Goal: Task Accomplishment & Management: Manage account settings

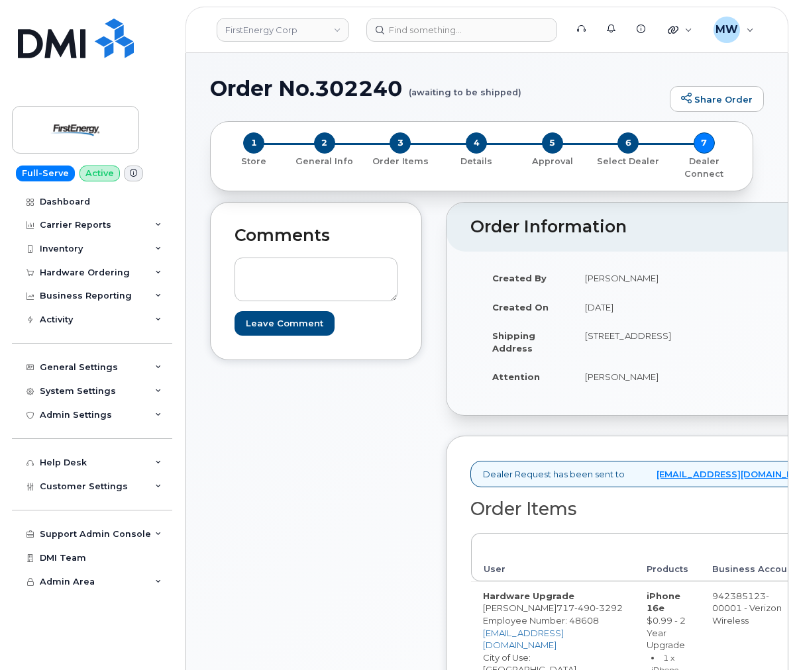
click at [337, 530] on div "Comments Leave Comment" at bounding box center [316, 592] width 212 height 781
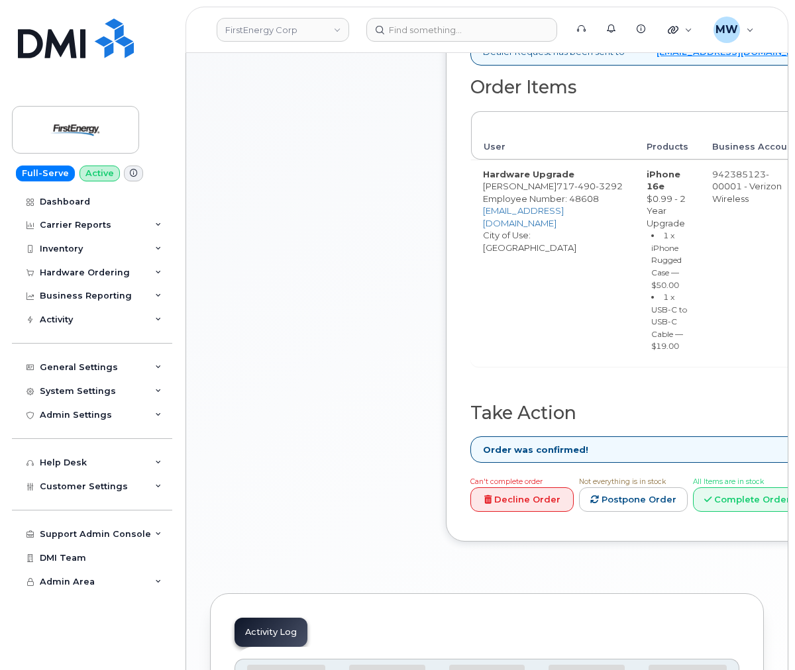
scroll to position [514, 0]
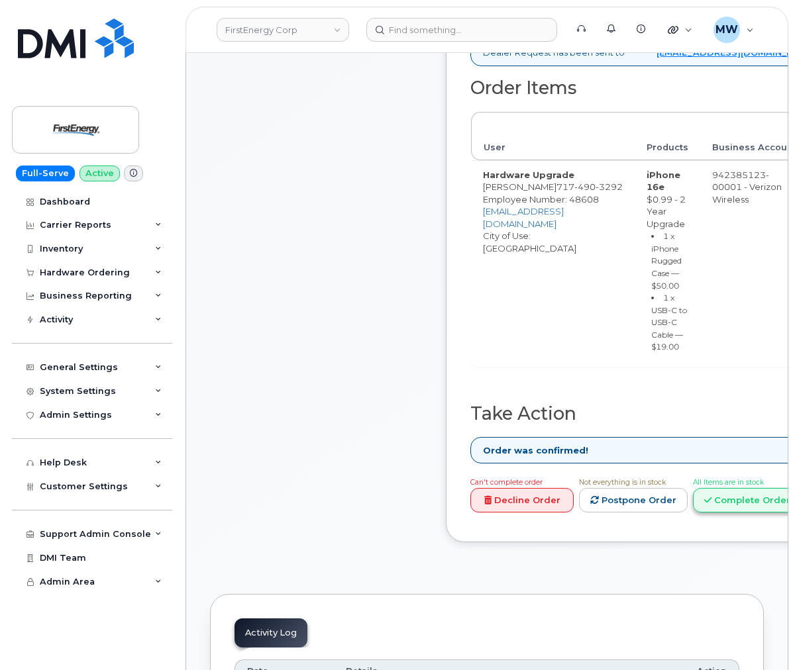
click at [781, 513] on link "Complete Order" at bounding box center [747, 500] width 109 height 25
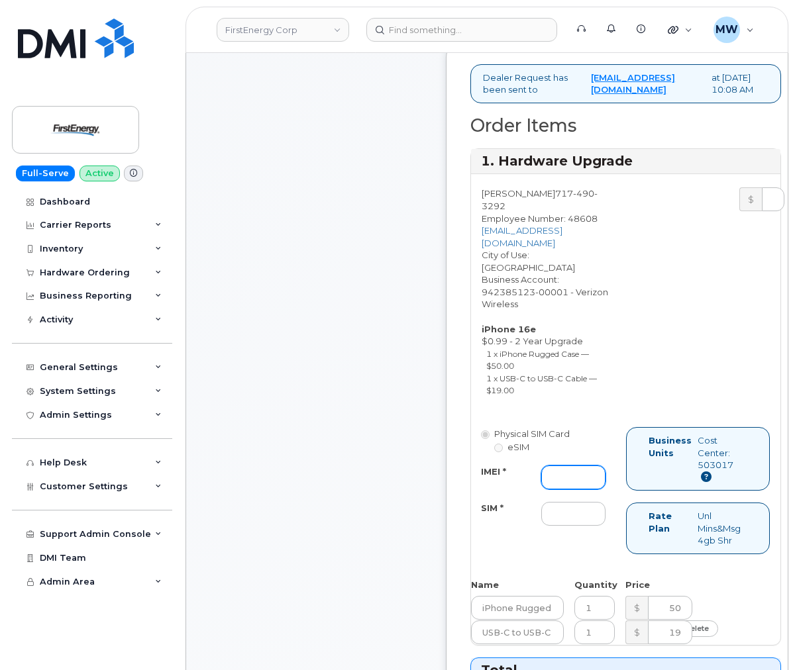
click at [563, 484] on input "IMEI *" at bounding box center [573, 478] width 64 height 24
paste input "355354211132701"
type input "355354211132701"
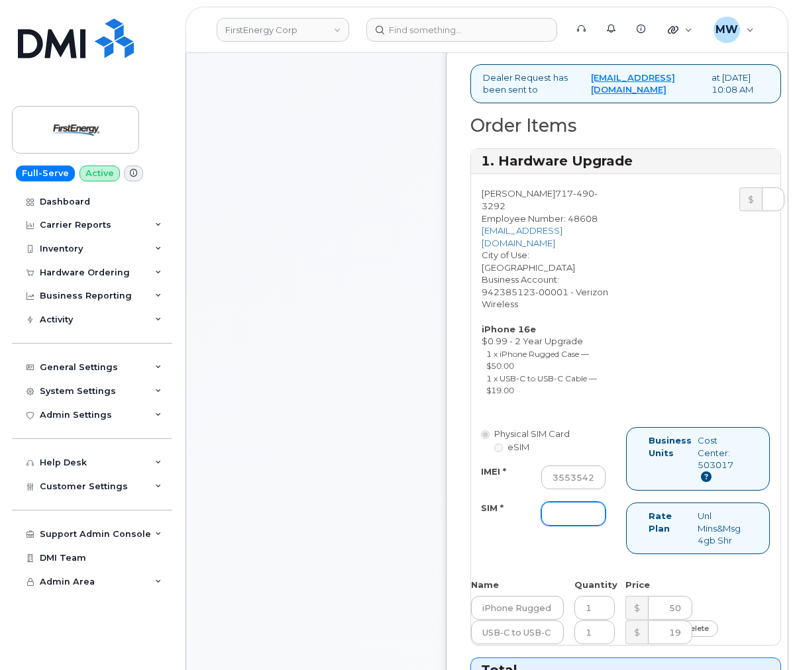
click at [581, 526] on input "SIM *" at bounding box center [573, 514] width 64 height 24
type input "NA"
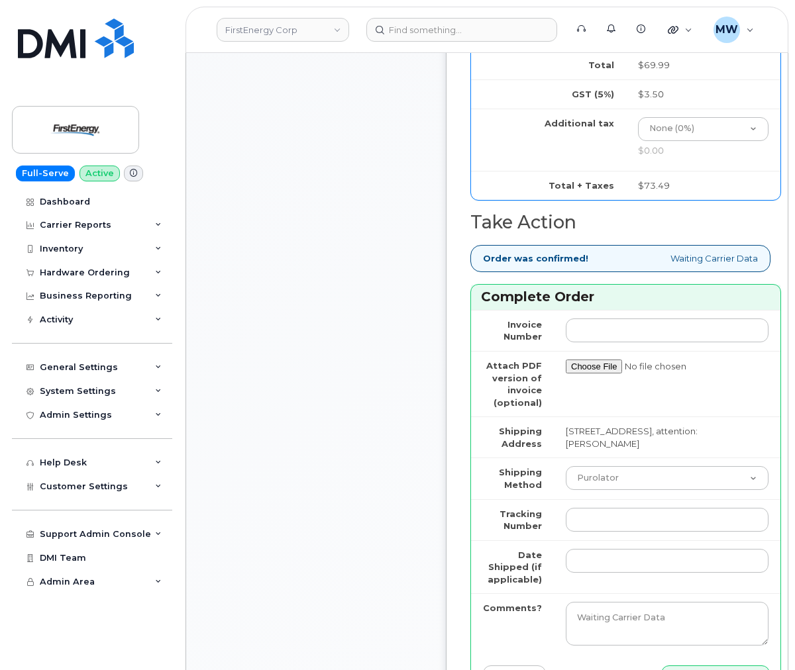
scroll to position [1189, 0]
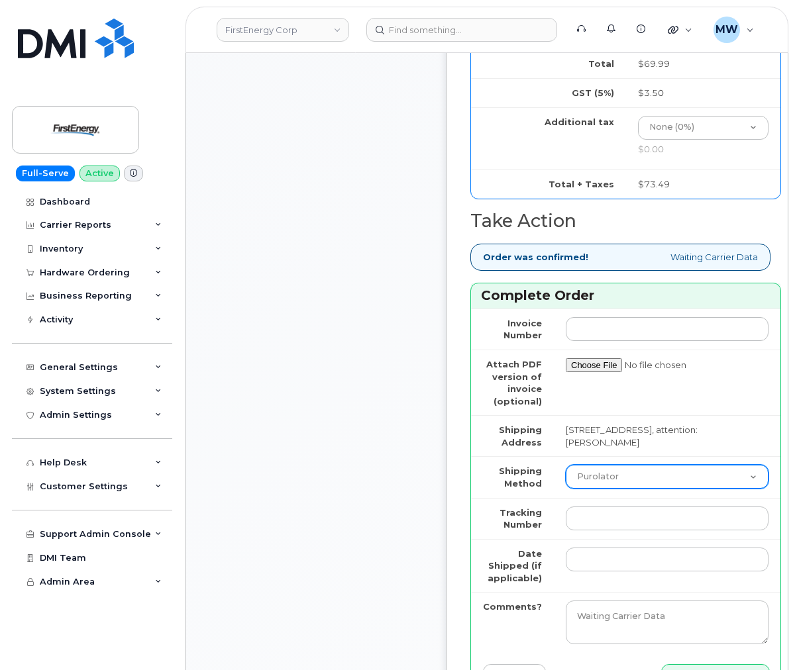
click at [613, 489] on select "Purolator UPS FedEx Canada Post Courier Other Drop Off Pick Up" at bounding box center [667, 477] width 203 height 24
select select "UPS"
click at [566, 481] on select "Purolator UPS FedEx Canada Post Courier Other Drop Off Pick Up" at bounding box center [667, 477] width 203 height 24
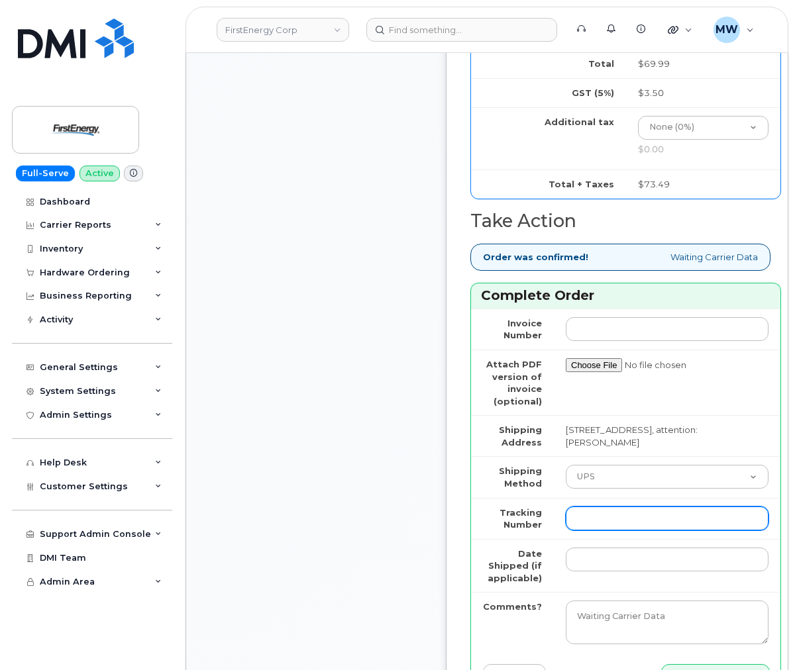
click at [603, 530] on input "Tracking Number" at bounding box center [667, 519] width 203 height 24
paste input "481873122710"
click at [590, 530] on input "481873122710" at bounding box center [667, 519] width 203 height 24
type input "481873122710"
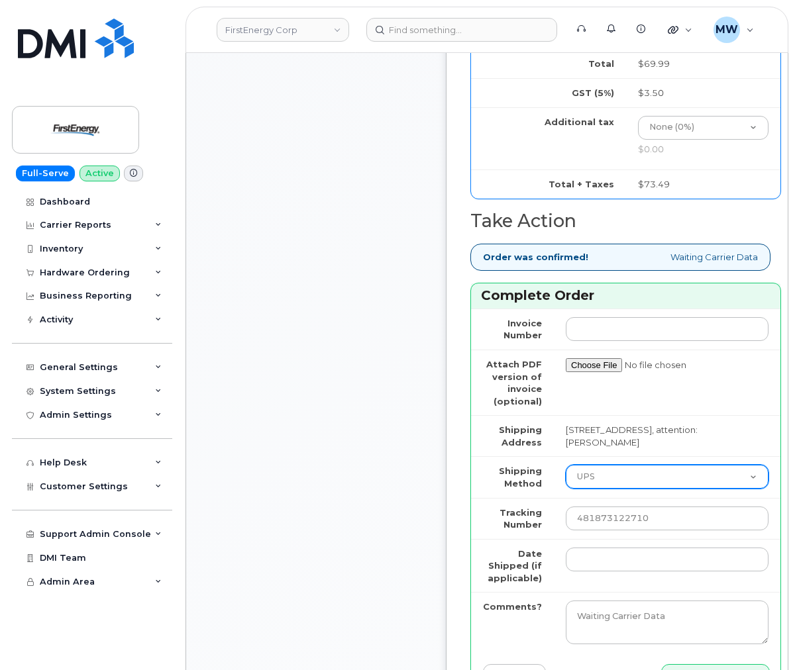
click at [599, 489] on select "Purolator UPS FedEx Canada Post Courier Other Drop Off Pick Up" at bounding box center [667, 477] width 203 height 24
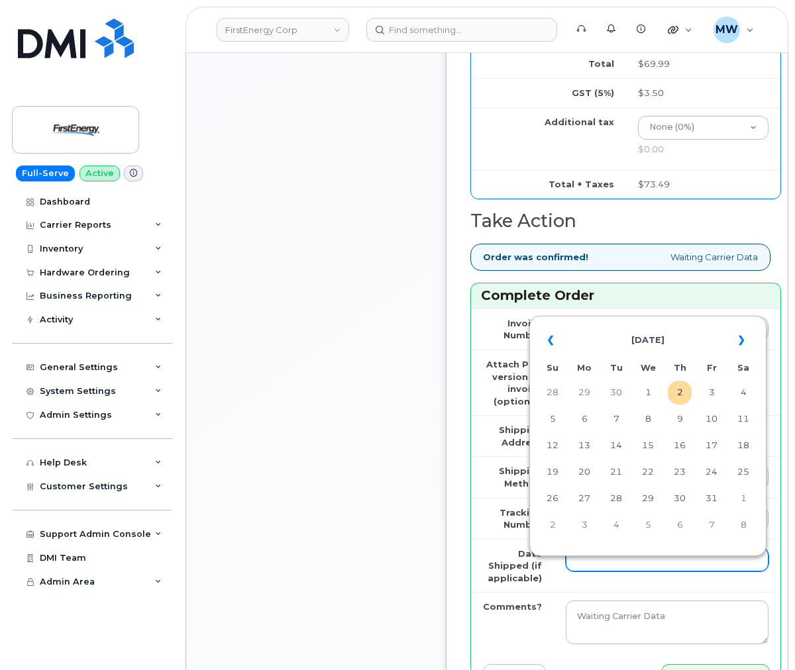
click at [665, 571] on input "Date Shipped (if applicable)" at bounding box center [667, 560] width 203 height 24
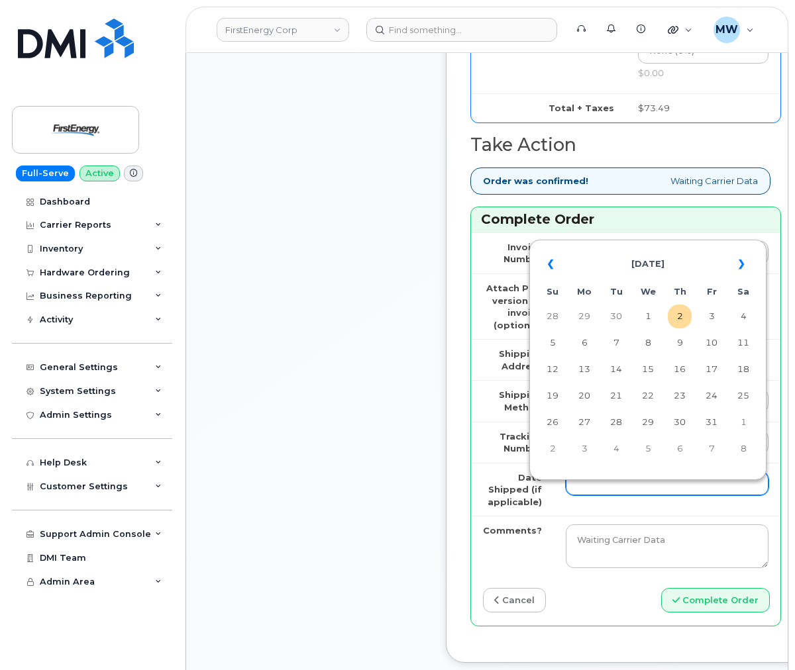
scroll to position [1265, 0]
click at [642, 314] on td "1" at bounding box center [648, 317] width 24 height 24
type input "2025-10-01"
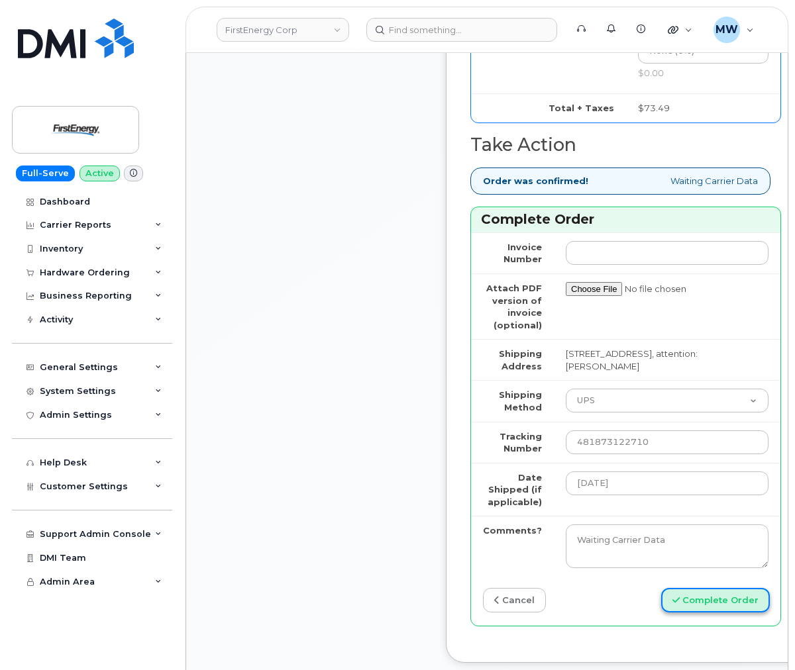
click at [705, 613] on button "Complete Order" at bounding box center [715, 600] width 109 height 25
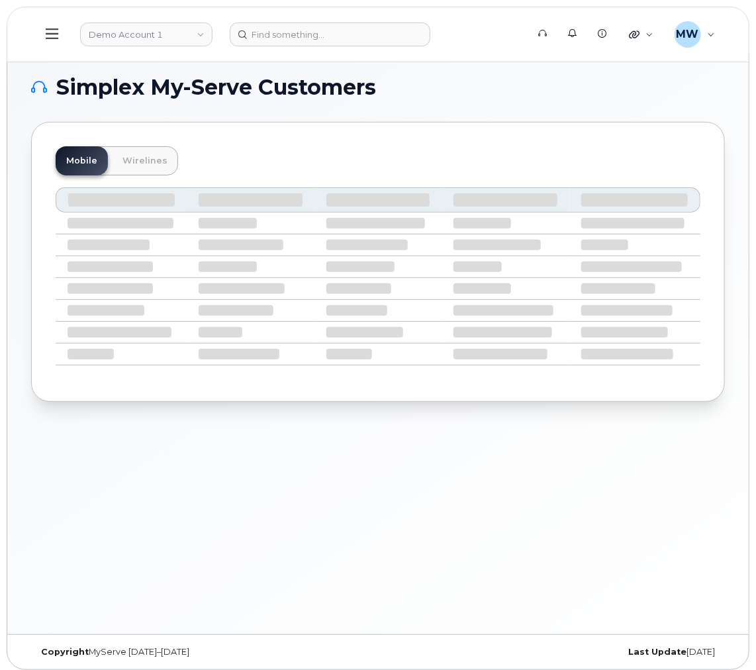
click at [687, 91] on h1 "Simplex My-Serve Customers" at bounding box center [374, 87] width 687 height 21
click at [686, 93] on h1 "Simplex My-Serve Customers" at bounding box center [374, 87] width 687 height 21
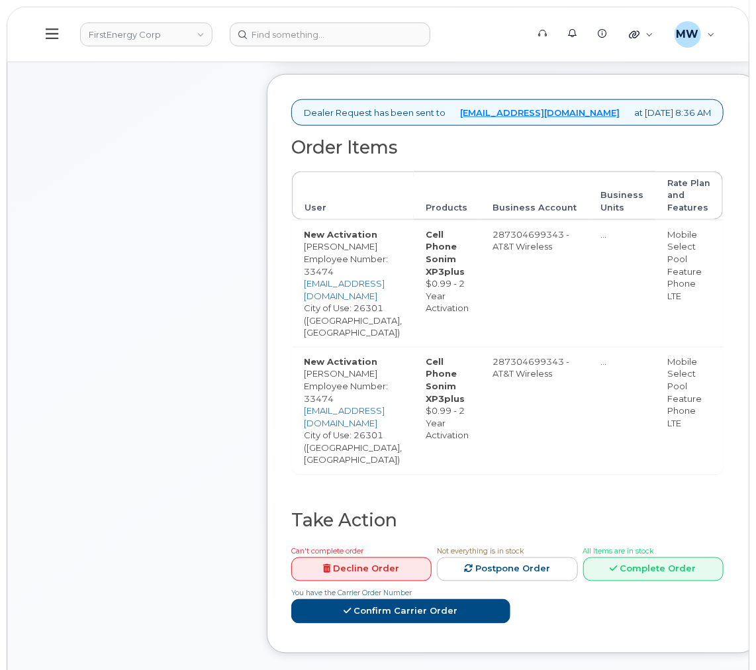
scroll to position [695, 0]
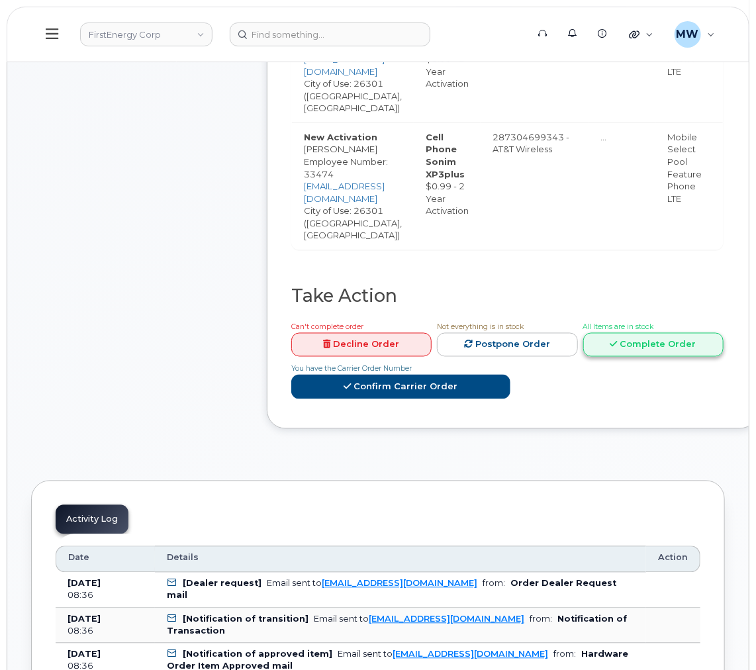
click at [671, 333] on link "Complete Order" at bounding box center [653, 345] width 140 height 25
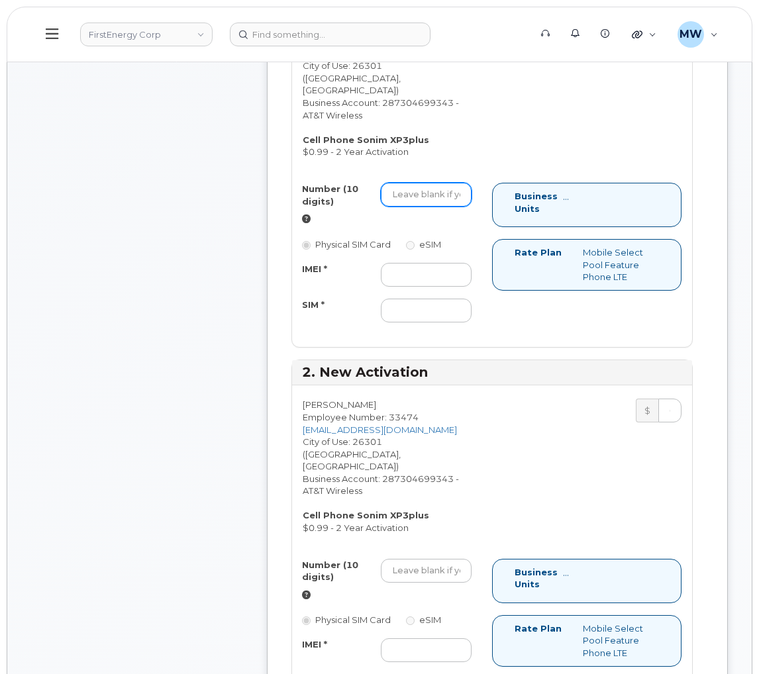
click at [424, 207] on input "Number (10 digits)" at bounding box center [426, 195] width 91 height 24
paste input "304-641-5162"
click at [432, 196] on input "304-641-5162" at bounding box center [426, 195] width 91 height 24
type input "3046415162"
click at [416, 278] on input "IMEI *" at bounding box center [426, 275] width 91 height 24
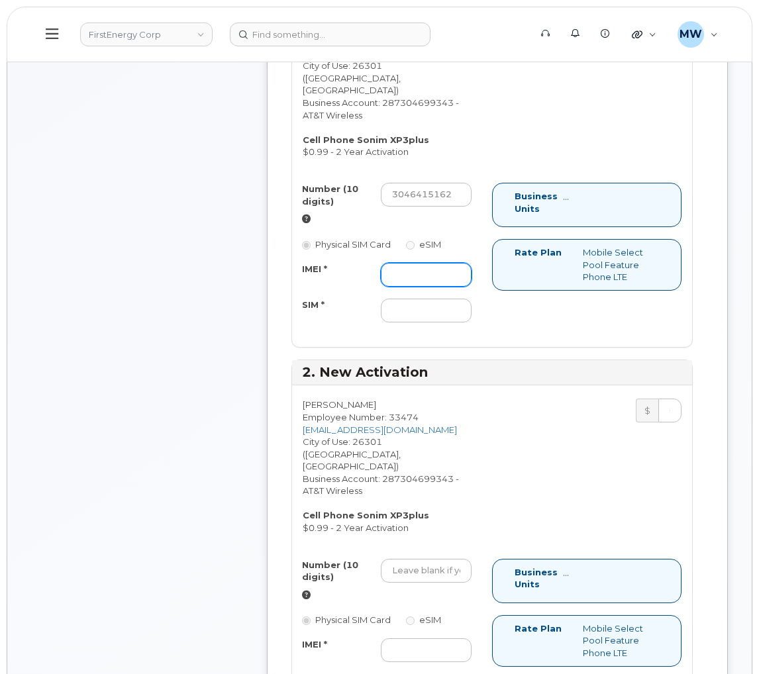
paste input "016619001034429"
type input "016619001034429"
click at [447, 318] on input "SIM *" at bounding box center [426, 311] width 91 height 24
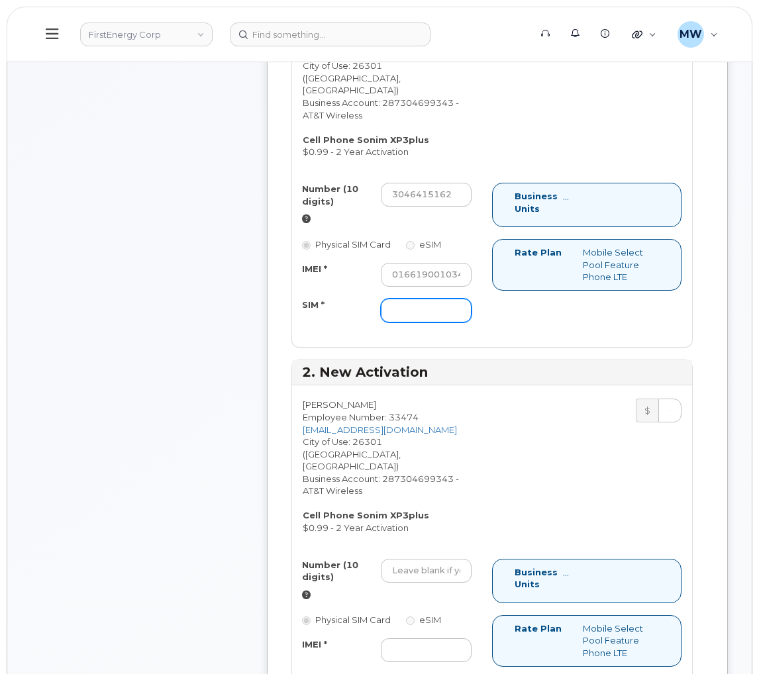
paste input "89012803331832693474"
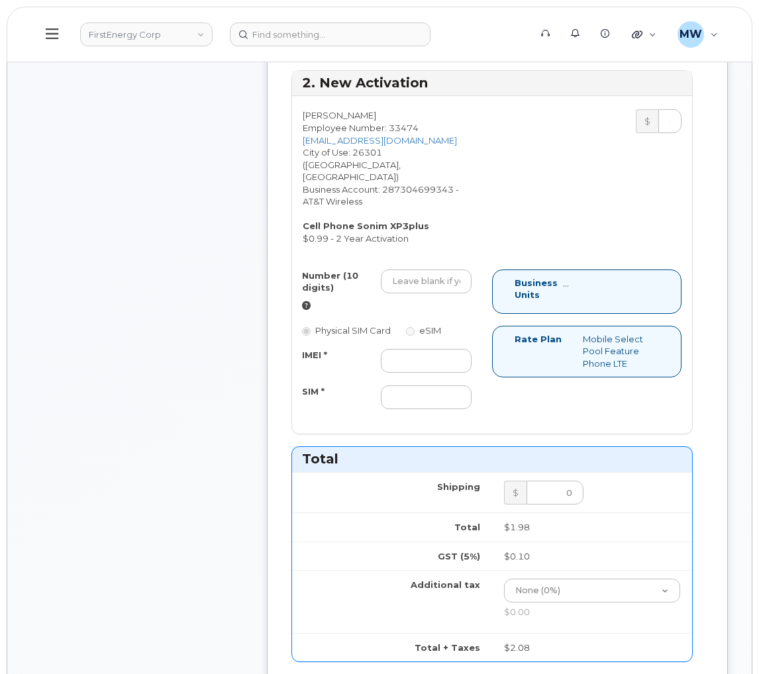
scroll to position [993, 0]
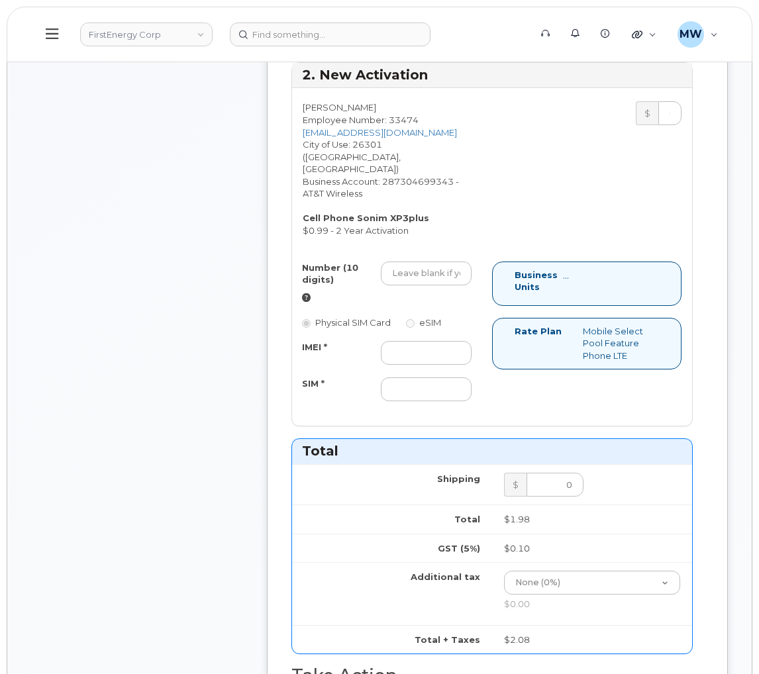
type input "89012803331832693474"
click at [418, 262] on input "Number (10 digits)" at bounding box center [426, 274] width 91 height 24
paste input "304-641-5669"
click at [436, 262] on input "304-641-5669" at bounding box center [426, 274] width 91 height 24
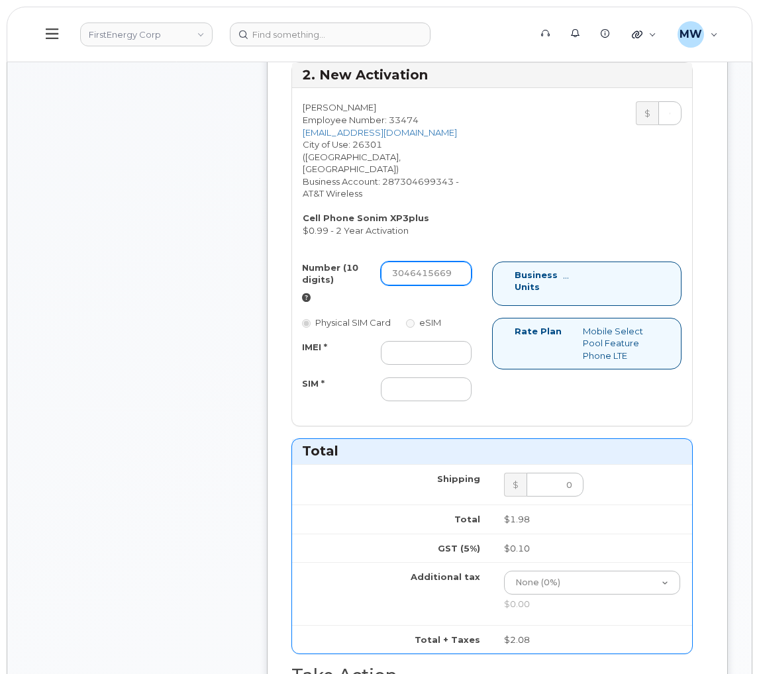
type input "3046415669"
click at [381, 341] on input "IMEI *" at bounding box center [426, 353] width 91 height 24
paste input "016619001052074"
type input "016619001052074"
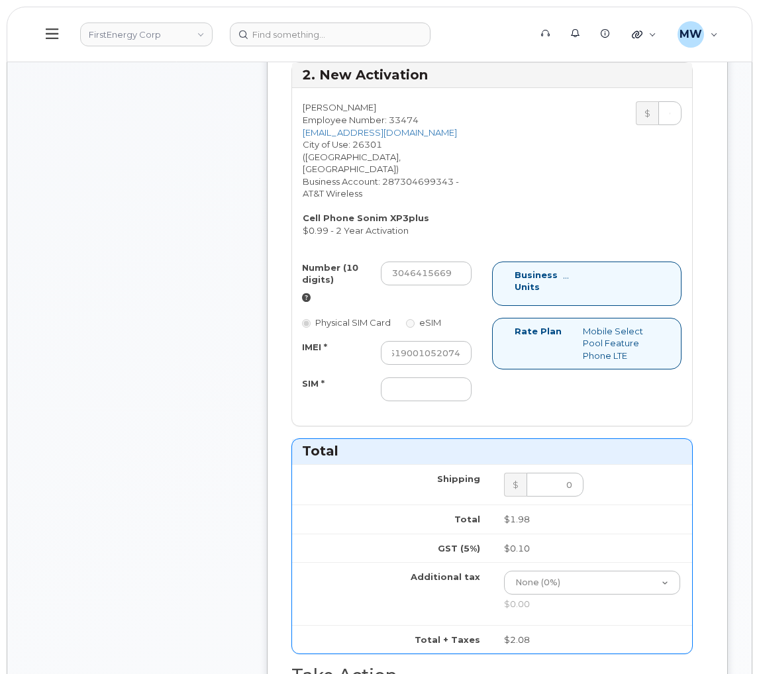
scroll to position [0, 0]
click at [419, 377] on input "SIM *" at bounding box center [426, 389] width 91 height 24
paste input "89012803331832659491"
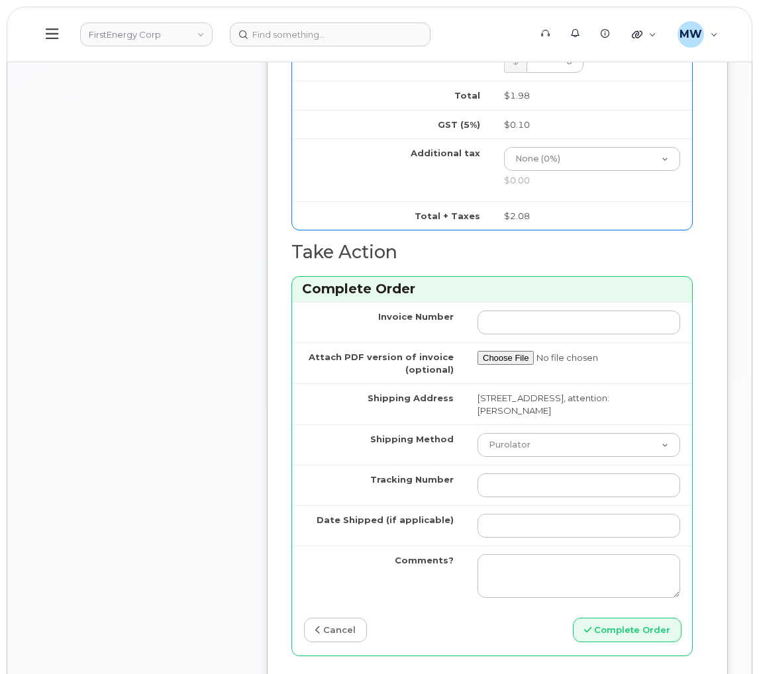
scroll to position [1490, 0]
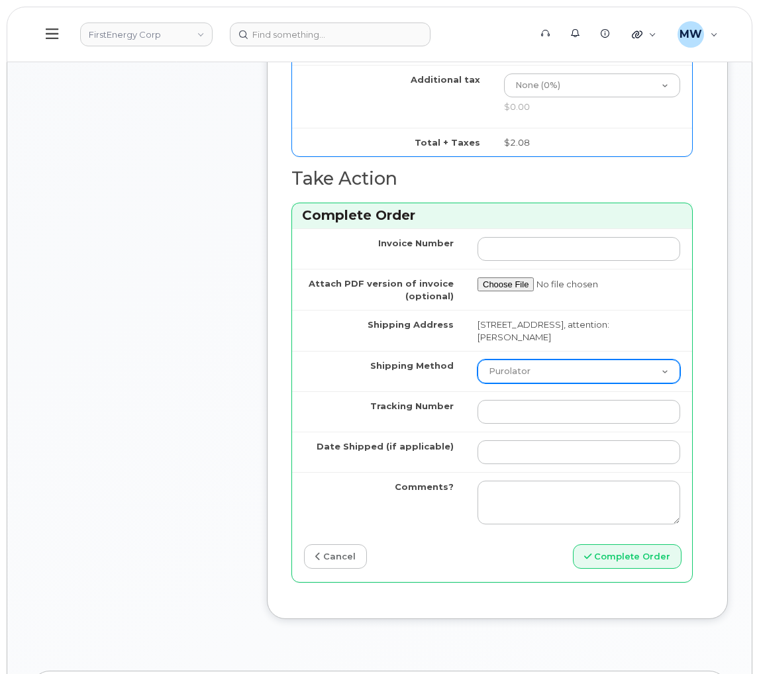
type input "89012803331832659491"
click at [530, 360] on select "Purolator UPS FedEx Canada Post Courier Other Drop Off Pick Up" at bounding box center [578, 372] width 203 height 24
select select "UPS"
click at [477, 360] on select "Purolator UPS FedEx Canada Post Courier Other Drop Off Pick Up" at bounding box center [578, 372] width 203 height 24
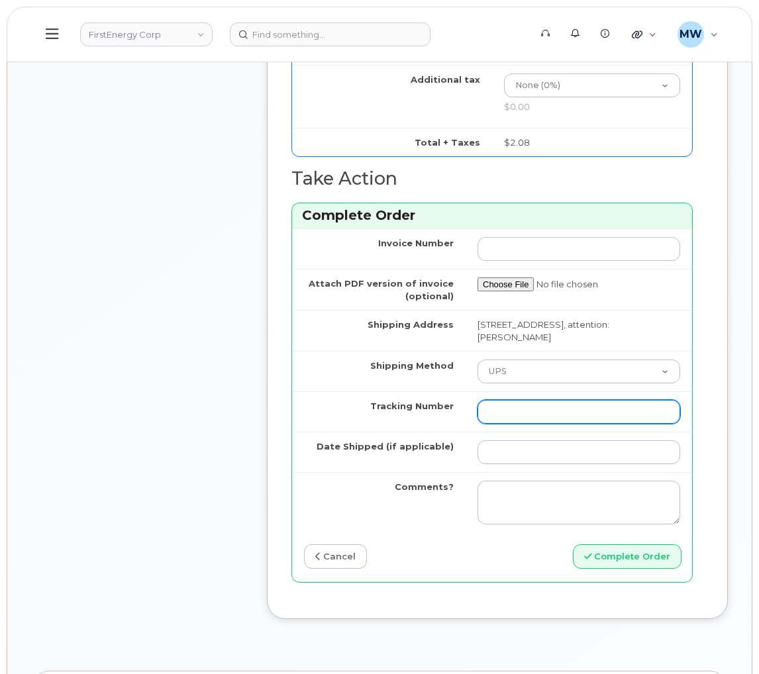
drag, startPoint x: 581, startPoint y: 383, endPoint x: 569, endPoint y: 389, distance: 13.3
click at [581, 400] on input "Tracking Number" at bounding box center [578, 412] width 203 height 24
paste input "1Z1WE1712972436383"
type input "1Z1WE1712972436383"
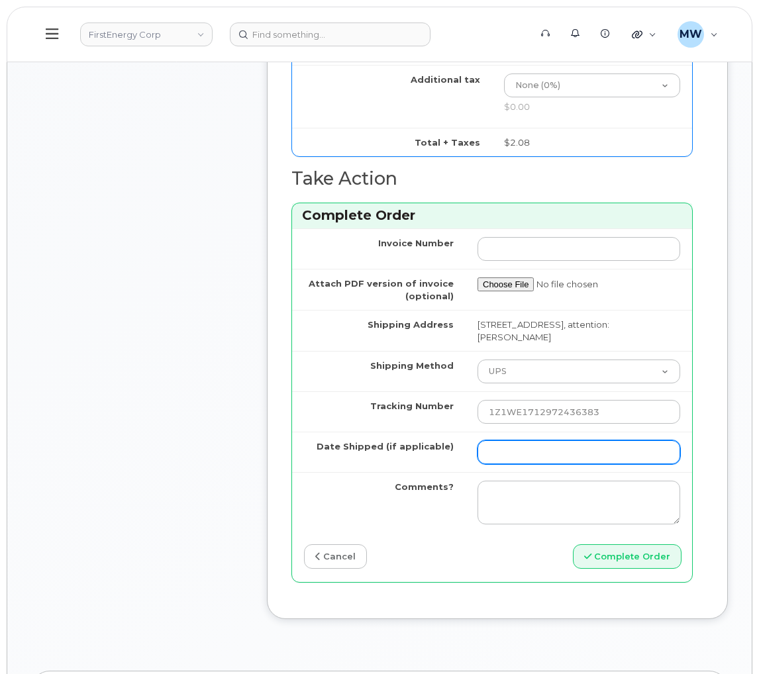
click at [557, 440] on input "Date Shipped (if applicable)" at bounding box center [578, 452] width 203 height 24
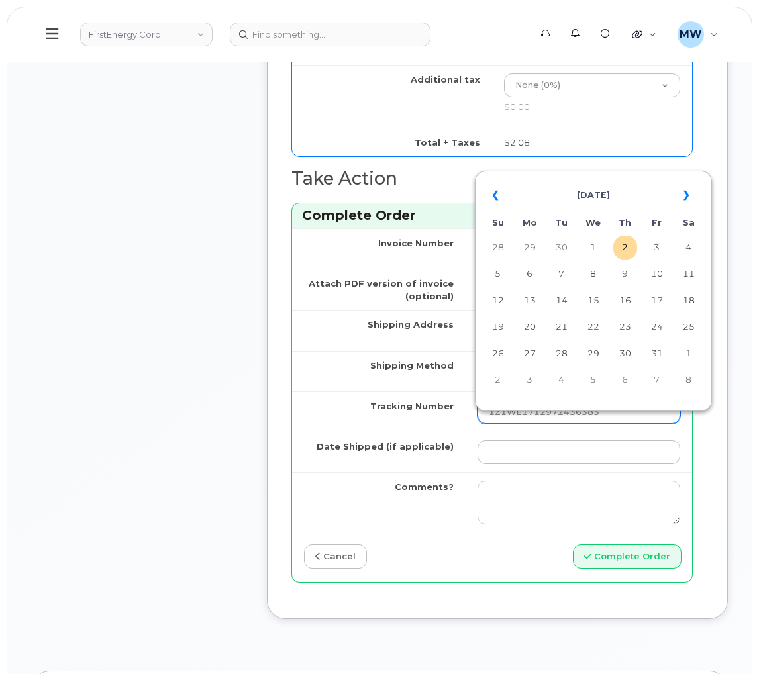
drag, startPoint x: 601, startPoint y: 242, endPoint x: 658, endPoint y: 397, distance: 165.1
click at [602, 242] on td "1" at bounding box center [593, 248] width 24 height 24
type input "2025-10-01"
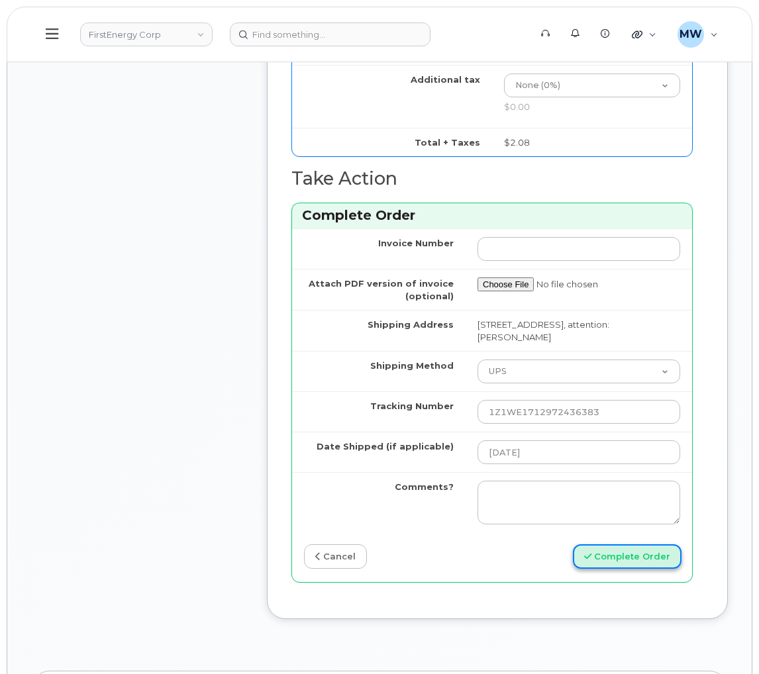
click at [670, 544] on button "Complete Order" at bounding box center [627, 556] width 109 height 25
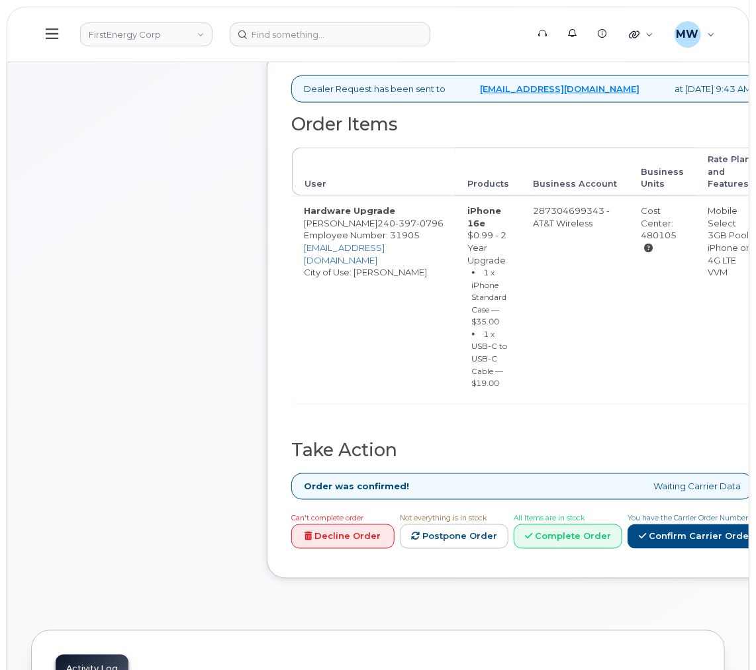
scroll to position [496, 0]
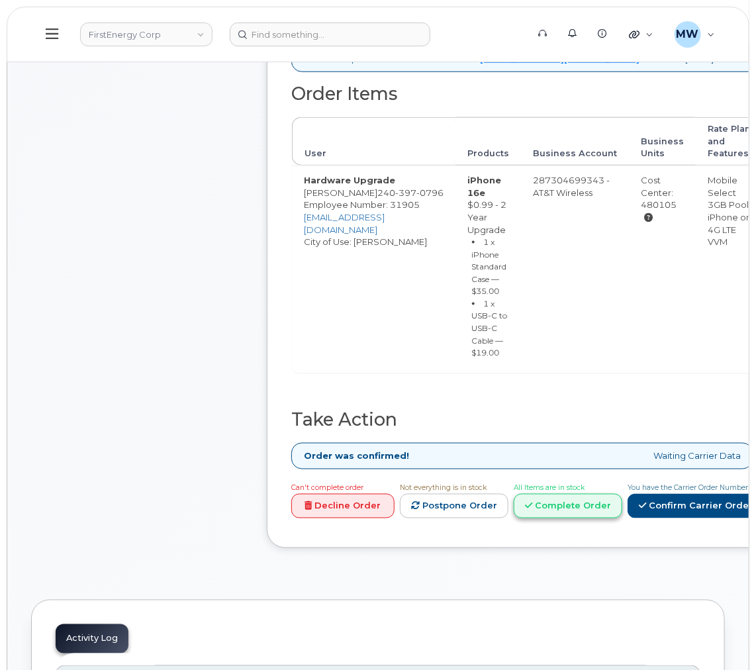
click at [622, 519] on link "Complete Order" at bounding box center [568, 506] width 109 height 25
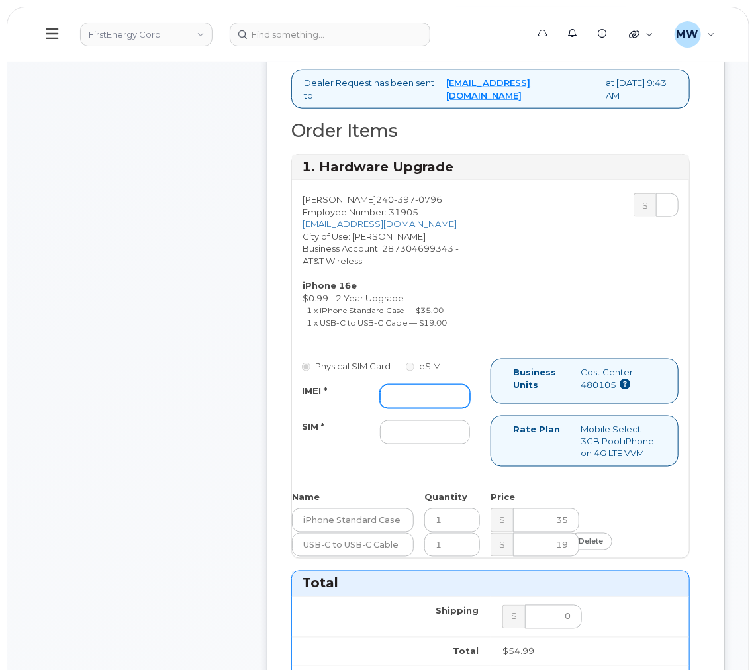
click at [430, 393] on input "IMEI *" at bounding box center [425, 397] width 90 height 24
paste input "351379438451323"
type input "351379438451323"
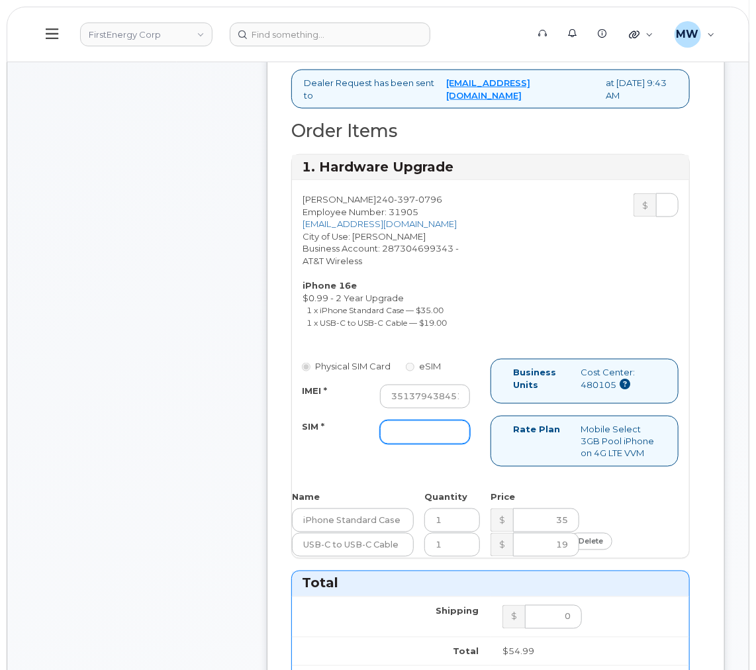
click at [383, 432] on input "SIM *" at bounding box center [425, 433] width 90 height 24
paste input "89043052010008889725002062382830"
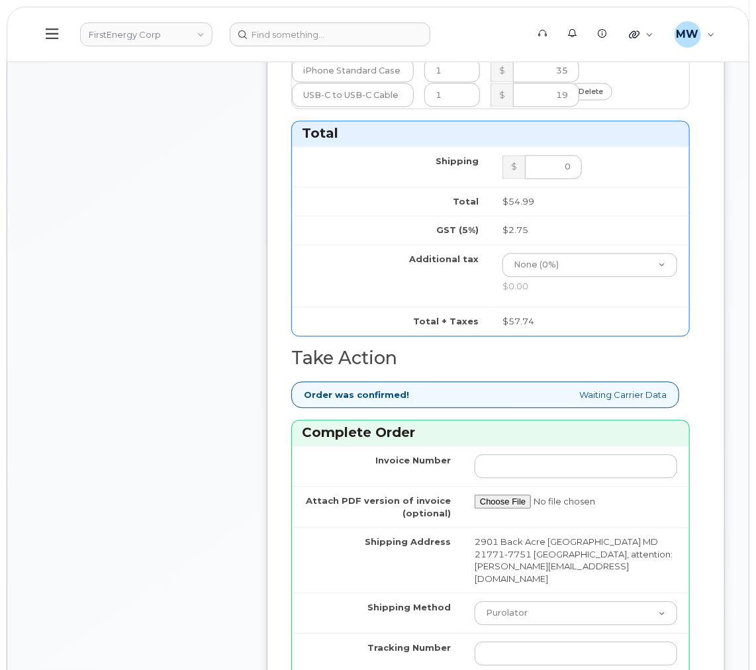
scroll to position [1092, 0]
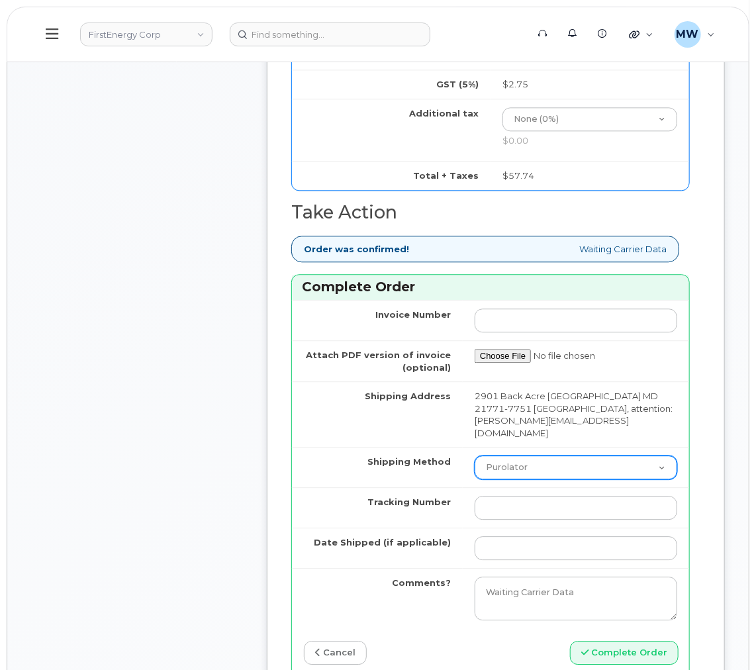
type input "89043052010008889725002062382830"
click at [536, 463] on select "Purolator UPS FedEx Canada Post Courier Other Drop Off Pick Up" at bounding box center [576, 468] width 203 height 24
select select "UPS"
click at [475, 456] on select "Purolator UPS FedEx Canada Post Courier Other Drop Off Pick Up" at bounding box center [576, 468] width 203 height 24
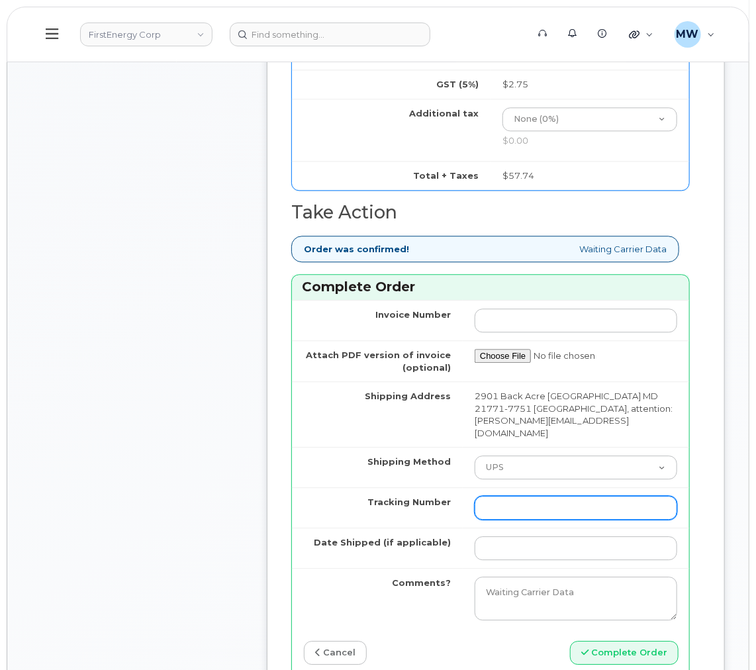
click at [530, 500] on input "Tracking Number" at bounding box center [576, 508] width 203 height 24
paste input "1ZH4K6592905529295"
type input "1ZH4K6592905529295"
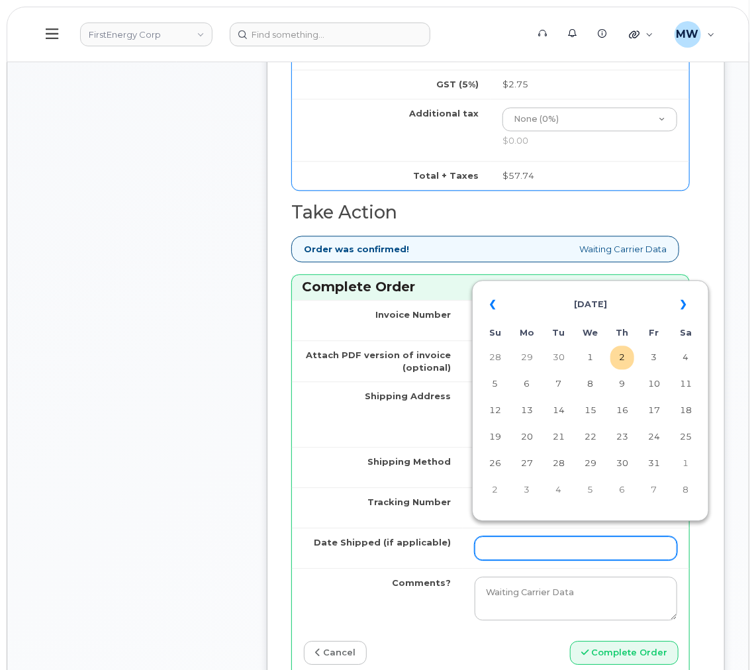
click at [522, 548] on input "Date Shipped (if applicable)" at bounding box center [576, 548] width 203 height 24
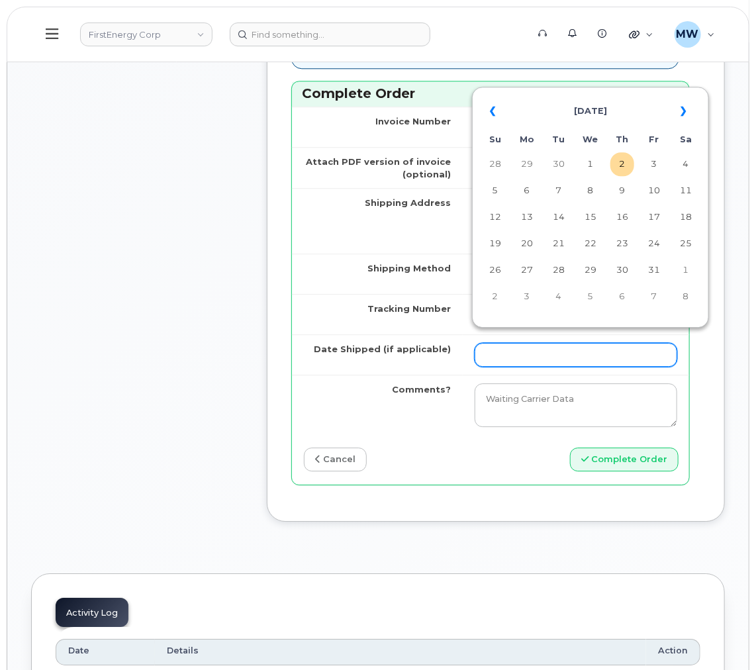
scroll to position [1291, 0]
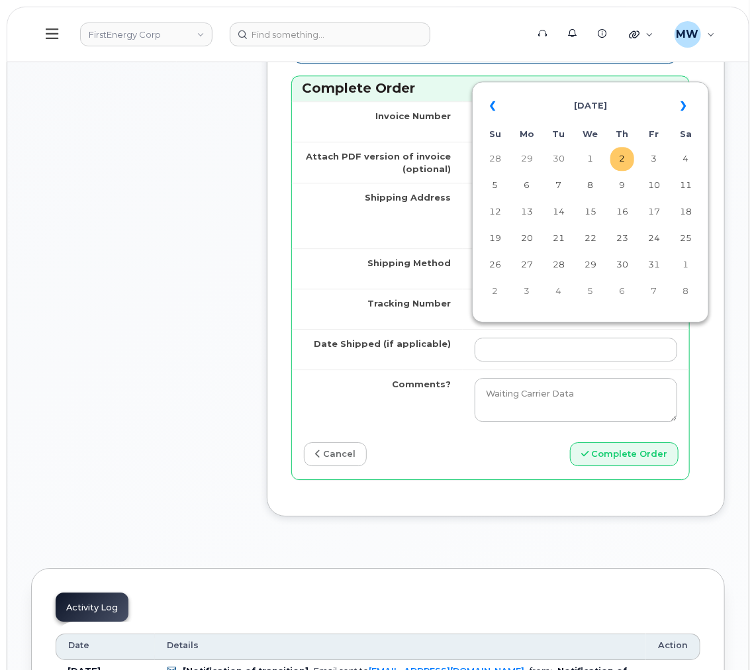
click at [625, 153] on td "2" at bounding box center [623, 159] width 24 height 24
type input "2025-10-02"
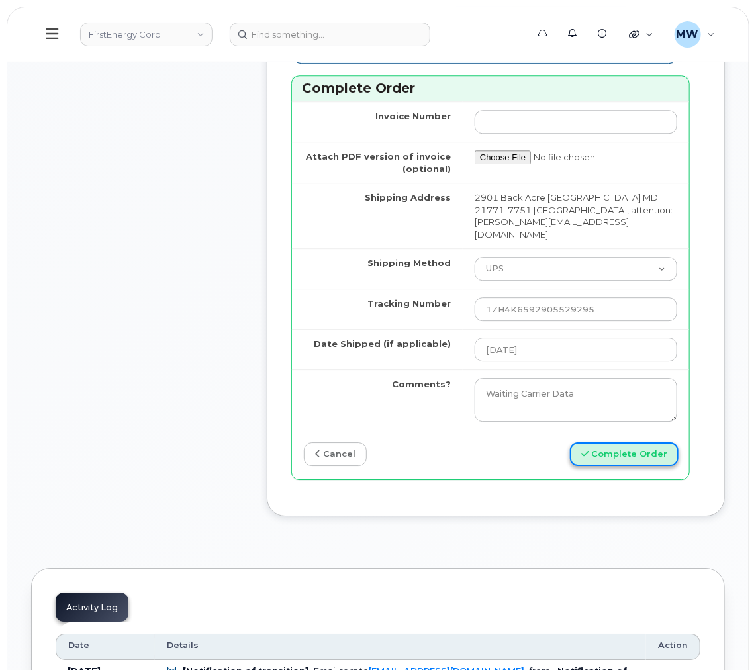
click at [642, 442] on button "Complete Order" at bounding box center [624, 454] width 109 height 25
click at [639, 453] on div "Sending..." at bounding box center [590, 454] width 199 height 25
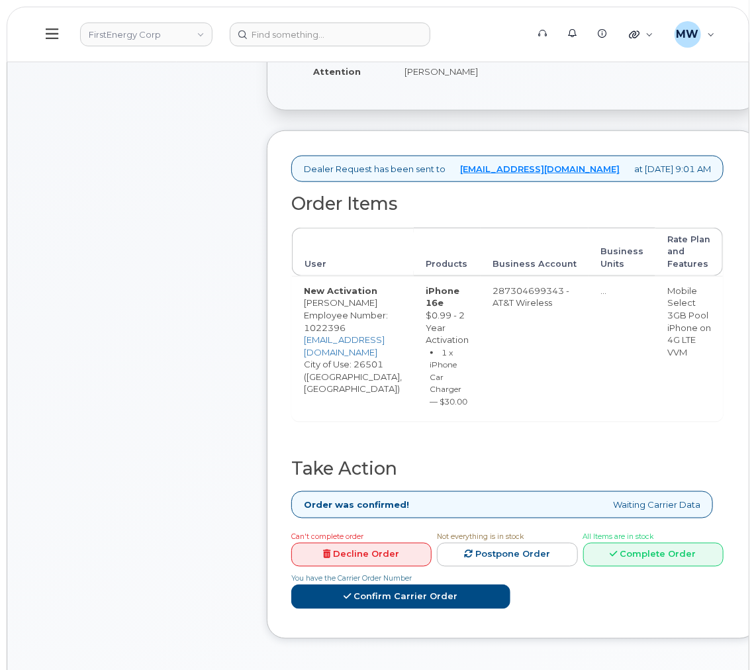
scroll to position [496, 0]
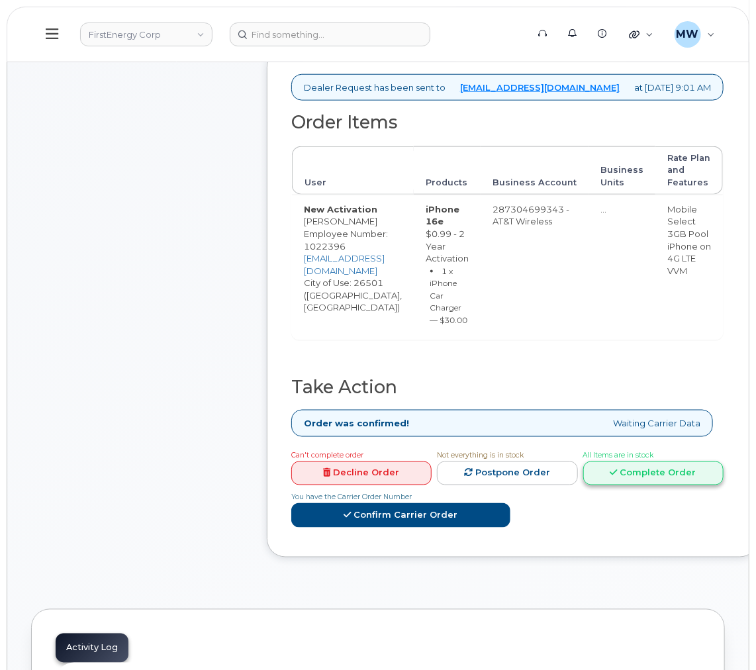
click at [583, 469] on link "Complete Order" at bounding box center [653, 474] width 140 height 25
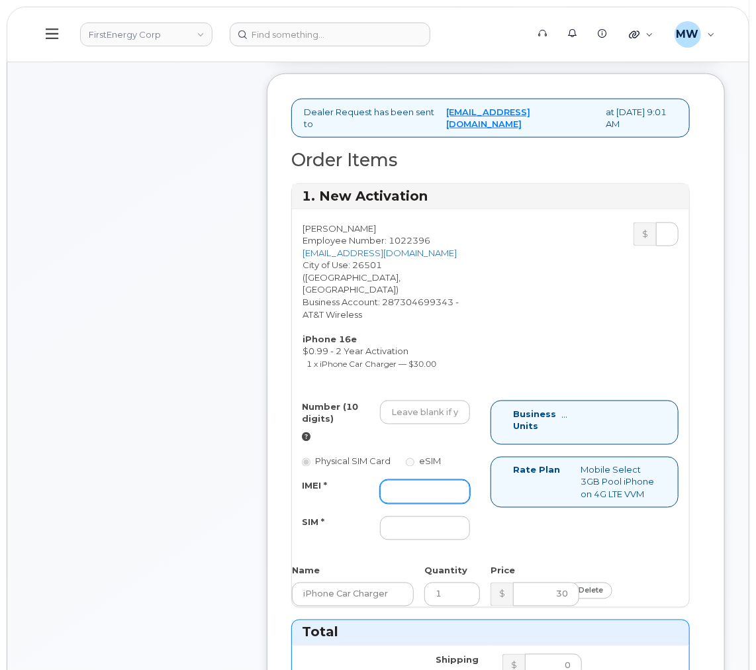
click at [423, 481] on input "IMEI *" at bounding box center [425, 492] width 90 height 24
paste input "357020911622774"
type input "357020911622774"
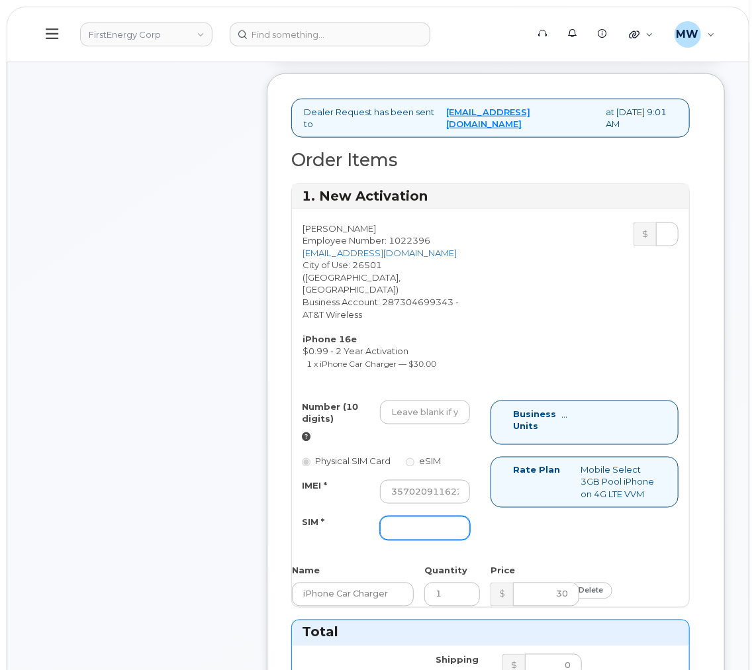
click at [419, 519] on input "SIM *" at bounding box center [425, 529] width 90 height 24
paste input "89043052010008889625010794805458"
type input "89043052010008889625010794805458"
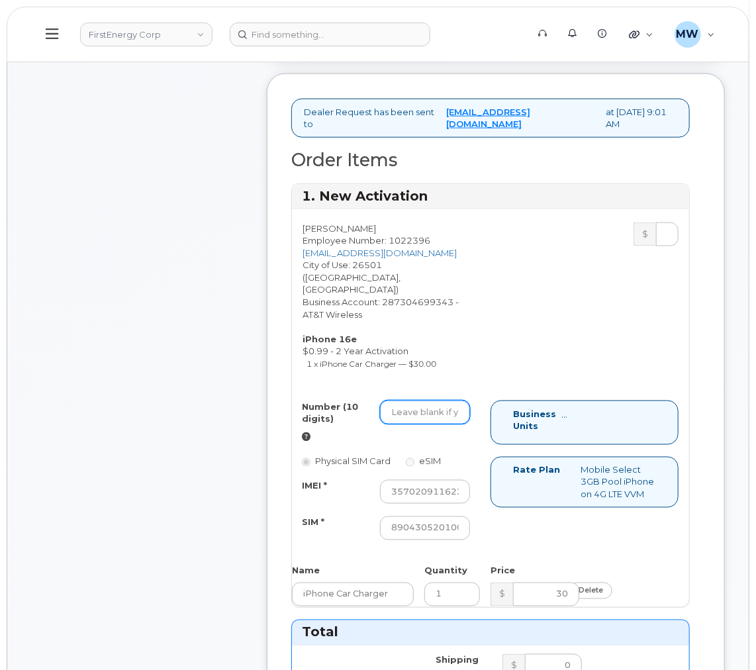
click at [418, 411] on input "Number (10 digits)" at bounding box center [425, 413] width 90 height 24
paste input "[PHONE_NUMBER]"
click at [436, 403] on input "[PHONE_NUMBER]" at bounding box center [425, 413] width 90 height 24
type input "3042766345"
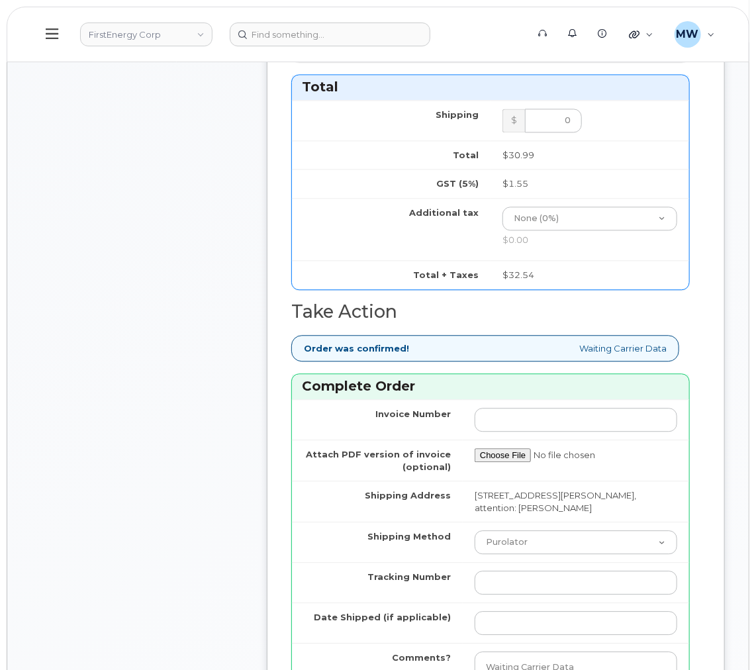
scroll to position [1191, 0]
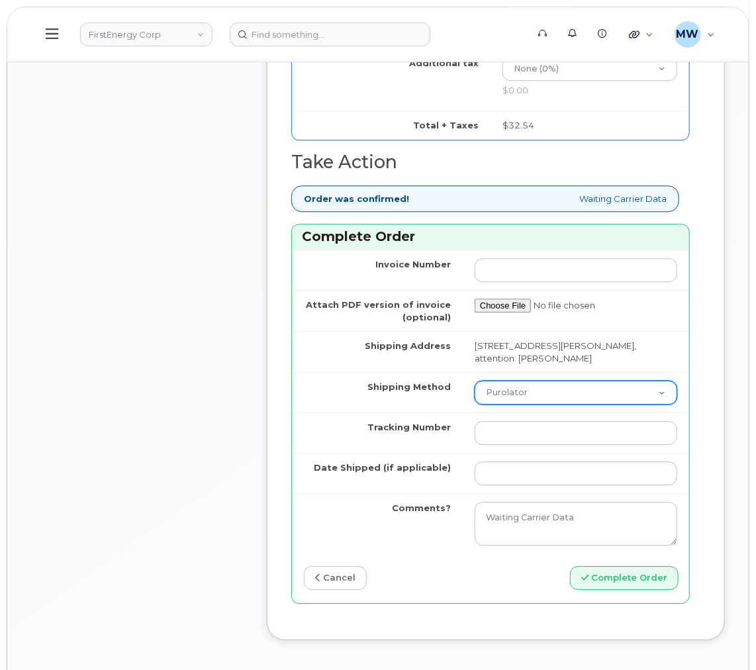
drag, startPoint x: 538, startPoint y: 403, endPoint x: 538, endPoint y: 415, distance: 11.3
click at [538, 413] on td "Purolator UPS FedEx Canada Post Courier Other Drop Off Pick Up" at bounding box center [576, 392] width 226 height 40
select select "UPS"
click at [475, 383] on select "Purolator UPS FedEx Canada Post Courier Other Drop Off Pick Up" at bounding box center [576, 393] width 203 height 24
click at [534, 438] on input "Tracking Number" at bounding box center [576, 433] width 203 height 24
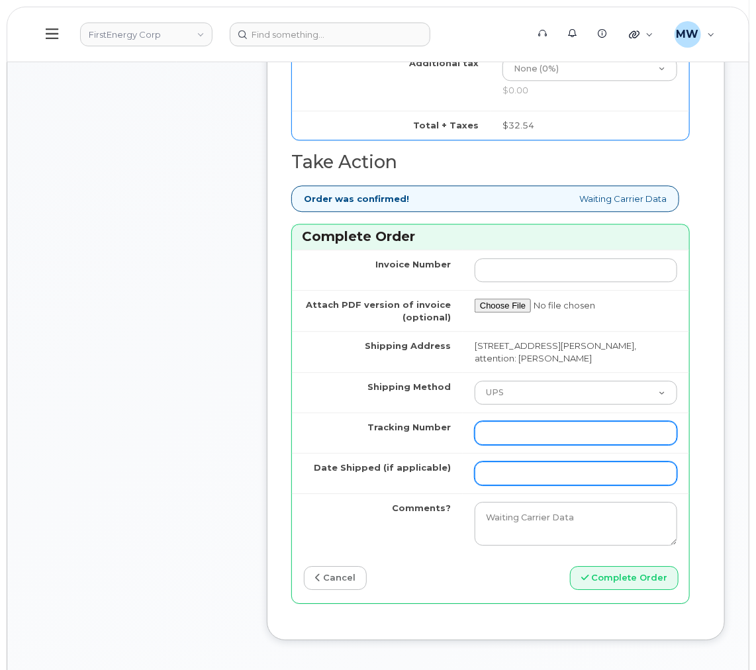
paste input "1ZH4K6592937673015"
type input "1ZH4K6592937673015"
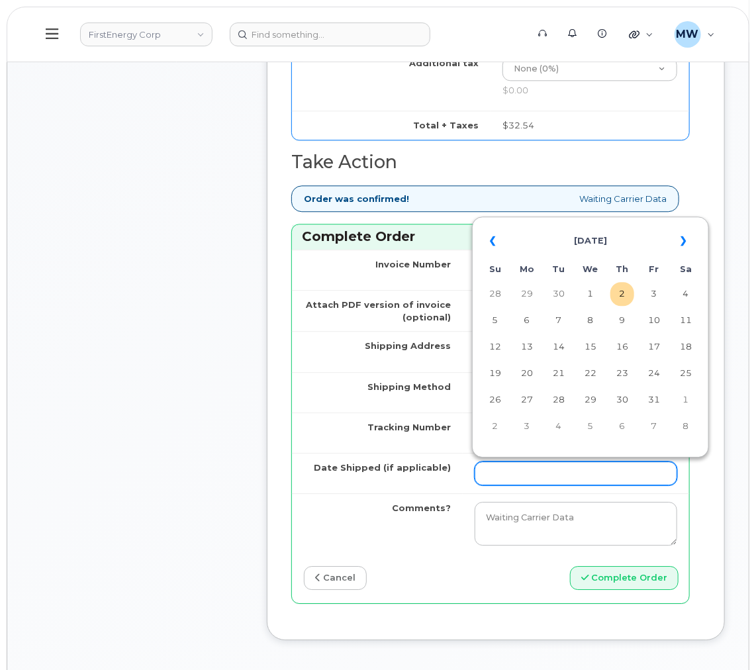
click at [533, 483] on input "Date Shipped (if applicable)" at bounding box center [576, 474] width 203 height 24
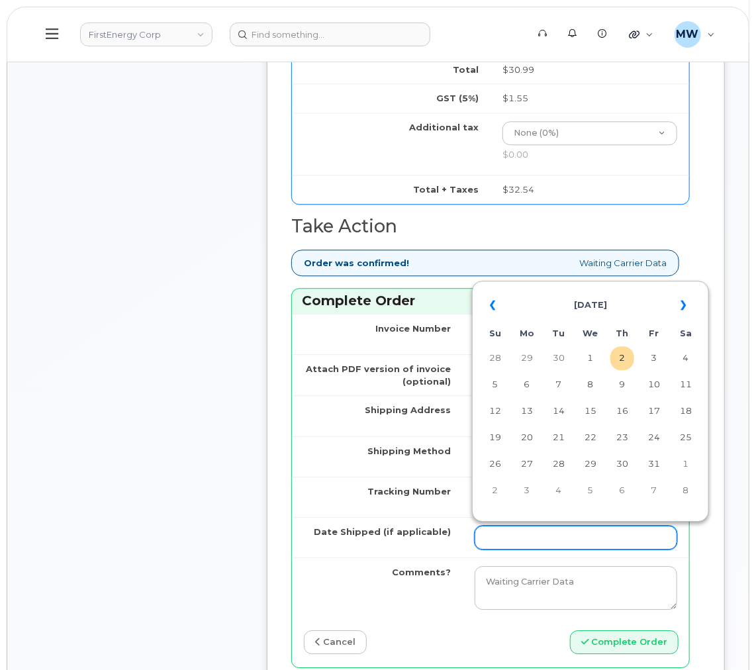
scroll to position [1092, 0]
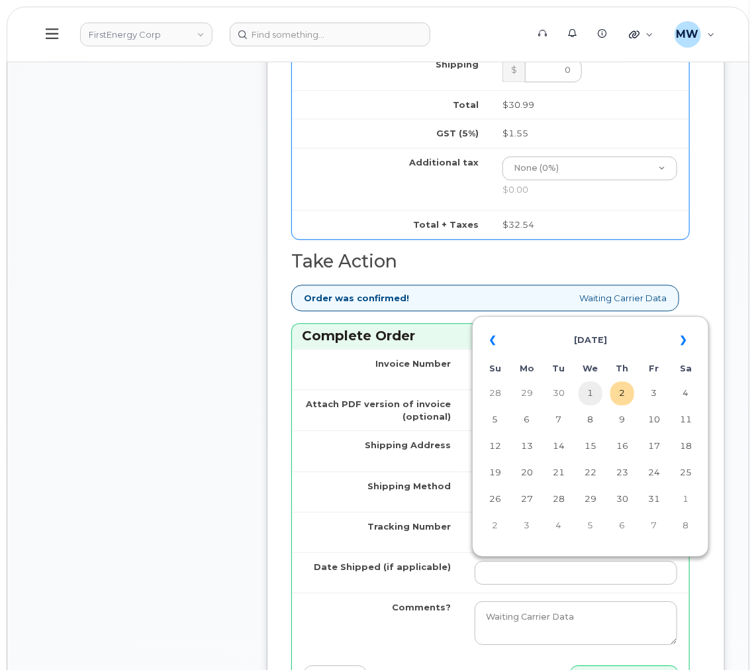
click at [585, 388] on td "1" at bounding box center [591, 393] width 24 height 24
type input "[DATE]"
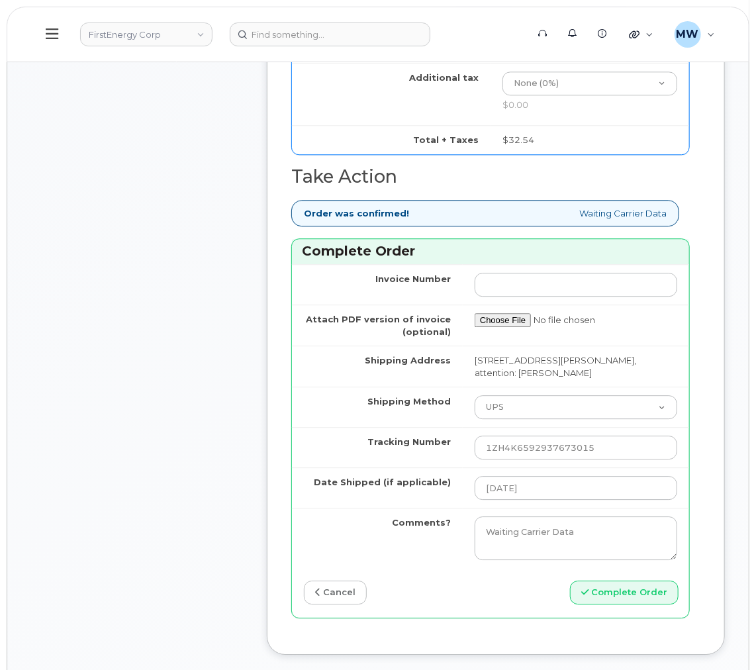
scroll to position [1589, 0]
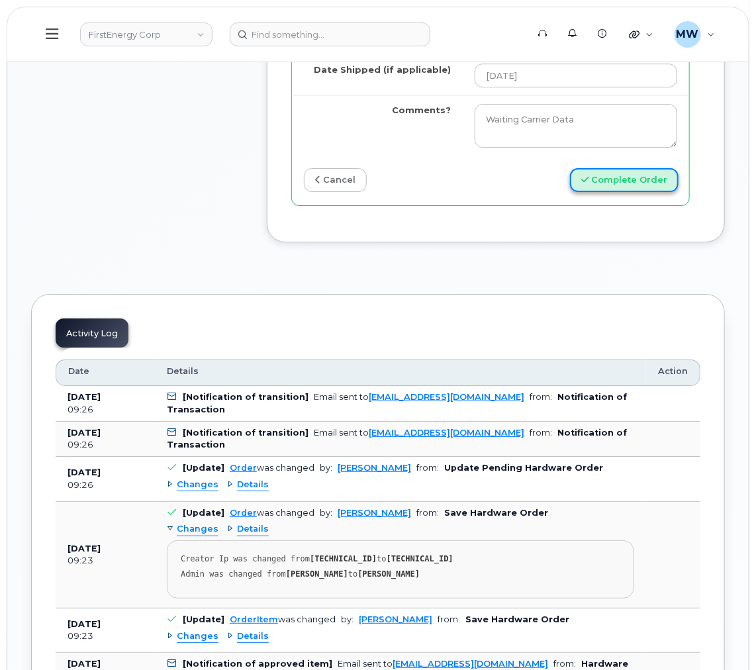
click at [625, 185] on button "Complete Order" at bounding box center [624, 180] width 109 height 25
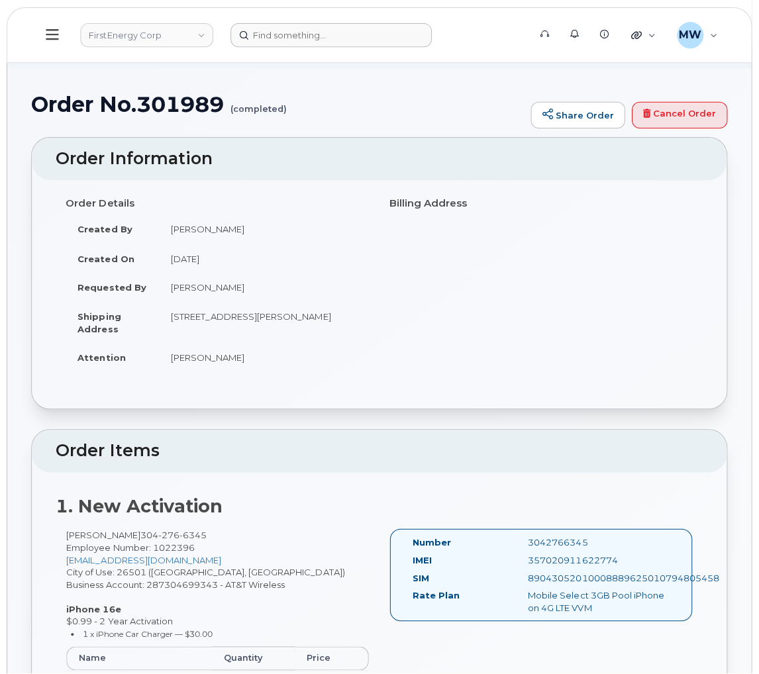
scroll to position [99, 0]
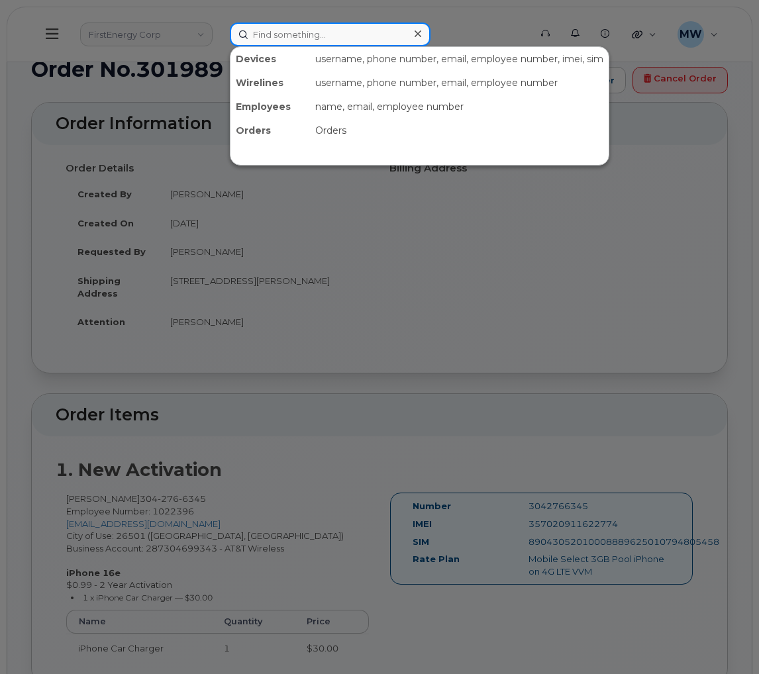
click at [320, 39] on input at bounding box center [330, 35] width 201 height 24
paste input "8642197689"
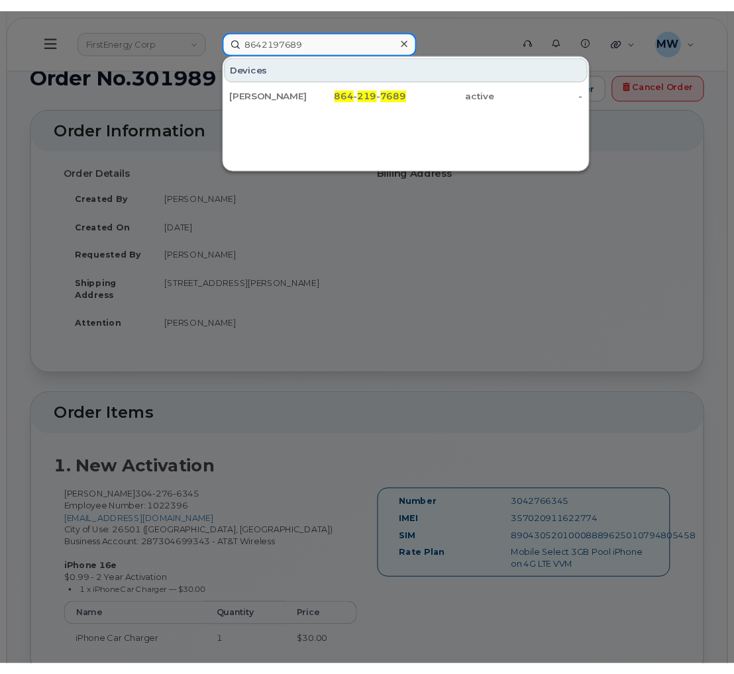
scroll to position [111, 0]
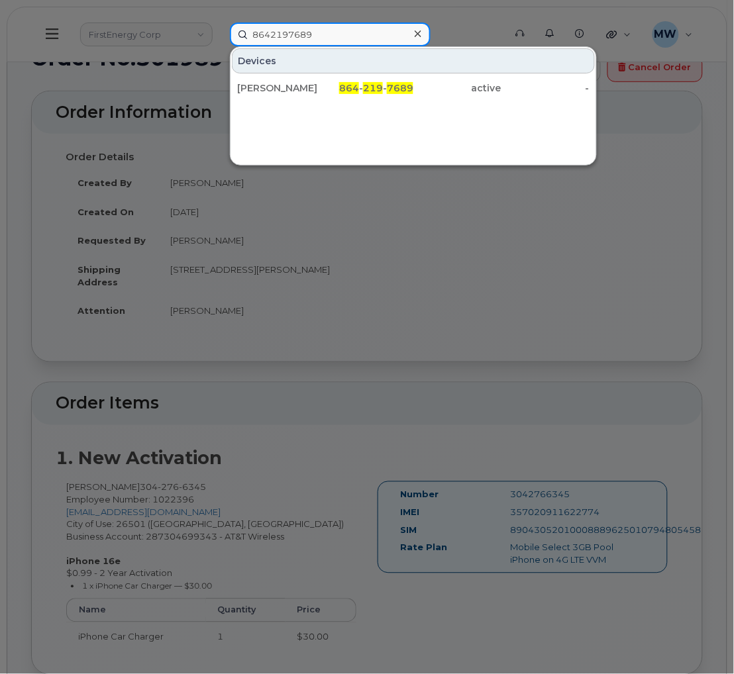
type input "8642197689"
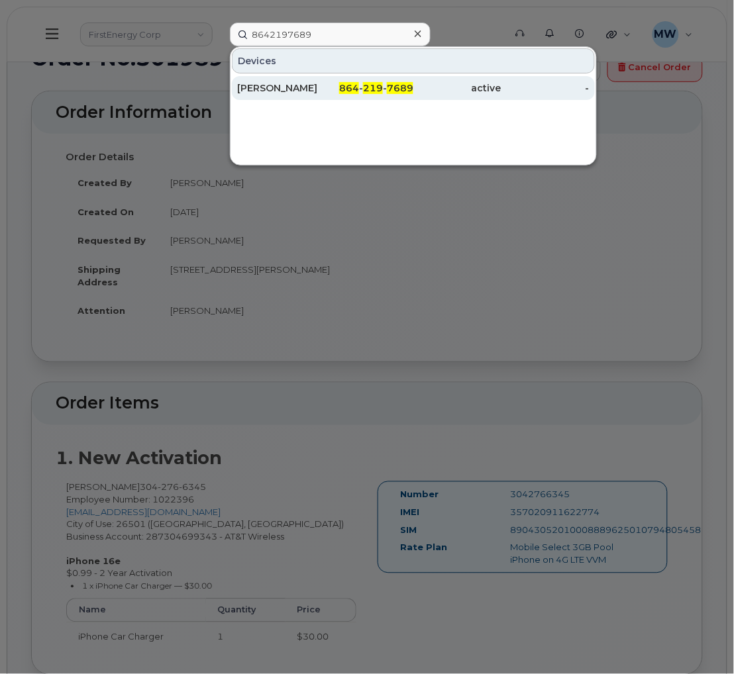
drag, startPoint x: 360, startPoint y: 70, endPoint x: 365, endPoint y: 83, distance: 14.0
click at [361, 75] on div "Devices [PERSON_NAME] 864 - 219 - 7689 active -" at bounding box center [413, 74] width 366 height 54
click at [367, 87] on span "219" at bounding box center [373, 88] width 20 height 12
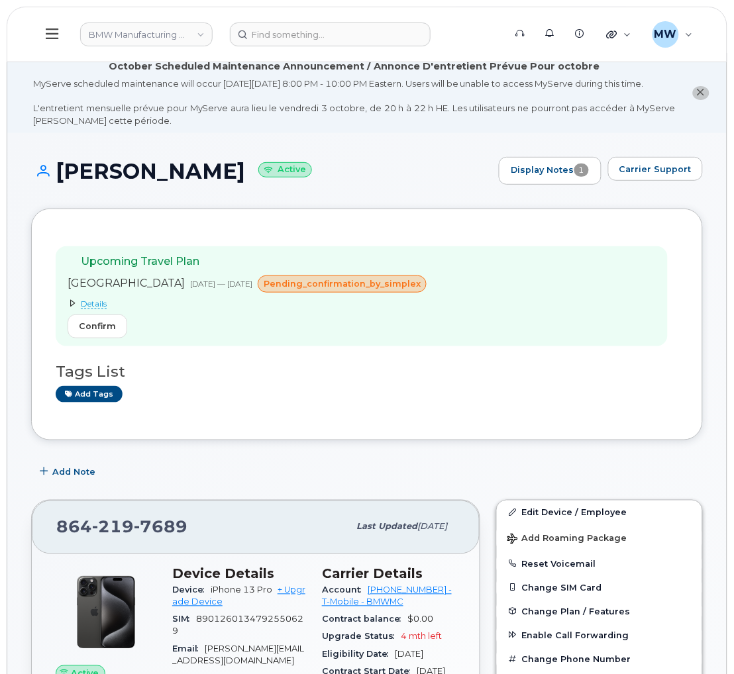
drag, startPoint x: 250, startPoint y: 177, endPoint x: 66, endPoint y: 185, distance: 184.3
click at [66, 183] on h1 "Matthias Neubert Active" at bounding box center [261, 171] width 461 height 23
copy h1 "[PERSON_NAME]"
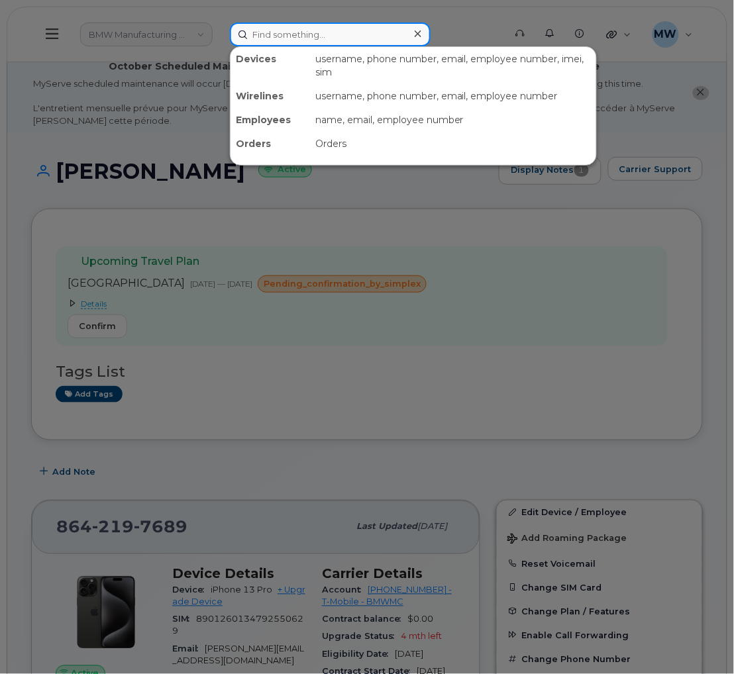
click at [275, 39] on input at bounding box center [330, 35] width 201 height 24
paste input "6147533337"
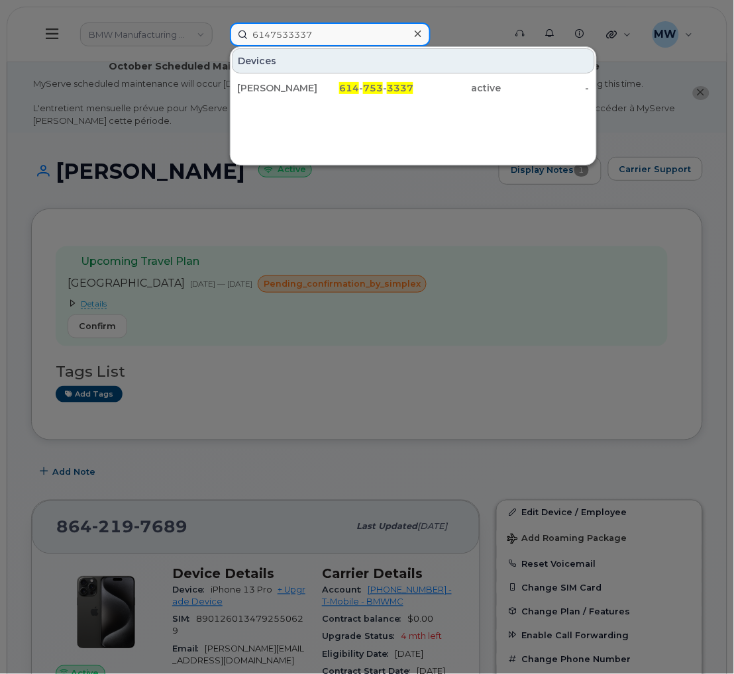
type input "6147533337"
drag, startPoint x: 456, startPoint y: 91, endPoint x: 446, endPoint y: 111, distance: 21.9
click at [456, 91] on div "active" at bounding box center [457, 87] width 88 height 13
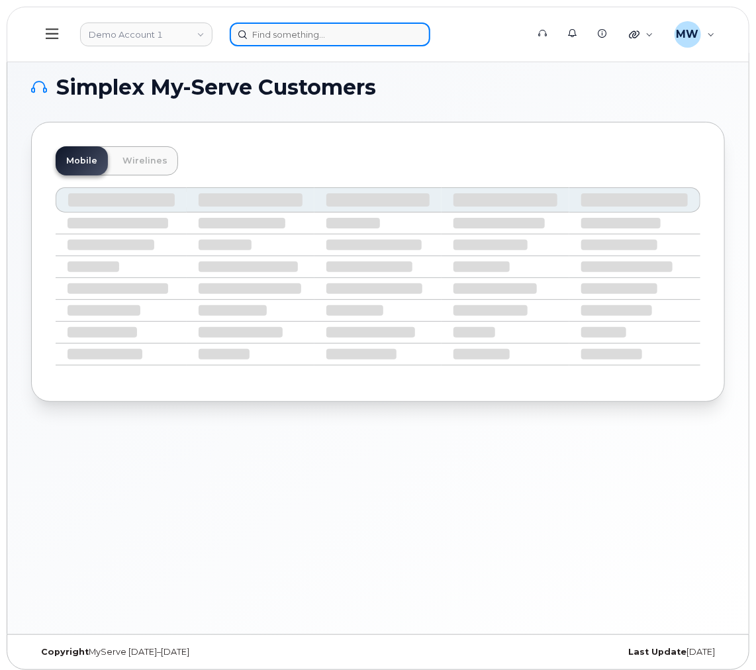
click at [295, 28] on input at bounding box center [330, 35] width 201 height 24
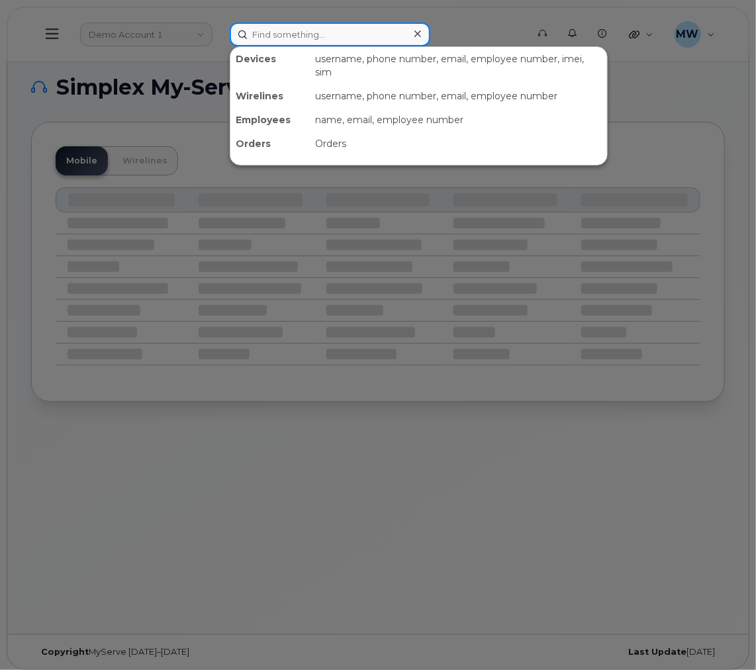
paste input "8642197689"
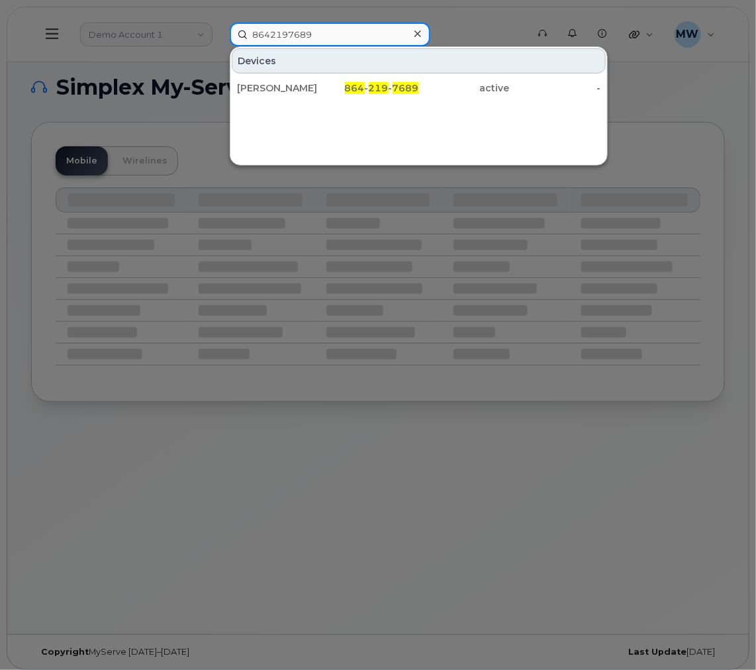
type input "8642197689"
click at [344, 82] on div "864 - 219 - 7689" at bounding box center [373, 87] width 91 height 13
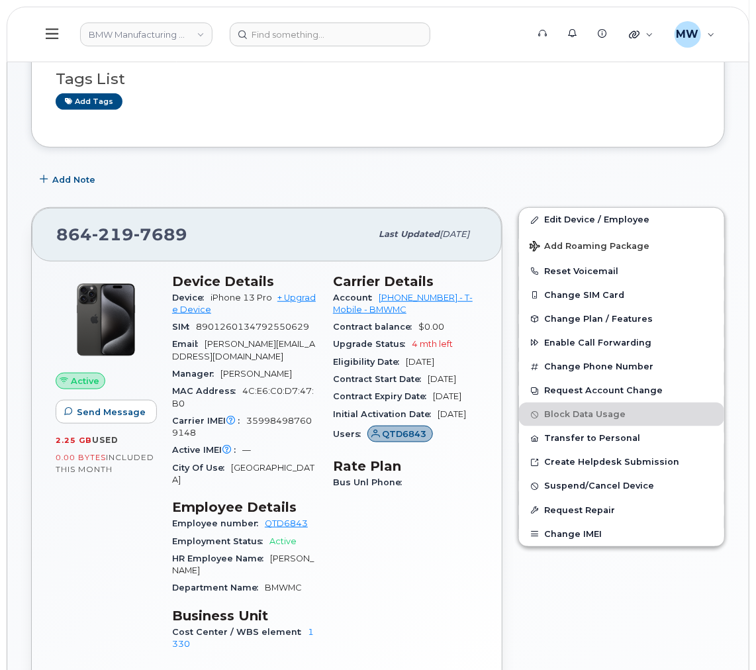
scroll to position [297, 0]
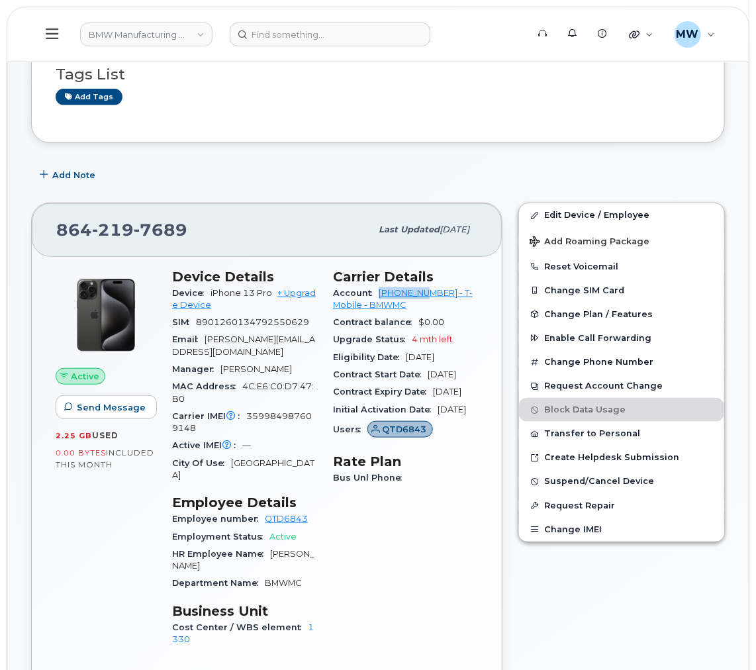
drag, startPoint x: 376, startPoint y: 293, endPoint x: 431, endPoint y: 297, distance: 55.1
click at [431, 297] on div "Account [PHONE_NUMBER] - T-Mobile - BMWMC" at bounding box center [405, 300] width 145 height 30
copy link "972523090"
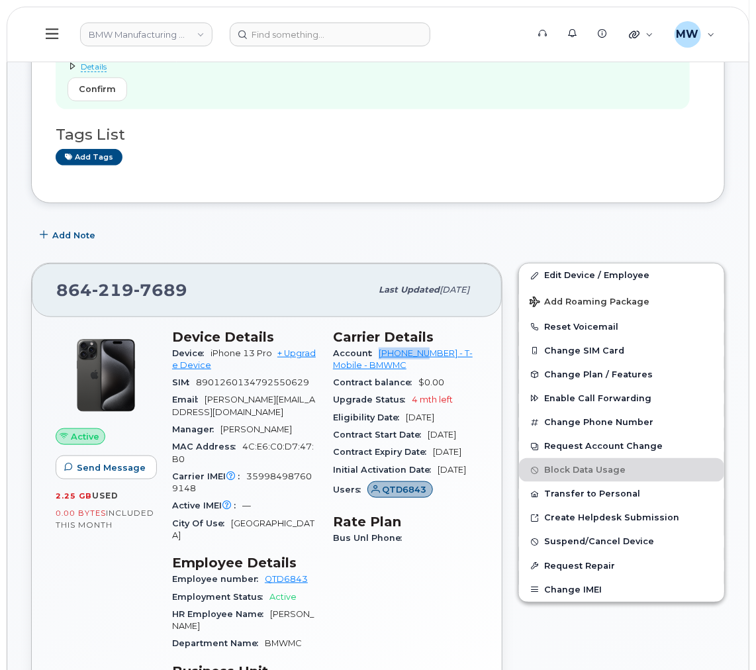
scroll to position [99, 0]
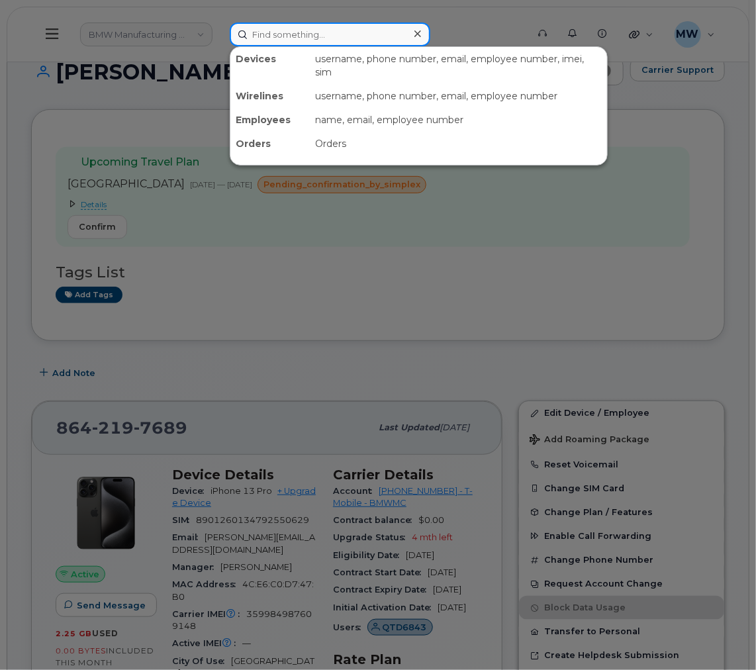
click at [324, 43] on input at bounding box center [330, 35] width 201 height 24
paste input "6147533337"
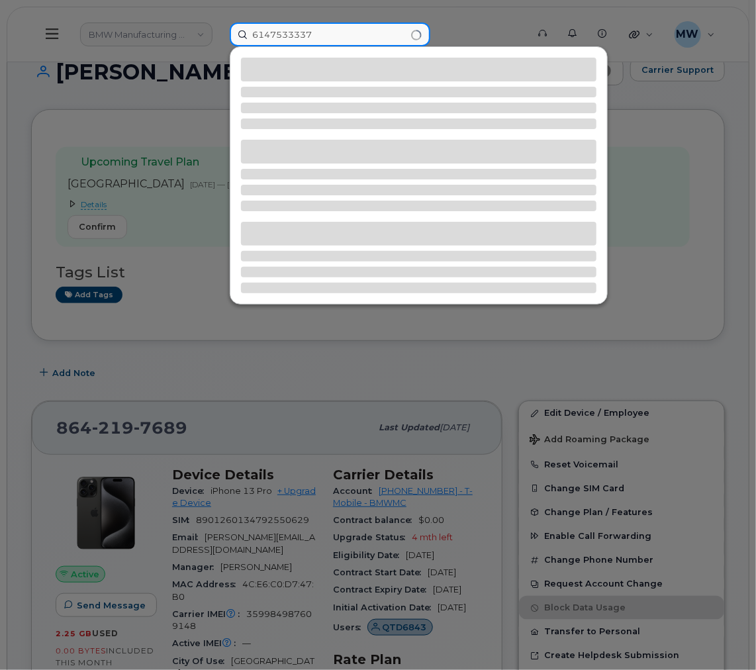
type input "6147533337"
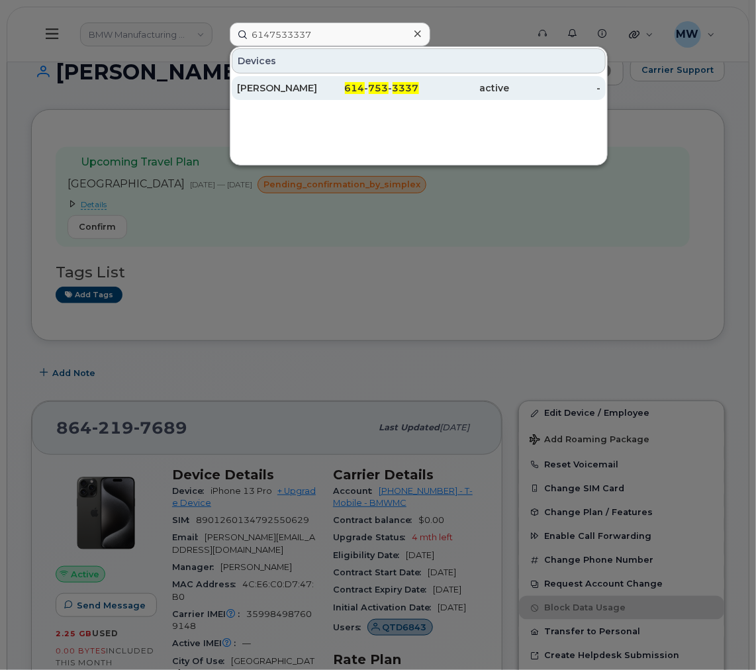
click at [275, 87] on div "[PERSON_NAME]" at bounding box center [282, 87] width 91 height 13
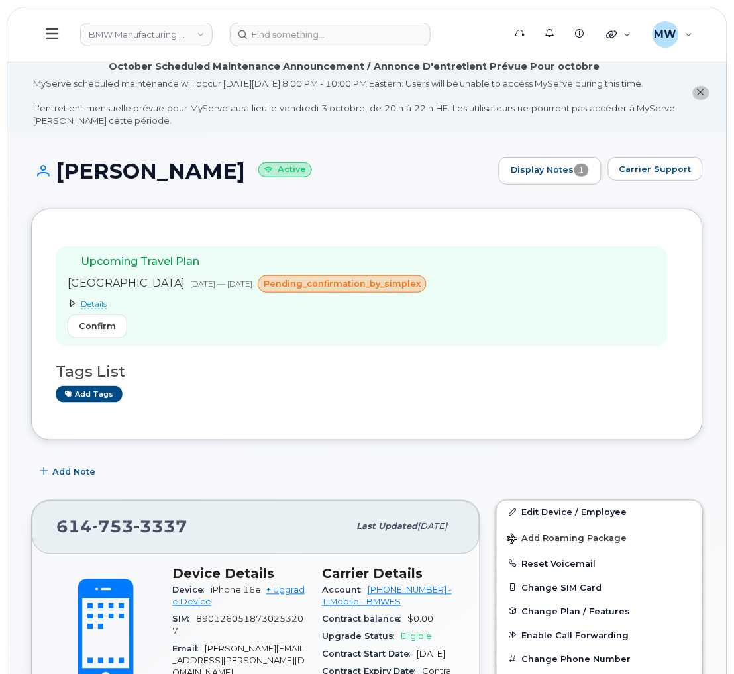
drag, startPoint x: 209, startPoint y: 180, endPoint x: 59, endPoint y: 177, distance: 150.3
click at [59, 177] on h1 "Erik Langanke Active" at bounding box center [261, 171] width 461 height 23
copy h1 "Erik Langanke"
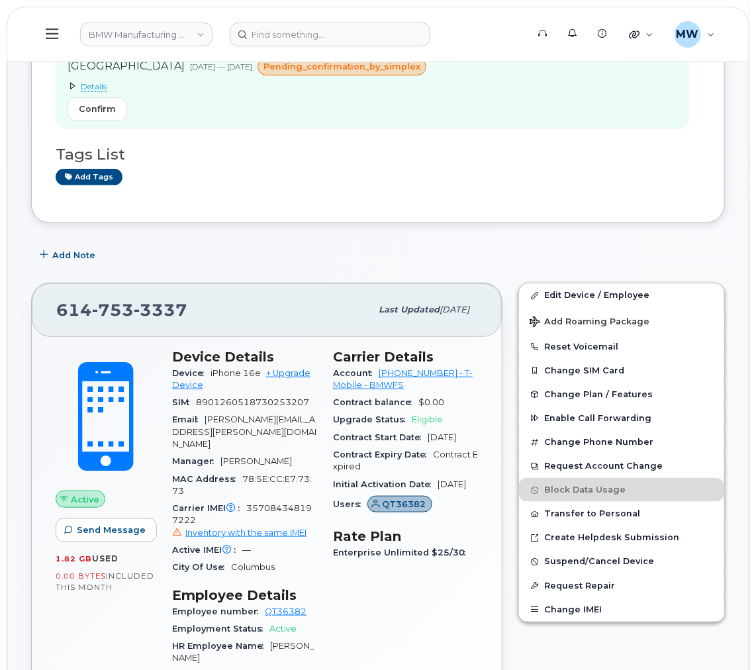
scroll to position [297, 0]
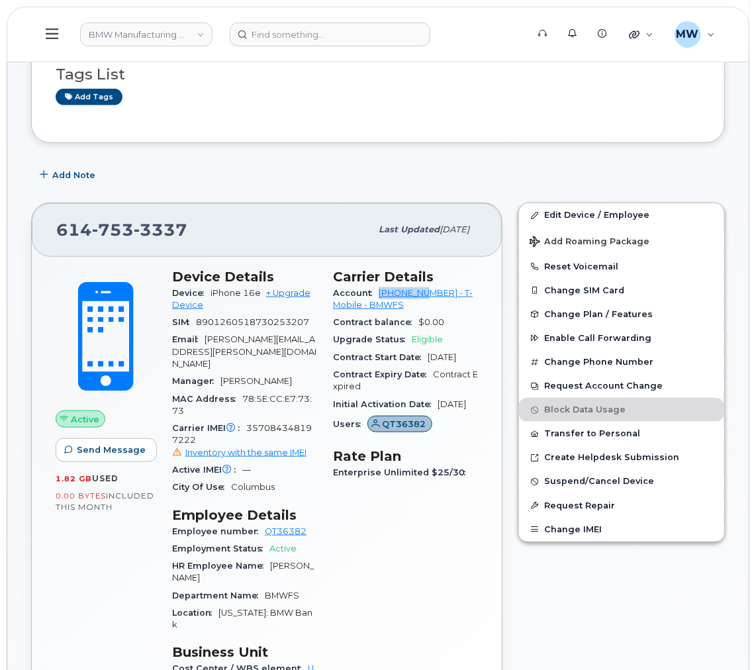
drag, startPoint x: 372, startPoint y: 294, endPoint x: 432, endPoint y: 301, distance: 60.6
click at [432, 301] on div "Account 973768070 - T-Mobile - BMWFS" at bounding box center [405, 300] width 145 height 30
copy link "973768070"
click at [288, 40] on input at bounding box center [330, 35] width 201 height 24
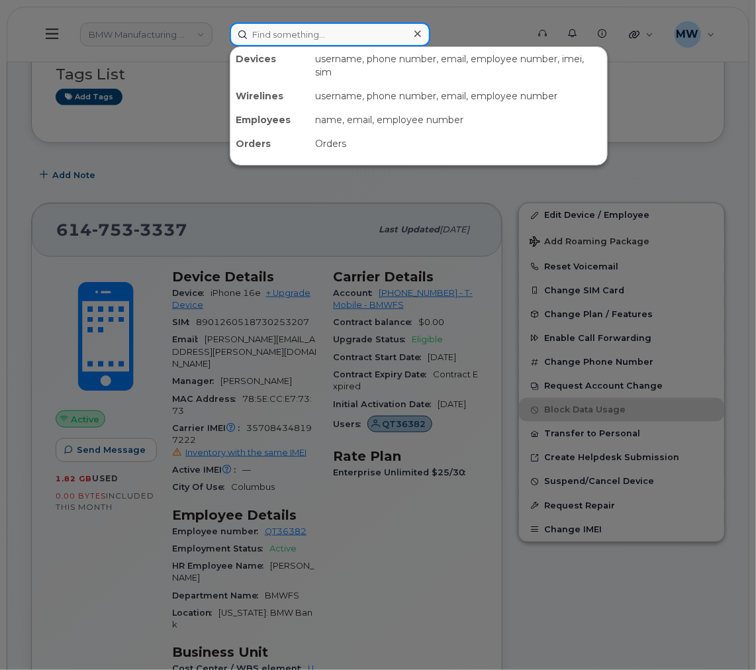
paste input "(864) 308-0412"
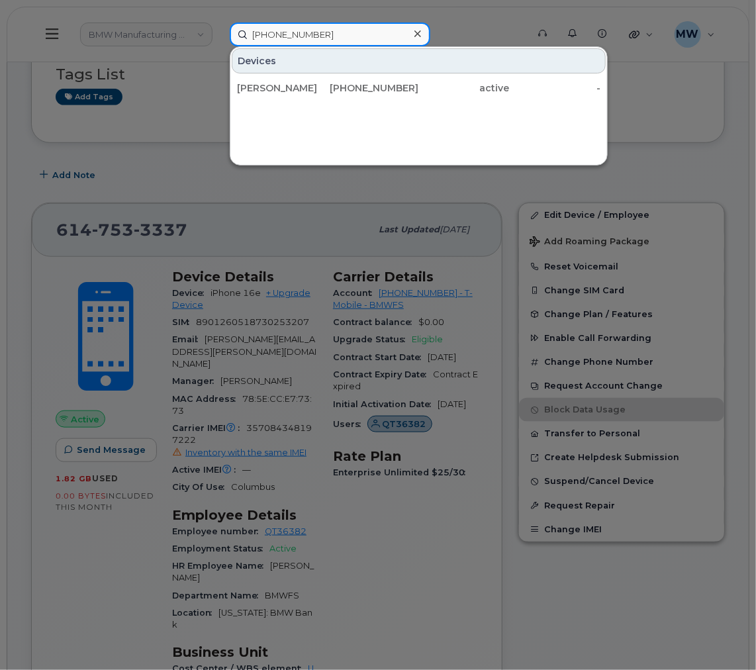
type input "(864) 308-0412"
drag, startPoint x: 434, startPoint y: 91, endPoint x: 760, endPoint y: 550, distance: 562.4
click at [435, 91] on div "active" at bounding box center [464, 87] width 91 height 13
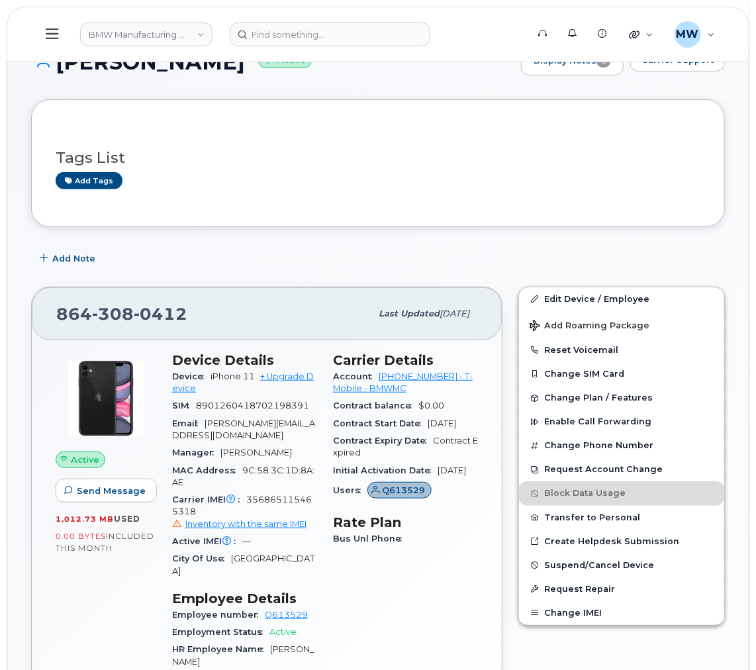
scroll to position [199, 0]
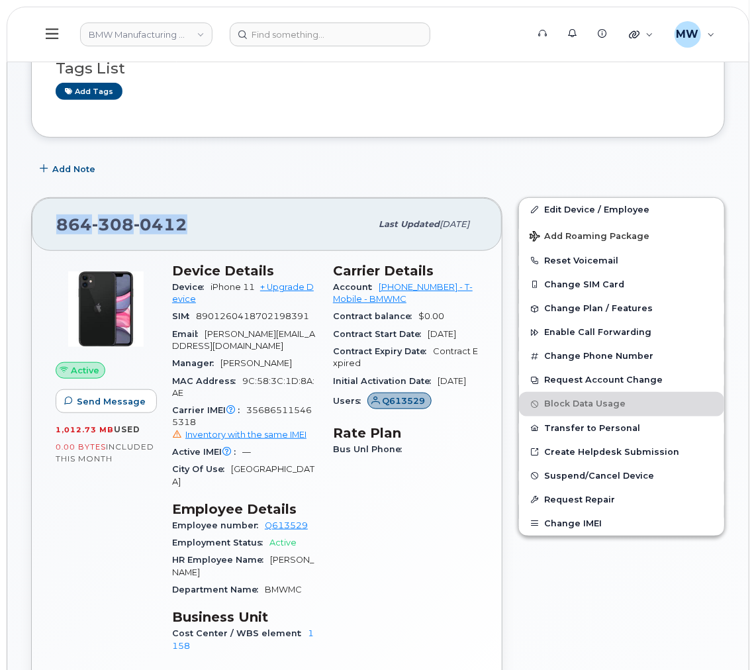
drag, startPoint x: 196, startPoint y: 234, endPoint x: 57, endPoint y: 232, distance: 139.1
click at [57, 232] on div "864 308 0412" at bounding box center [213, 225] width 315 height 28
copy span "864 308 0412"
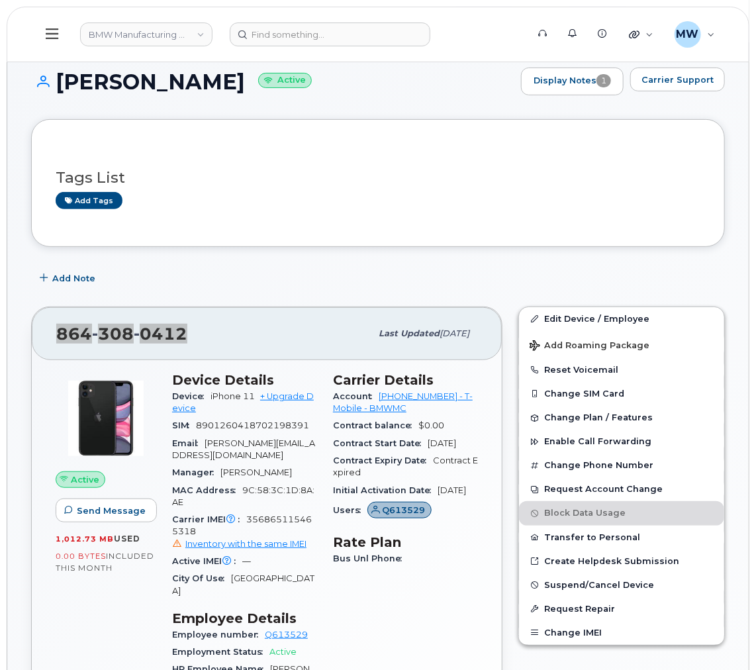
scroll to position [0, 0]
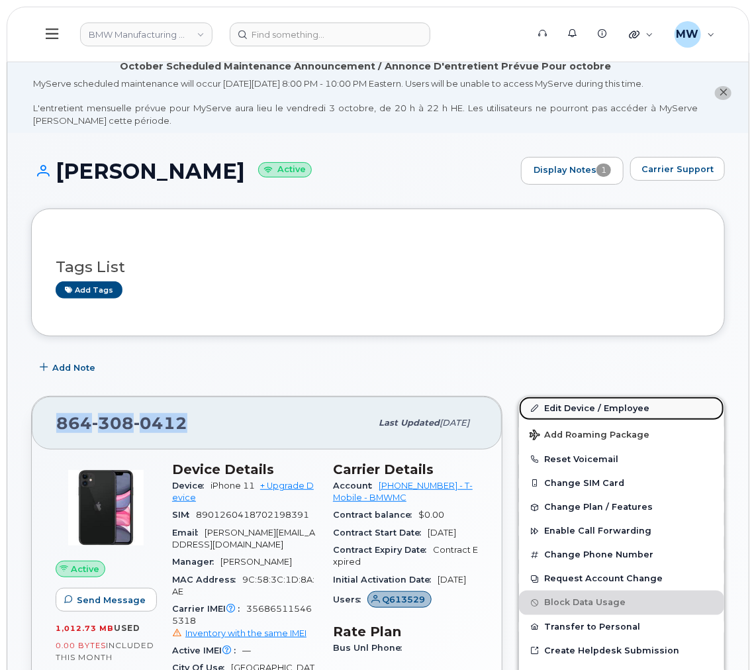
click at [635, 411] on link "Edit Device / Employee" at bounding box center [621, 409] width 205 height 24
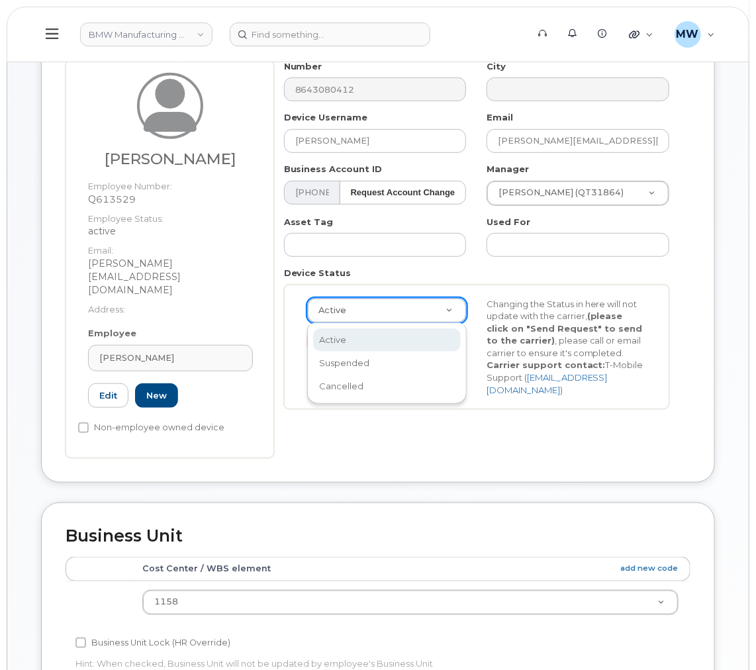
scroll to position [327, 0]
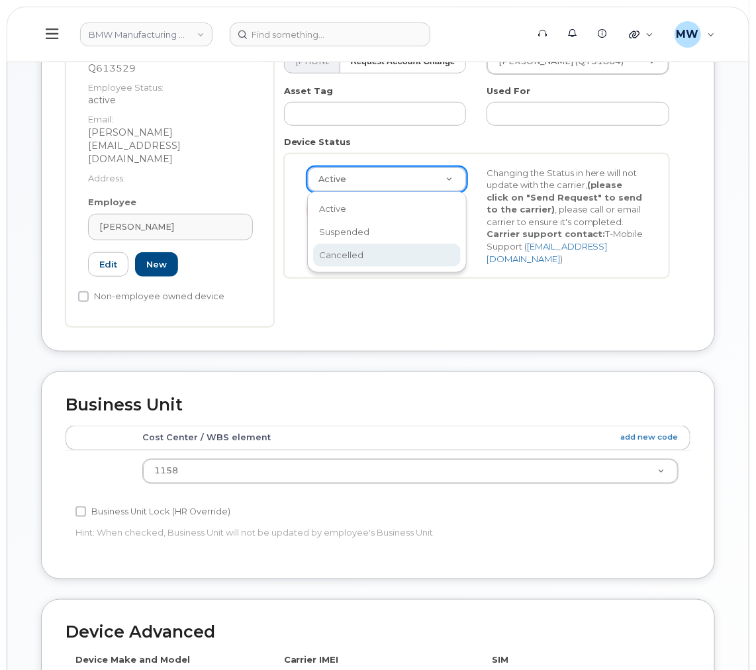
select select "cancelled"
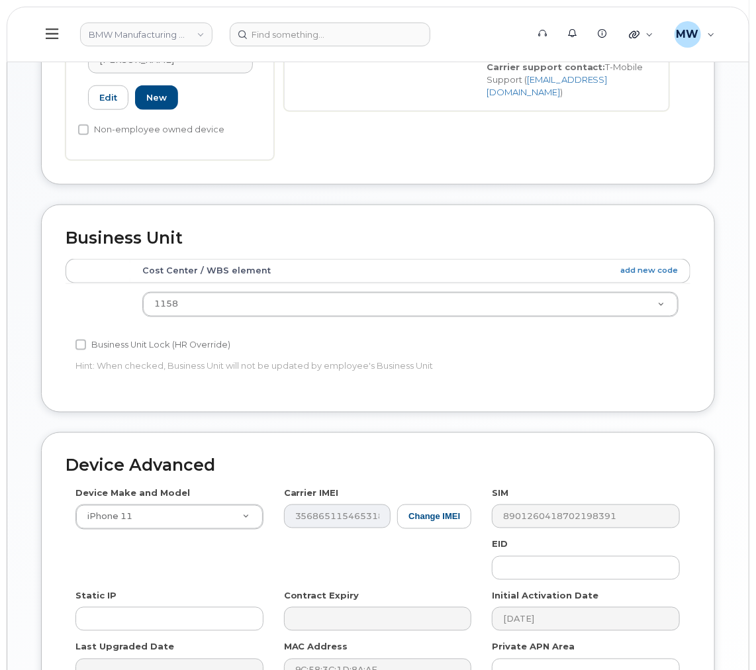
scroll to position [626, 0]
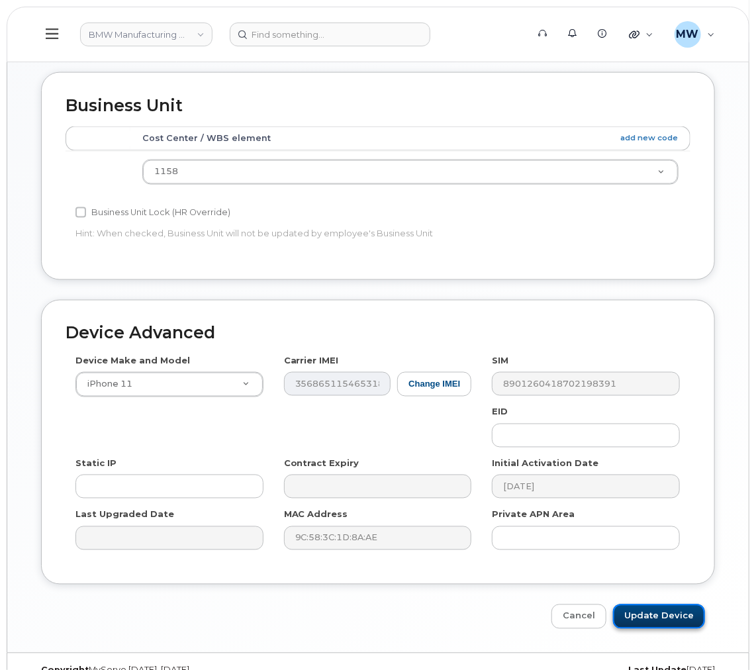
click at [666, 605] on input "Update Device" at bounding box center [659, 617] width 92 height 25
type input "Saving..."
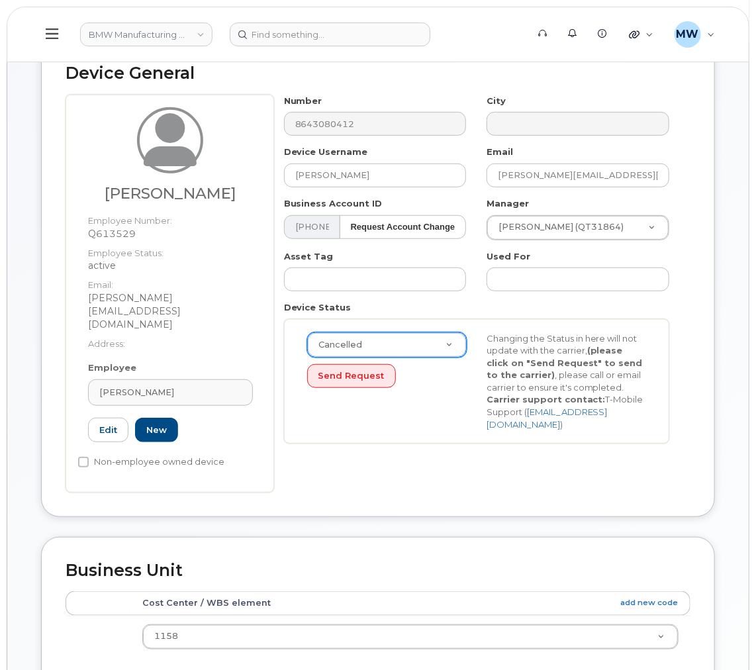
scroll to position [0, 0]
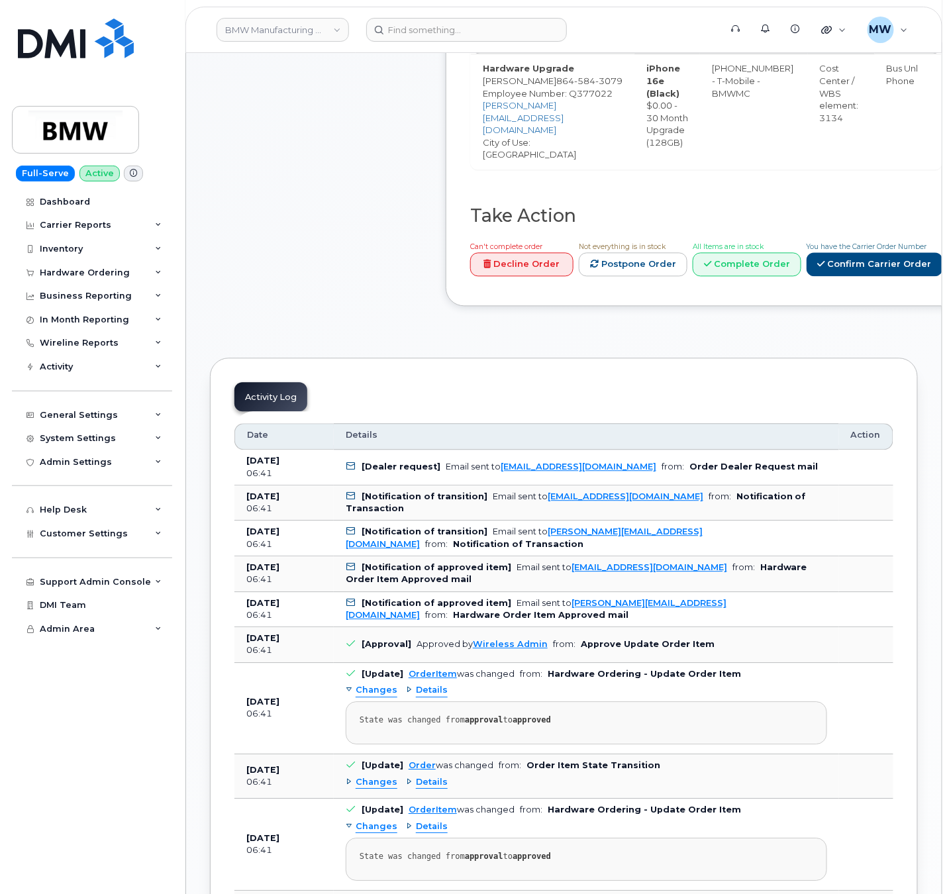
scroll to position [927, 0]
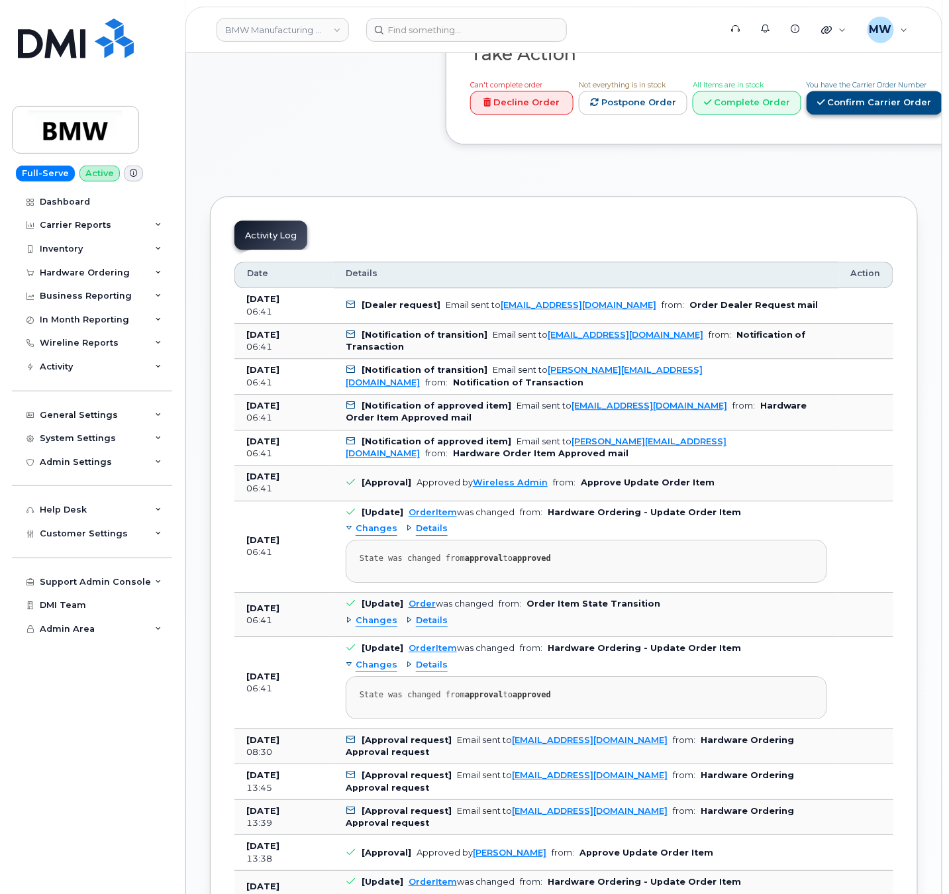
click at [709, 115] on link "Confirm Carrier Order" at bounding box center [875, 103] width 136 height 25
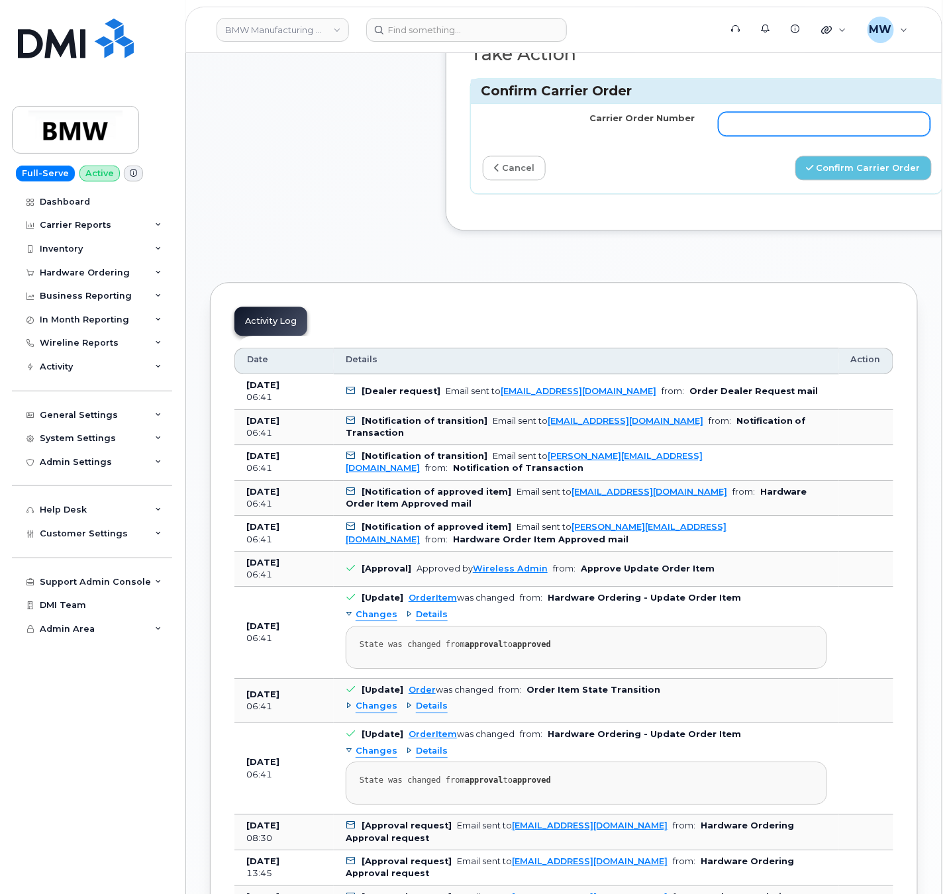
drag, startPoint x: 709, startPoint y: 185, endPoint x: 724, endPoint y: 187, distance: 16.0
click at [709, 136] on input "Carrier Order Number" at bounding box center [825, 124] width 212 height 24
paste input "771991421"
type input "771991421"
click at [709, 180] on button "Confirm Carrier Order" at bounding box center [863, 168] width 136 height 25
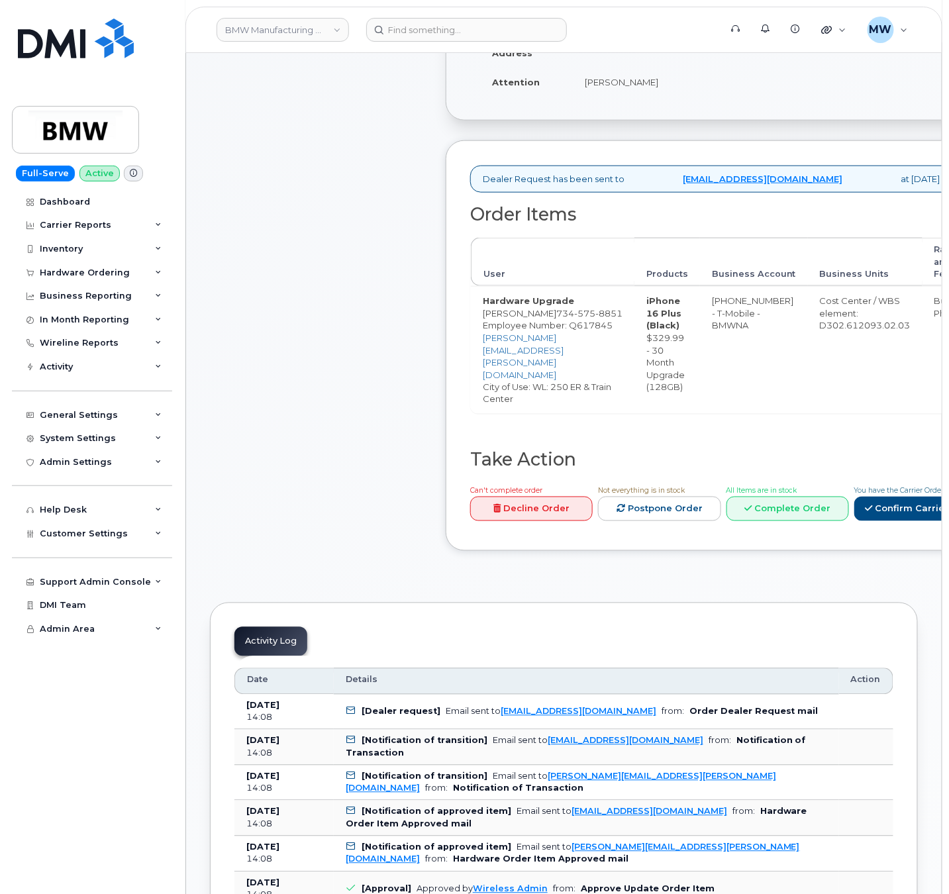
scroll to position [397, 0]
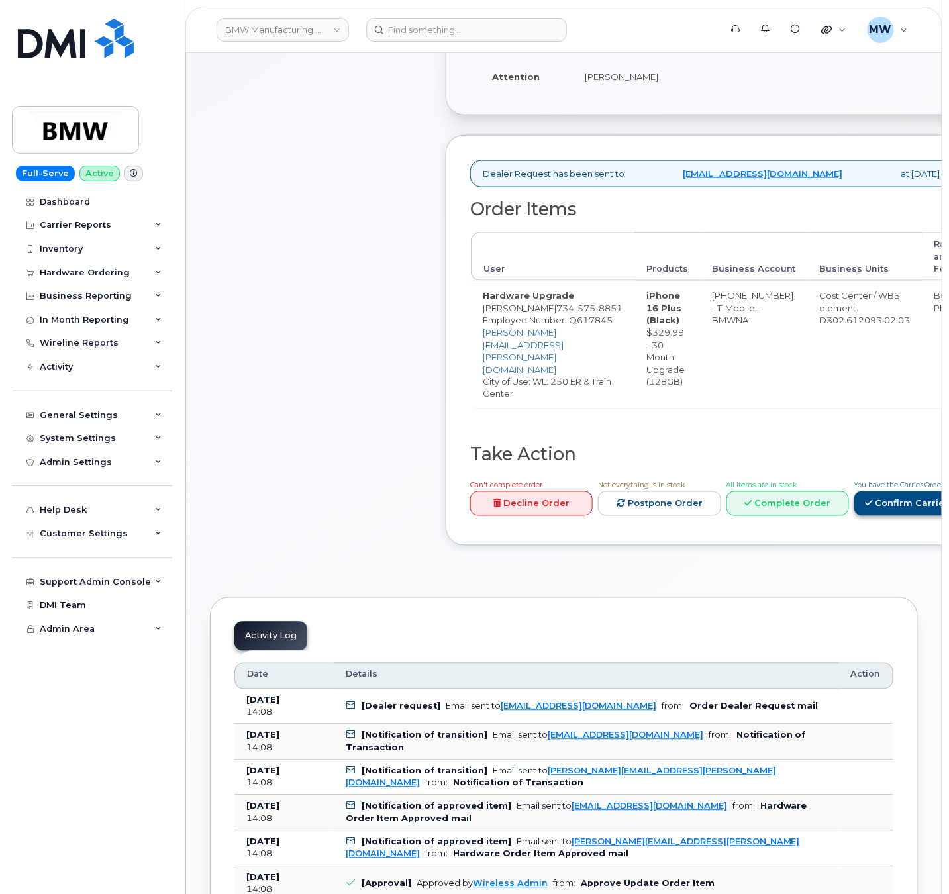
click at [885, 510] on link "Confirm Carrier Order" at bounding box center [922, 503] width 136 height 25
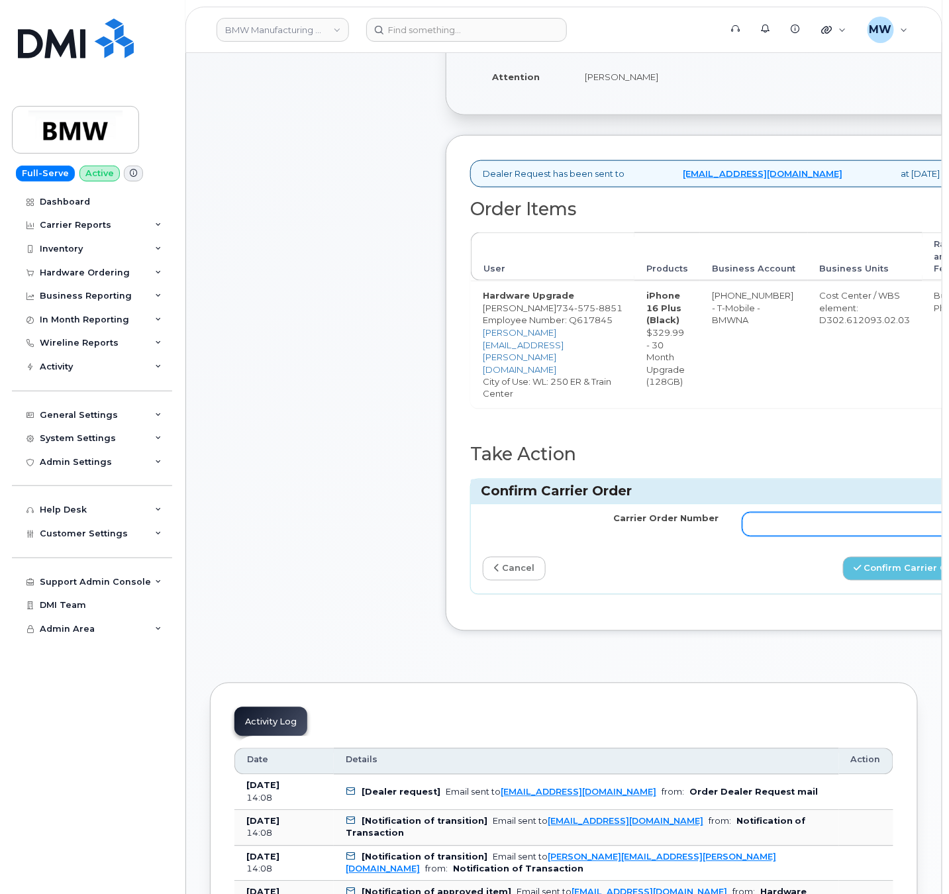
click at [779, 530] on input "Carrier Order Number" at bounding box center [860, 525] width 236 height 24
paste input "771991583"
type input "771991583"
click at [879, 570] on button "Confirm Carrier Order" at bounding box center [911, 569] width 136 height 25
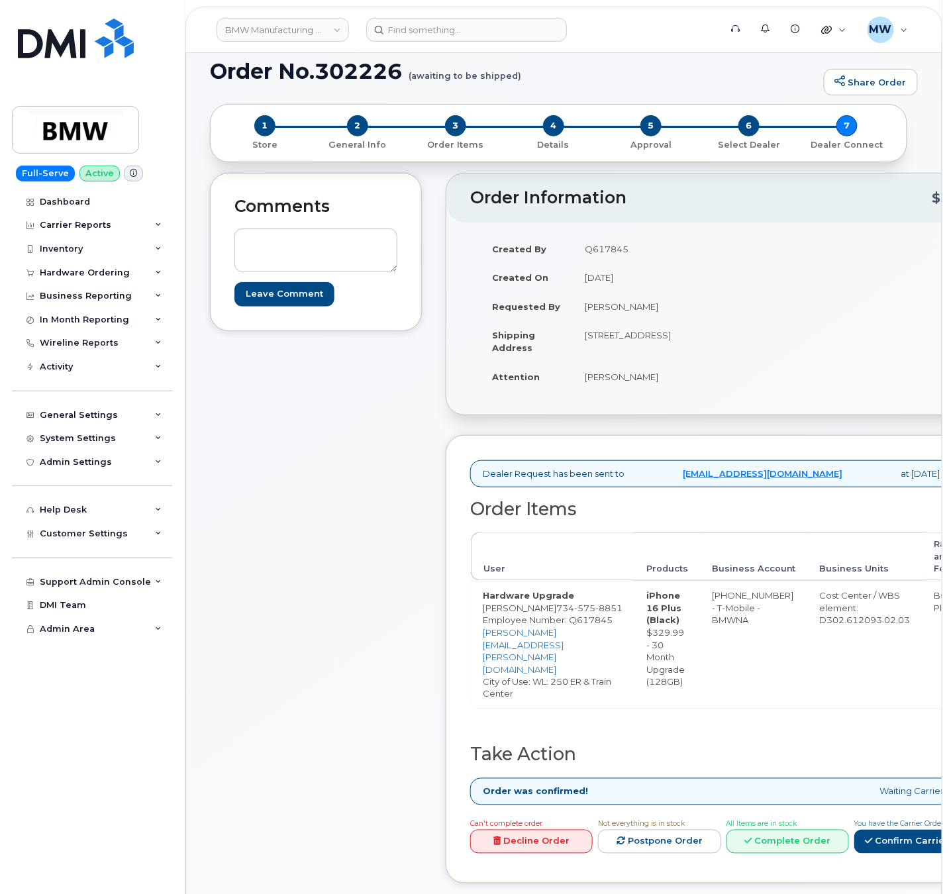
scroll to position [265, 0]
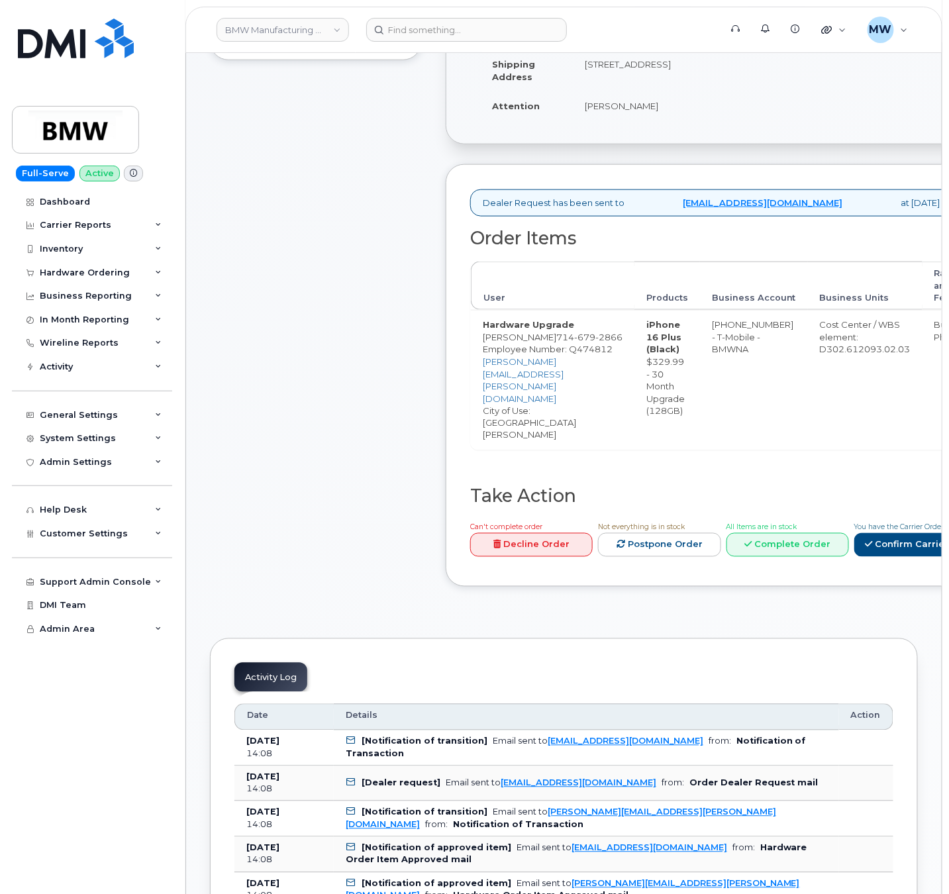
scroll to position [397, 0]
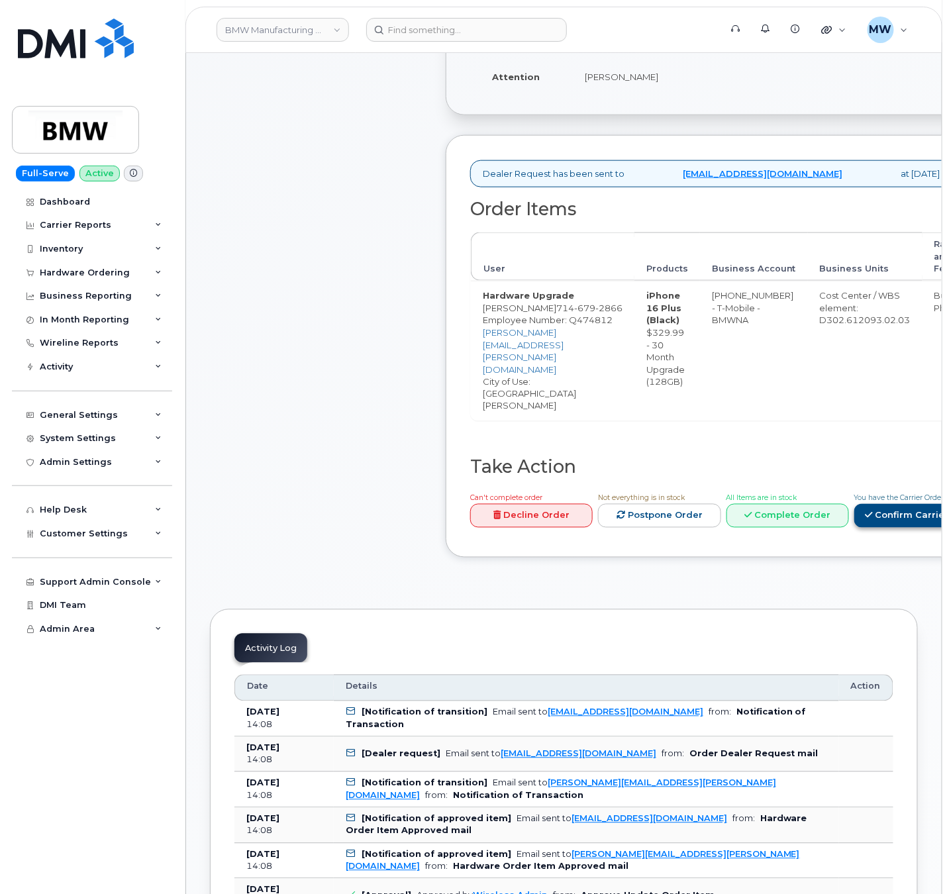
click at [893, 515] on link "Confirm Carrier Order" at bounding box center [922, 516] width 136 height 25
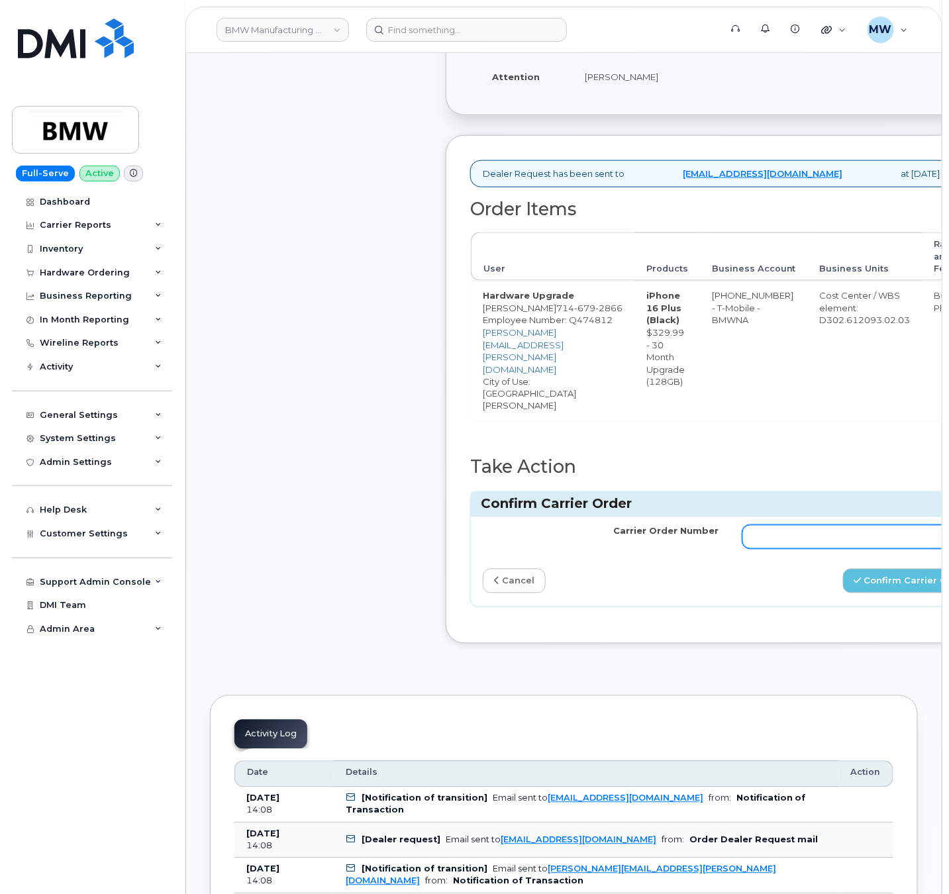
drag, startPoint x: 800, startPoint y: 523, endPoint x: 807, endPoint y: 528, distance: 9.0
click at [800, 525] on input "Carrier Order Number" at bounding box center [860, 537] width 236 height 24
paste input "771991629"
type input "771991629"
click at [869, 573] on button "Confirm Carrier Order" at bounding box center [911, 581] width 136 height 25
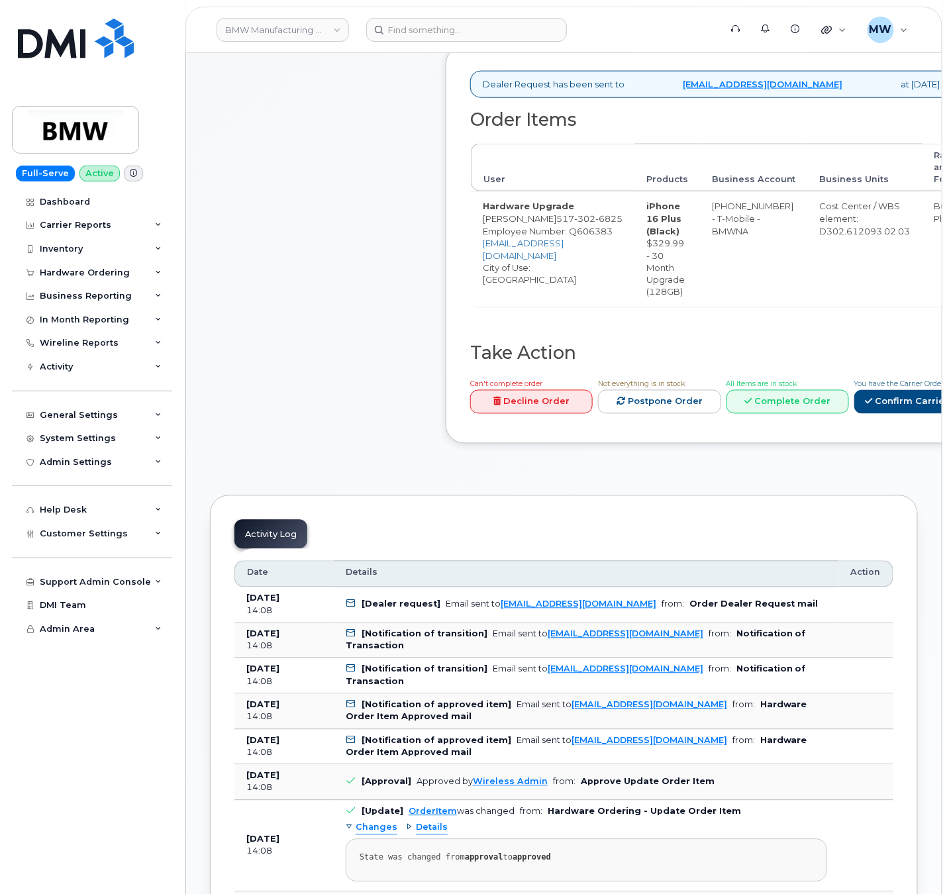
scroll to position [530, 0]
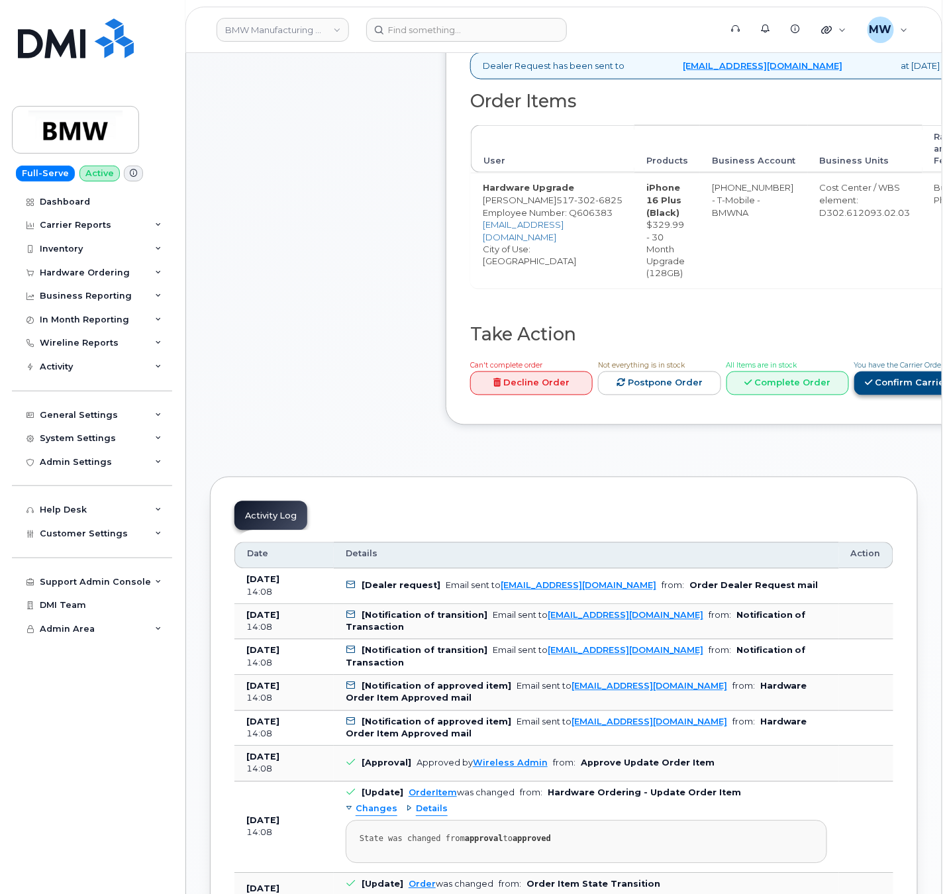
click at [920, 372] on link "Confirm Carrier Order" at bounding box center [922, 384] width 136 height 25
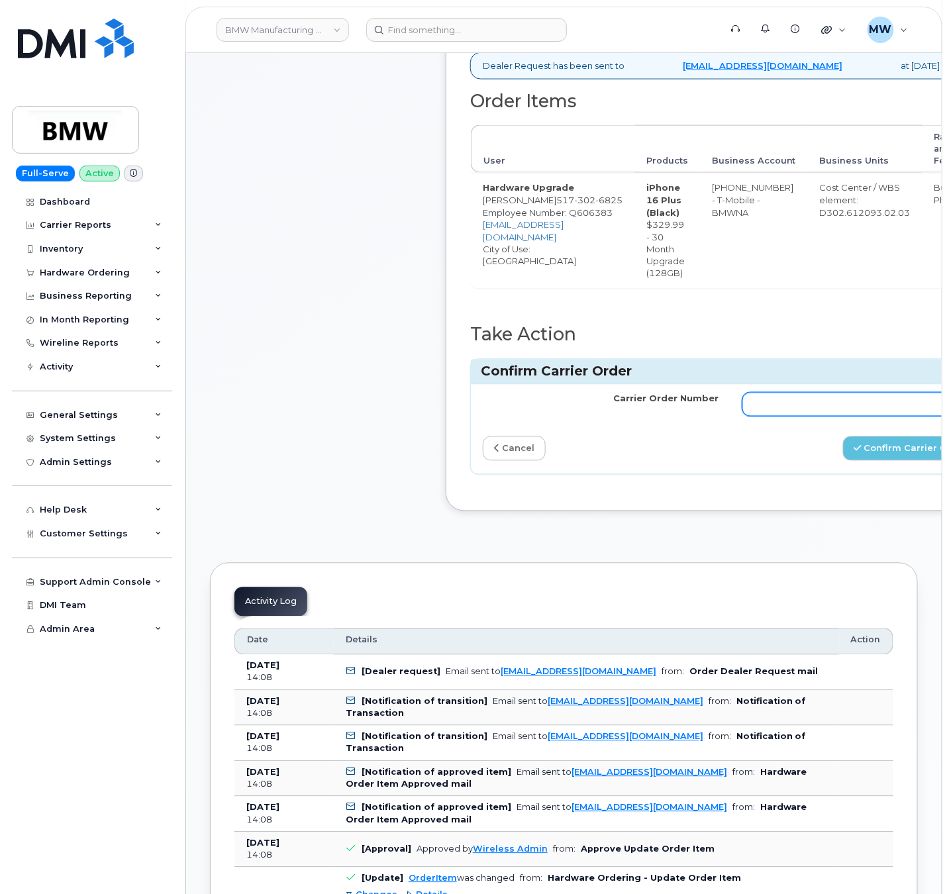
click at [781, 393] on input "Carrier Order Number" at bounding box center [860, 405] width 236 height 24
paste input "771991671"
type input "771991671"
click at [871, 438] on button "Confirm Carrier Order" at bounding box center [911, 448] width 136 height 25
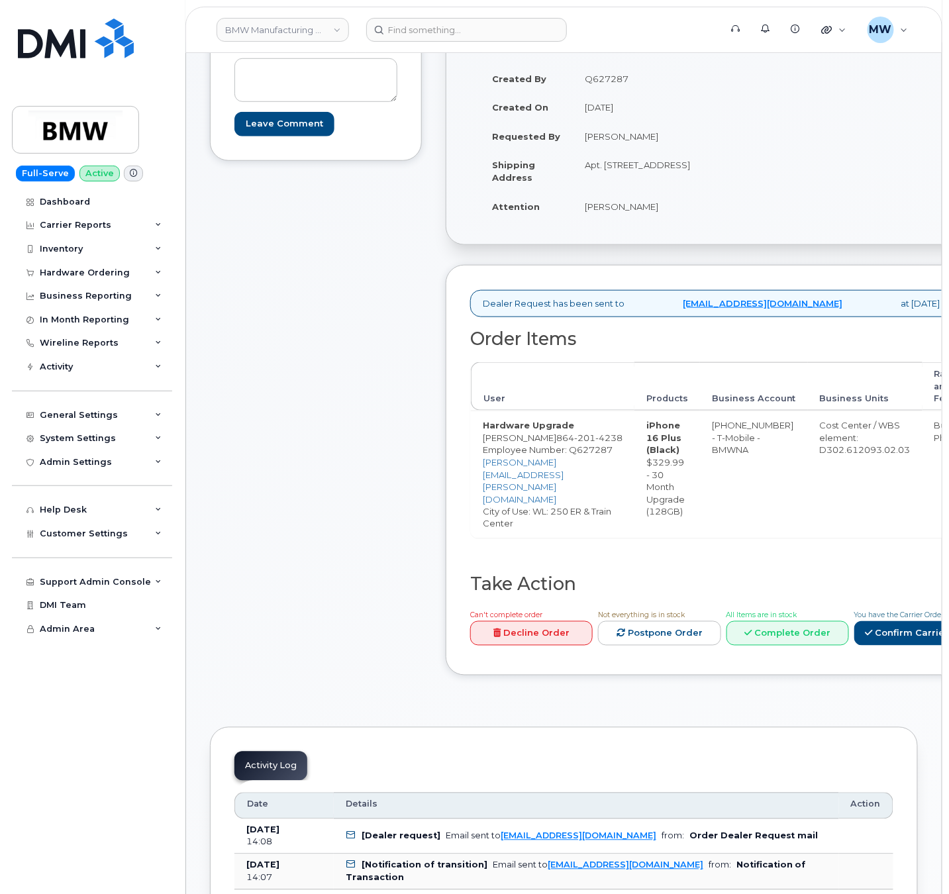
scroll to position [397, 0]
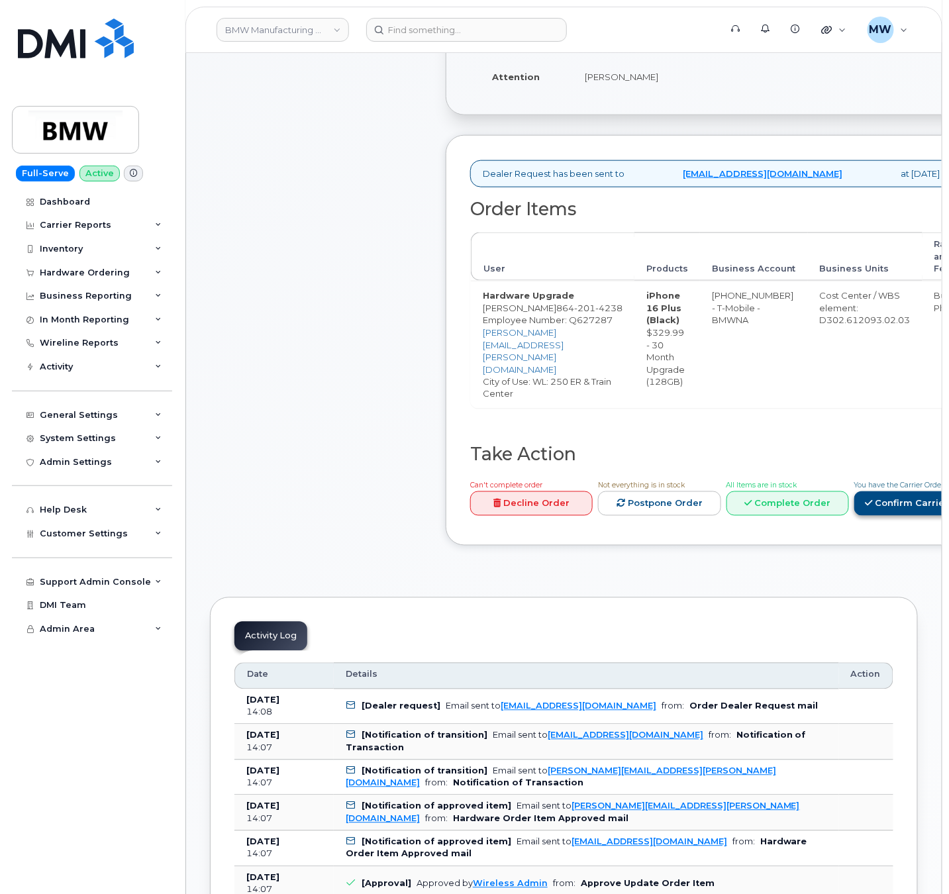
click at [880, 508] on link "Confirm Carrier Order" at bounding box center [922, 503] width 136 height 25
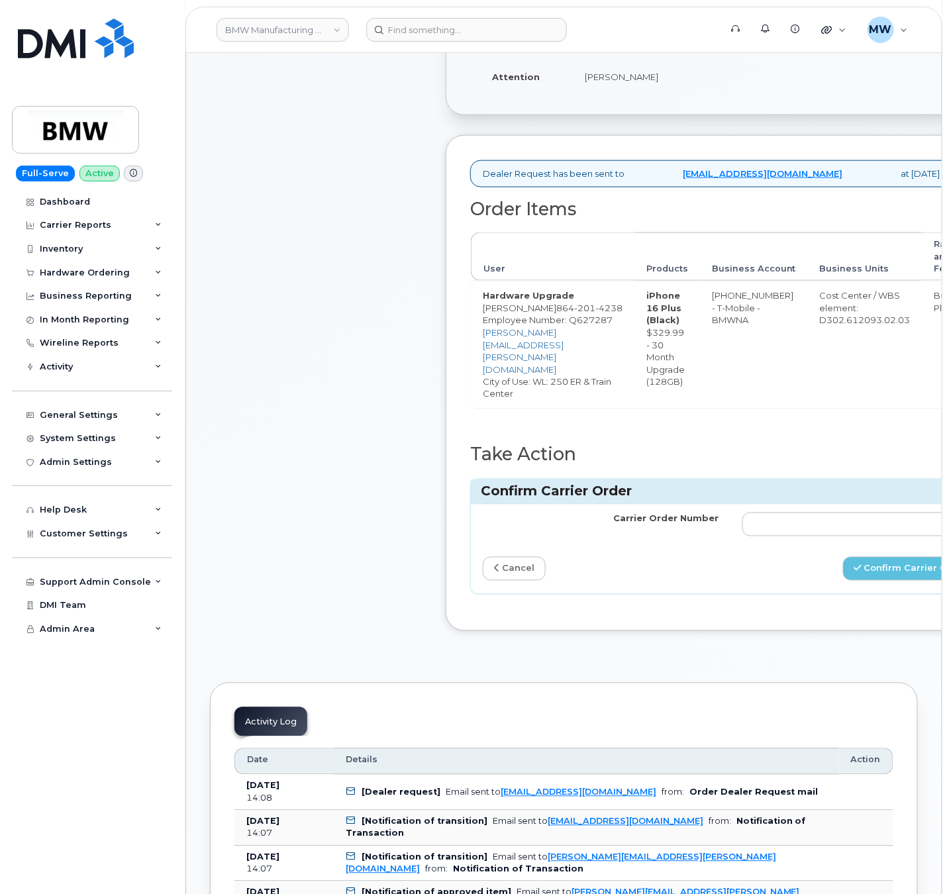
click at [880, 506] on td at bounding box center [860, 525] width 260 height 40
click at [880, 519] on input "Carrier Order Number" at bounding box center [860, 525] width 236 height 24
paste input "771991709"
click at [896, 558] on button "Confirm Carrier Order" at bounding box center [911, 569] width 136 height 25
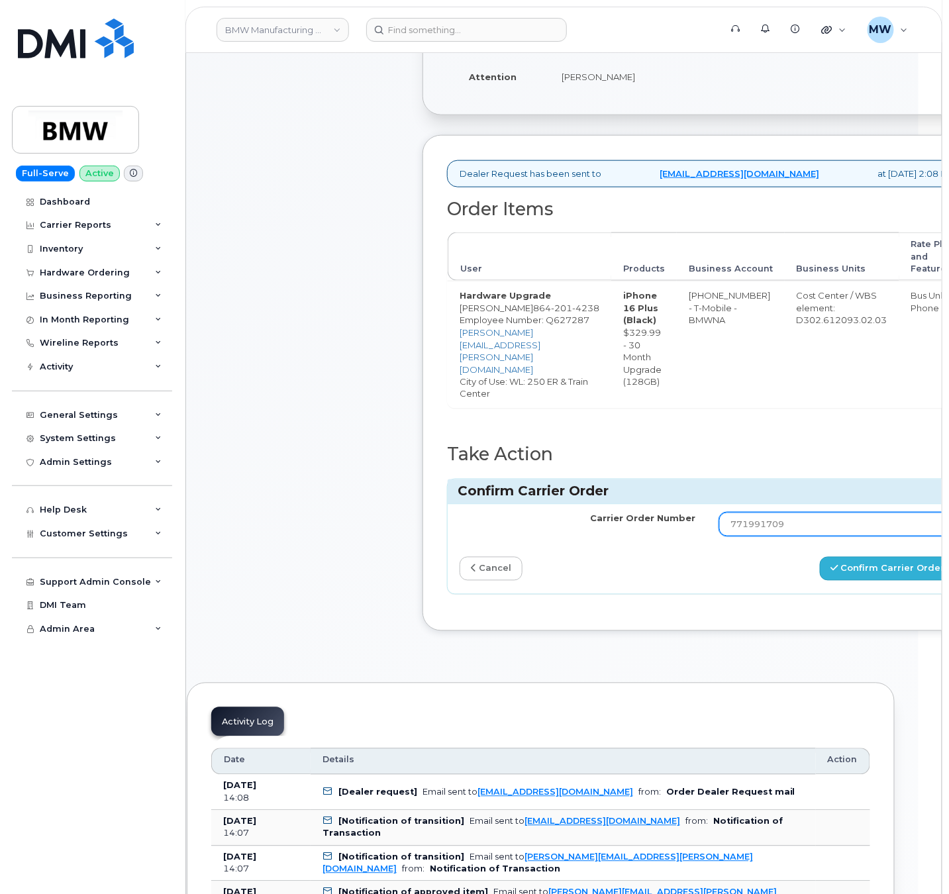
type input "771991709"
click at [843, 573] on button "Confirm Carrier Order" at bounding box center [888, 569] width 136 height 25
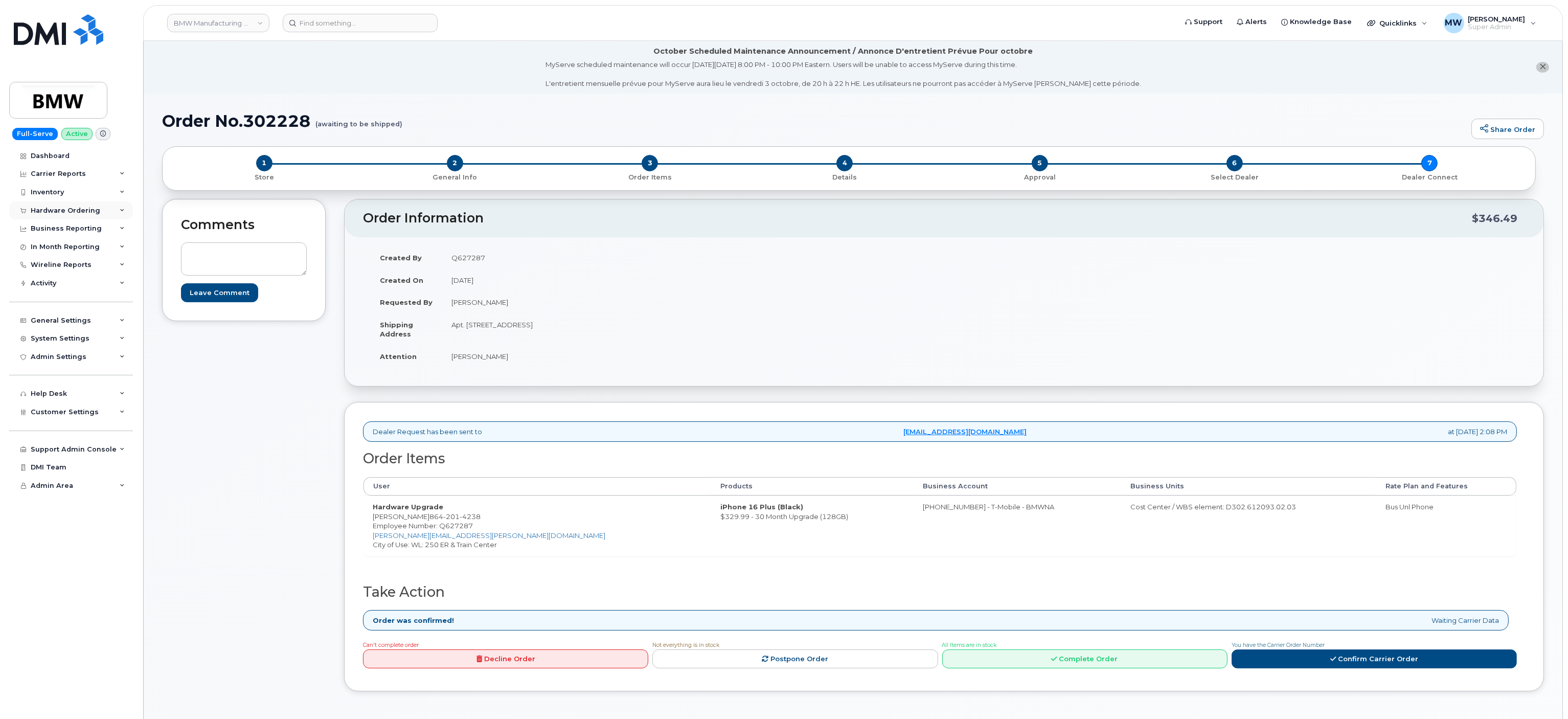
click at [78, 210] on div "Hardware Ordering" at bounding box center [66, 211] width 69 height 8
click at [70, 246] on link "Orders" at bounding box center [80, 248] width 106 height 19
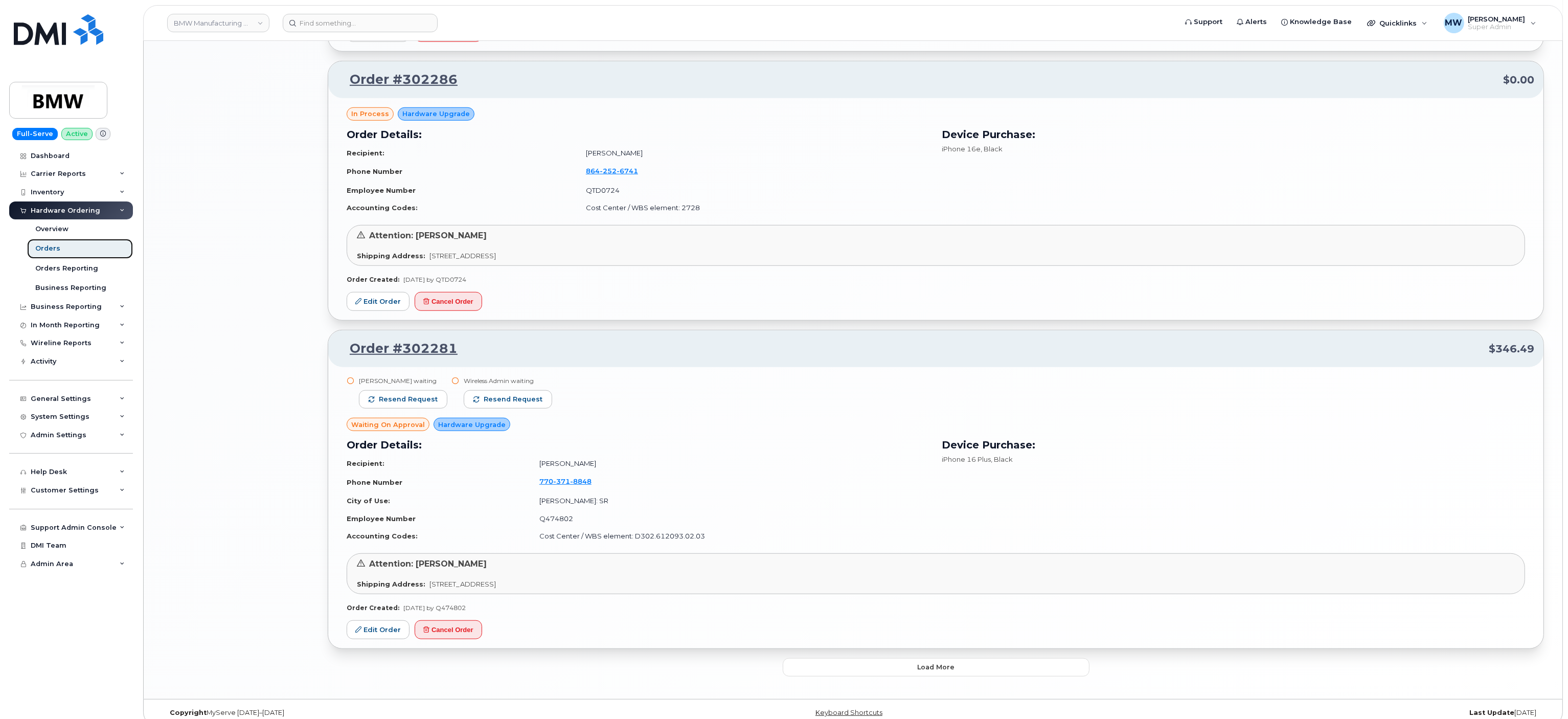
scroll to position [1612, 0]
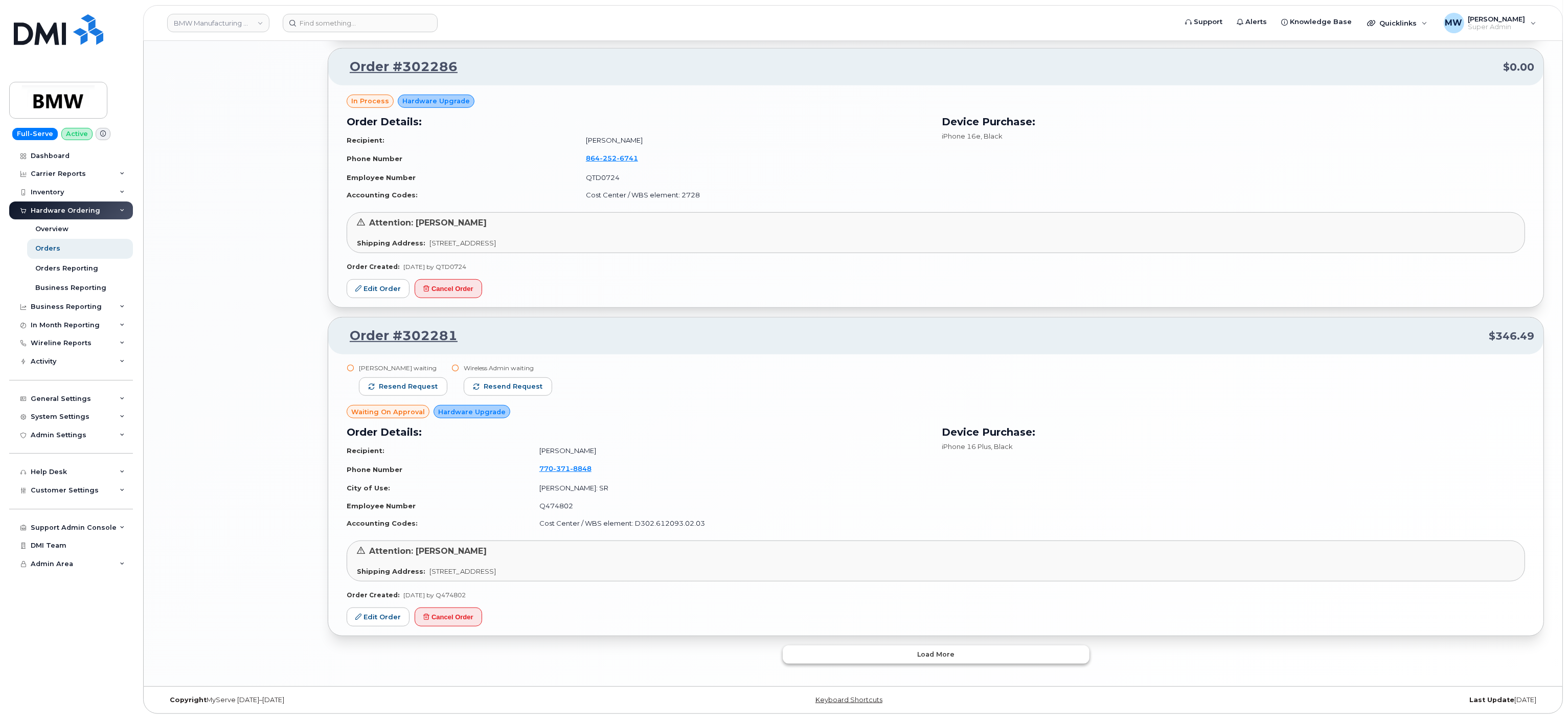
click at [732, 647] on button "Load more" at bounding box center [936, 655] width 306 height 19
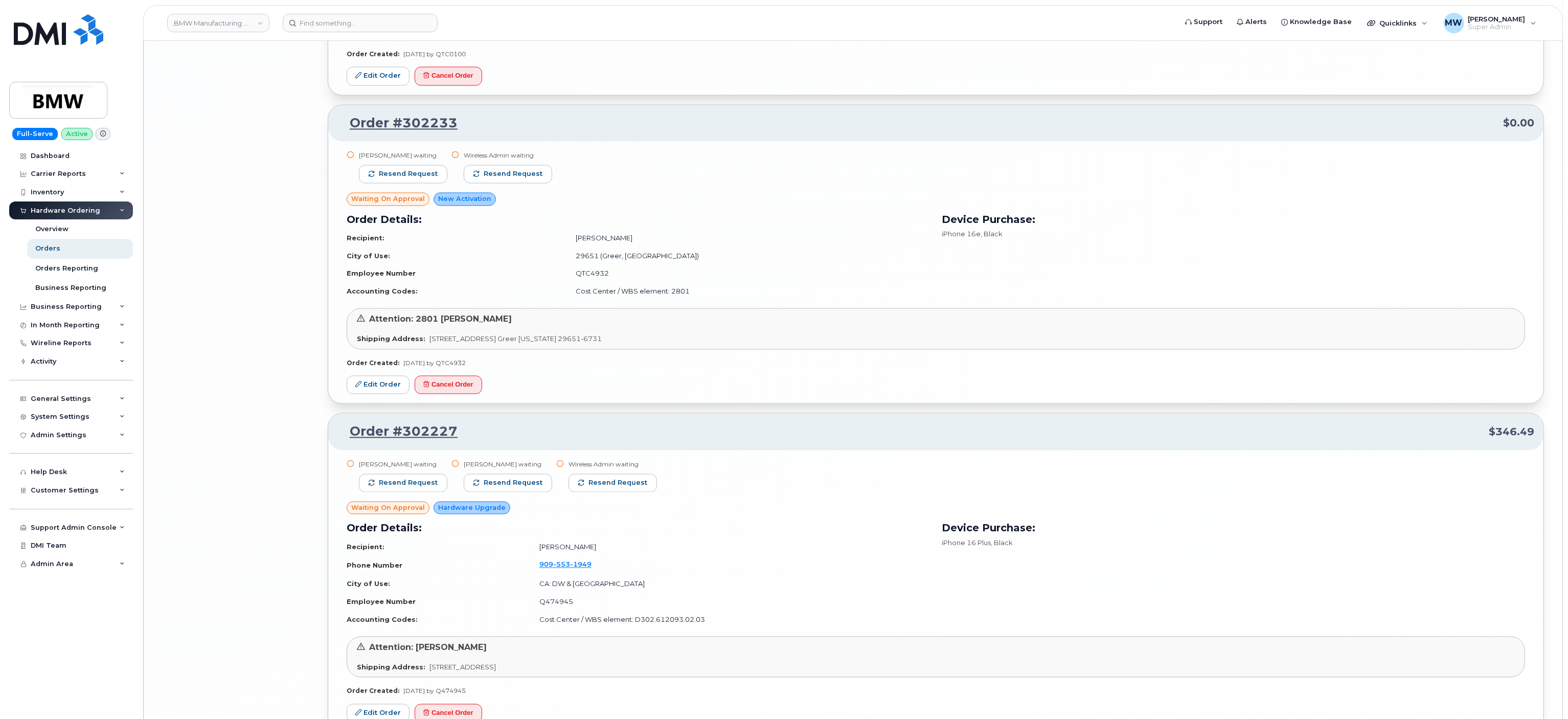
scroll to position [4170, 0]
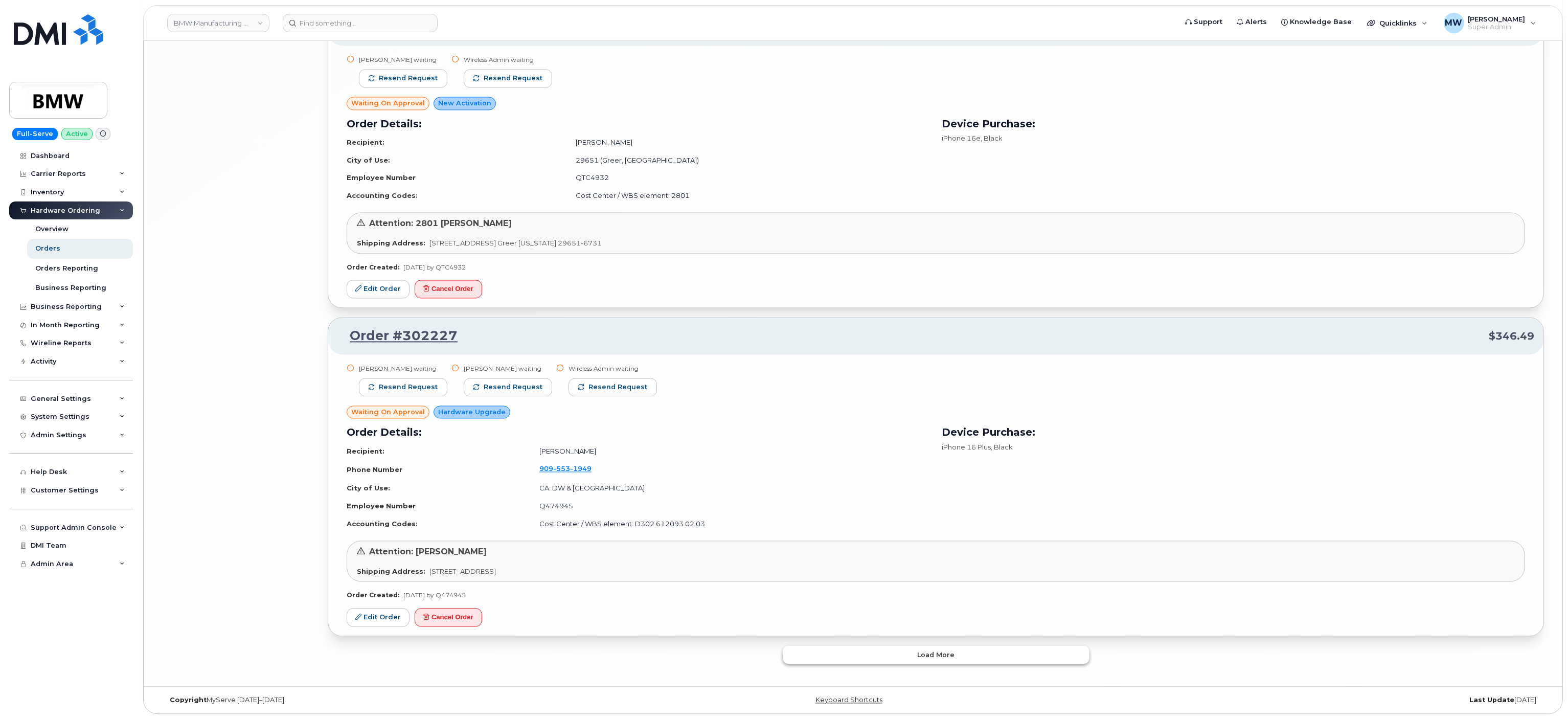
click at [732, 654] on span "Load more" at bounding box center [936, 655] width 37 height 10
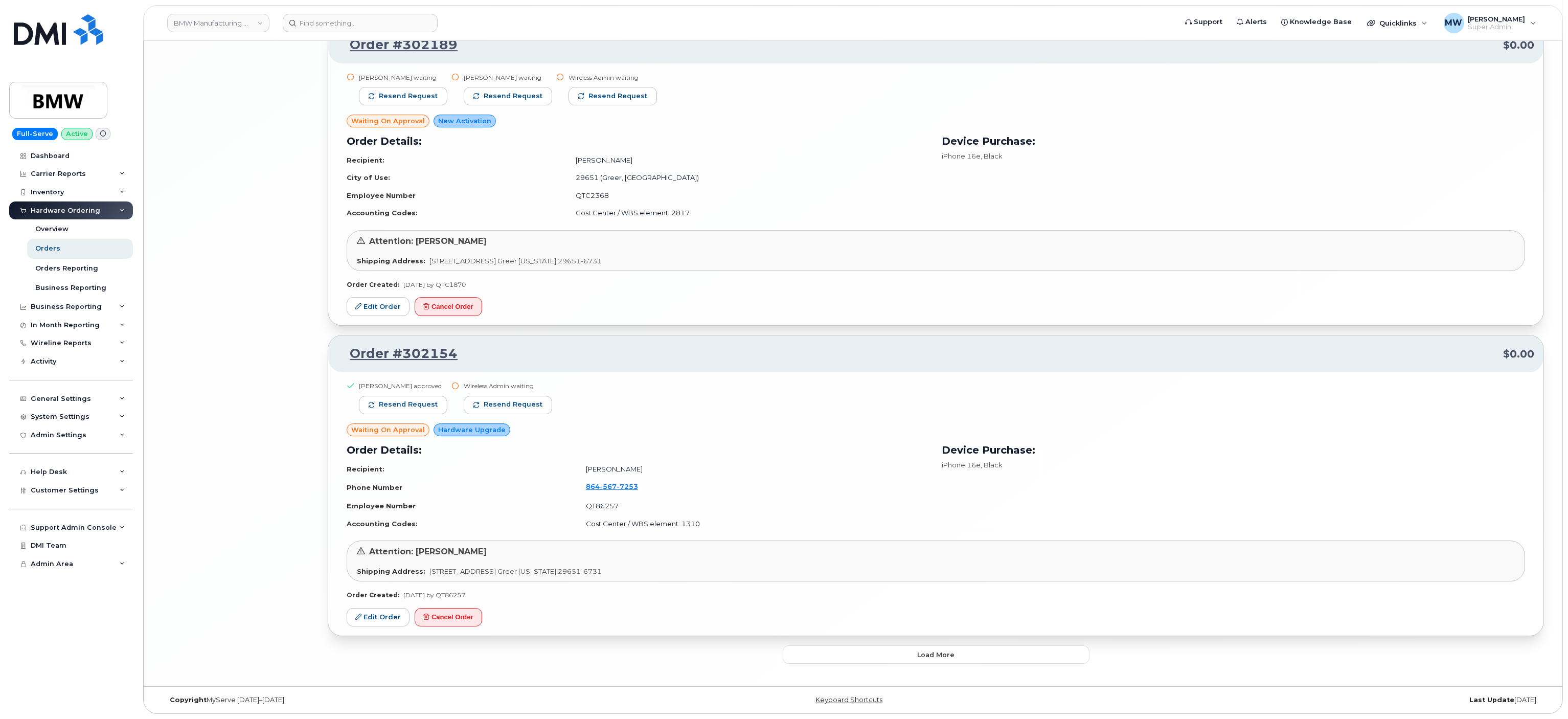
scroll to position [6647, 0]
click at [732, 650] on span "Load more" at bounding box center [936, 655] width 37 height 10
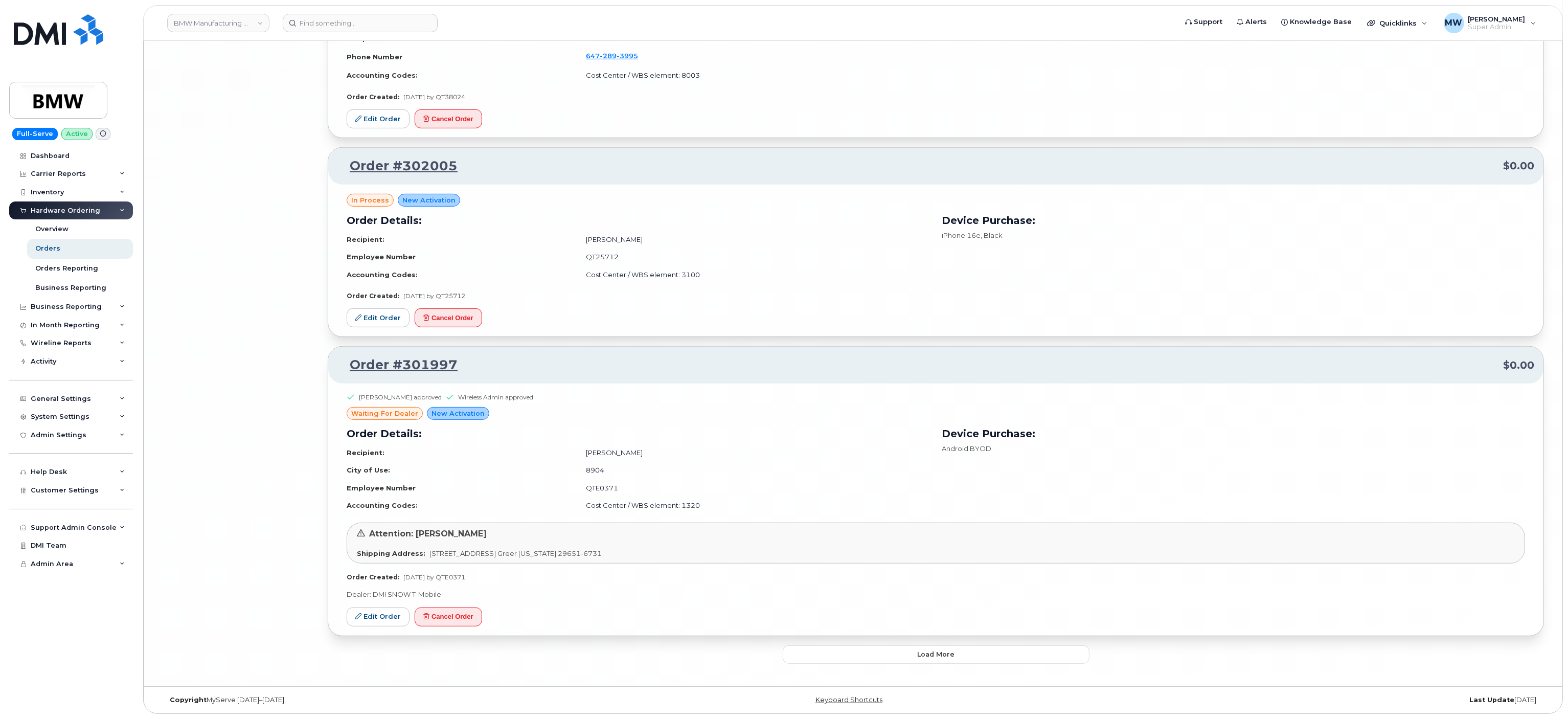
scroll to position [8805, 0]
click at [732, 646] on button "Load more" at bounding box center [936, 655] width 306 height 19
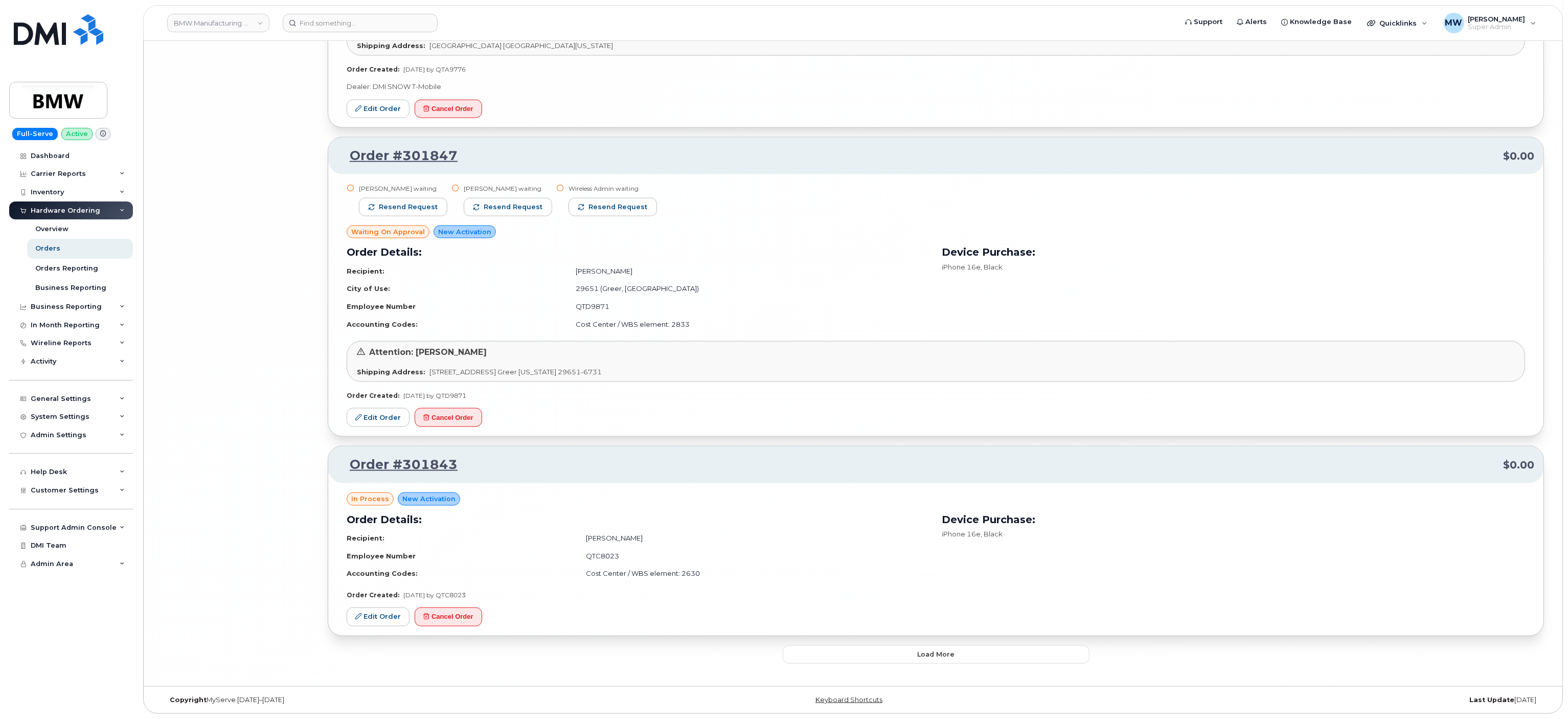
scroll to position [10840, 0]
click at [452, 603] on div "in process New Activation Order Details: Recipient: Sarah Holloway Employee Num…" at bounding box center [936, 559] width 1215 height 152
click at [452, 612] on button "Cancel Order" at bounding box center [448, 617] width 67 height 19
click at [732, 654] on button "Load more" at bounding box center [936, 655] width 306 height 19
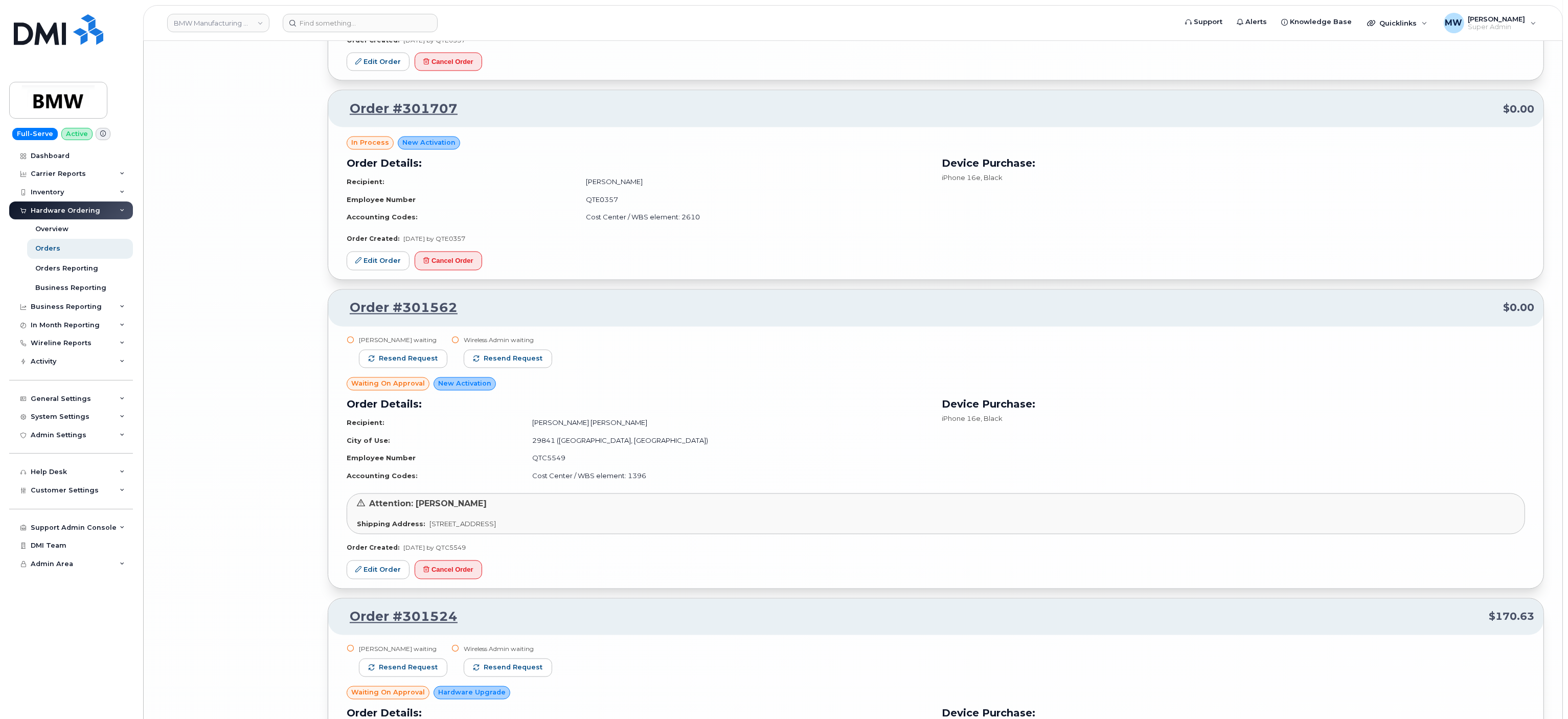
scroll to position [11658, 0]
click at [454, 269] on button "Cancel Order" at bounding box center [448, 259] width 67 height 19
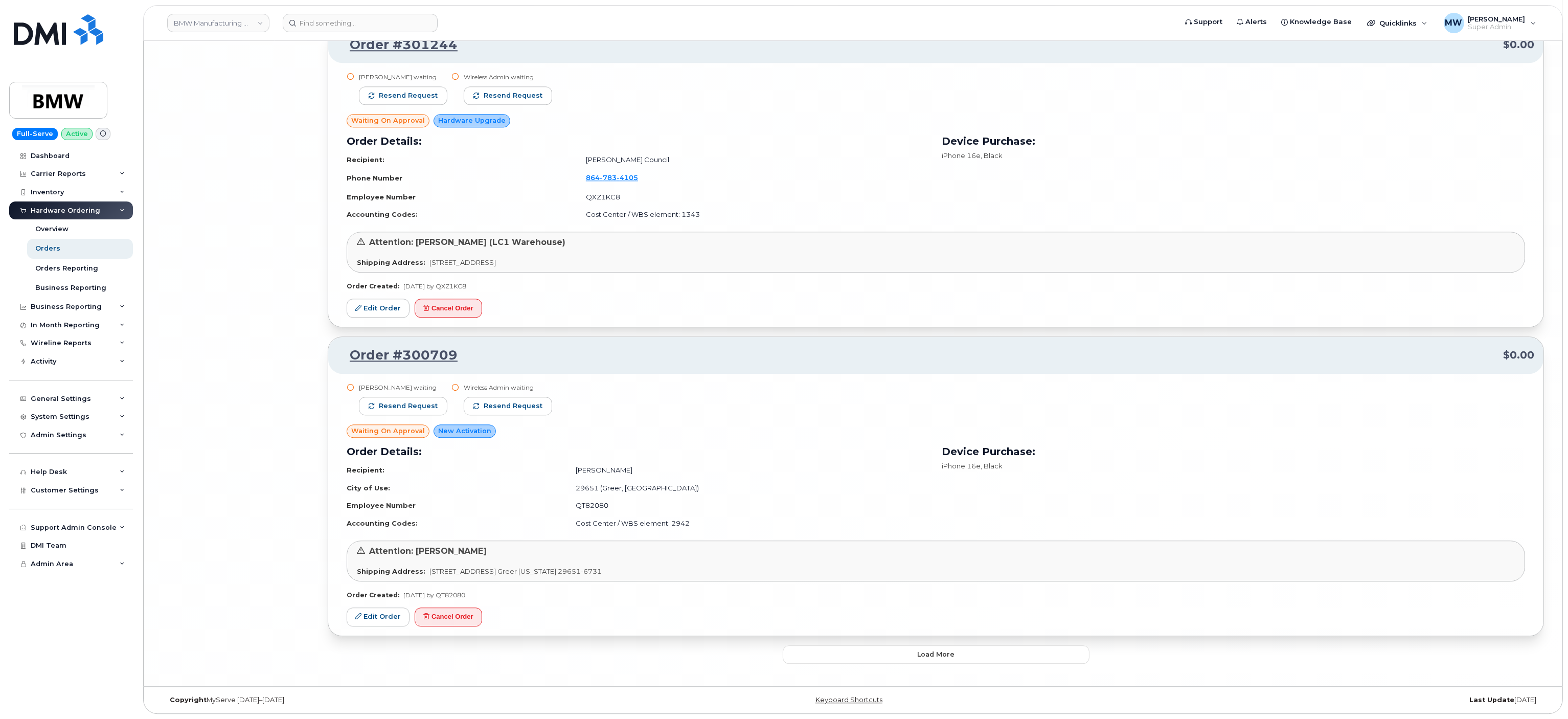
scroll to position [13225, 0]
click at [732, 650] on button "Load more" at bounding box center [936, 655] width 306 height 19
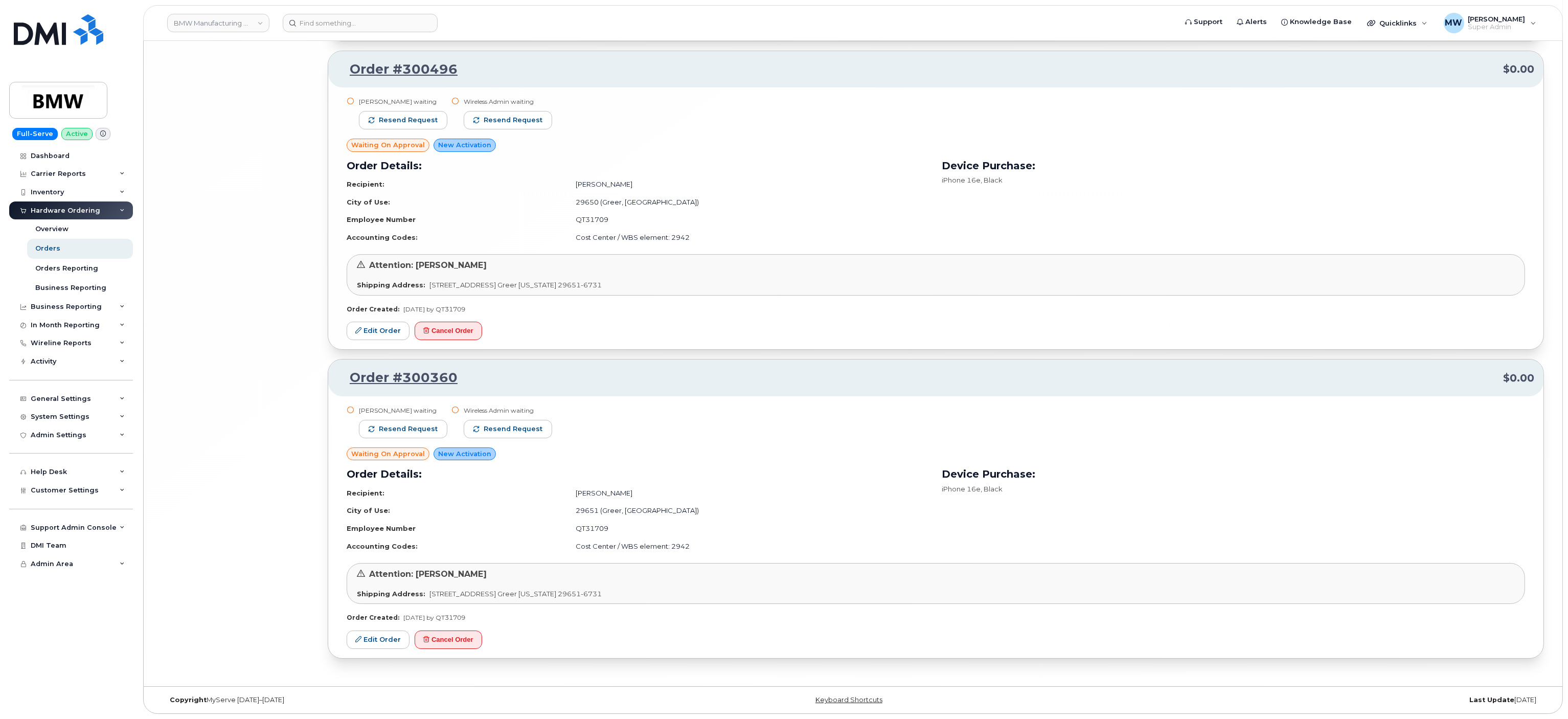
scroll to position [15070, 0]
click at [415, 433] on button "Resend request" at bounding box center [403, 429] width 89 height 19
click at [513, 425] on span "Resend request" at bounding box center [503, 429] width 59 height 9
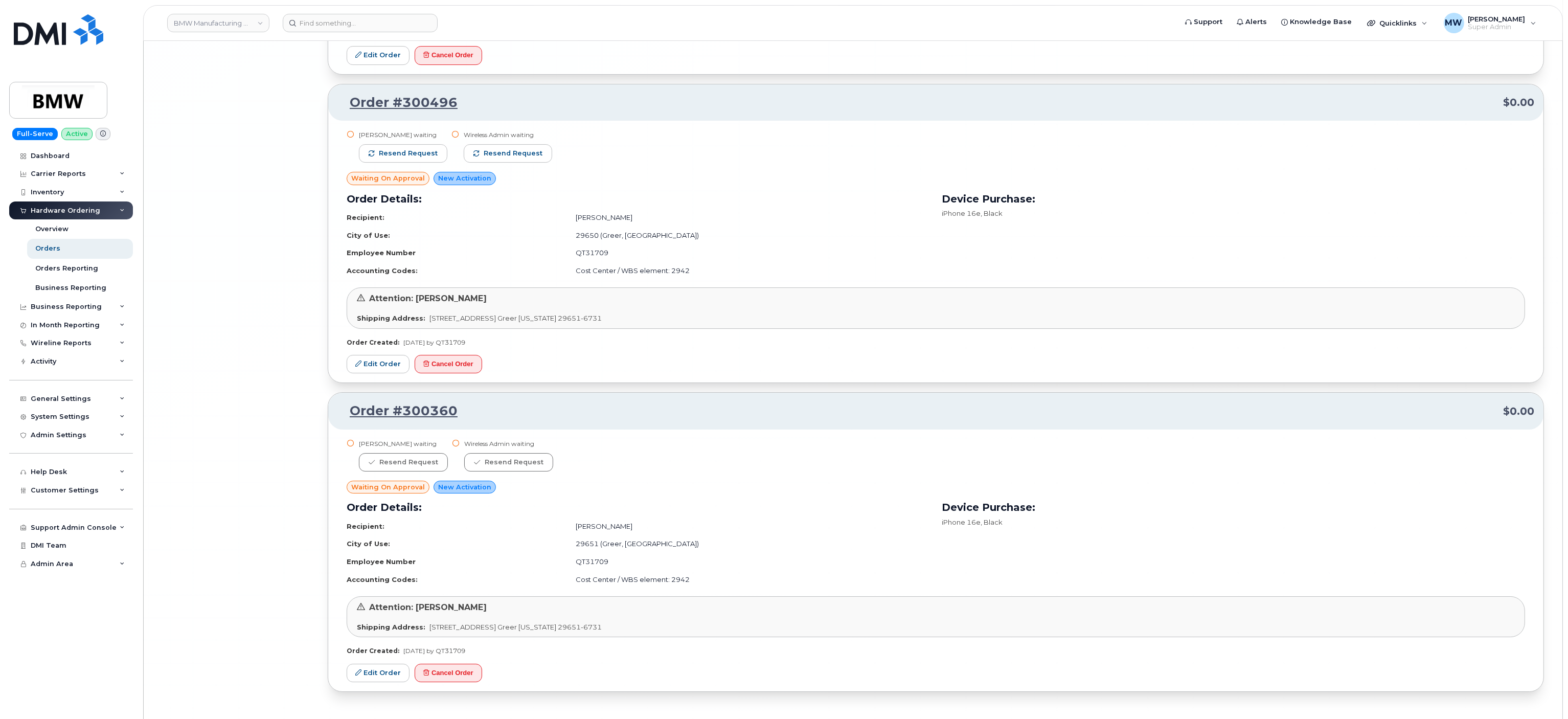
scroll to position [14968, 0]
click at [395, 166] on button "Resend request" at bounding box center [403, 157] width 89 height 19
click at [524, 175] on div "Wireless Admin waiting Resend request" at bounding box center [508, 154] width 89 height 42
click at [518, 161] on span "Resend request" at bounding box center [513, 157] width 59 height 9
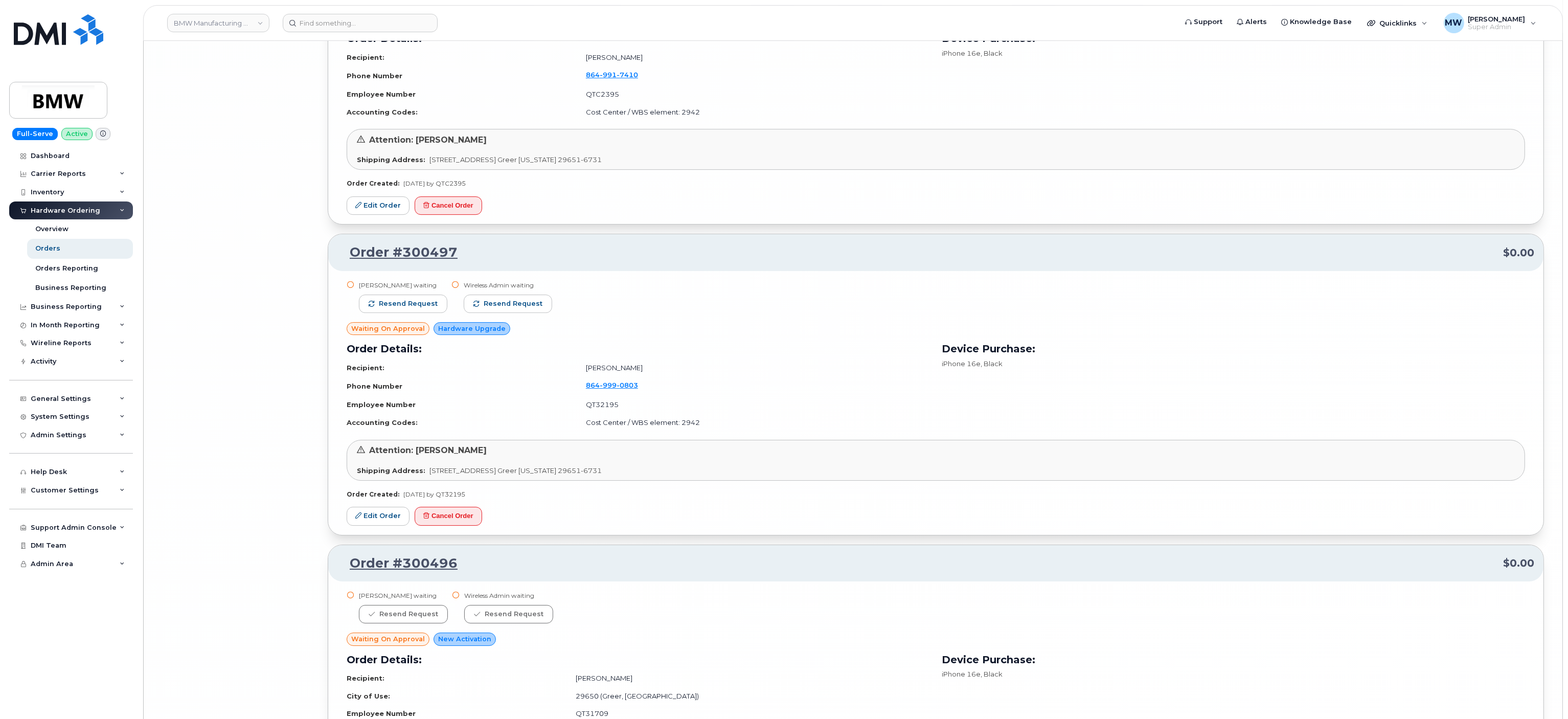
scroll to position [14456, 0]
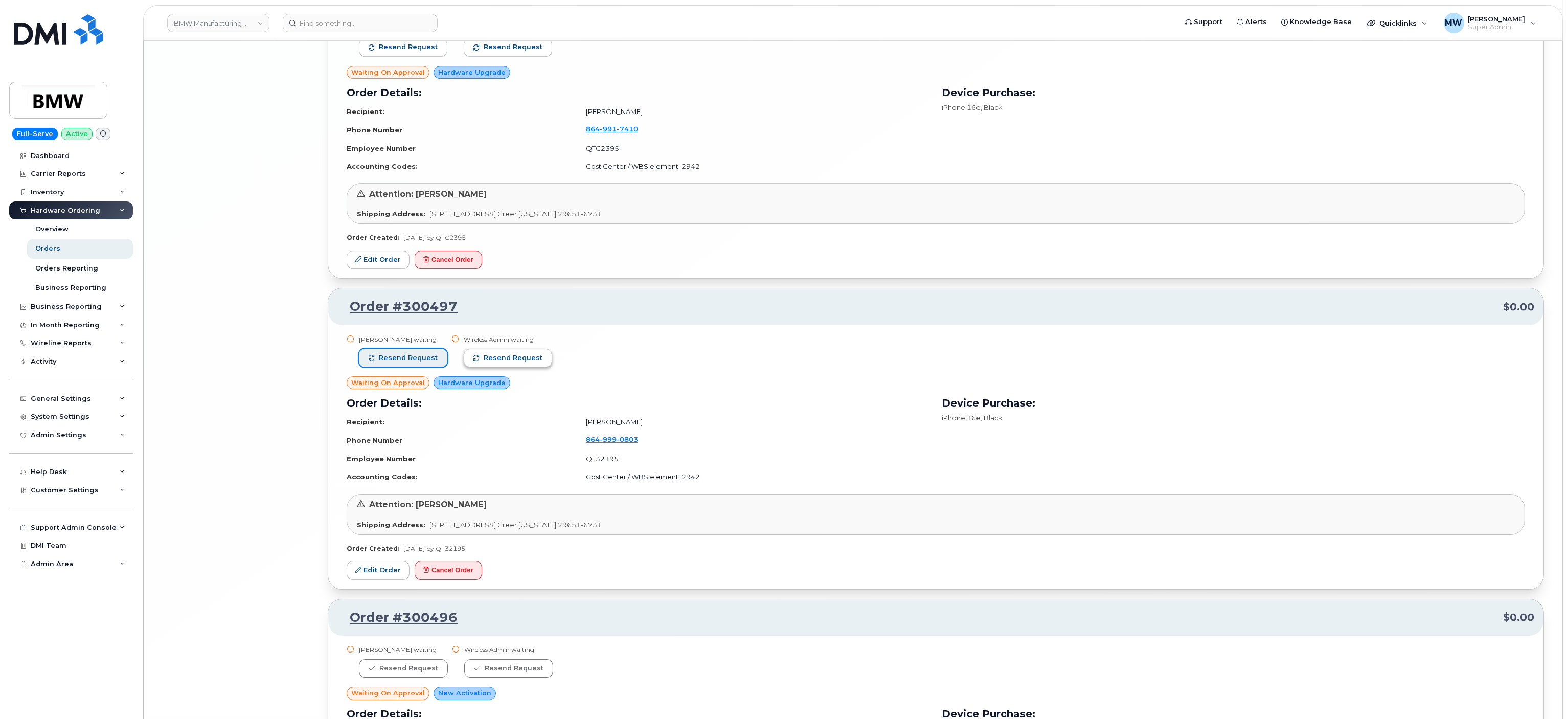
drag, startPoint x: 417, startPoint y: 416, endPoint x: 480, endPoint y: 415, distance: 63.0
click at [420, 363] on span "Resend request" at bounding box center [408, 358] width 59 height 9
click at [480, 367] on button "Resend request" at bounding box center [508, 358] width 89 height 19
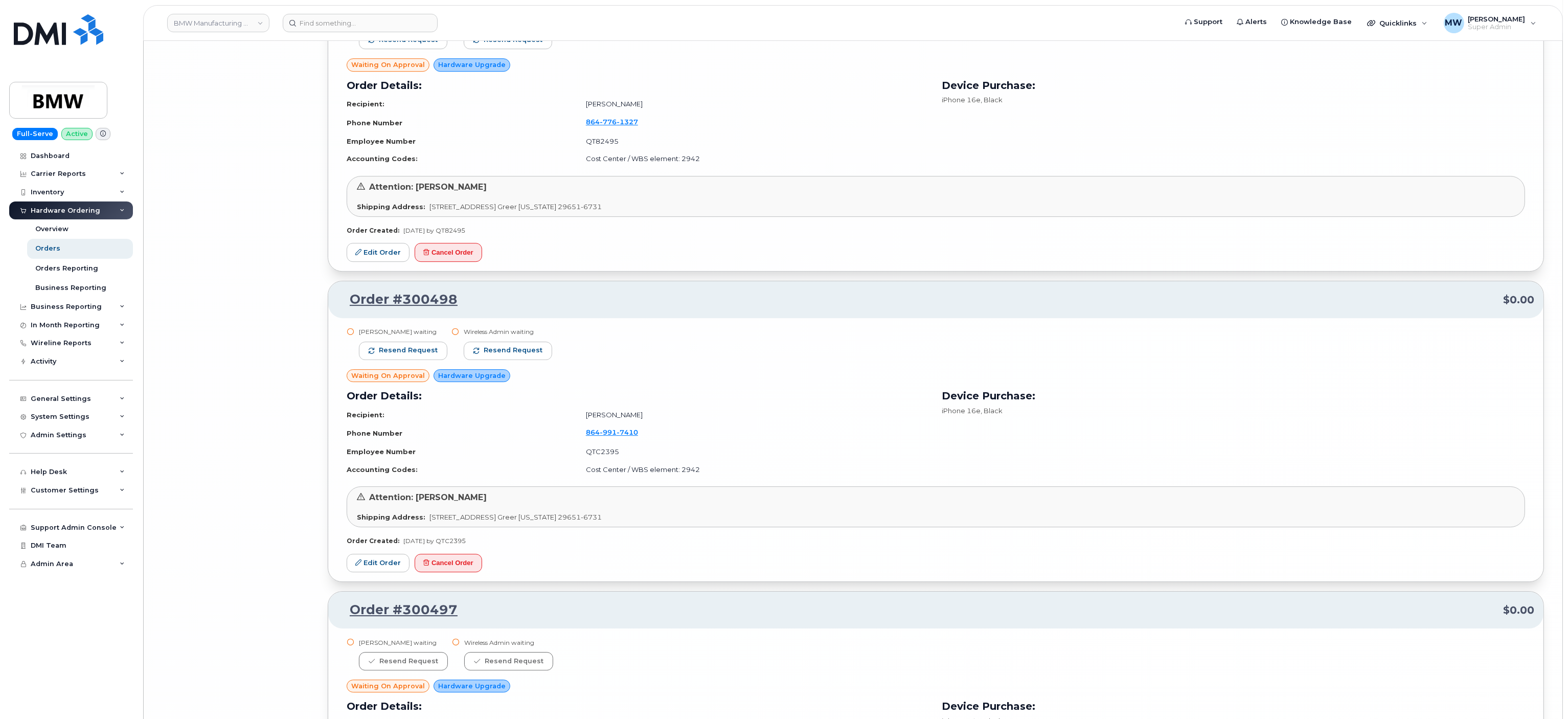
scroll to position [14150, 0]
click at [420, 358] on span "Resend request" at bounding box center [408, 354] width 59 height 9
click at [482, 364] on button "Resend request" at bounding box center [497, 354] width 89 height 19
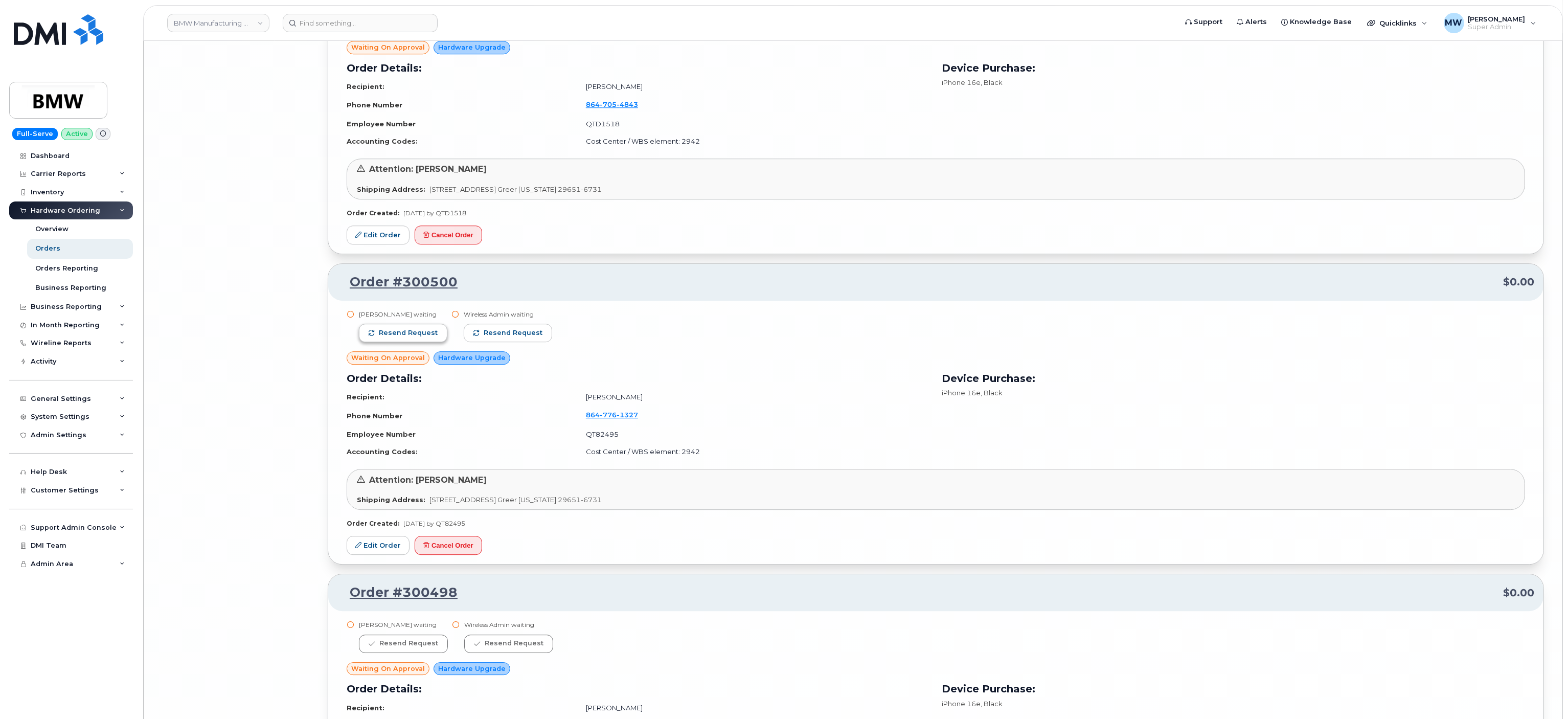
scroll to position [13843, 0]
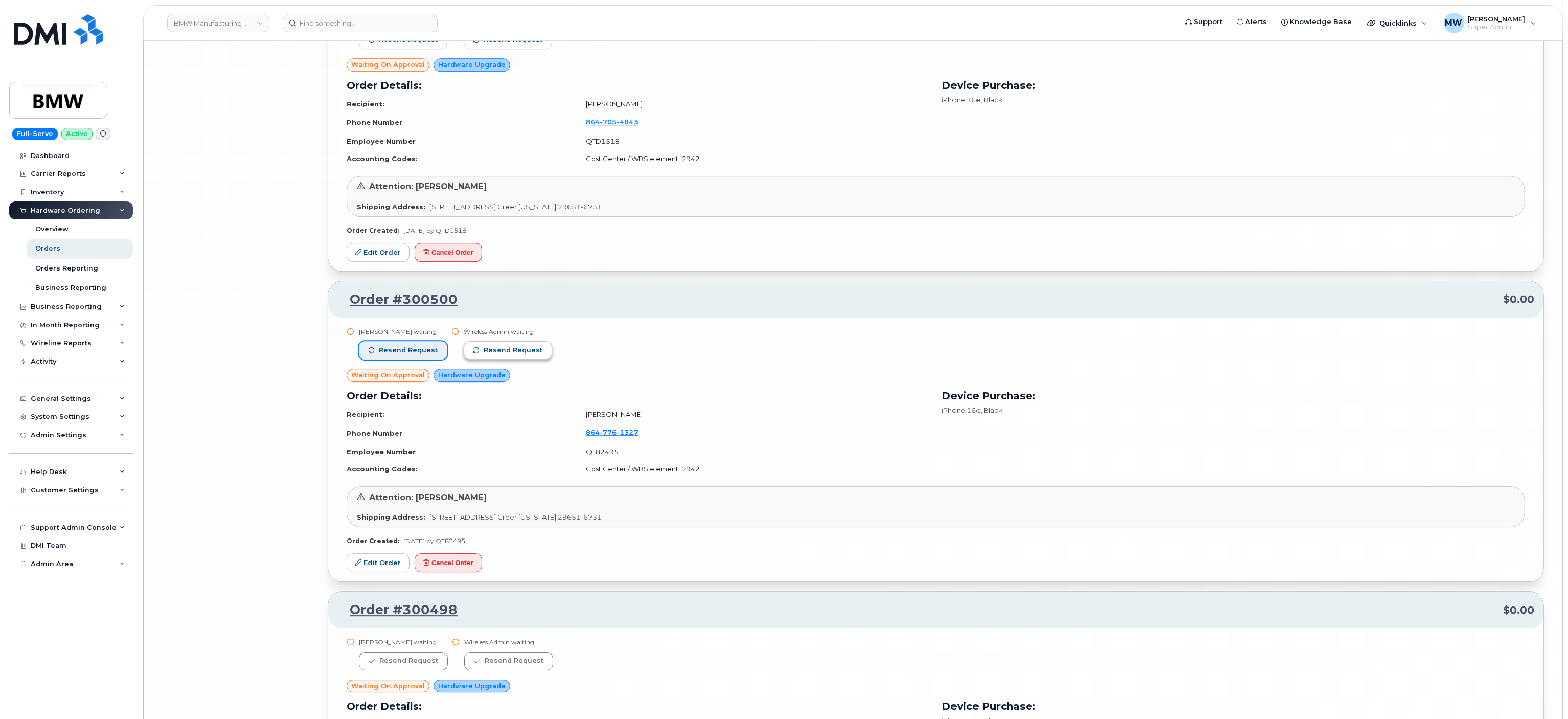
drag, startPoint x: 428, startPoint y: 404, endPoint x: 447, endPoint y: 409, distance: 19.6
click at [428, 355] on span "Resend request" at bounding box center [408, 351] width 59 height 9
click at [489, 355] on span "Resend request" at bounding box center [513, 351] width 59 height 9
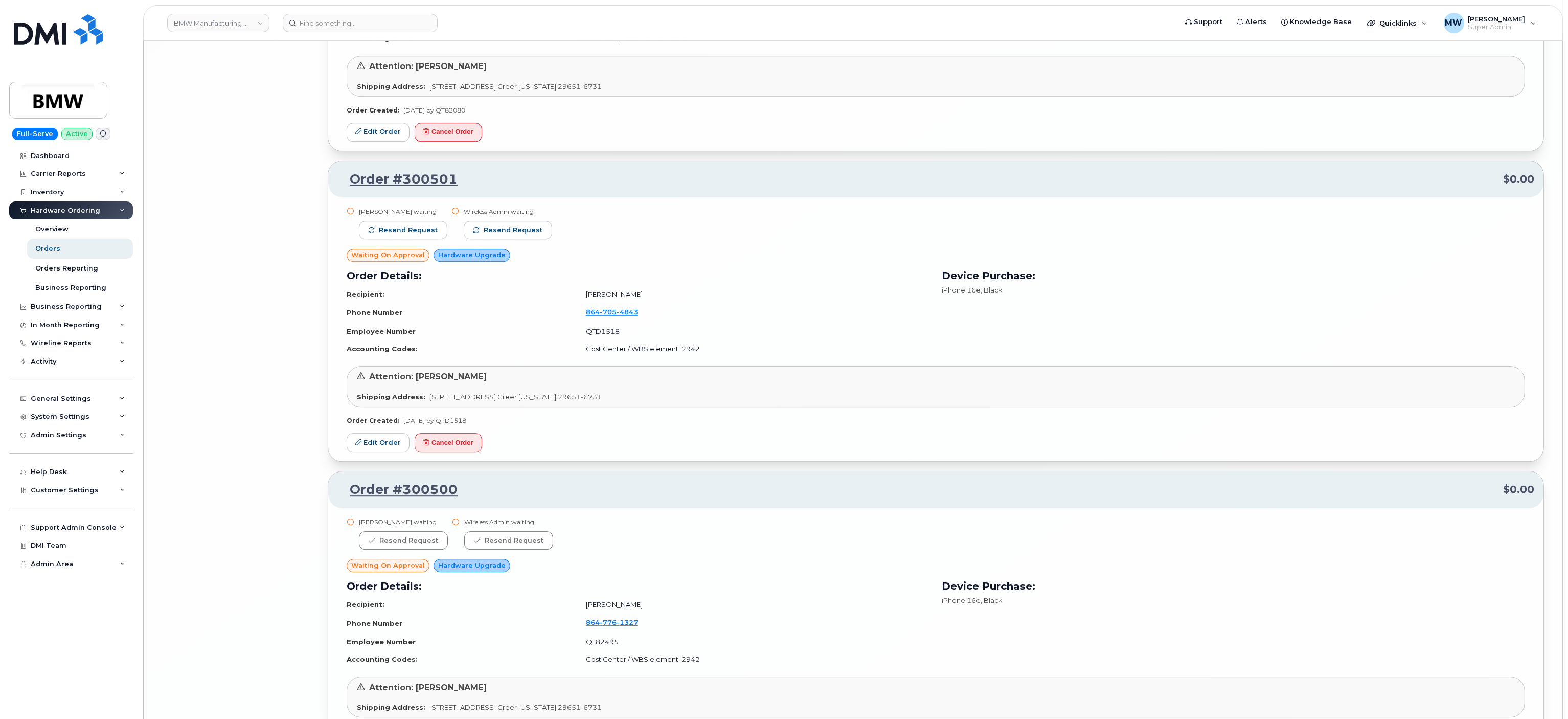
scroll to position [13639, 0]
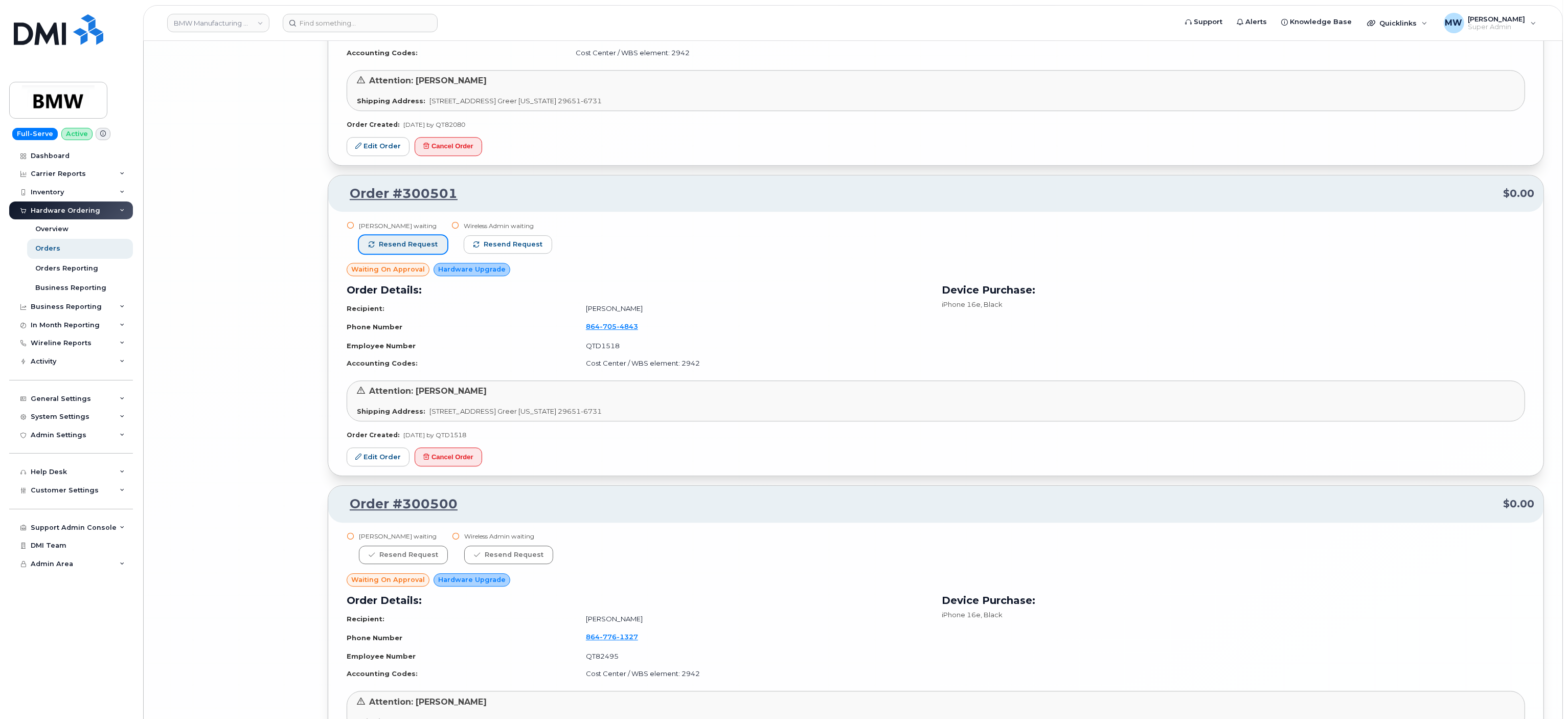
click at [409, 253] on button "Resend request" at bounding box center [403, 245] width 89 height 19
click at [472, 253] on button "Resend request" at bounding box center [508, 245] width 89 height 19
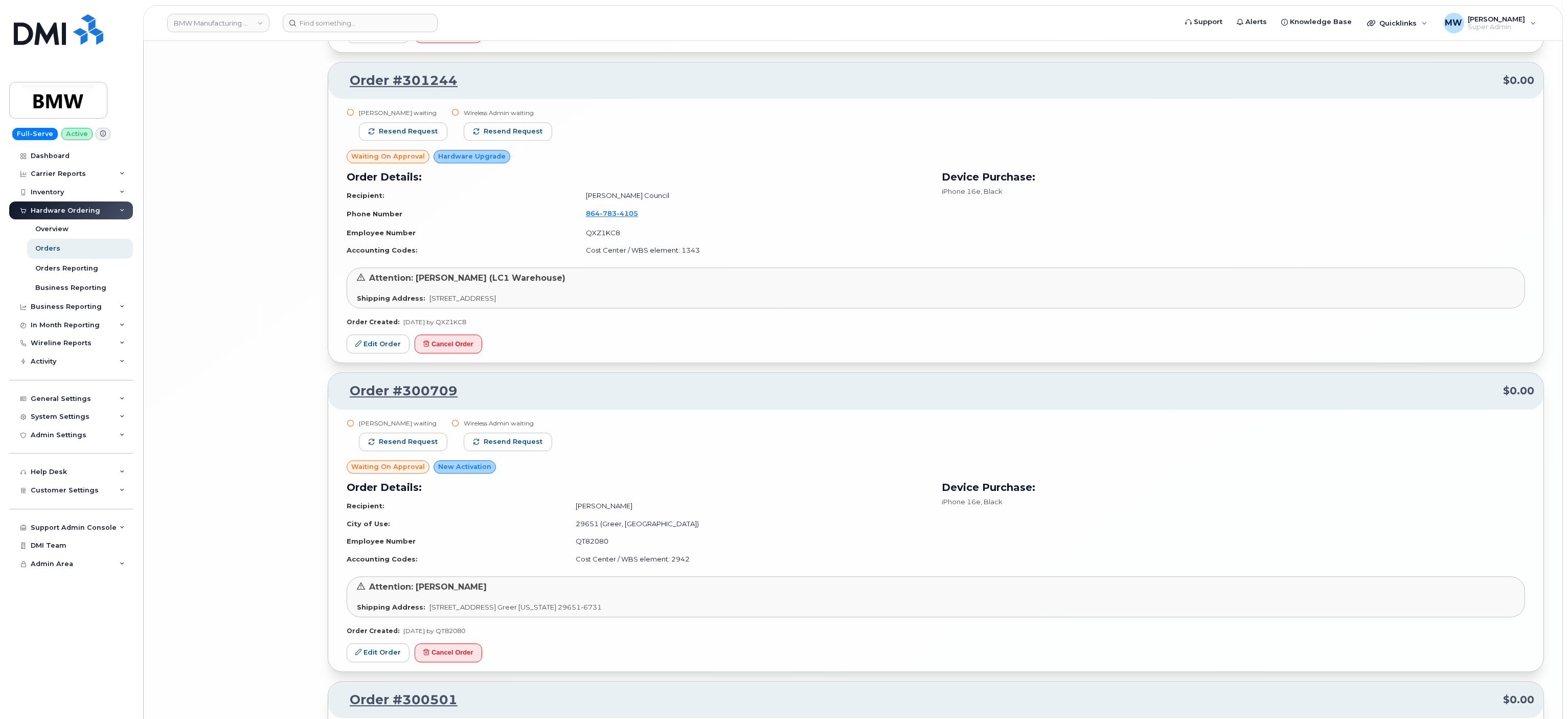
scroll to position [13127, 0]
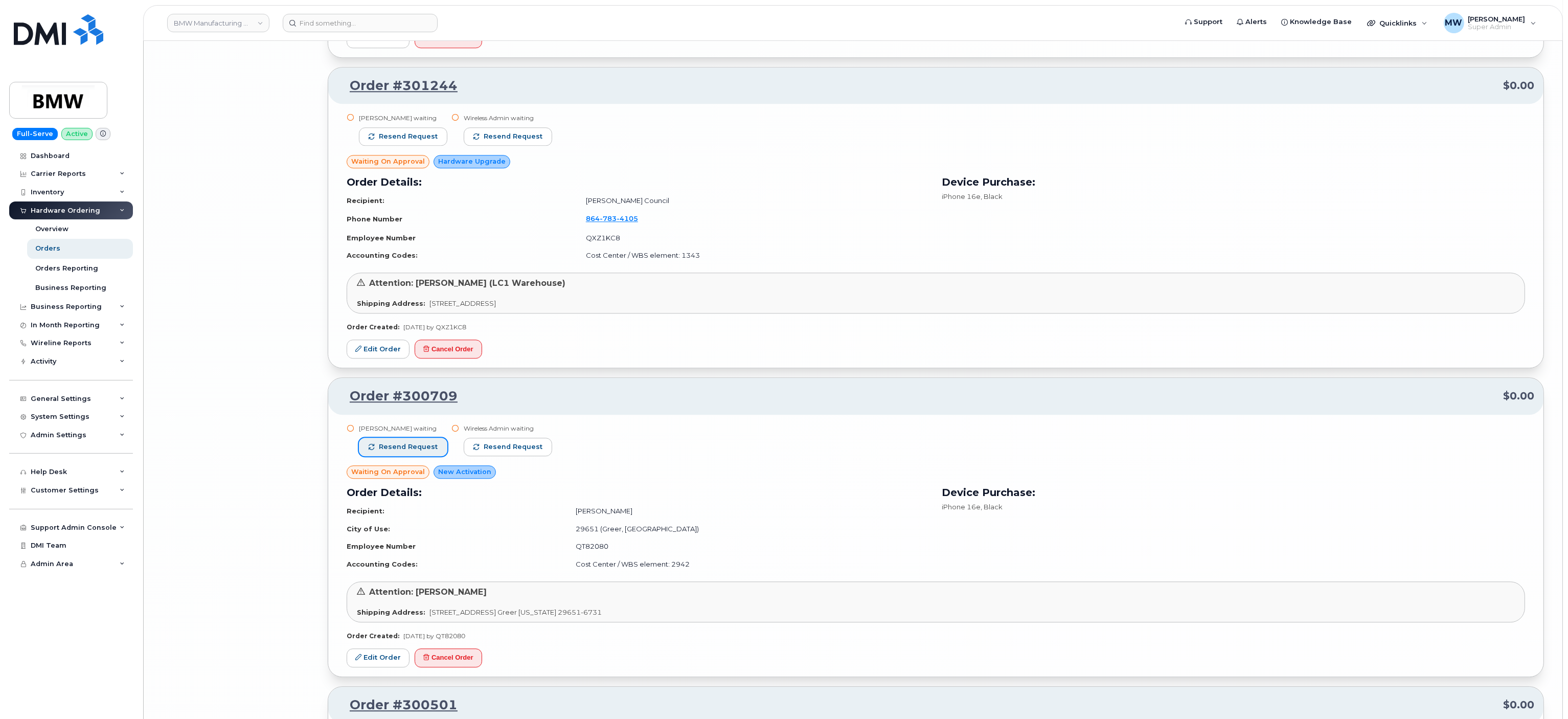
click at [407, 452] on span "Resend request" at bounding box center [408, 447] width 59 height 9
click at [514, 456] on button "Resend request" at bounding box center [508, 447] width 89 height 19
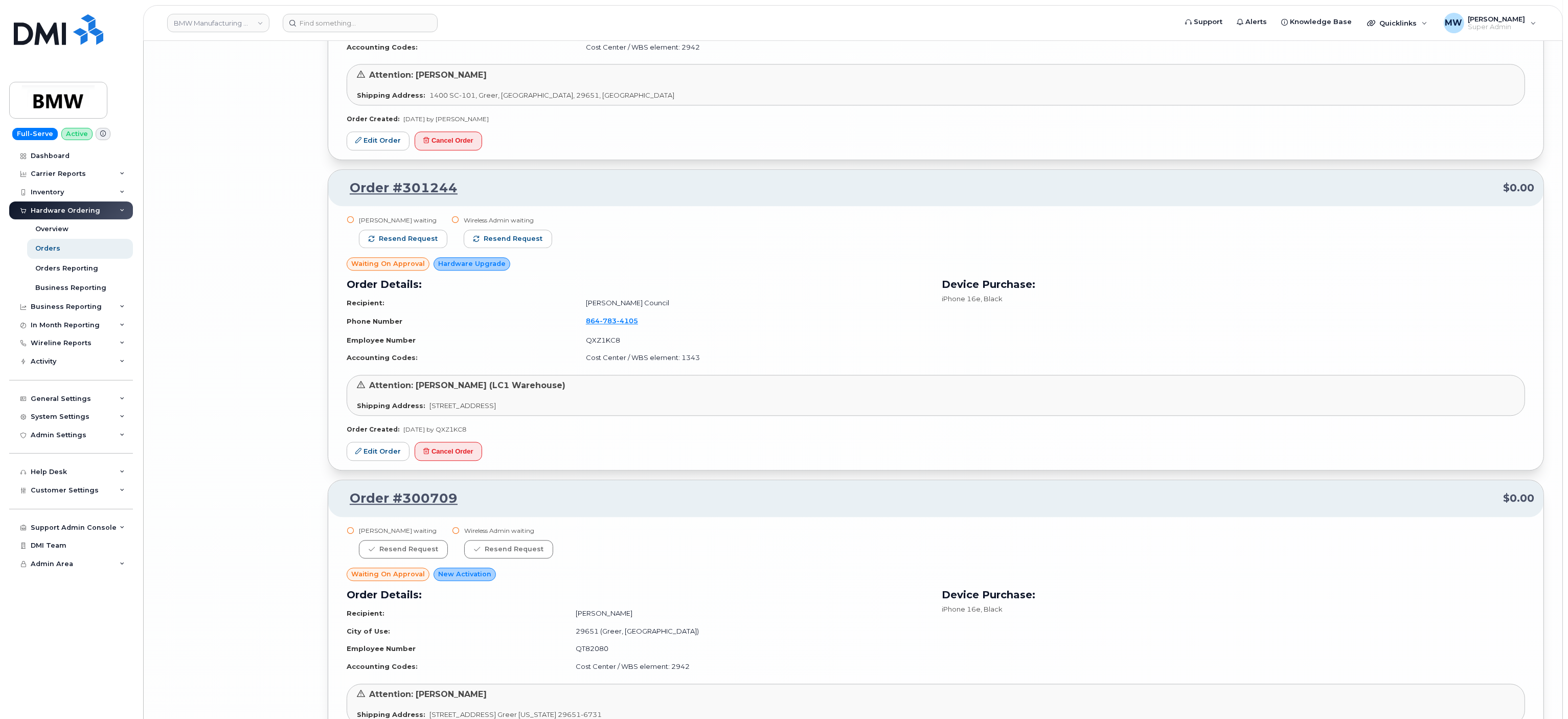
scroll to position [12923, 0]
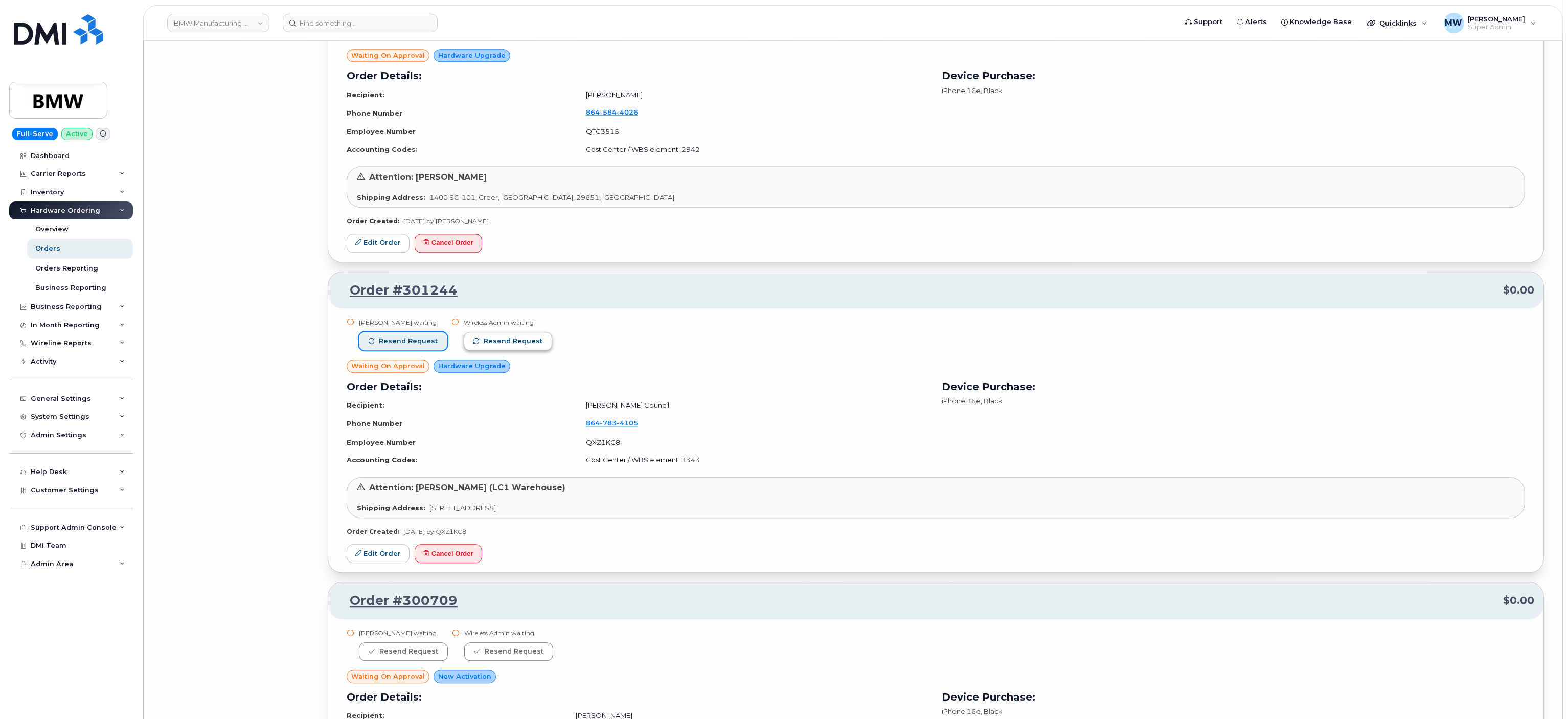
drag, startPoint x: 422, startPoint y: 395, endPoint x: 467, endPoint y: 399, distance: 45.2
click at [423, 346] on span "Resend request" at bounding box center [408, 341] width 59 height 9
click at [505, 346] on span "Resend request" at bounding box center [513, 341] width 59 height 9
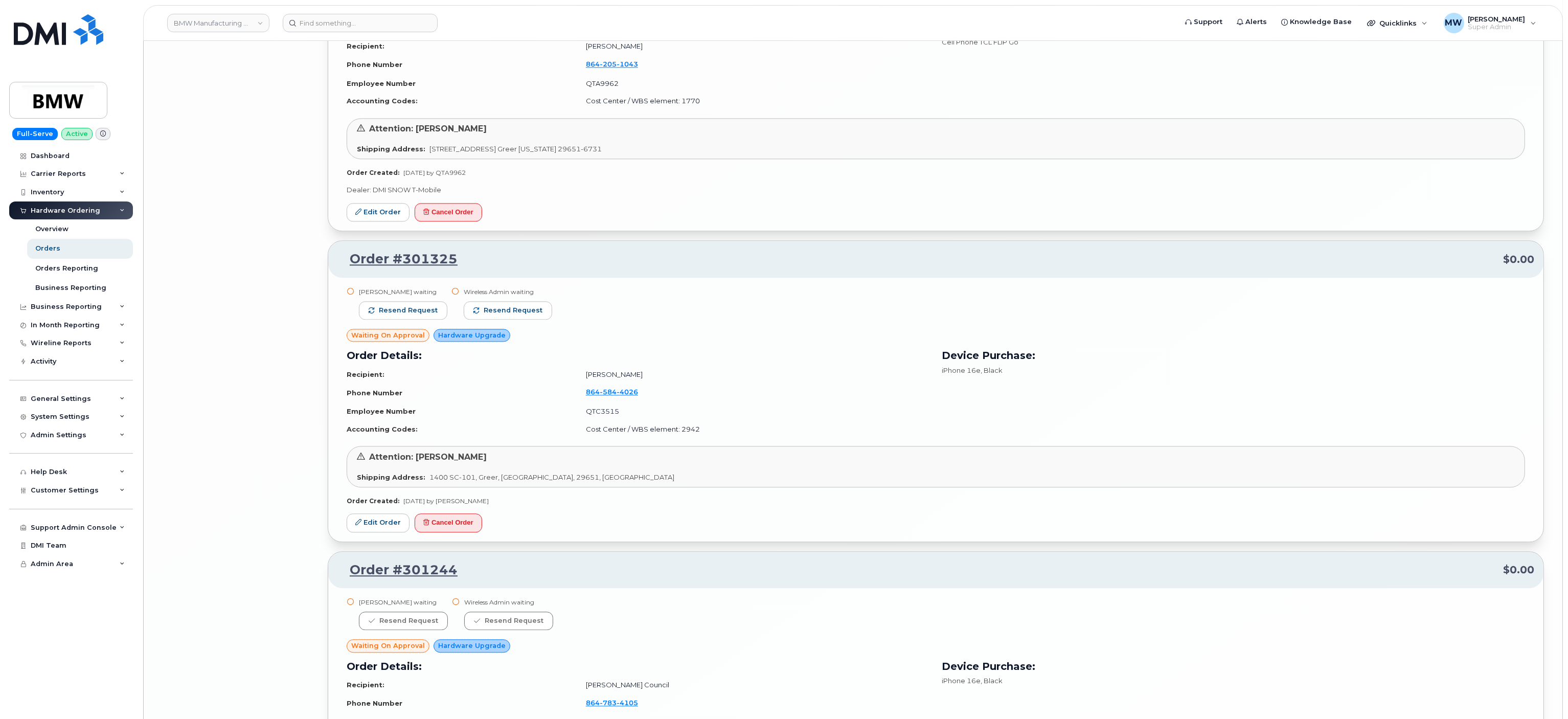
scroll to position [12615, 0]
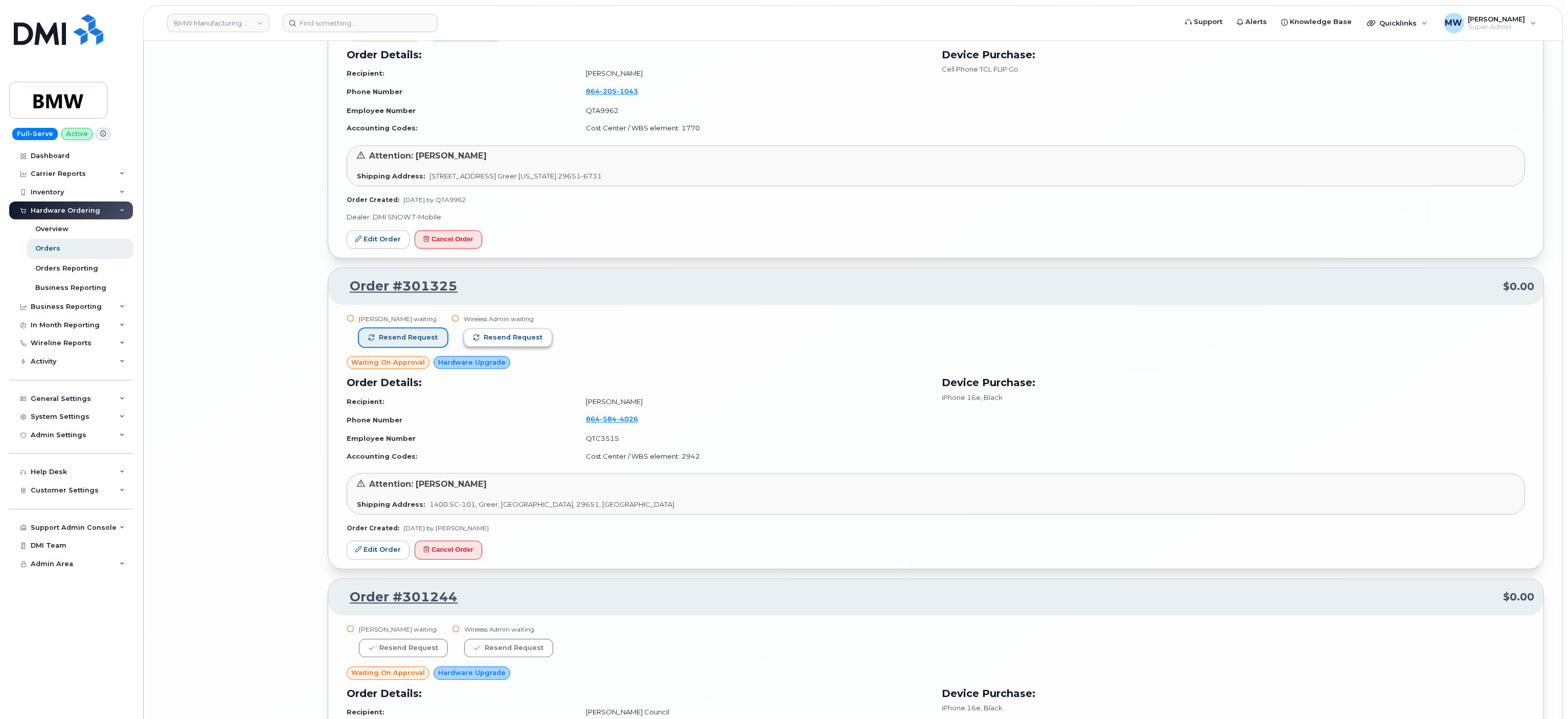
drag, startPoint x: 418, startPoint y: 385, endPoint x: 505, endPoint y: 392, distance: 87.3
click at [419, 342] on span "Resend request" at bounding box center [408, 337] width 59 height 9
click at [505, 342] on span "Resend request" at bounding box center [503, 337] width 59 height 9
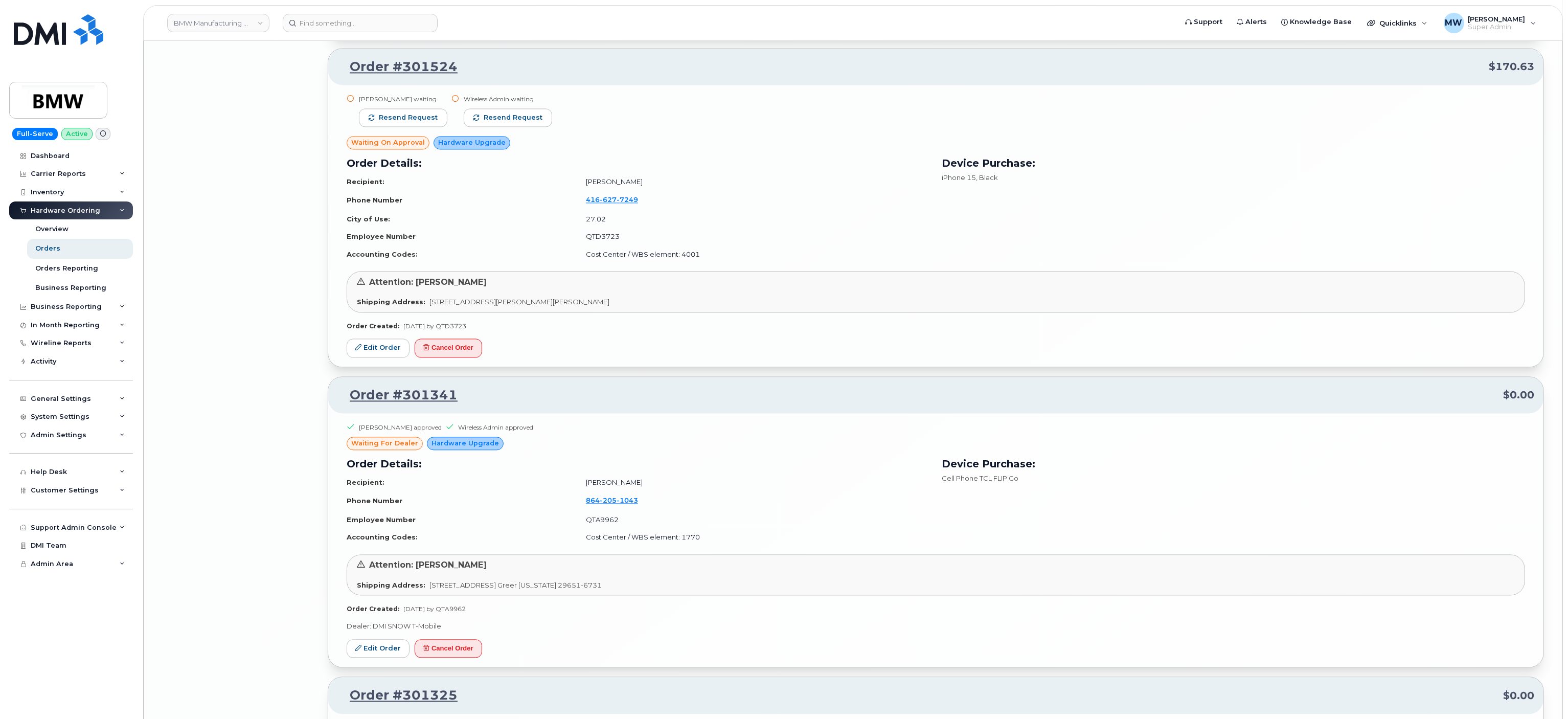
scroll to position [12104, 0]
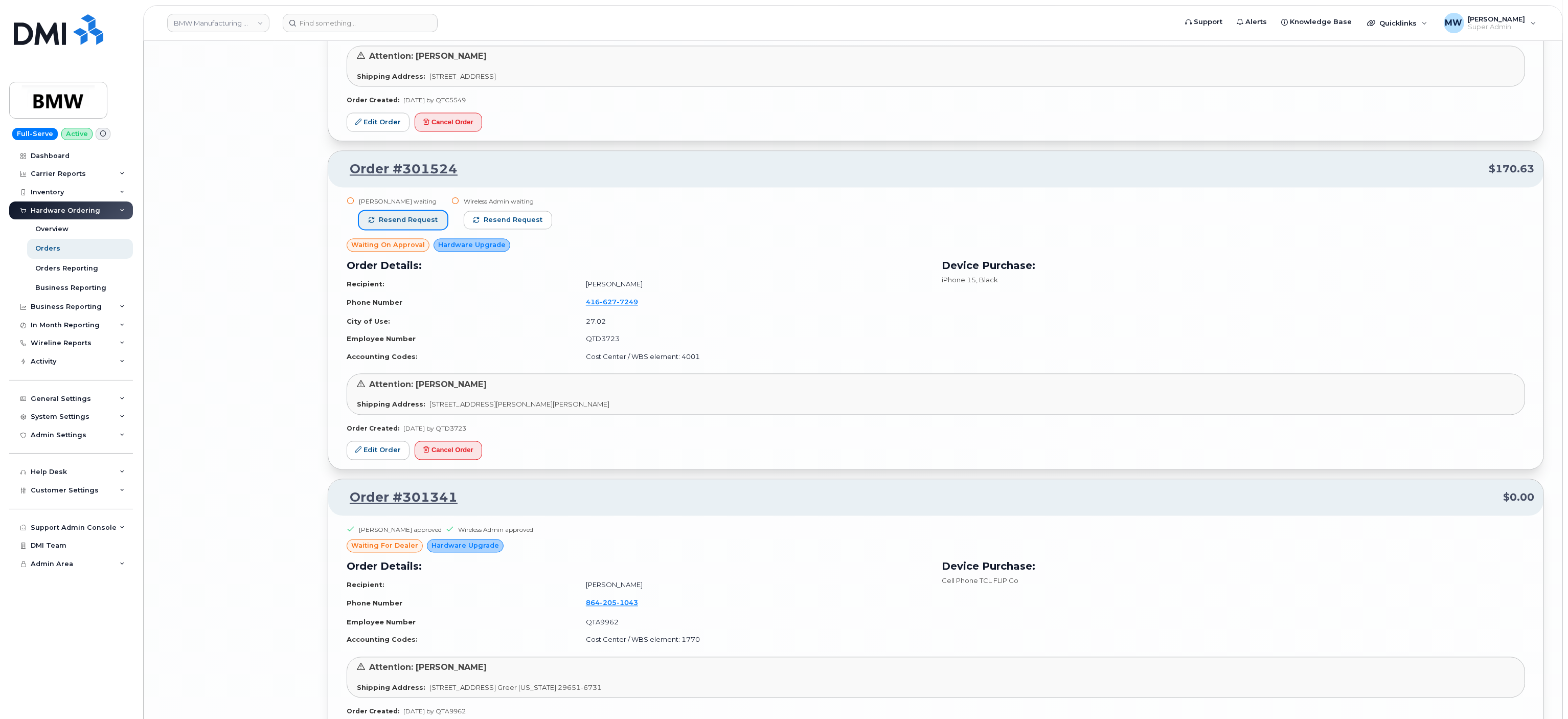
click at [396, 225] on span "Resend request" at bounding box center [408, 220] width 59 height 9
click at [496, 239] on div "Wireless Admin waiting Resend request" at bounding box center [497, 218] width 89 height 42
click at [500, 225] on span "Resend request" at bounding box center [513, 220] width 59 height 9
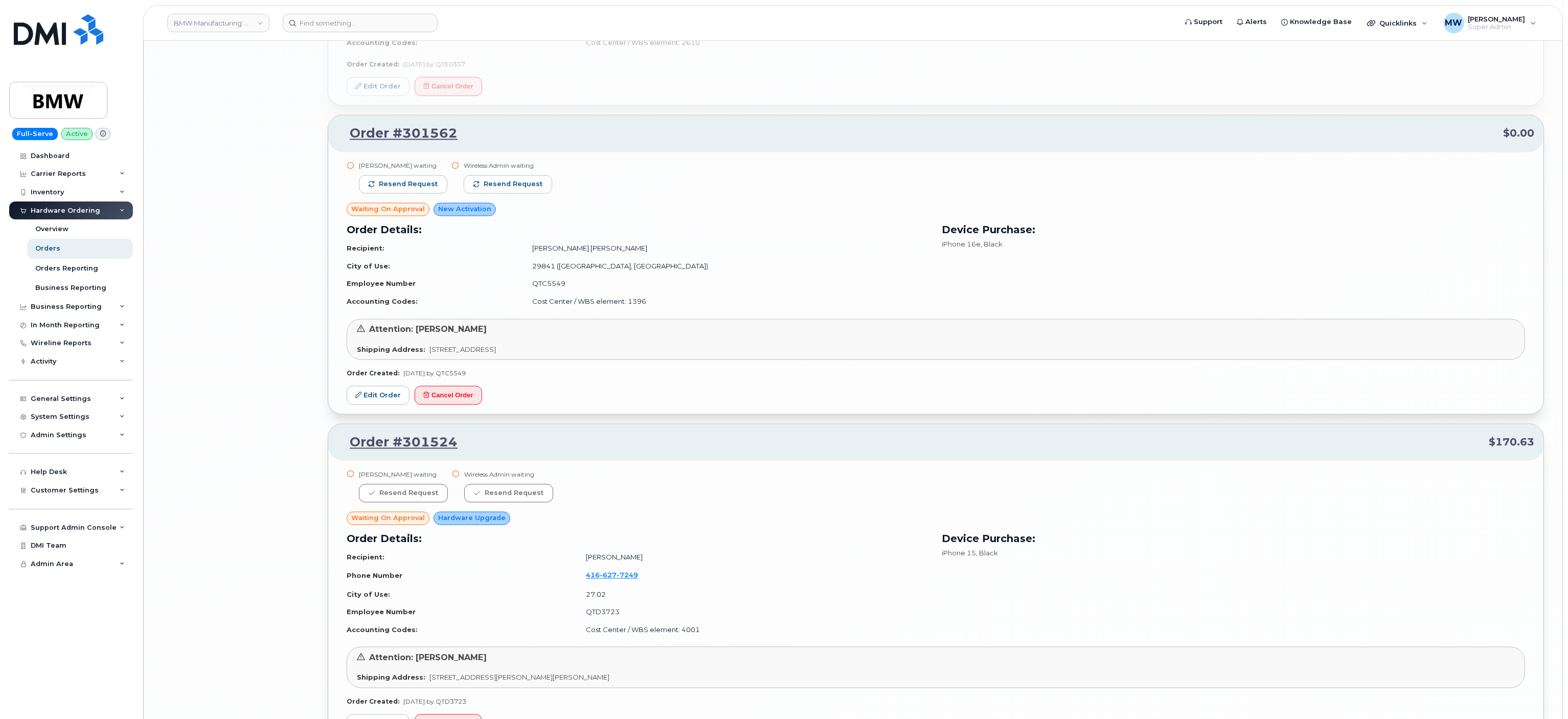
scroll to position [11797, 0]
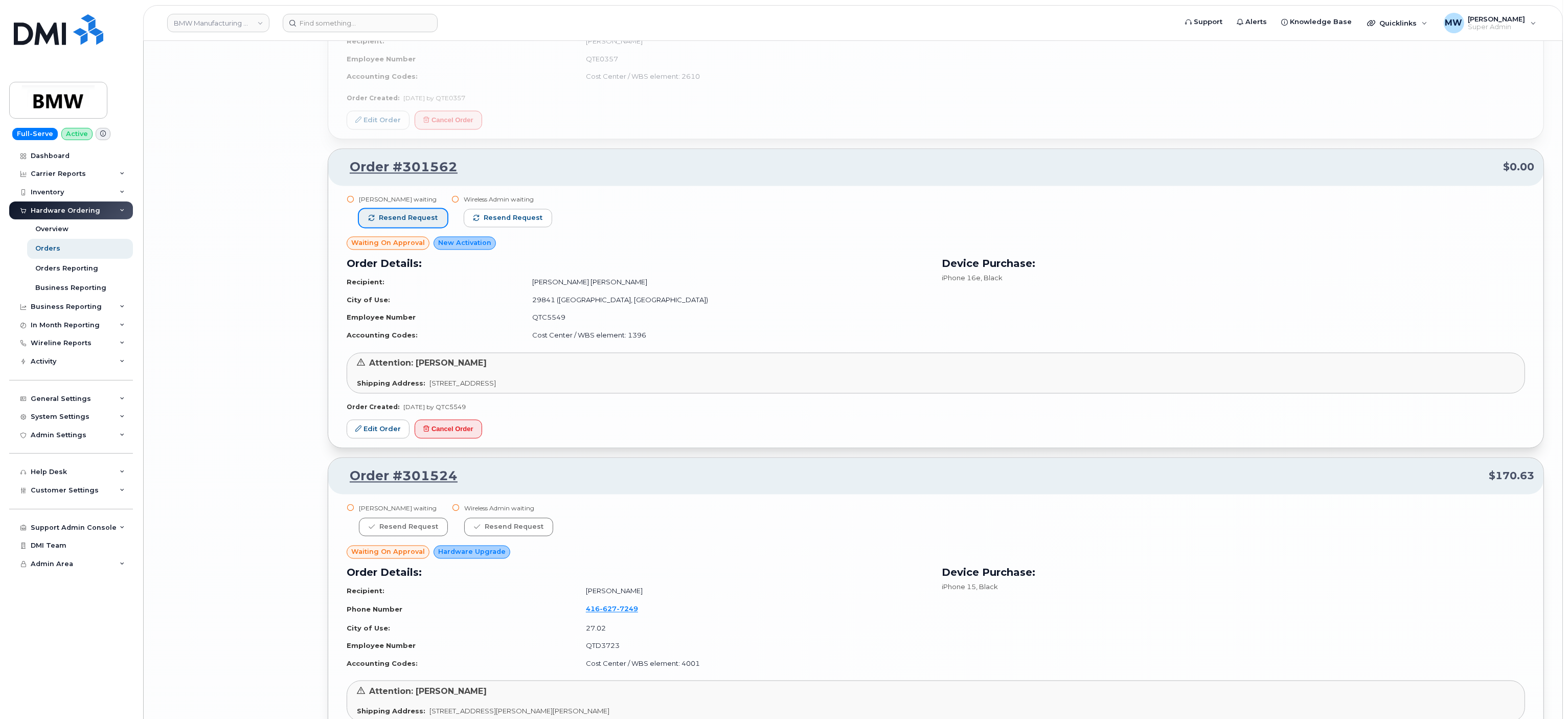
click at [402, 227] on button "Resend request" at bounding box center [403, 218] width 89 height 19
click at [510, 222] on span "Resend request" at bounding box center [513, 218] width 59 height 9
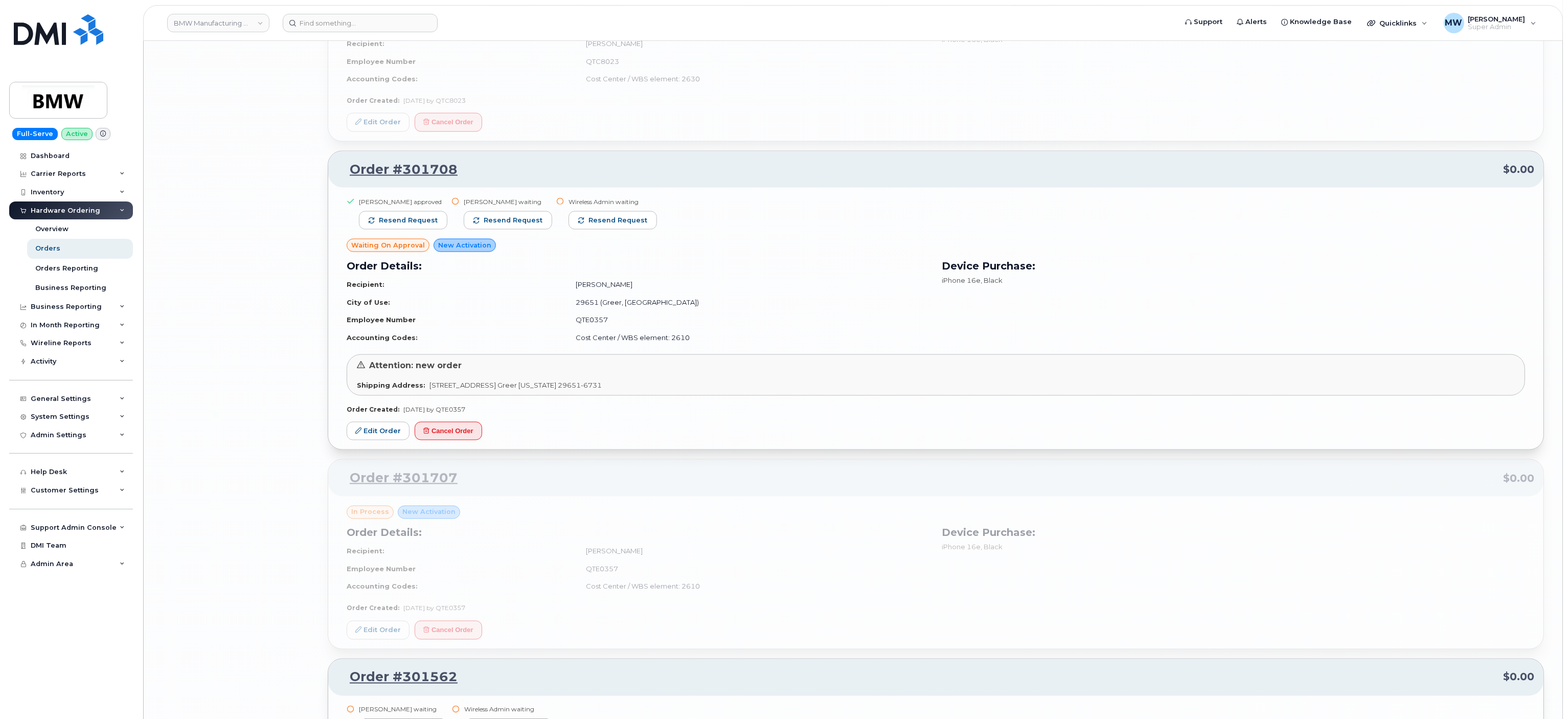
scroll to position [11286, 0]
click at [411, 226] on span "Resend request" at bounding box center [408, 222] width 59 height 9
drag, startPoint x: 483, startPoint y: 266, endPoint x: 556, endPoint y: 267, distance: 73.0
click at [485, 226] on span "Resend request" at bounding box center [513, 222] width 59 height 9
click at [590, 226] on span "Resend request" at bounding box center [619, 222] width 59 height 9
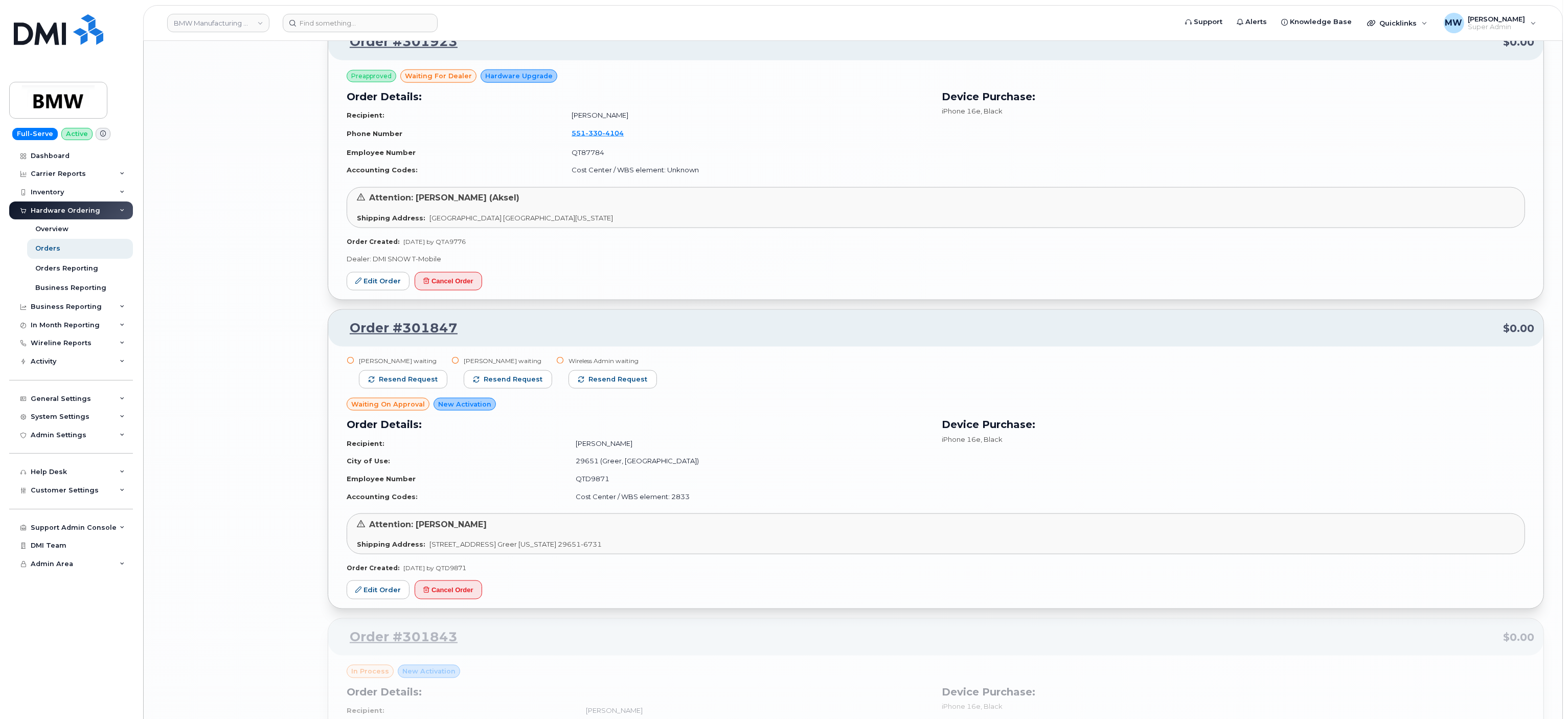
scroll to position [10570, 0]
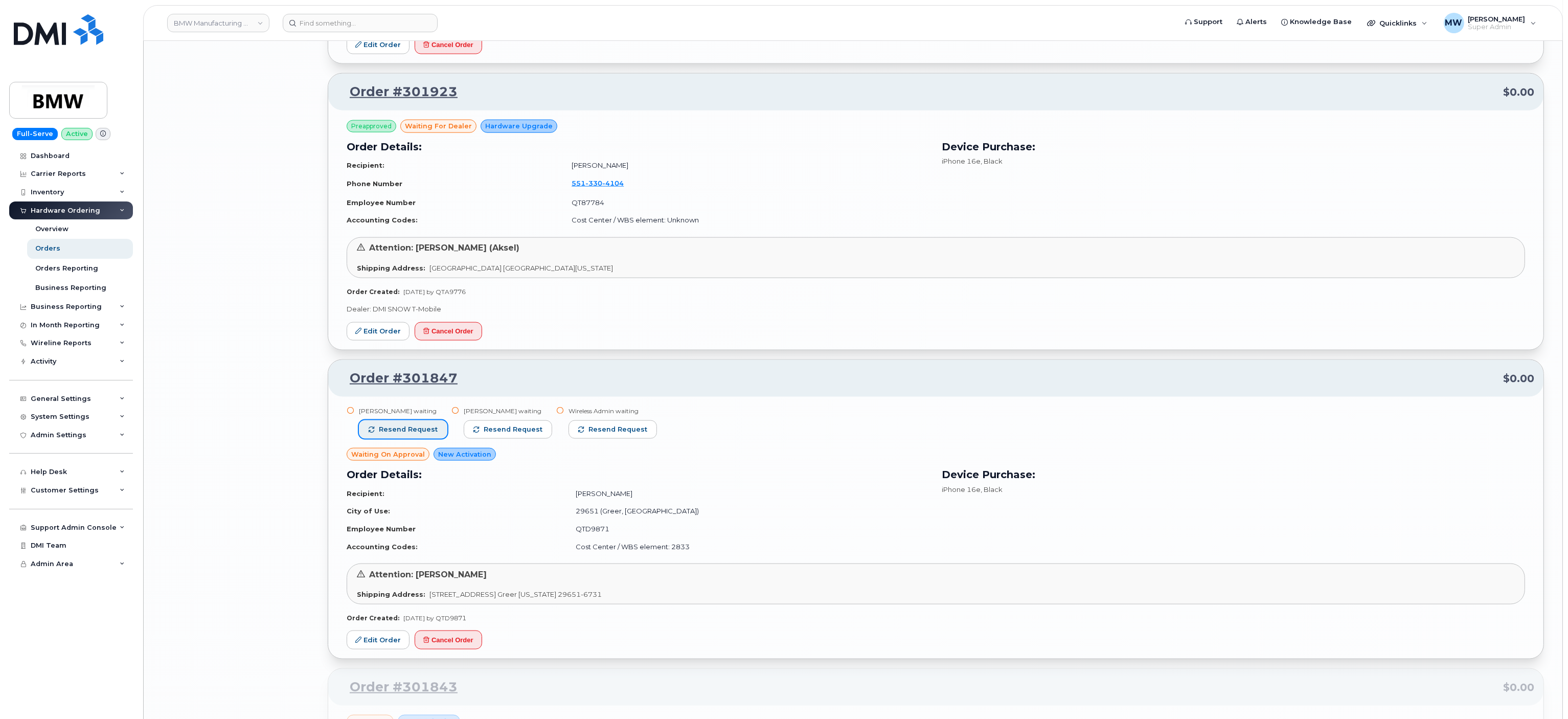
click at [415, 434] on span "Resend request" at bounding box center [408, 429] width 59 height 9
click at [482, 439] on button "Resend request" at bounding box center [497, 429] width 89 height 19
click at [557, 448] on div "Wireless Admin waiting Resend request" at bounding box center [610, 427] width 105 height 42
click at [591, 434] on span "Resend request" at bounding box center [619, 429] width 59 height 9
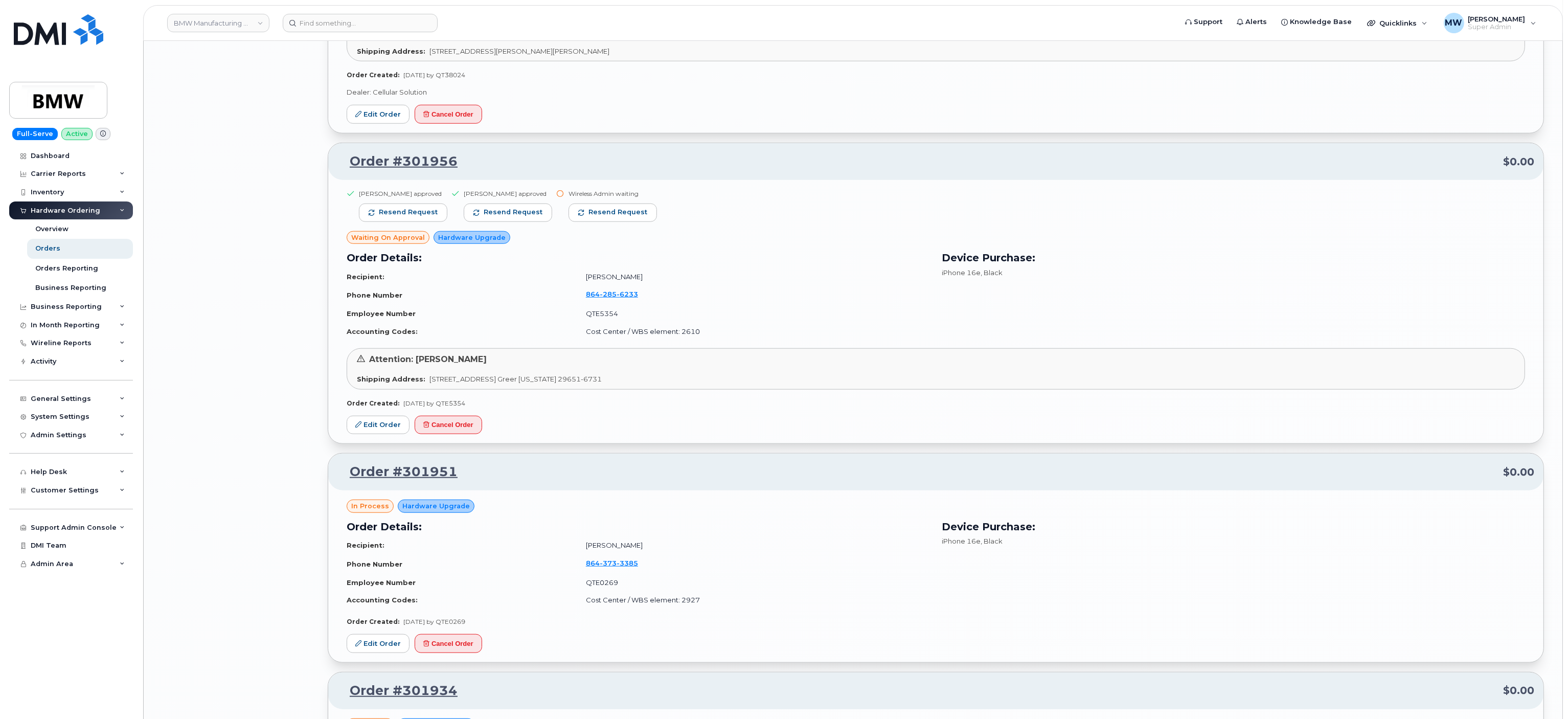
scroll to position [9752, 0]
click at [397, 218] on span "Resend request" at bounding box center [408, 213] width 59 height 9
click at [502, 218] on span "Resend request" at bounding box center [513, 213] width 59 height 9
click at [570, 223] on button "Resend request" at bounding box center [608, 214] width 89 height 19
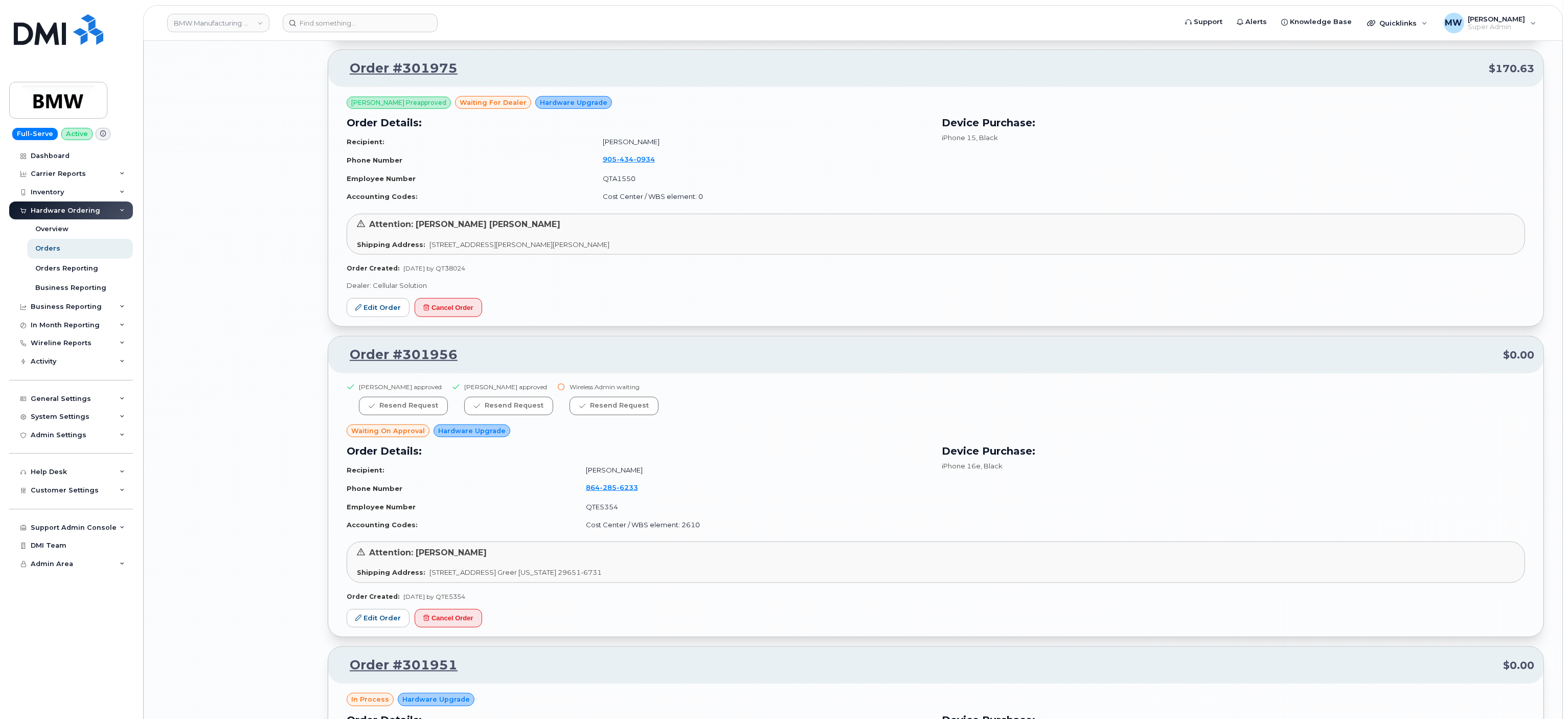
scroll to position [9547, 0]
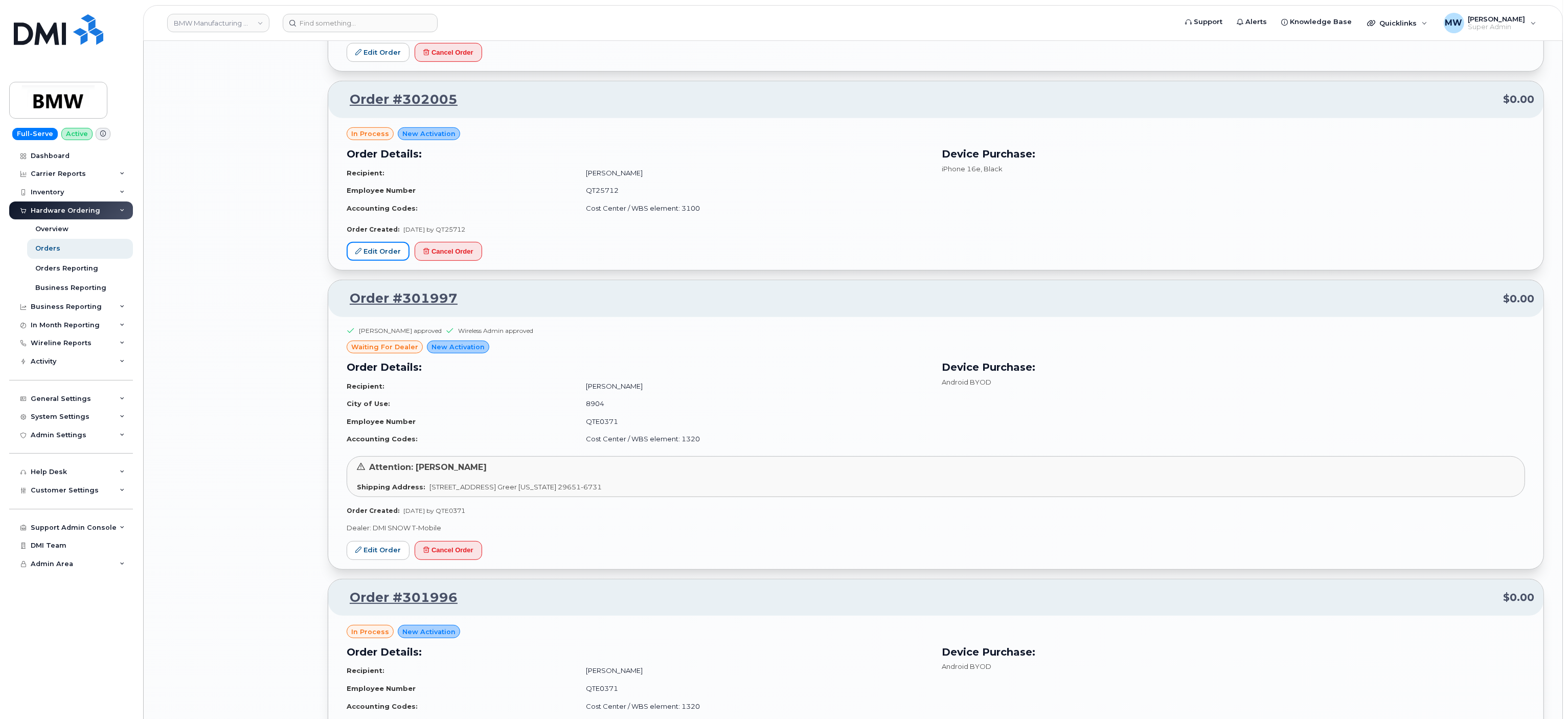
drag, startPoint x: 390, startPoint y: 291, endPoint x: 366, endPoint y: 286, distance: 24.5
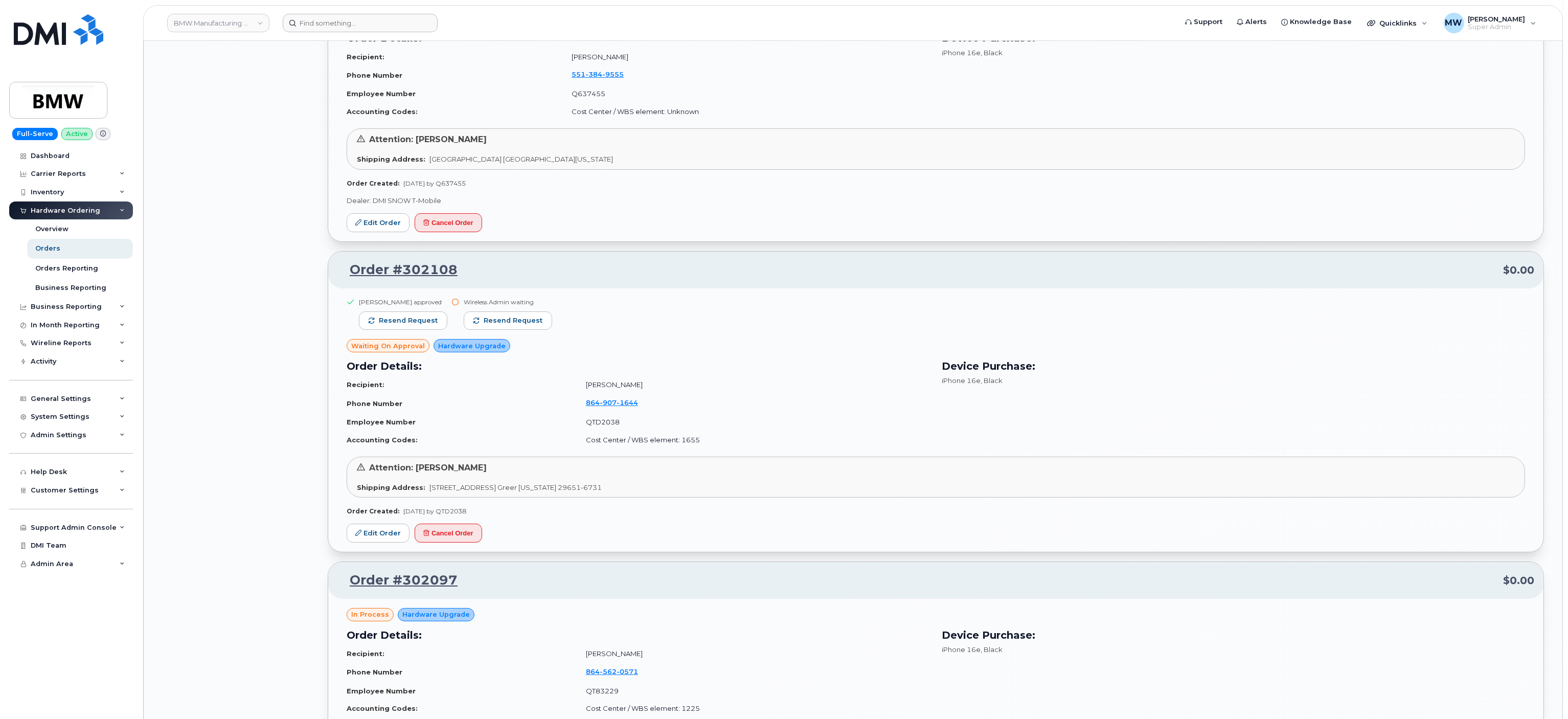
scroll to position [7604, 0]
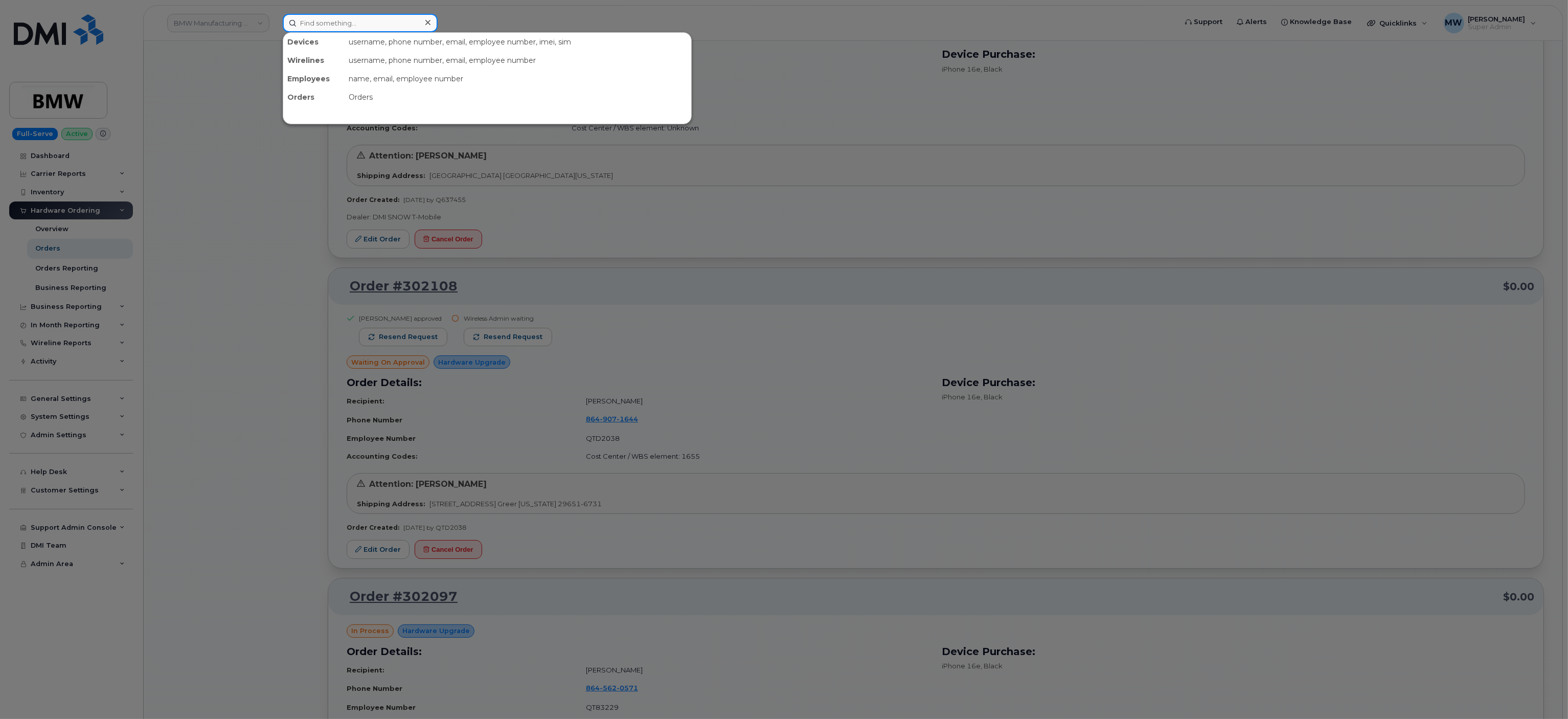
click at [344, 25] on input at bounding box center [360, 23] width 155 height 19
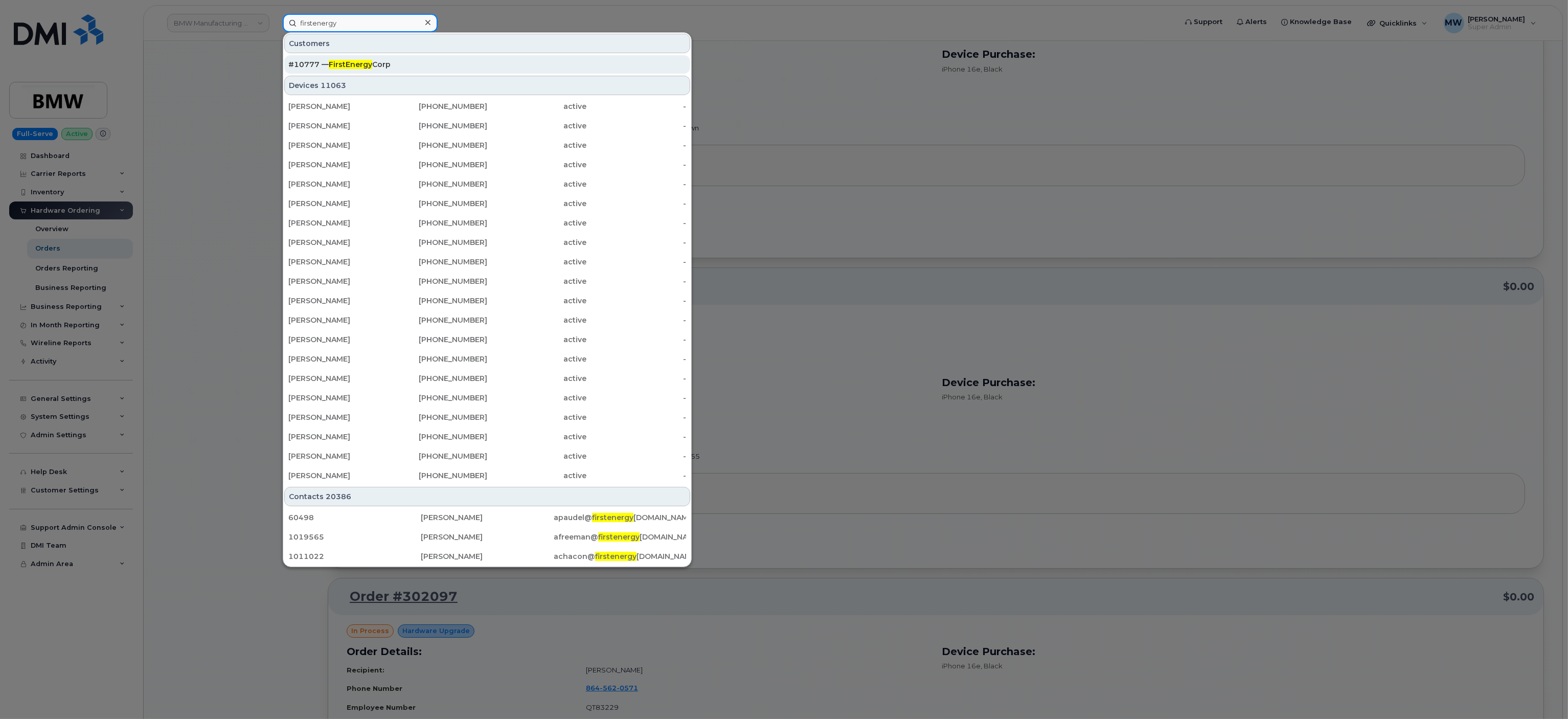
type input "firstenergy"
click at [361, 67] on span "FirstEnergy" at bounding box center [351, 64] width 43 height 9
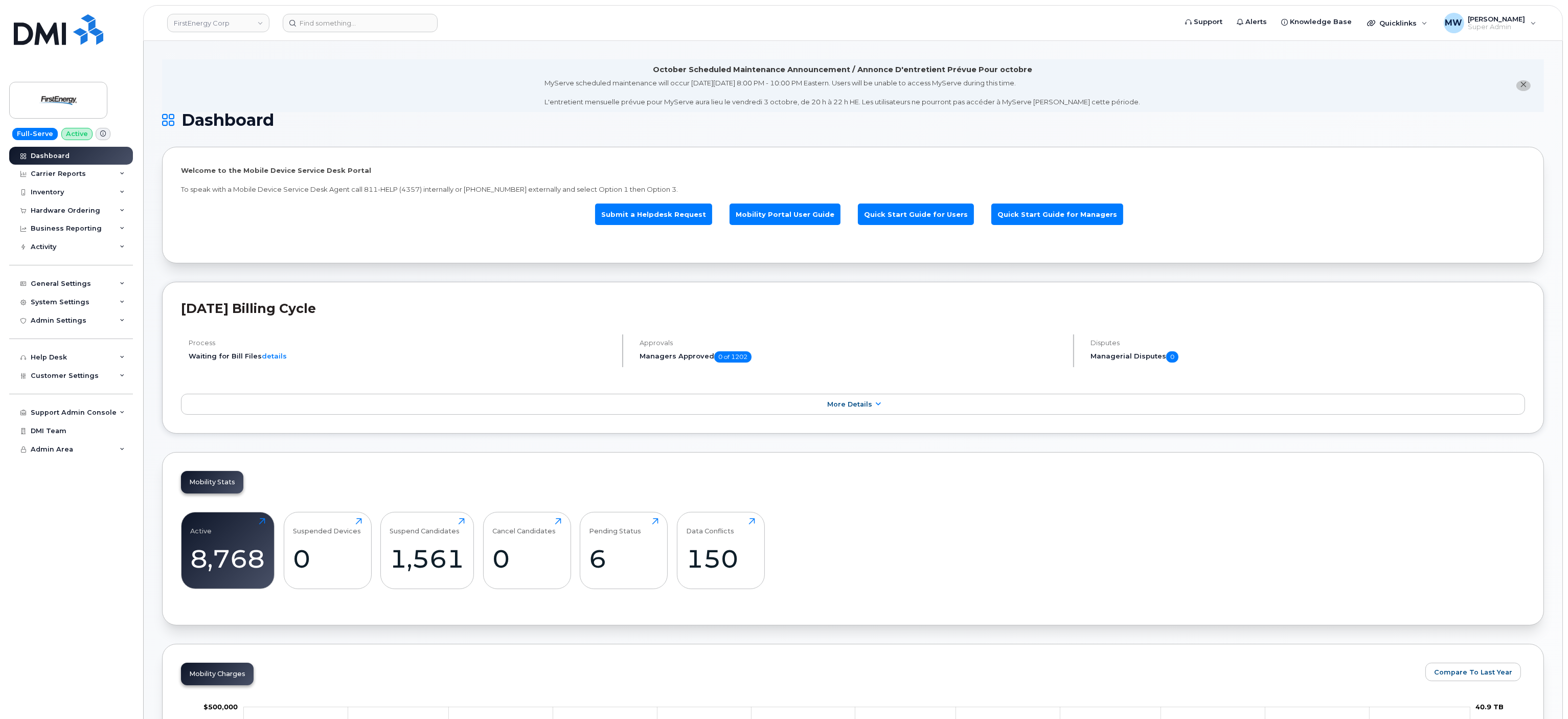
drag, startPoint x: 63, startPoint y: 213, endPoint x: 66, endPoint y: 222, distance: 9.5
click at [63, 215] on div "Hardware Ordering" at bounding box center [71, 211] width 124 height 19
click at [72, 252] on link "Orders" at bounding box center [80, 248] width 106 height 19
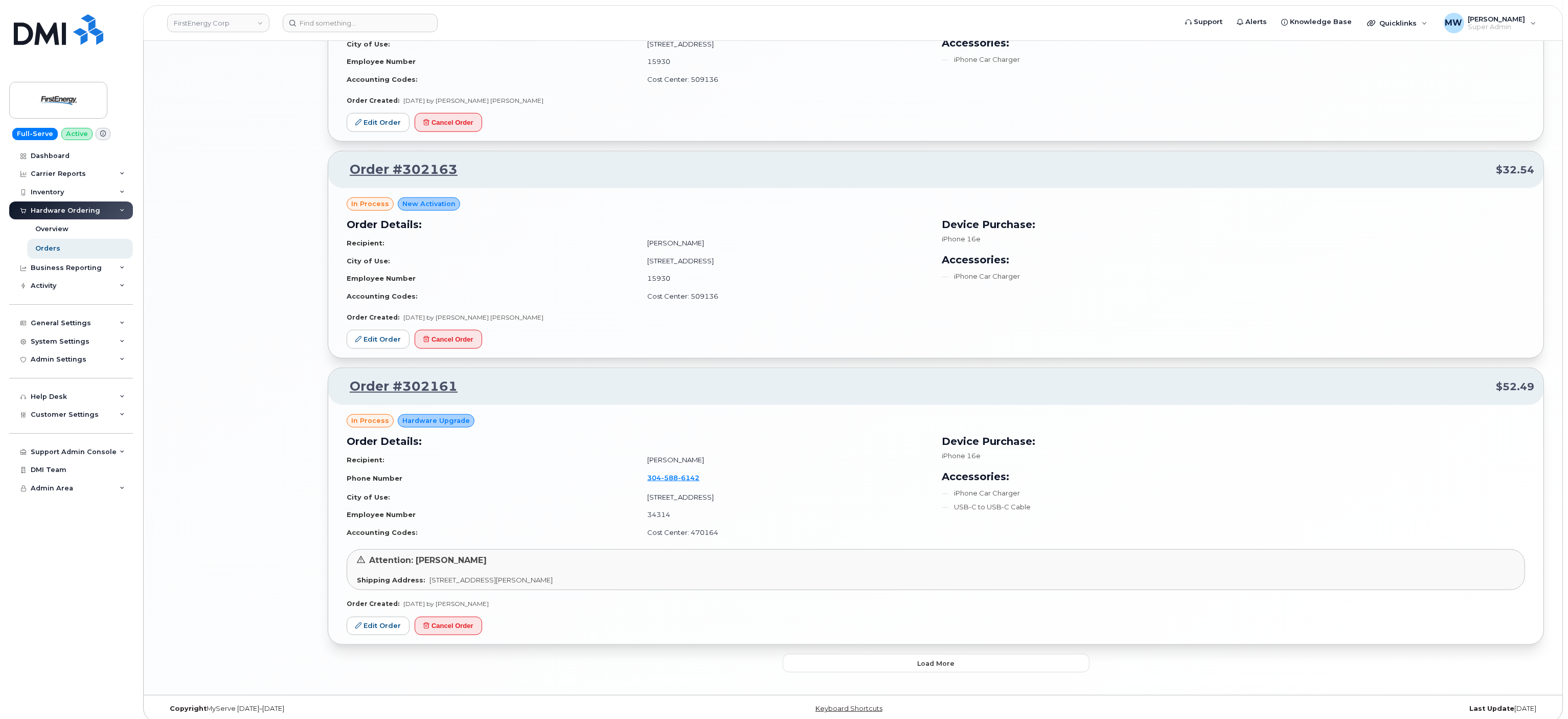
scroll to position [1757, 0]
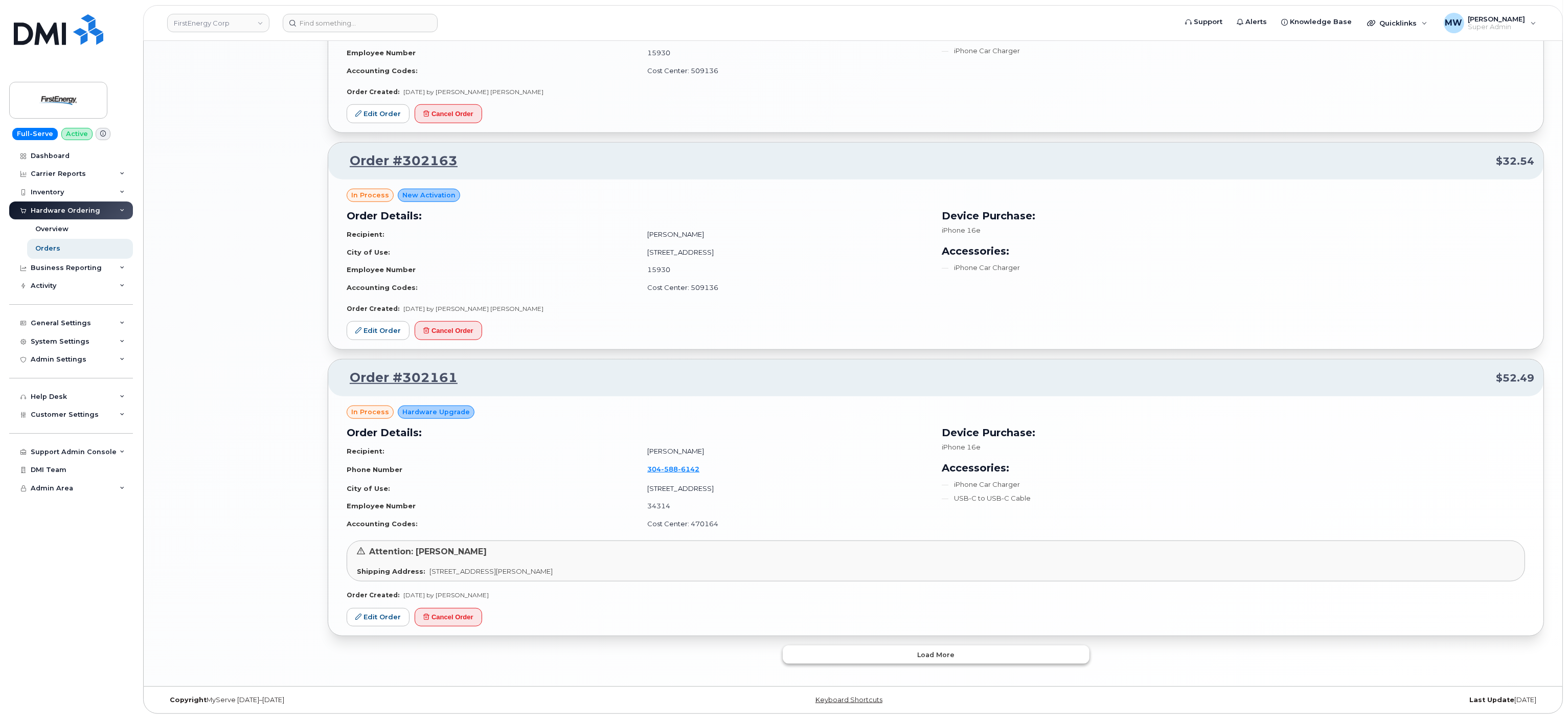
click at [879, 650] on button "Load more" at bounding box center [936, 655] width 306 height 19
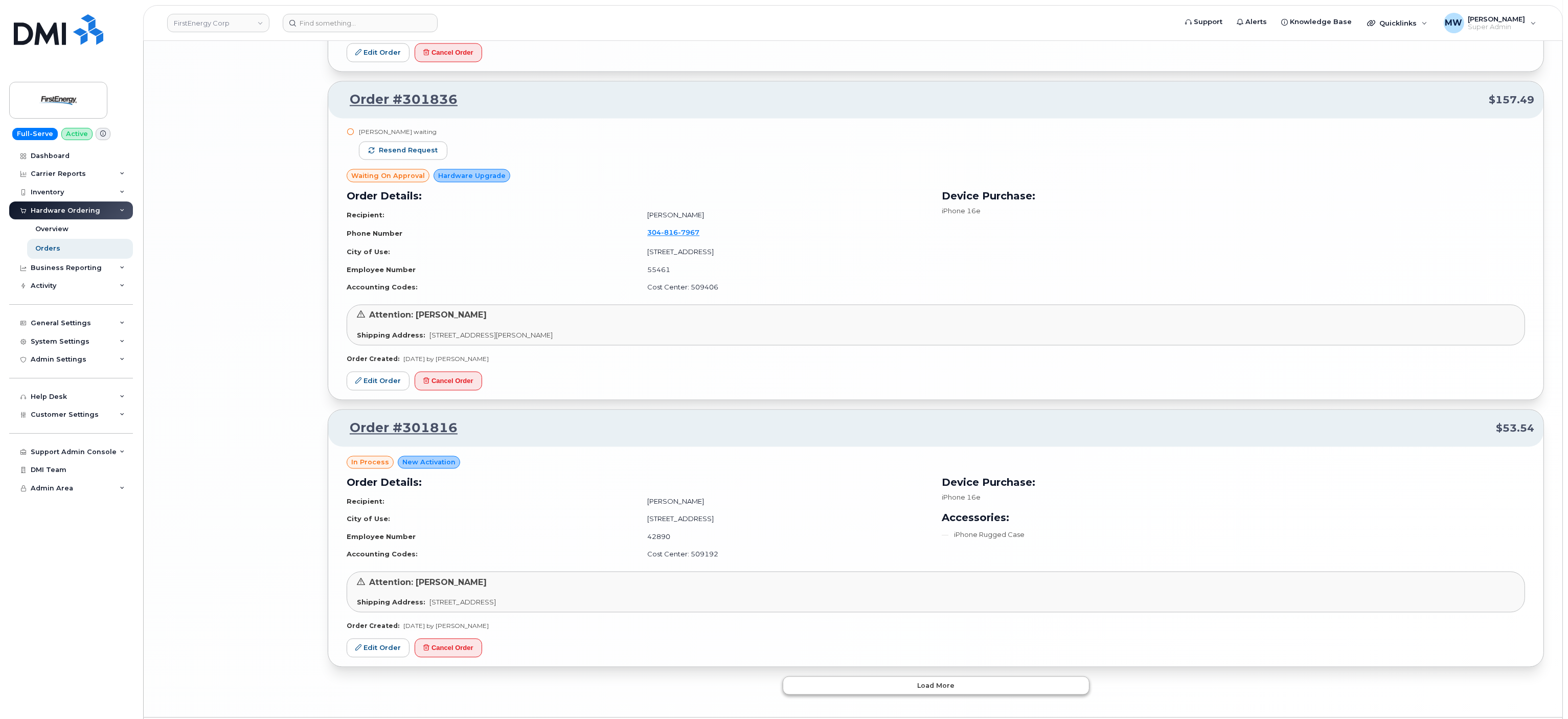
scroll to position [4248, 0]
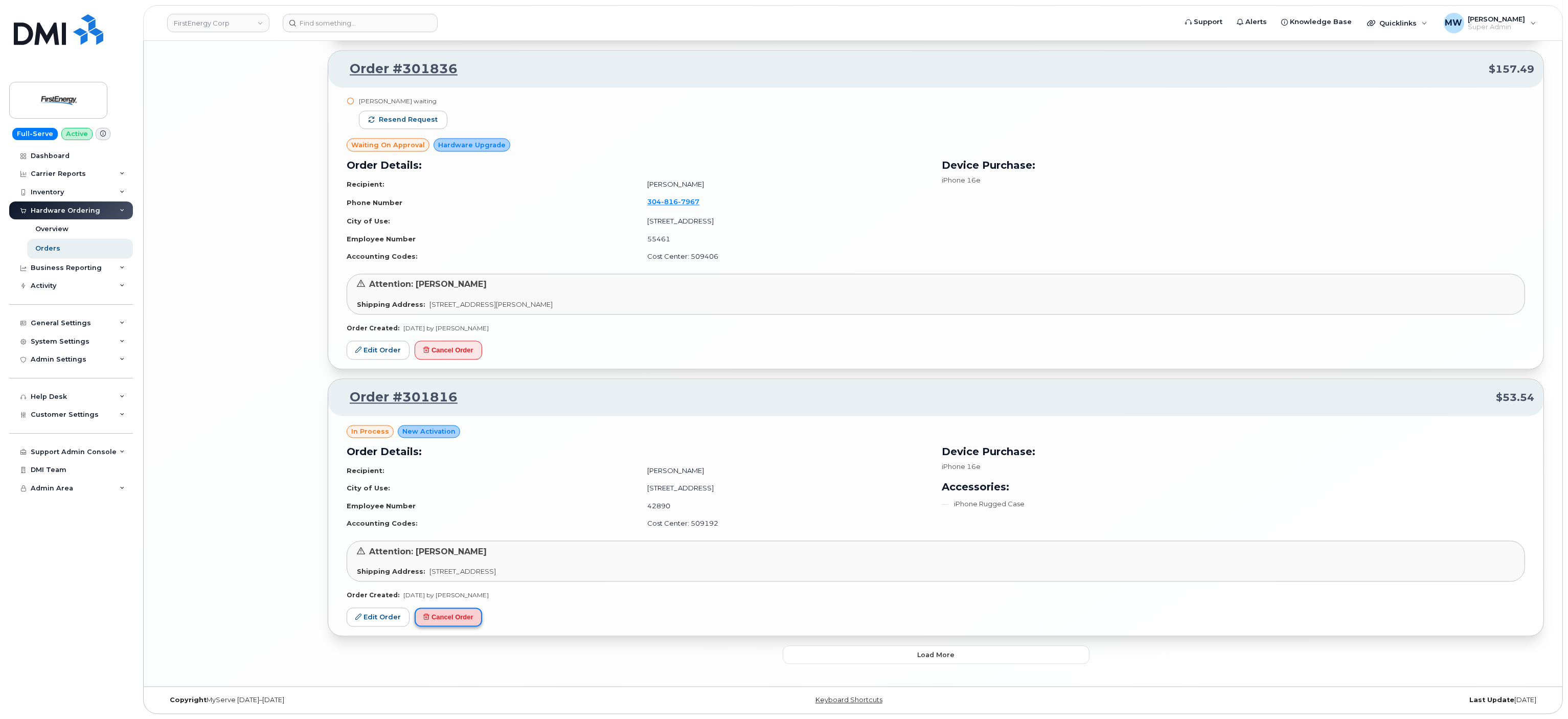
click at [473, 613] on button "Cancel Order" at bounding box center [448, 617] width 67 height 19
click at [938, 650] on span "Load more" at bounding box center [936, 655] width 37 height 10
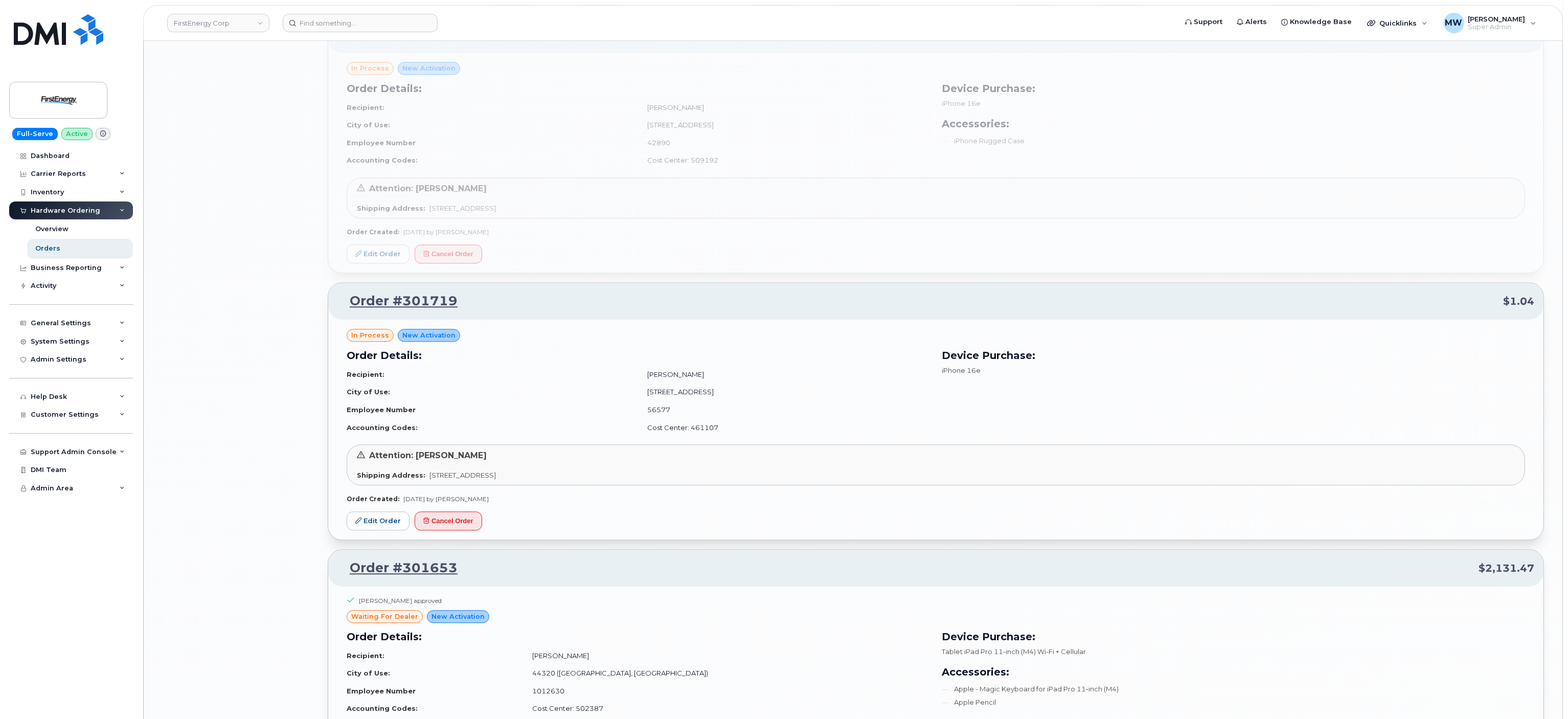
scroll to position [4658, 0]
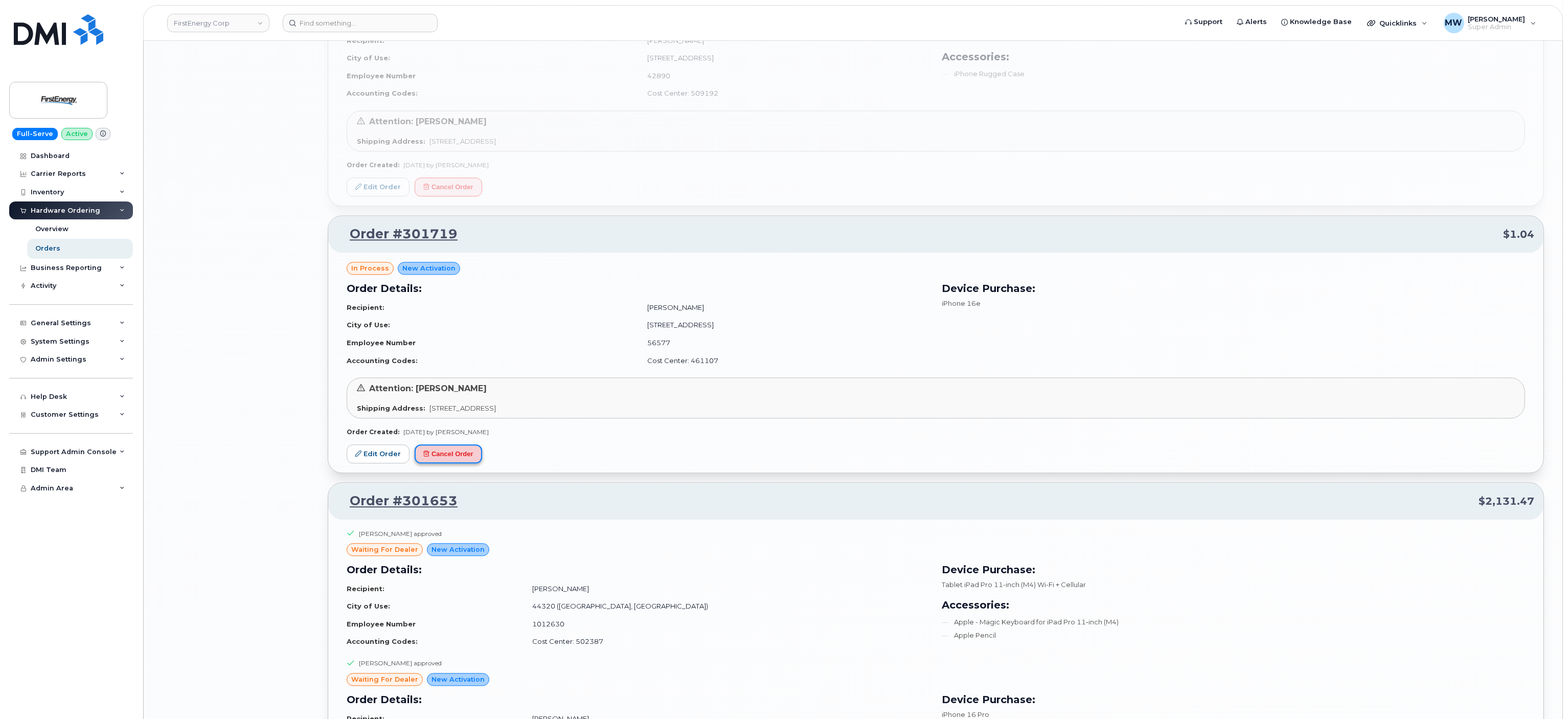
click at [470, 463] on button "Cancel Order" at bounding box center [448, 453] width 67 height 19
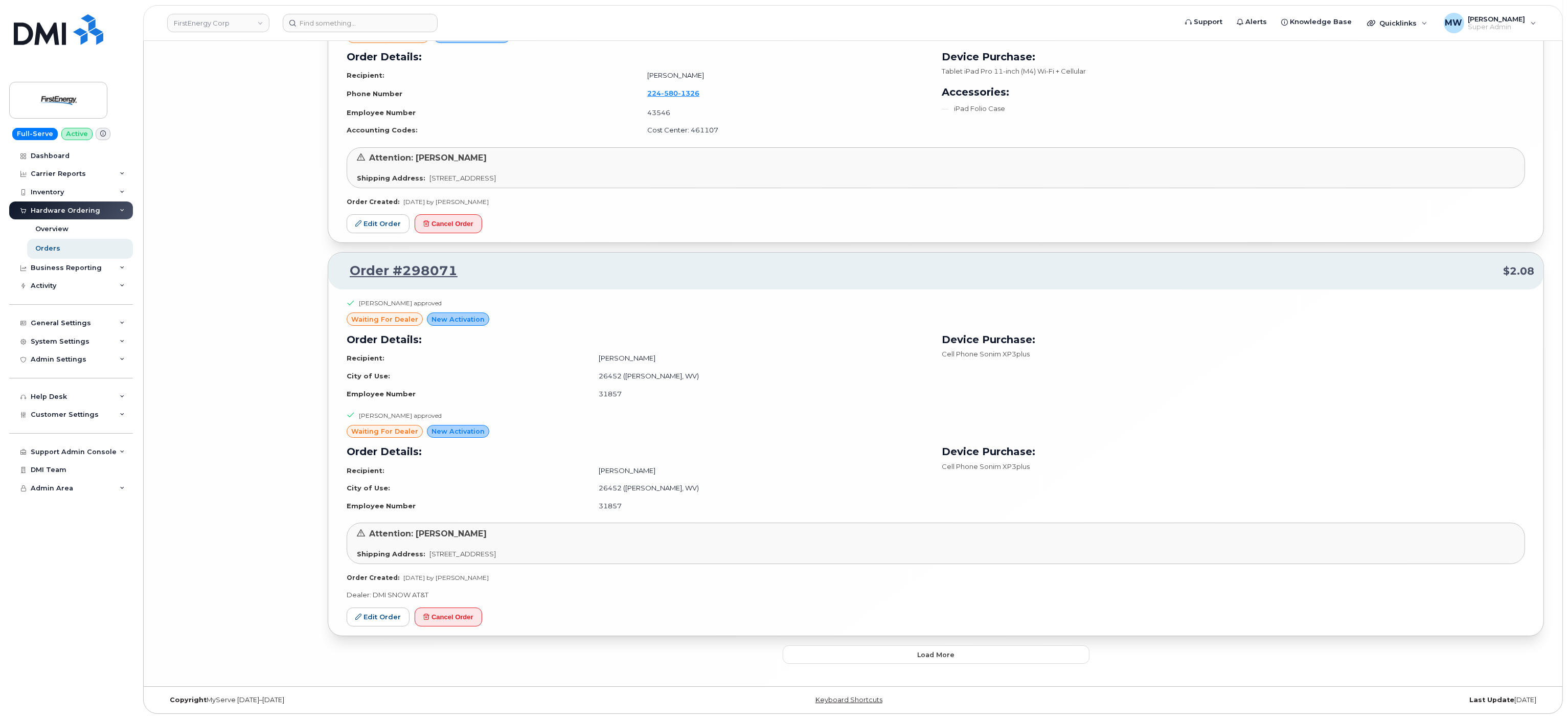
scroll to position [7212, 0]
drag, startPoint x: 964, startPoint y: 652, endPoint x: 950, endPoint y: 631, distance: 25.2
click at [964, 651] on button "Load more" at bounding box center [936, 655] width 306 height 19
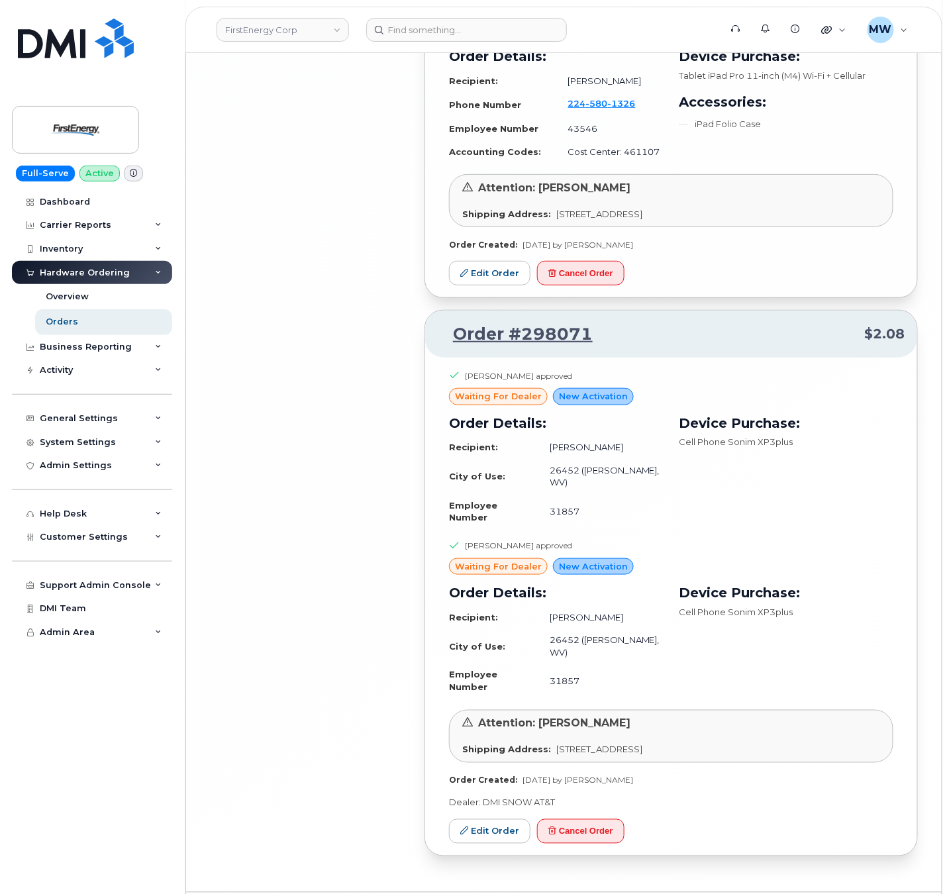
scroll to position [9616, 0]
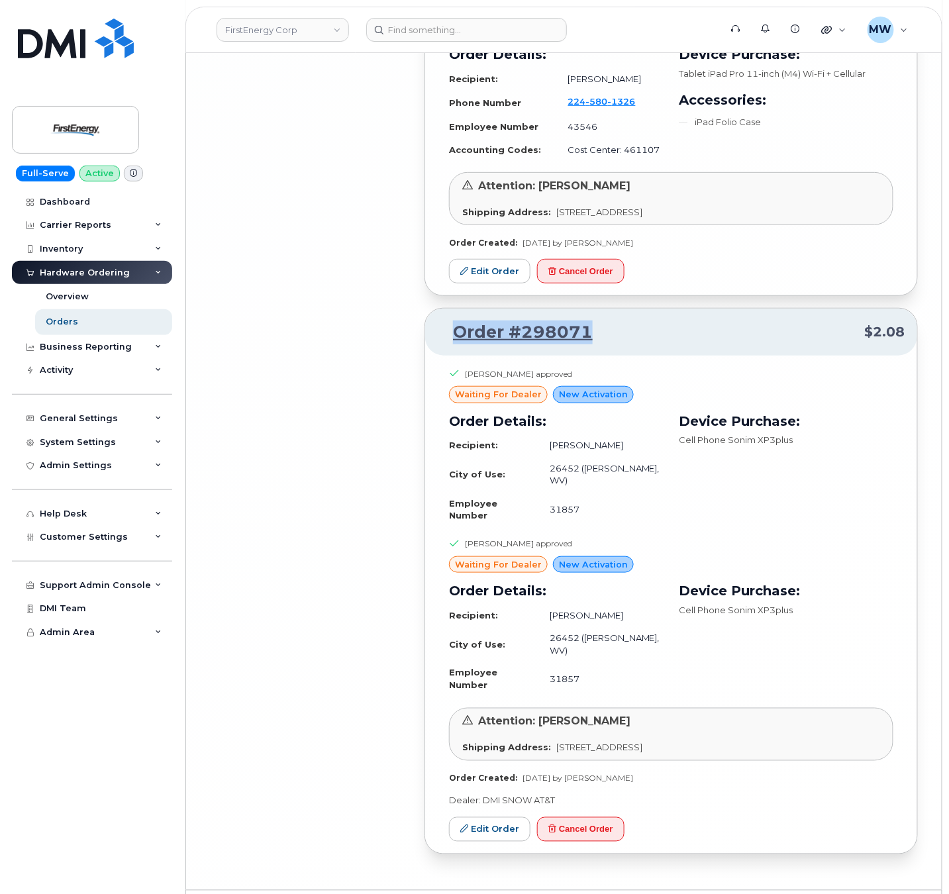
drag, startPoint x: 487, startPoint y: 344, endPoint x: 447, endPoint y: 345, distance: 40.4
click at [447, 345] on div "Order #298071 $2.08" at bounding box center [671, 333] width 492 height 48
copy link "Order #298071"
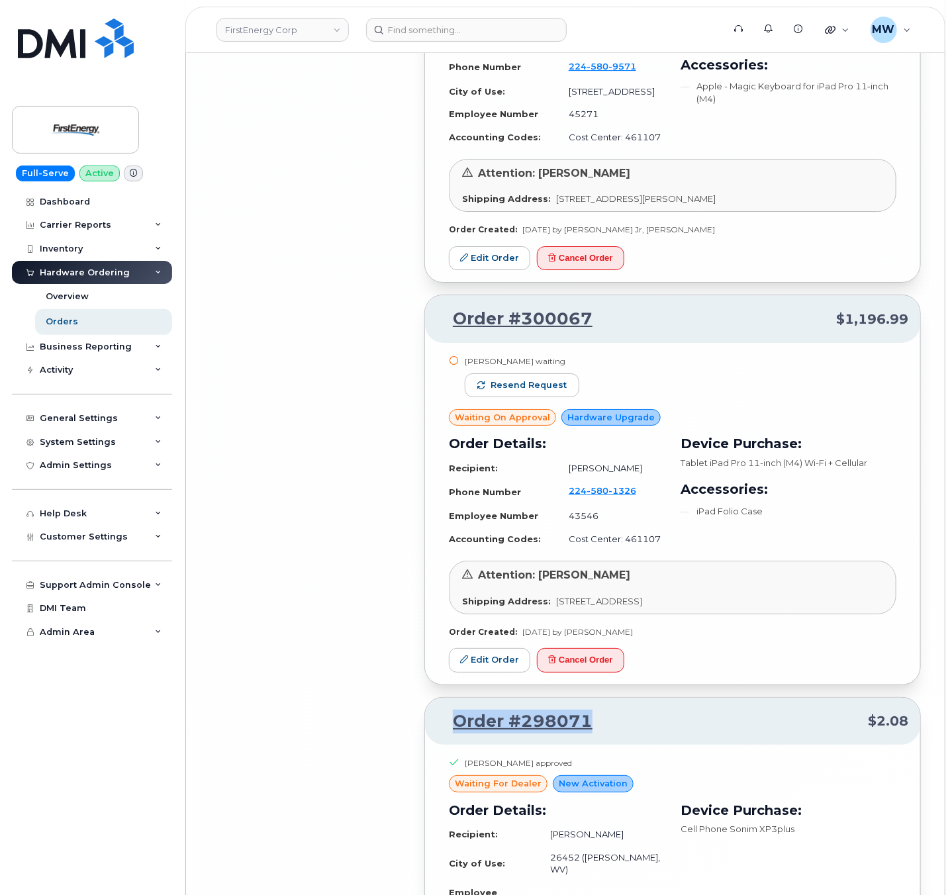
scroll to position [9218, 0]
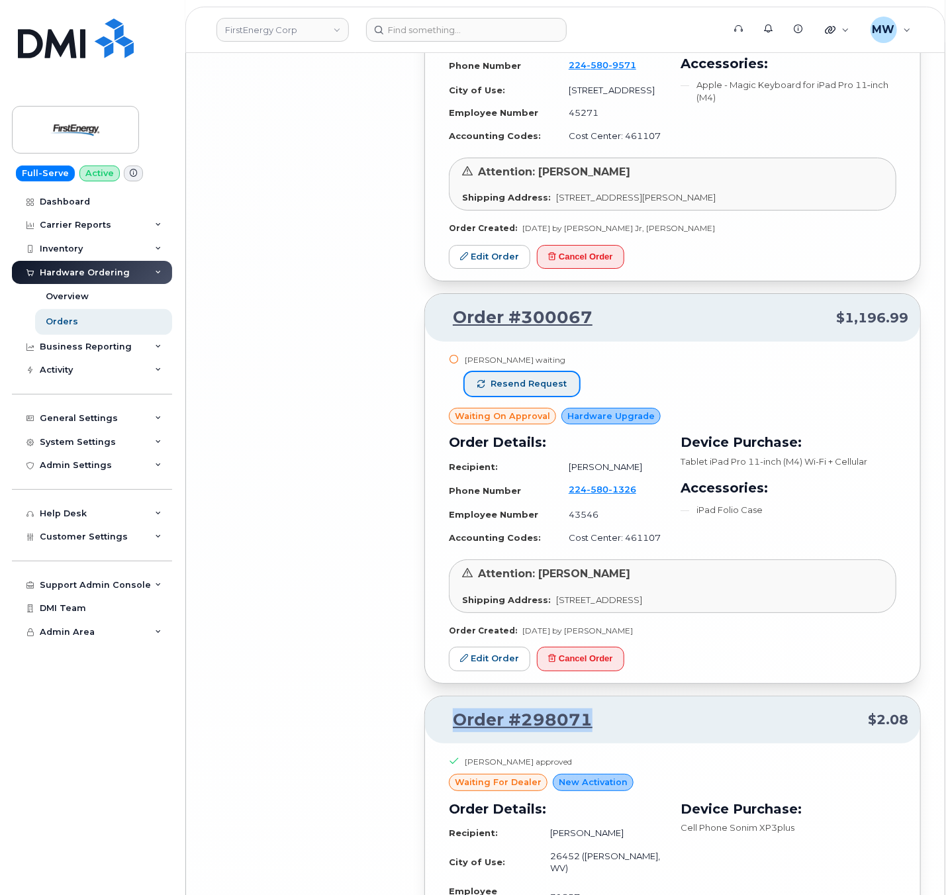
click at [532, 390] on span "Resend request" at bounding box center [529, 384] width 76 height 12
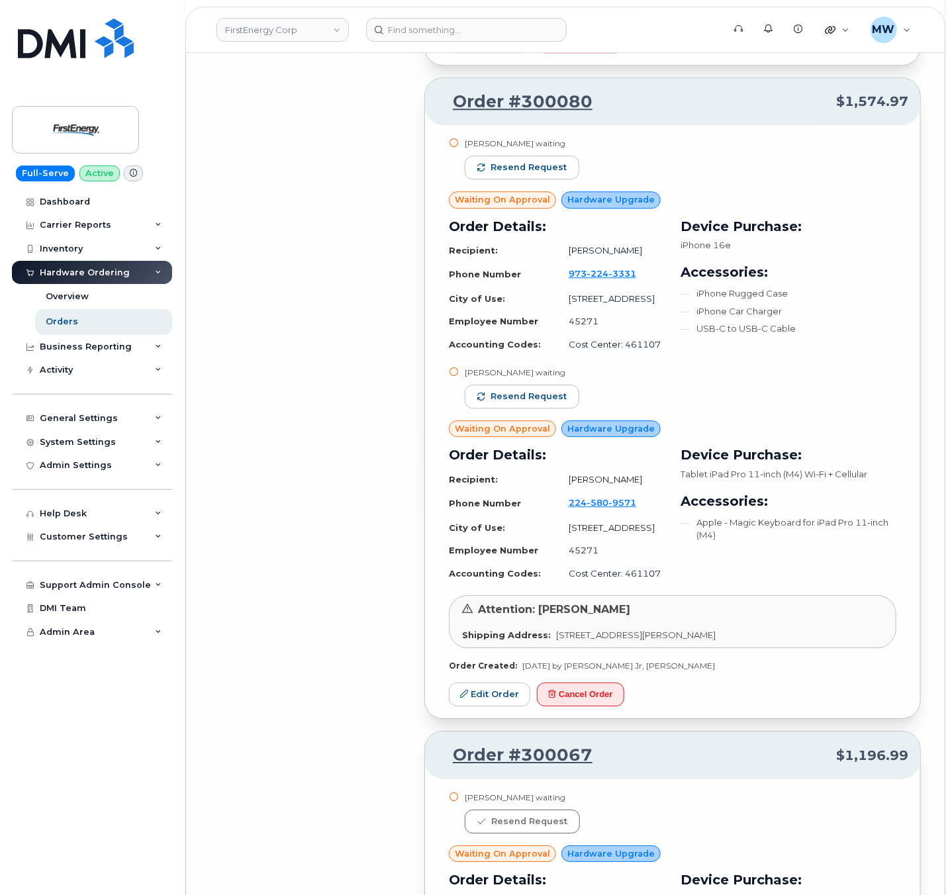
scroll to position [8688, 0]
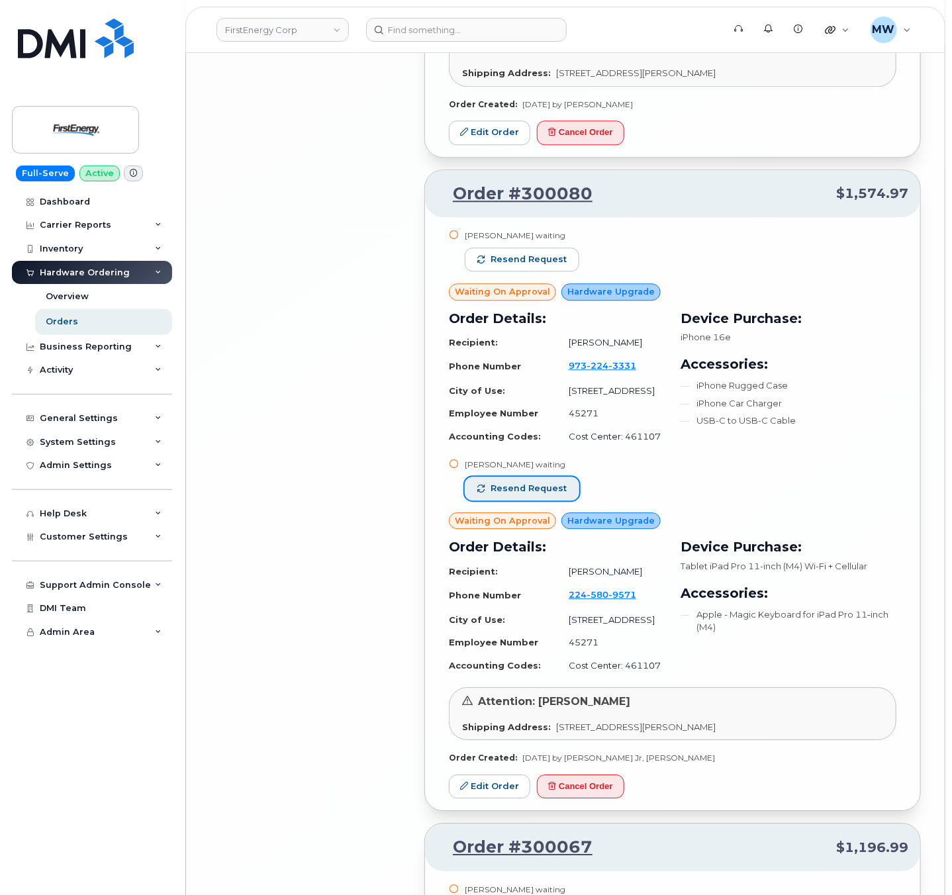
click at [522, 483] on span "Resend request" at bounding box center [529, 489] width 76 height 12
click at [516, 248] on button "Resend request" at bounding box center [522, 260] width 115 height 24
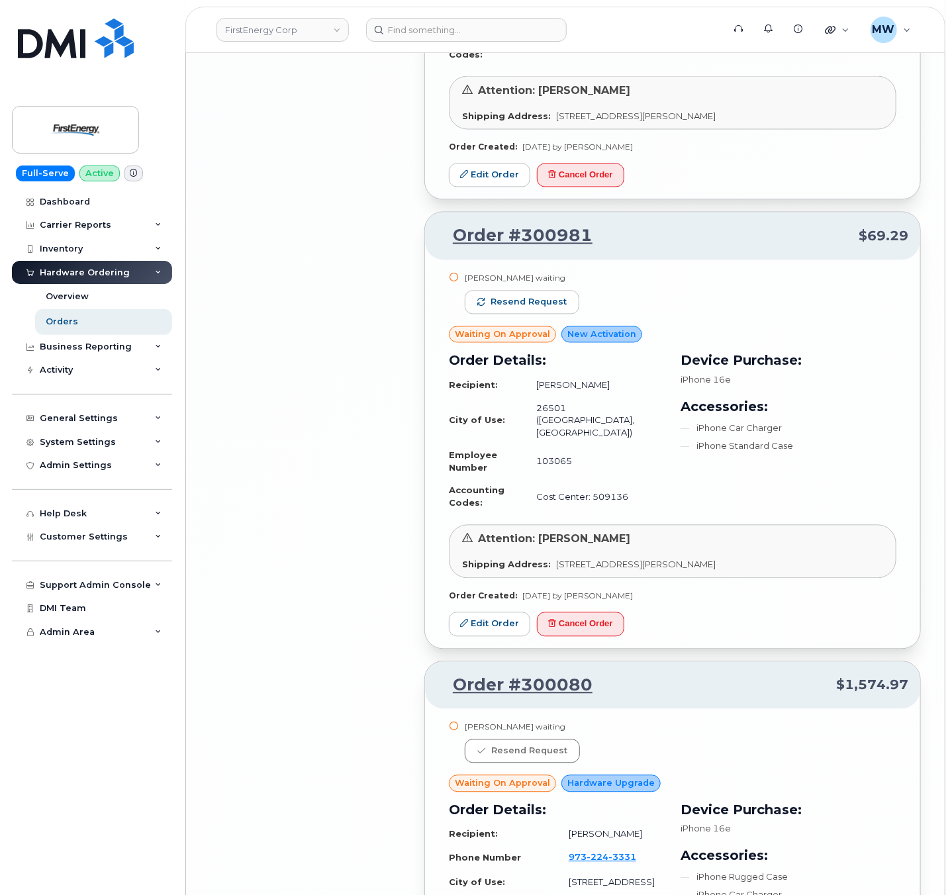
scroll to position [8158, 0]
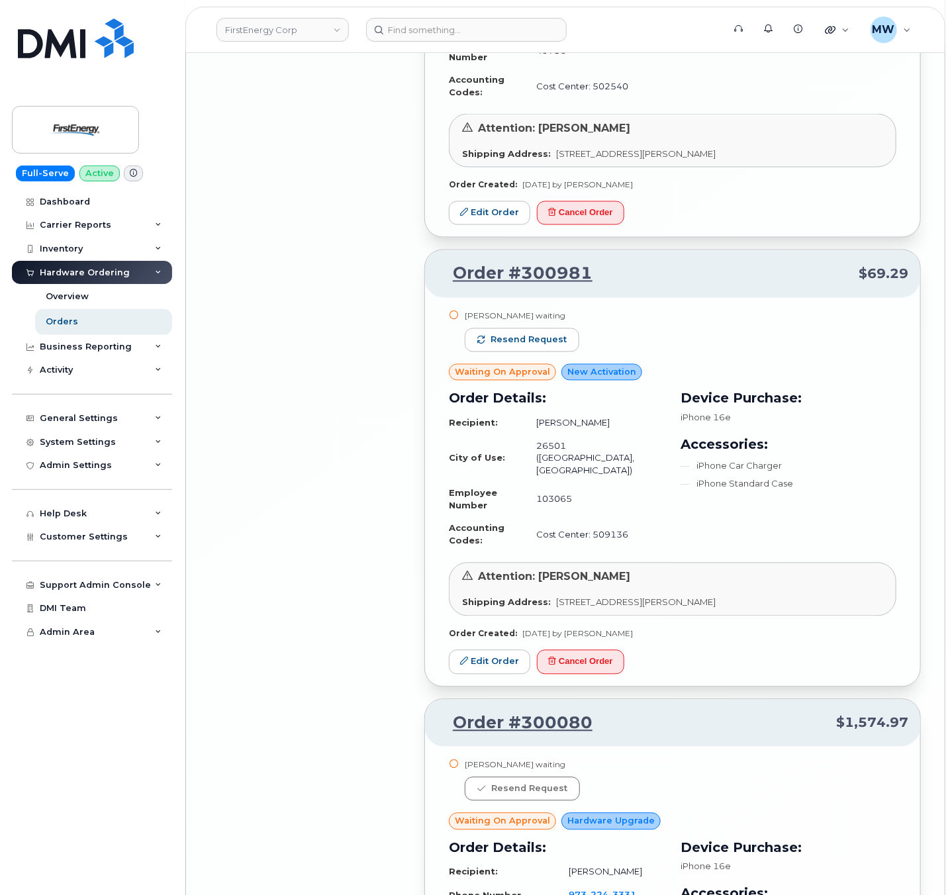
click at [532, 311] on div "John F Meier waiting Resend request" at bounding box center [522, 338] width 115 height 54
click at [532, 328] on button "Resend request" at bounding box center [522, 340] width 115 height 24
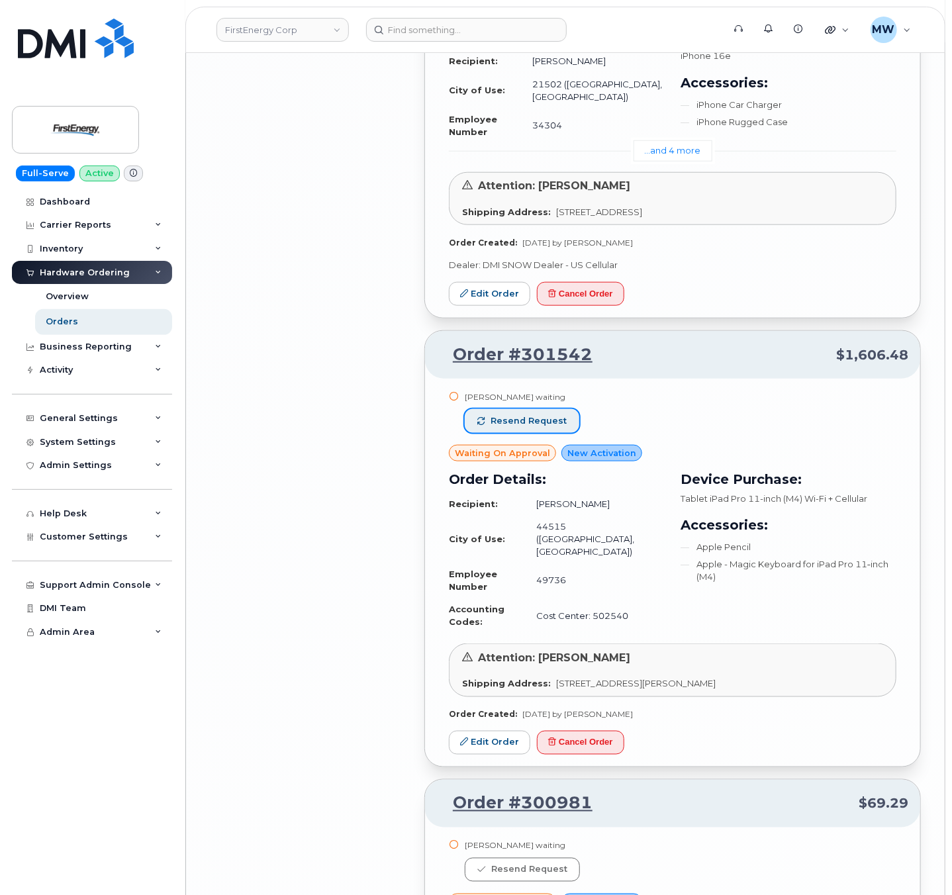
click at [562, 415] on span "Resend request" at bounding box center [529, 421] width 76 height 12
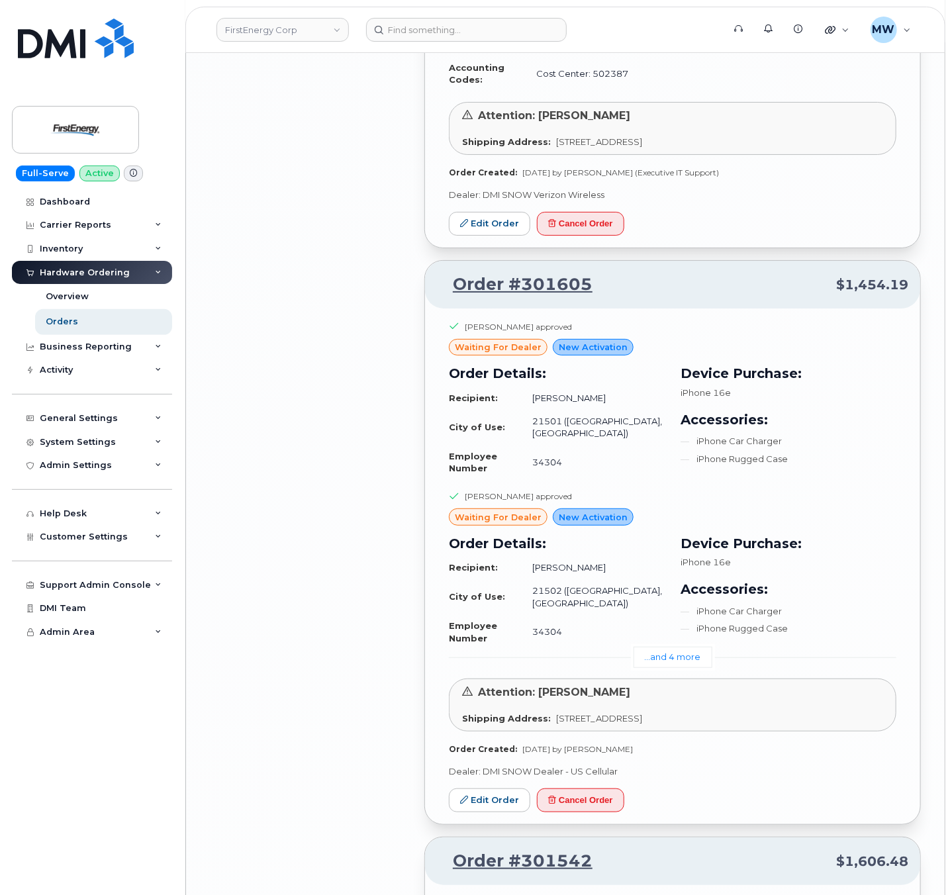
scroll to position [7099, 0]
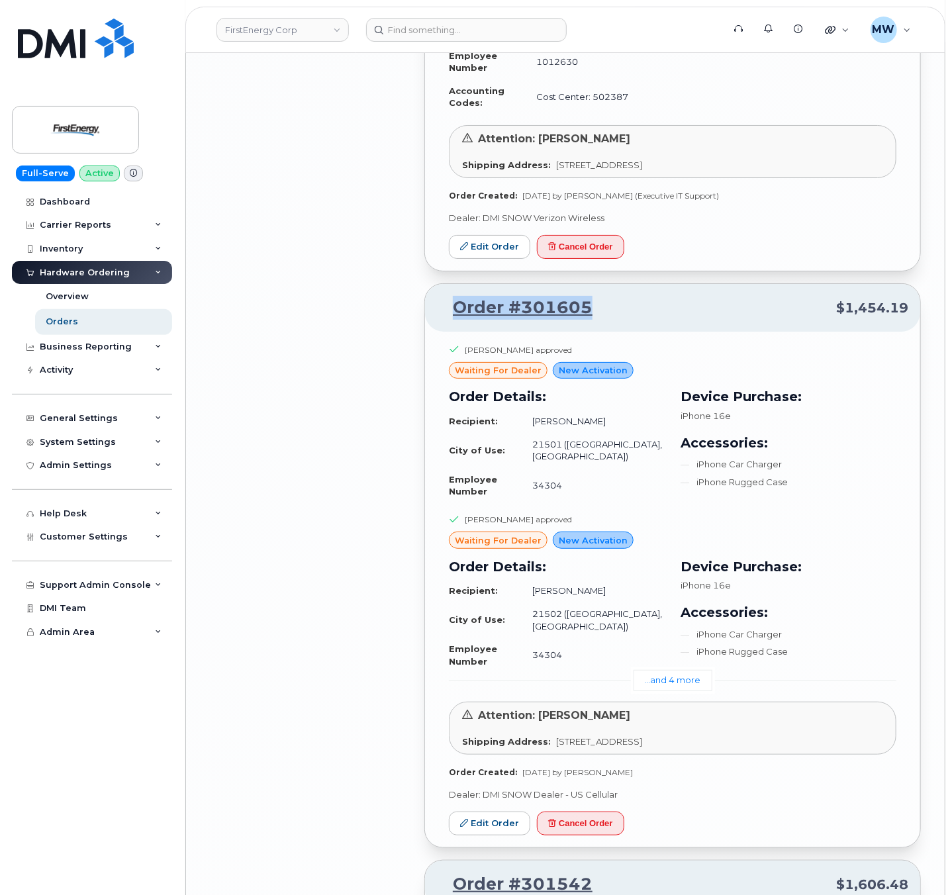
drag, startPoint x: 612, startPoint y: 253, endPoint x: 458, endPoint y: 256, distance: 153.7
click at [458, 296] on p "Order #301605 $1,454.19" at bounding box center [672, 308] width 471 height 24
copy link "Order #301605"
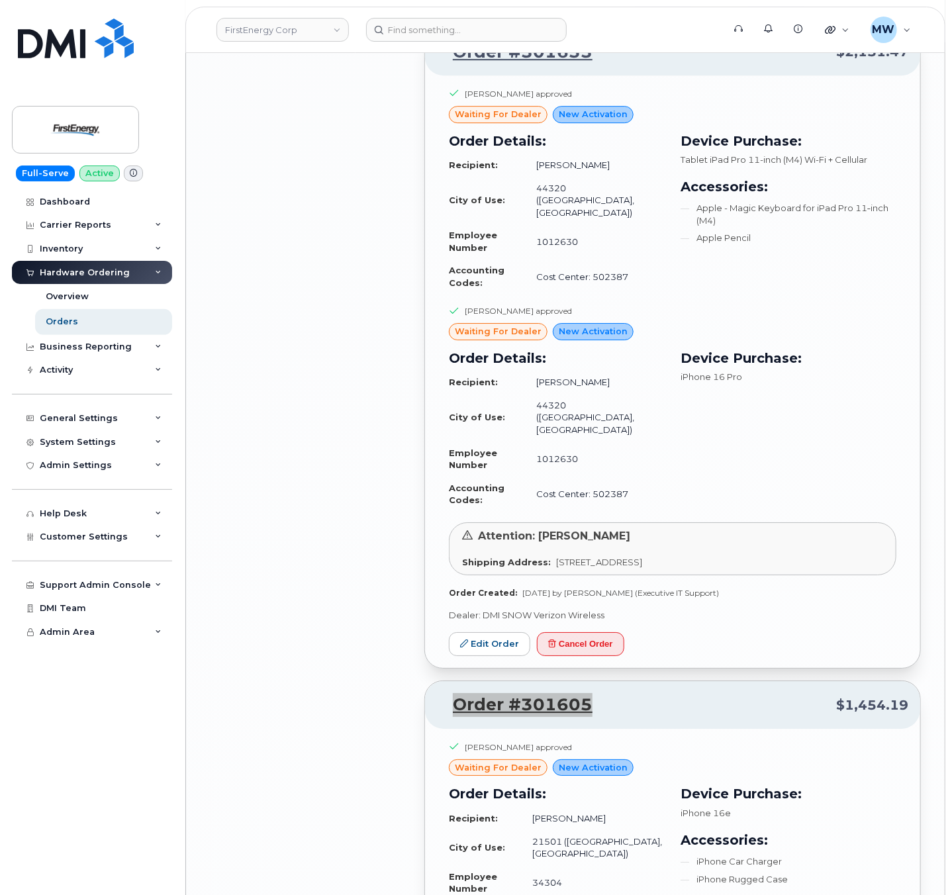
scroll to position [6437, 0]
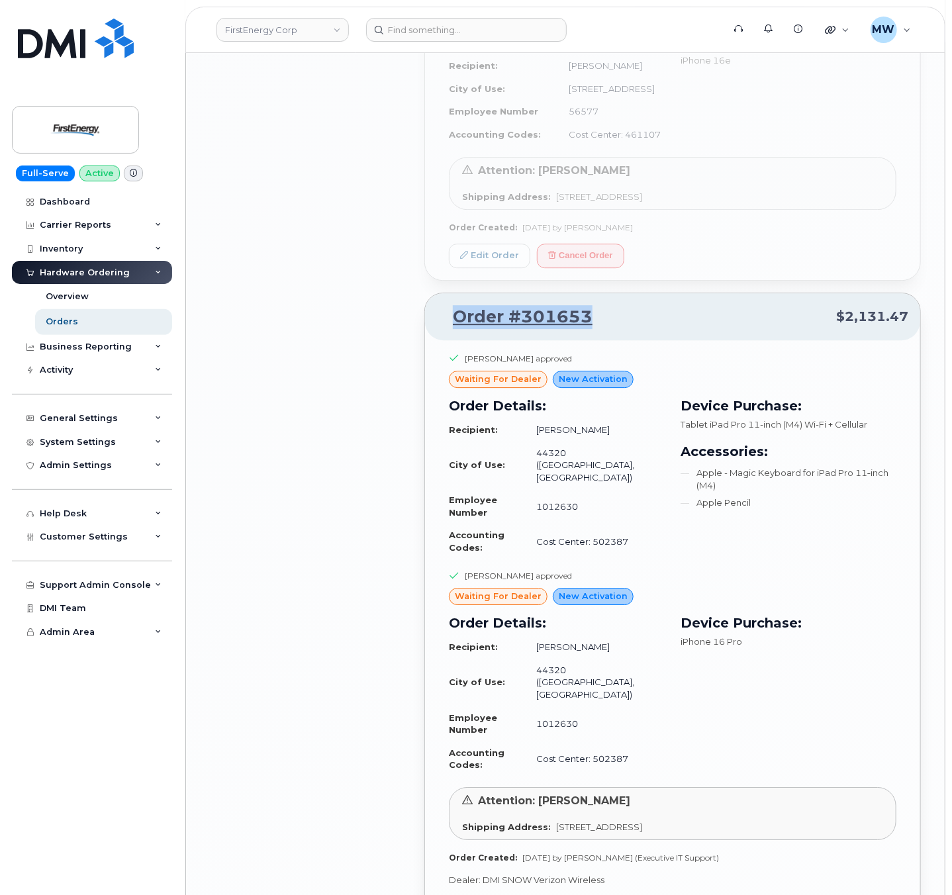
drag, startPoint x: 625, startPoint y: 360, endPoint x: 442, endPoint y: 373, distance: 184.0
click at [442, 341] on div "Order #301653 $2,131.47" at bounding box center [672, 317] width 495 height 48
copy link "Order #301653"
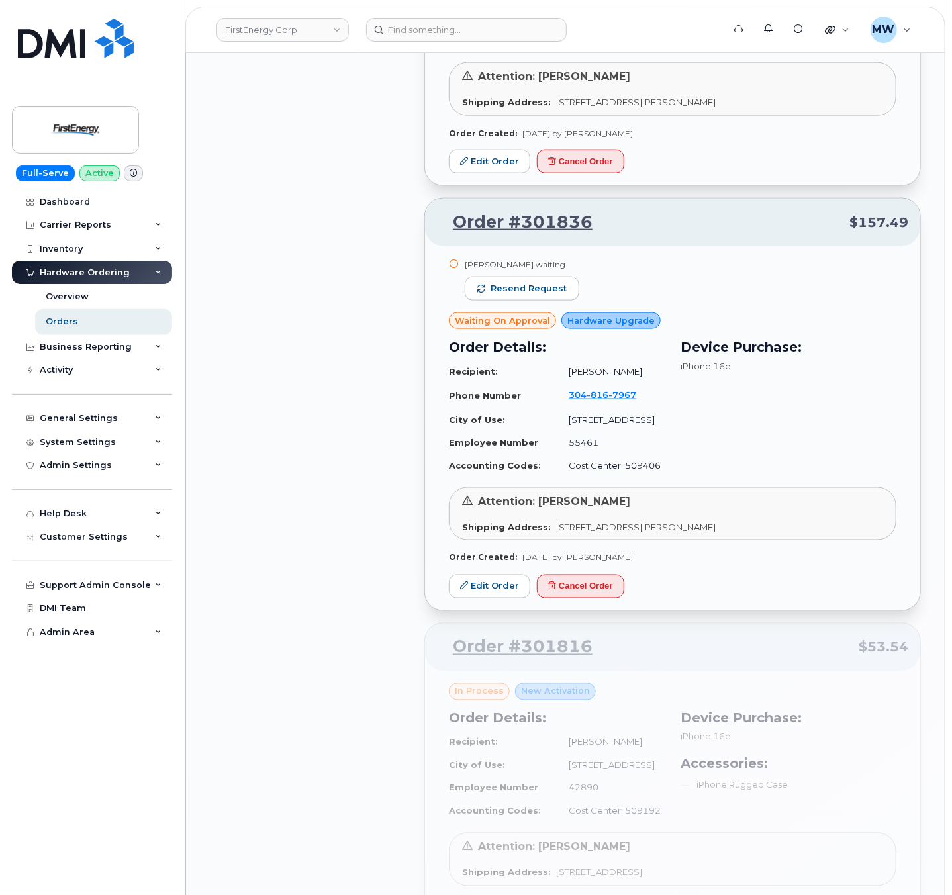
scroll to position [5377, 0]
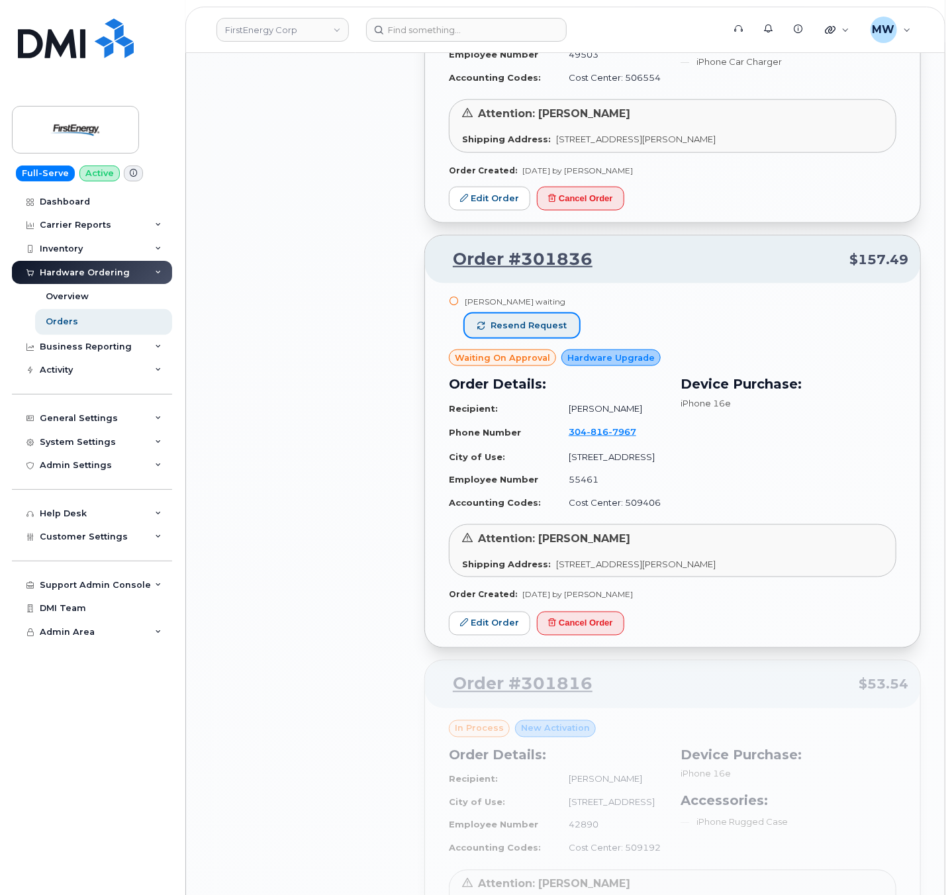
click at [552, 320] on span "Resend request" at bounding box center [529, 326] width 76 height 12
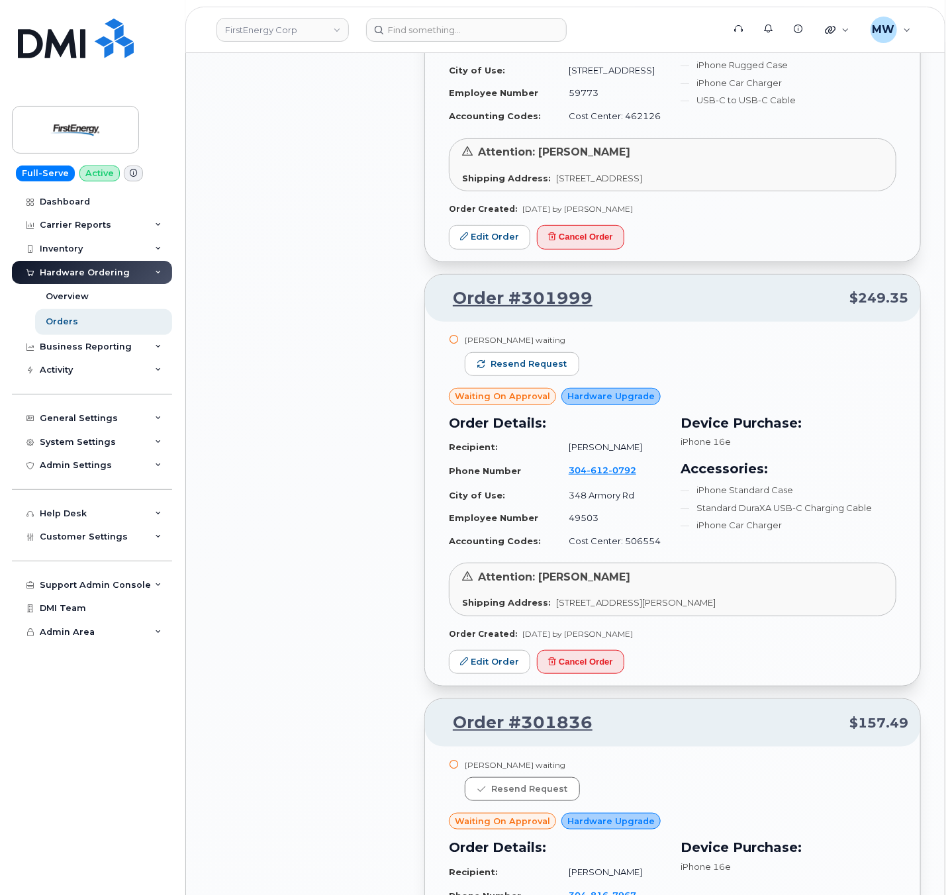
scroll to position [4847, 0]
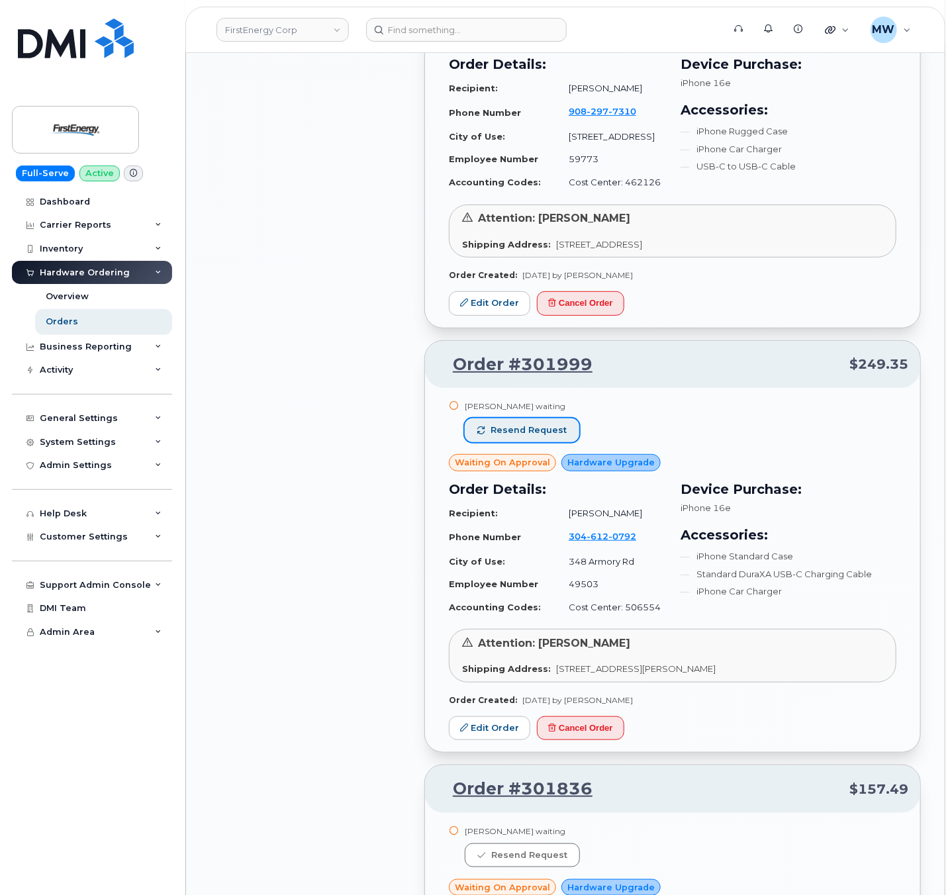
click at [530, 424] on span "Resend request" at bounding box center [529, 430] width 76 height 12
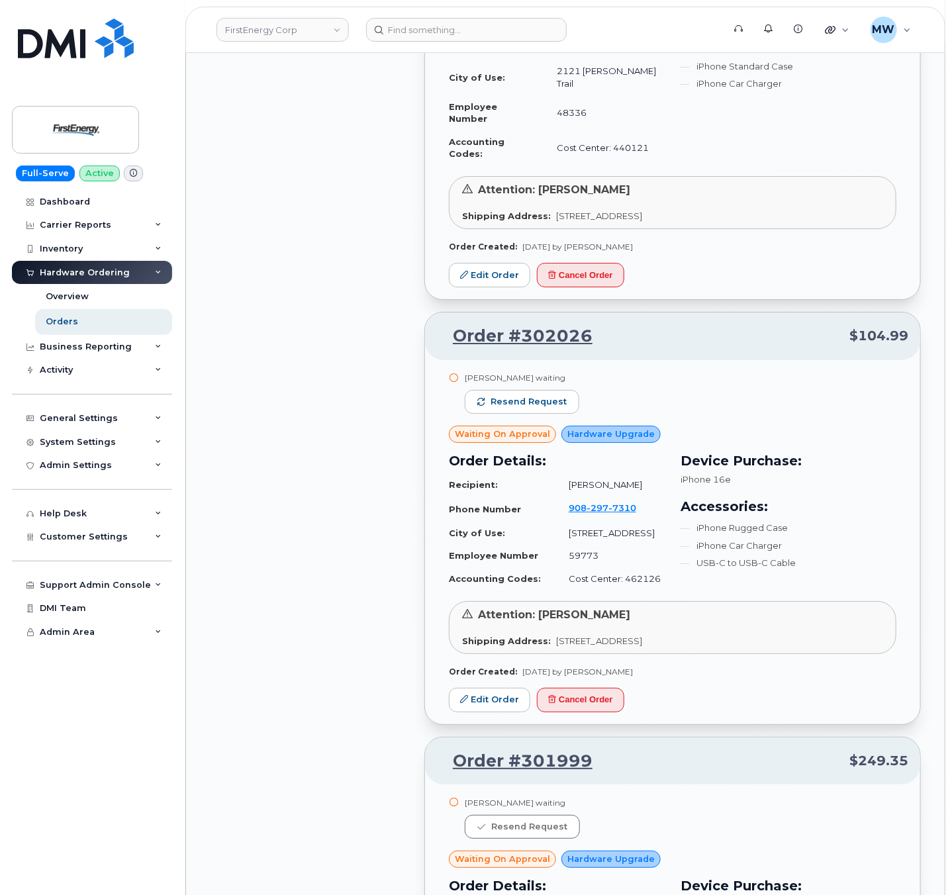
scroll to position [4450, 0]
click at [542, 391] on button "Resend request" at bounding box center [522, 403] width 115 height 24
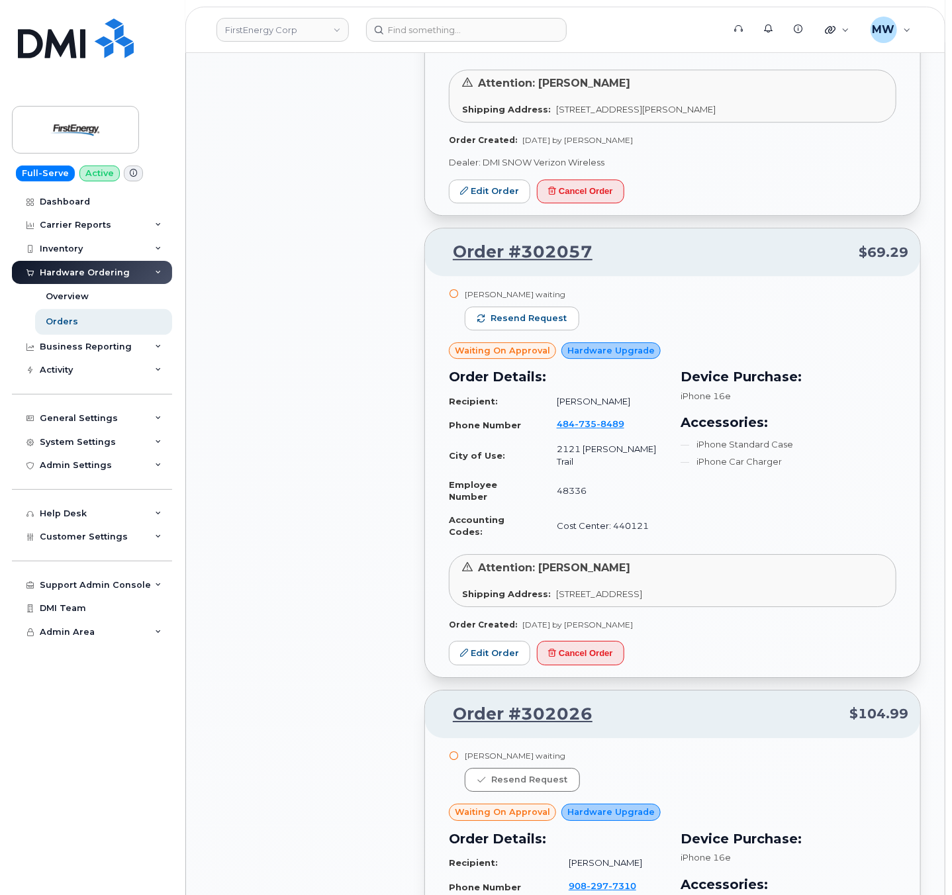
scroll to position [4053, 0]
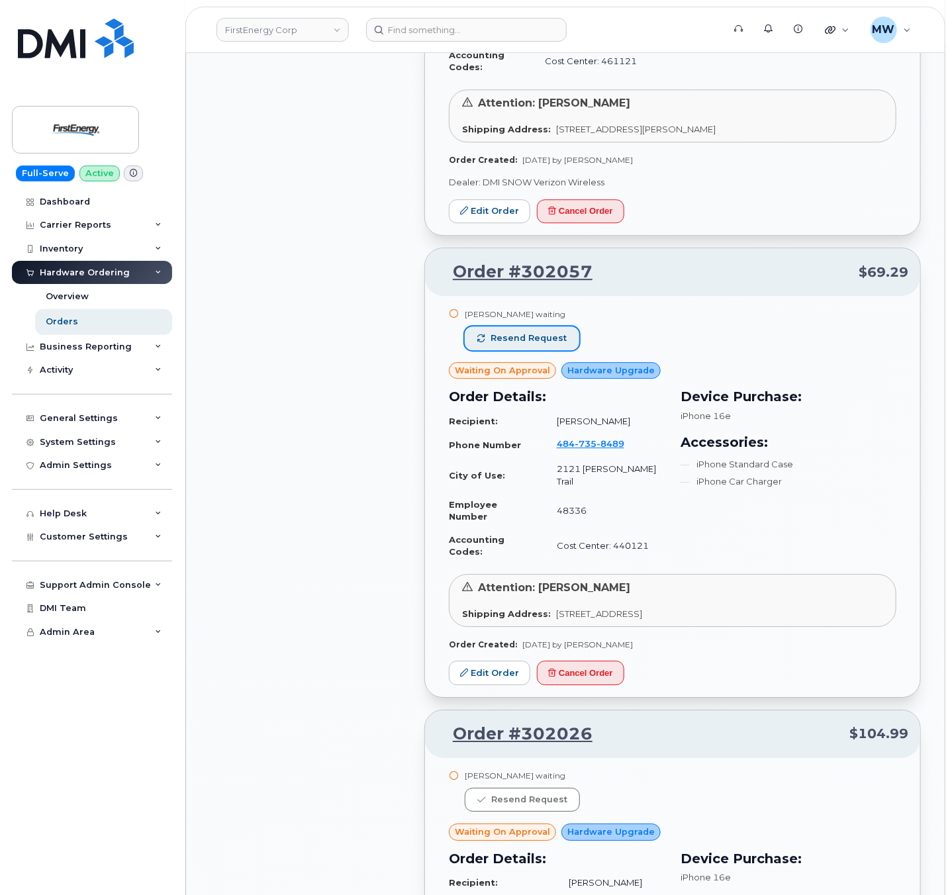
click at [534, 332] on span "Resend request" at bounding box center [529, 338] width 76 height 12
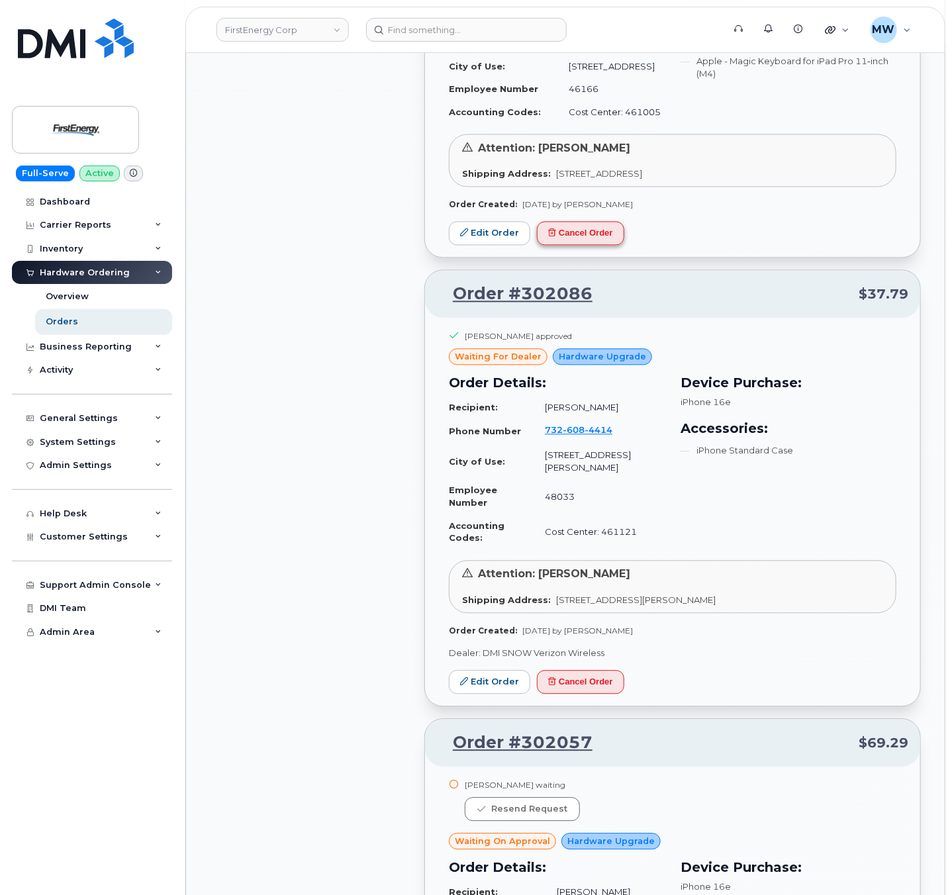
scroll to position [3523, 0]
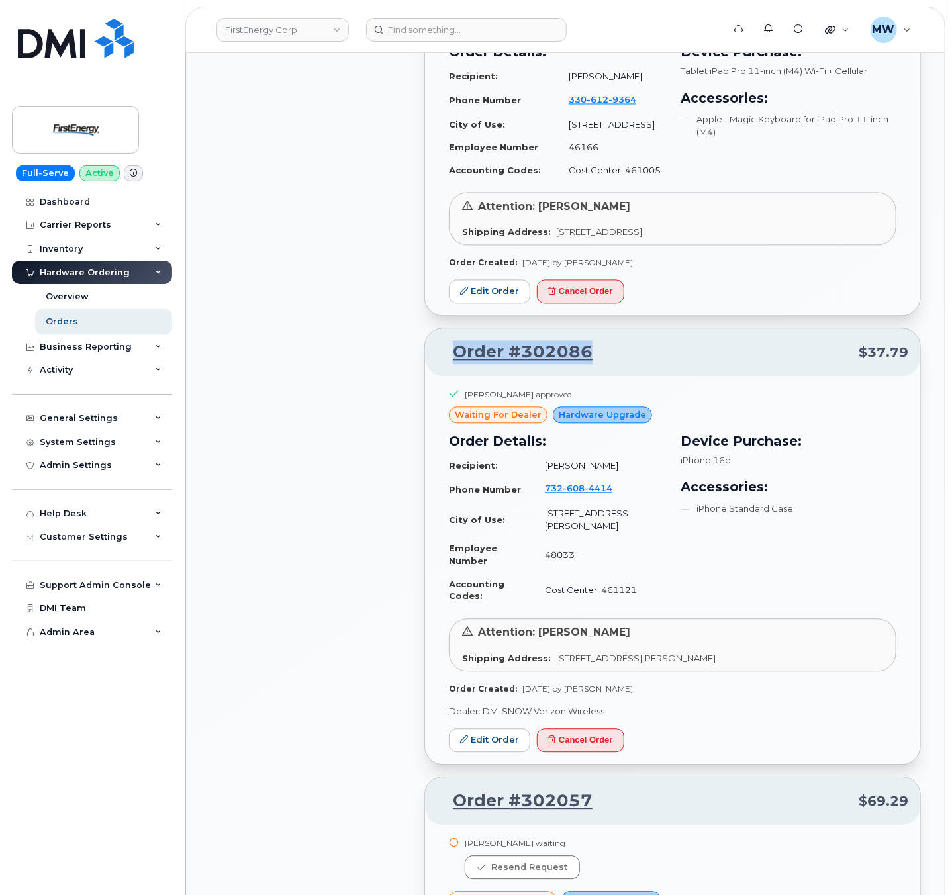
drag, startPoint x: 630, startPoint y: 361, endPoint x: 448, endPoint y: 367, distance: 182.9
click at [448, 365] on p "Order #302086 $37.79" at bounding box center [672, 353] width 471 height 24
copy link "Order #302086"
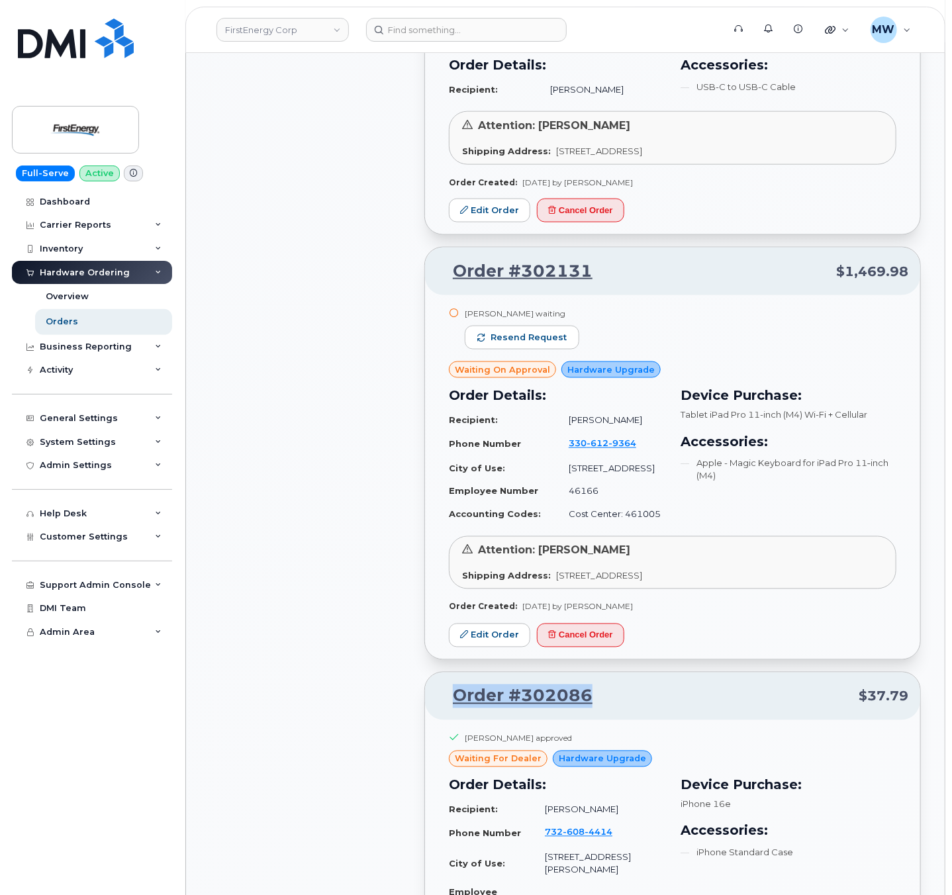
scroll to position [3126, 0]
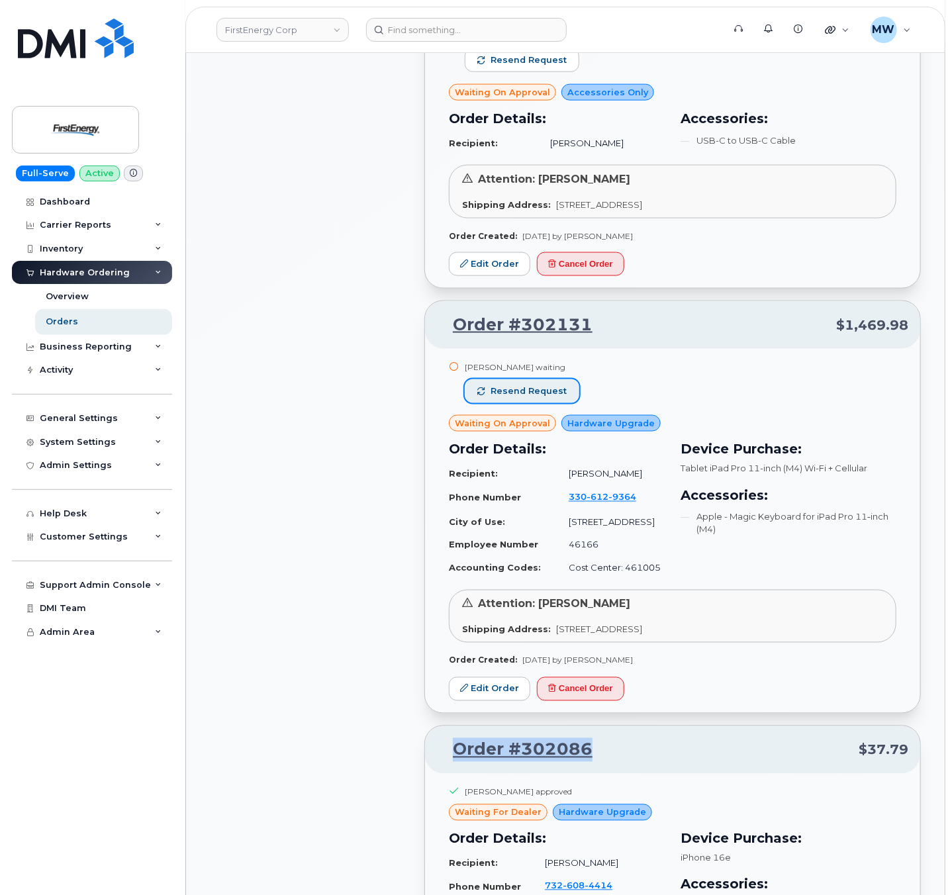
click at [560, 397] on span "Resend request" at bounding box center [529, 391] width 76 height 12
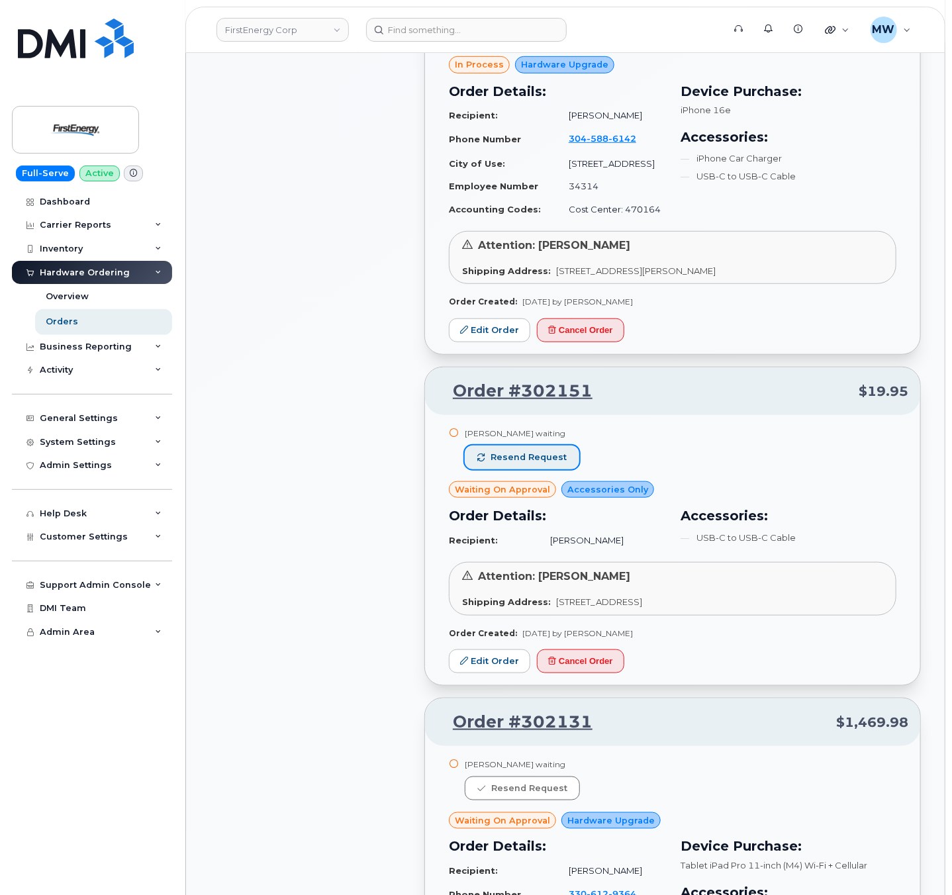
click at [550, 464] on span "Resend request" at bounding box center [529, 458] width 76 height 12
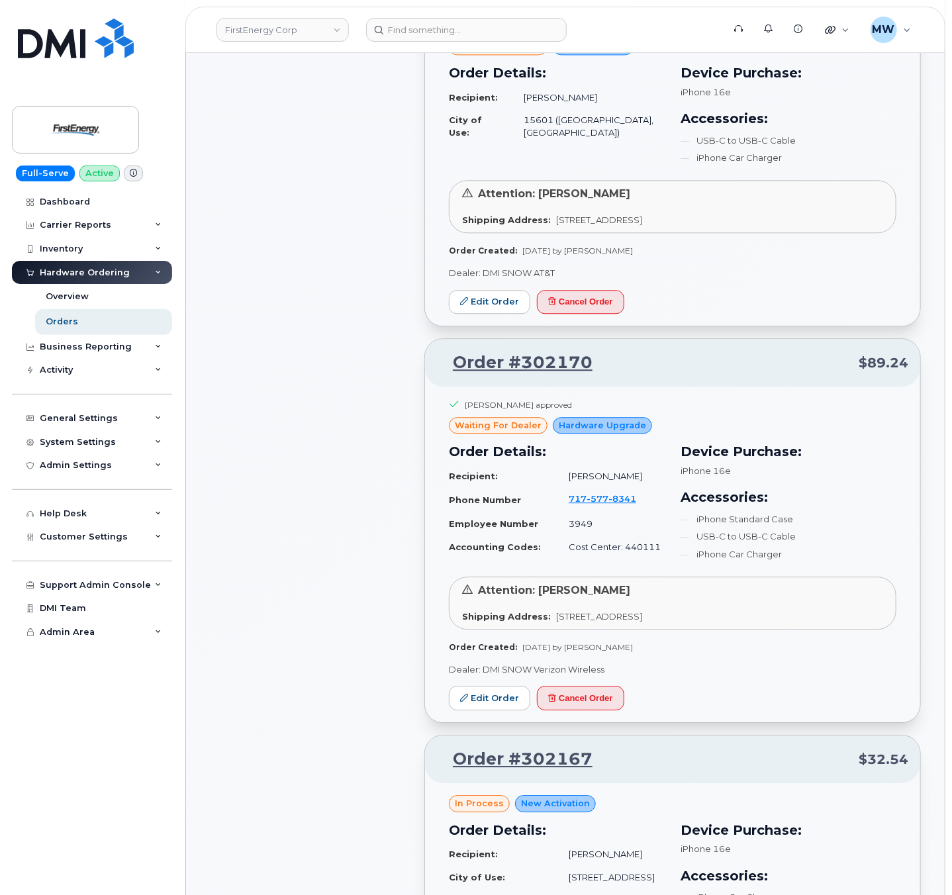
scroll to position [1271, 0]
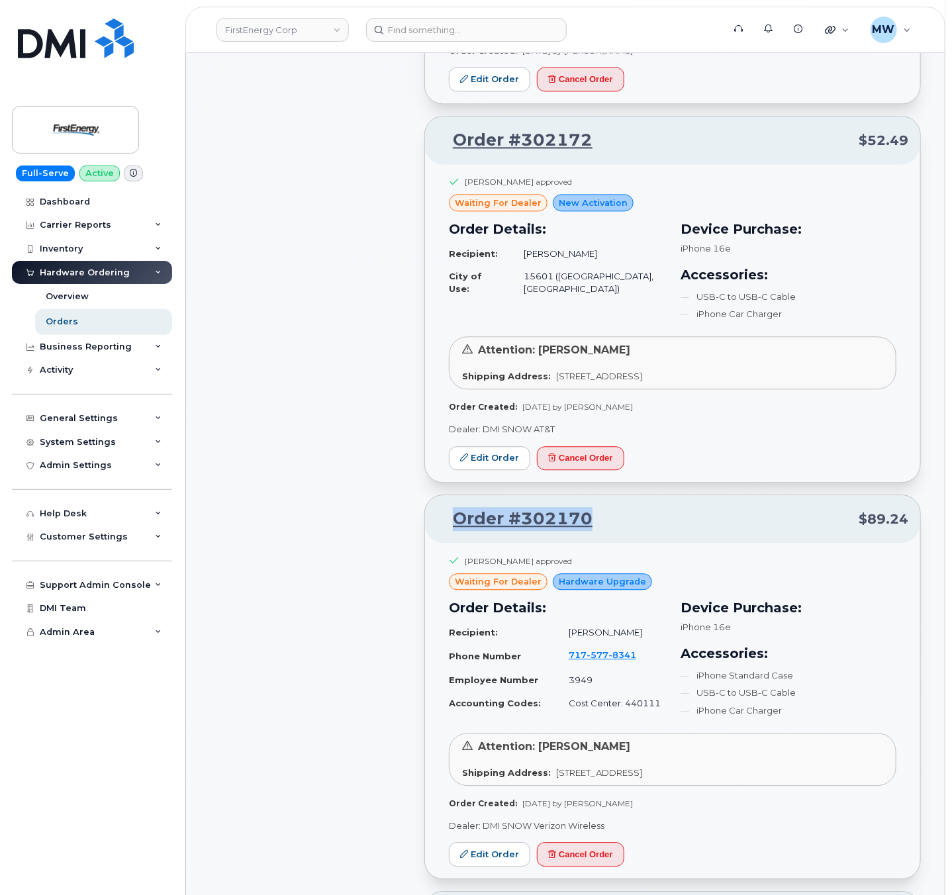
drag, startPoint x: 609, startPoint y: 525, endPoint x: 451, endPoint y: 529, distance: 158.3
click at [451, 529] on p "Order #302170 $89.24" at bounding box center [672, 519] width 471 height 24
copy link "Order #302170"
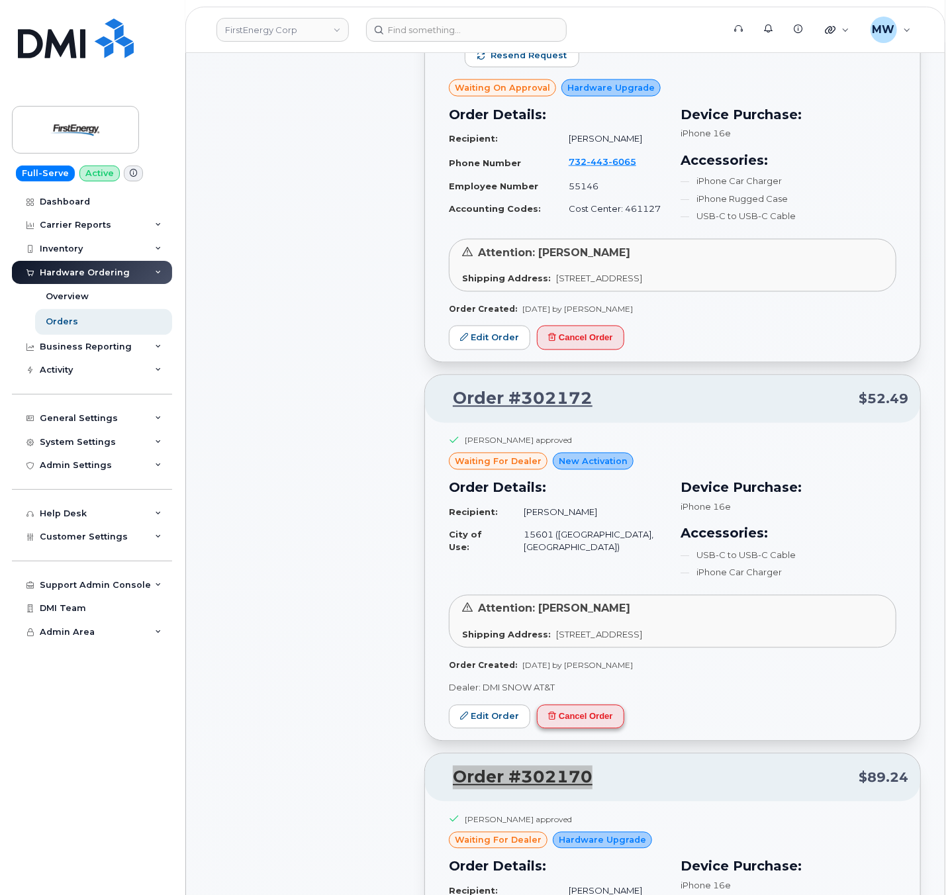
scroll to position [1007, 0]
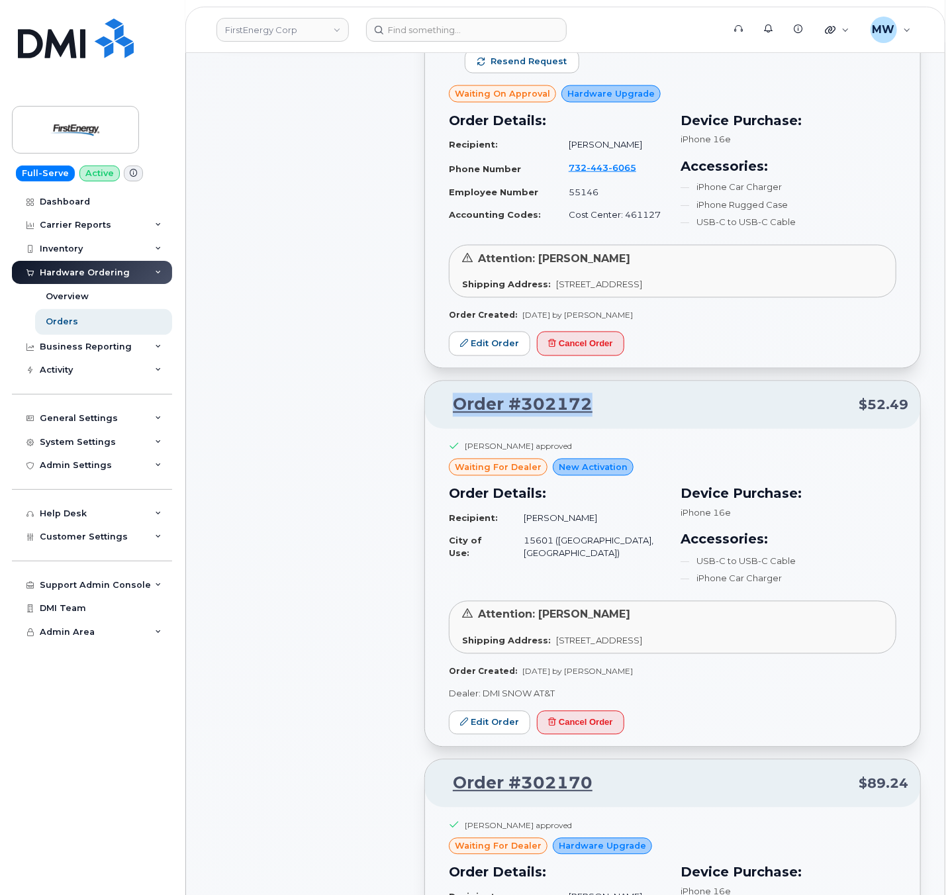
drag, startPoint x: 617, startPoint y: 415, endPoint x: 456, endPoint y: 418, distance: 161.0
click at [456, 417] on p "Order #302172 $52.49" at bounding box center [672, 405] width 471 height 24
copy link "Order #302172"
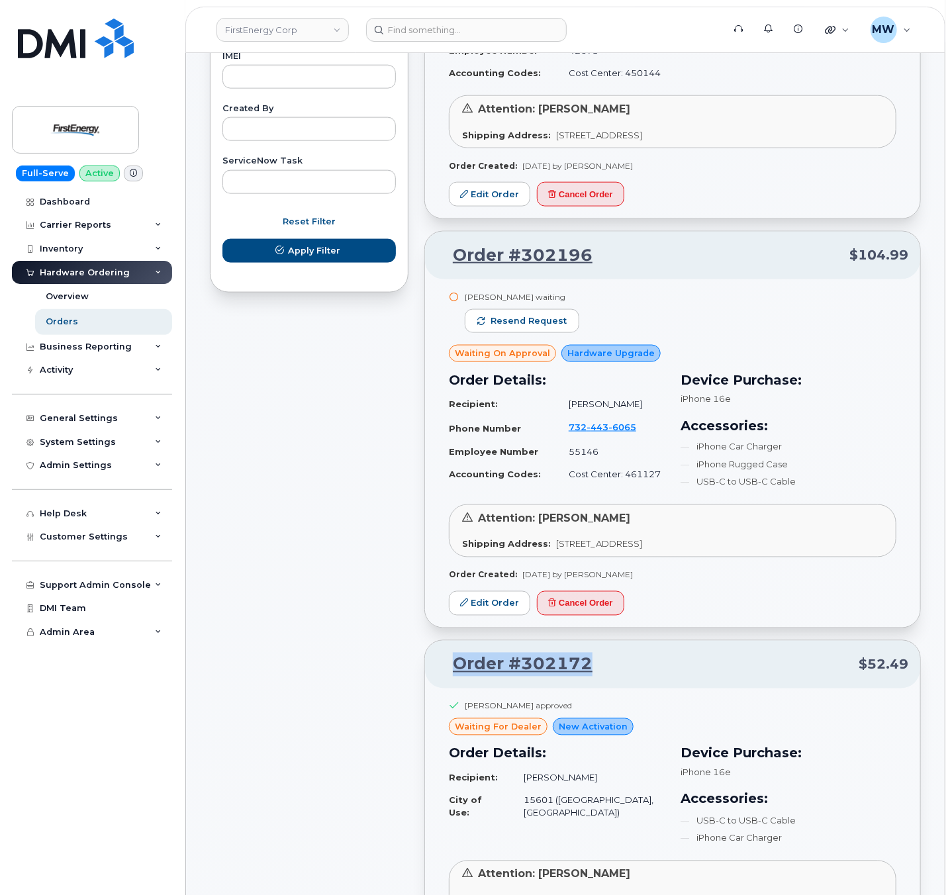
scroll to position [742, 0]
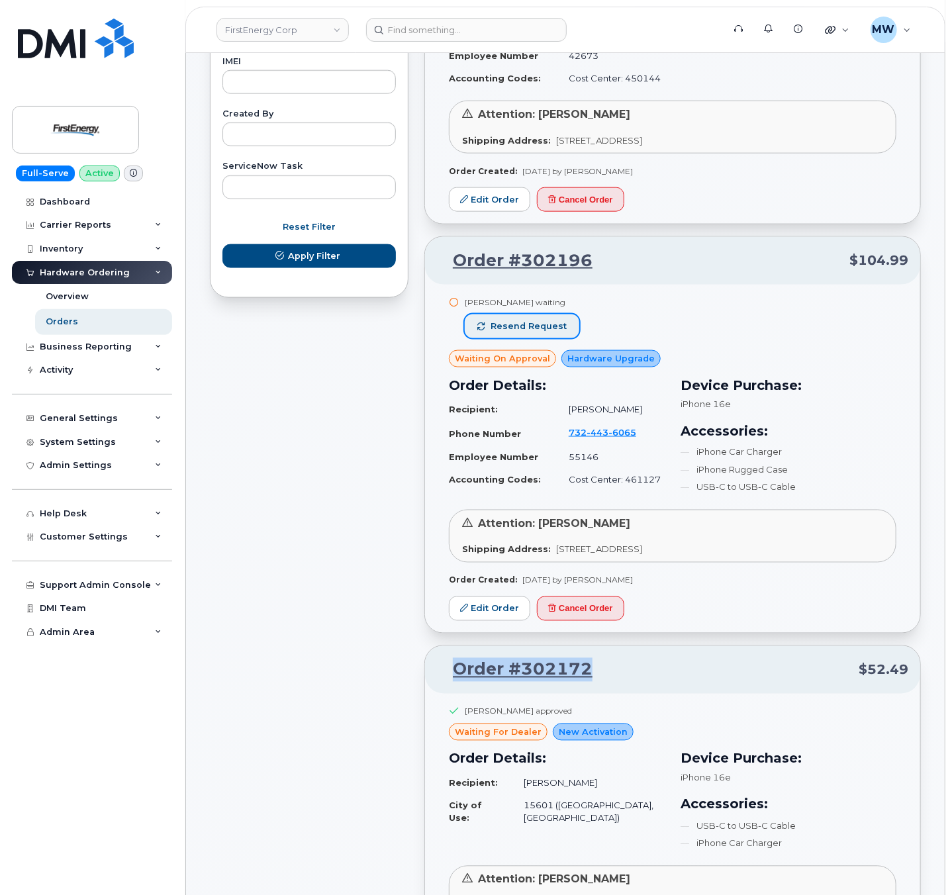
click at [535, 327] on span "Resend request" at bounding box center [529, 327] width 76 height 12
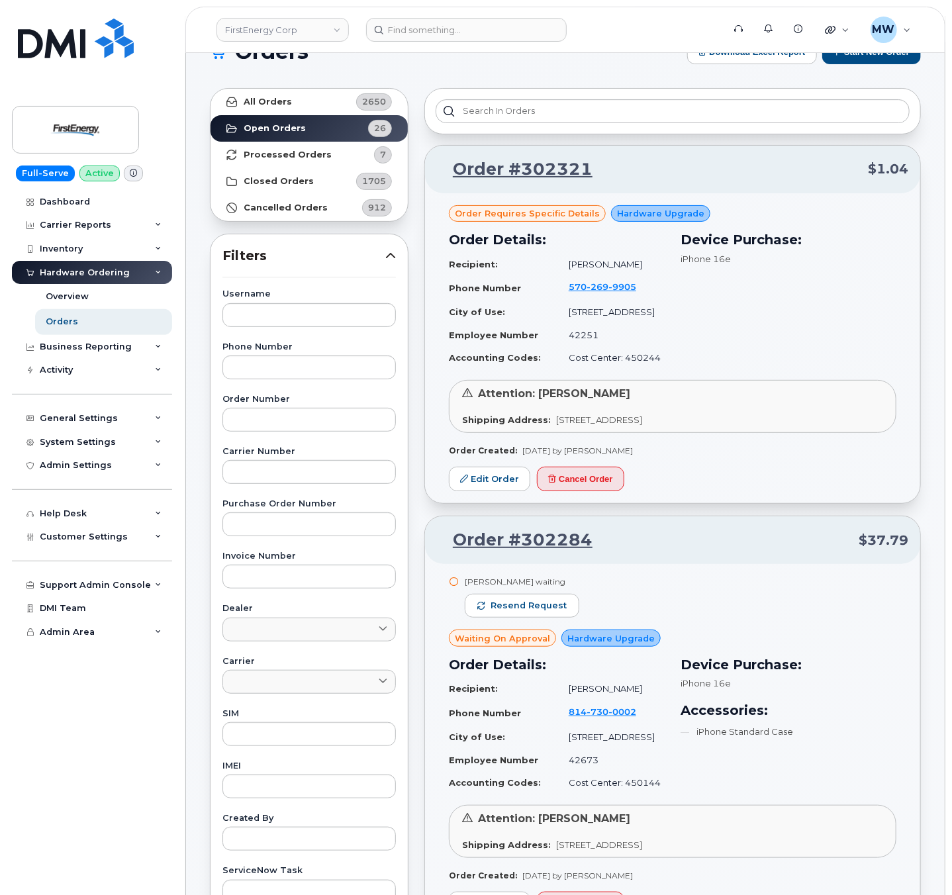
scroll to position [0, 0]
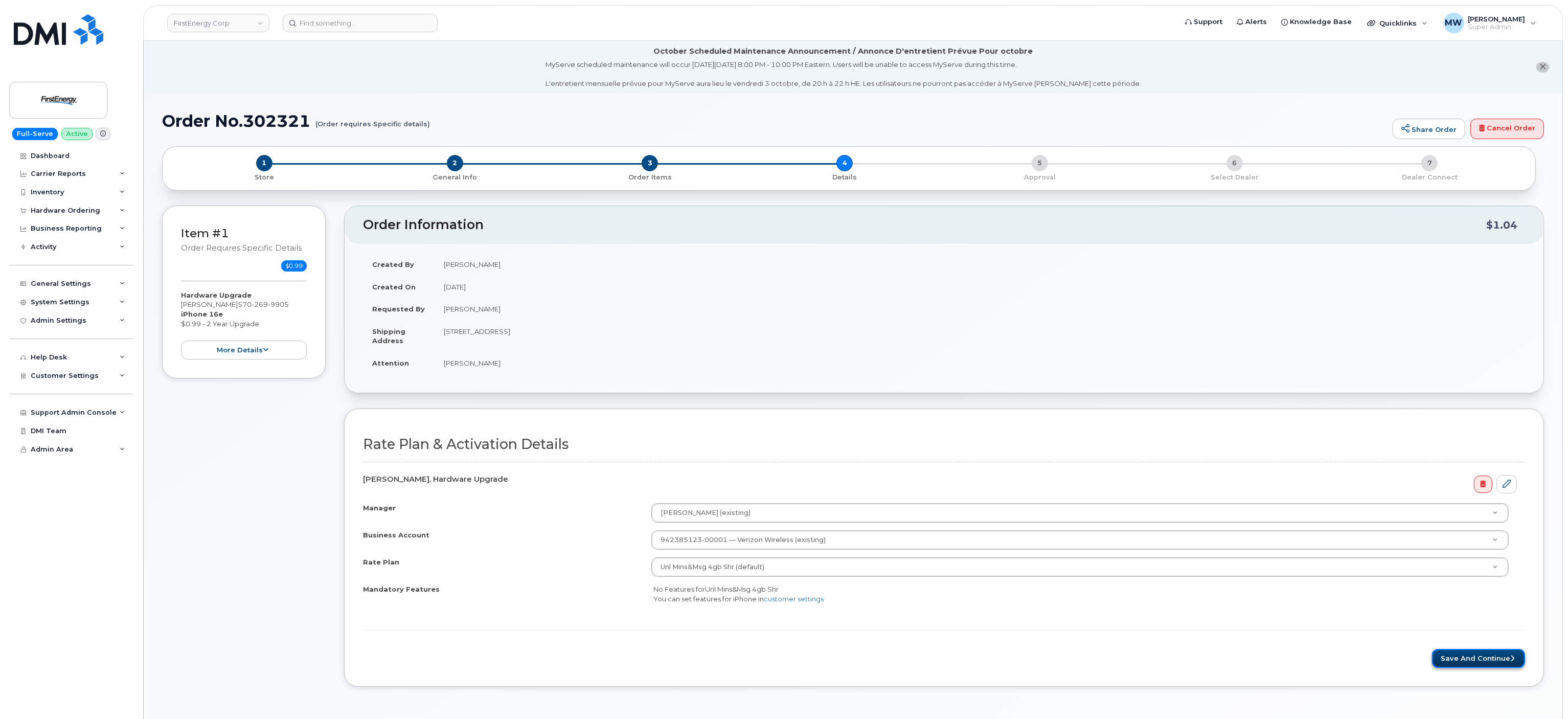
click at [1461, 668] on button "Save and Continue" at bounding box center [1478, 658] width 93 height 19
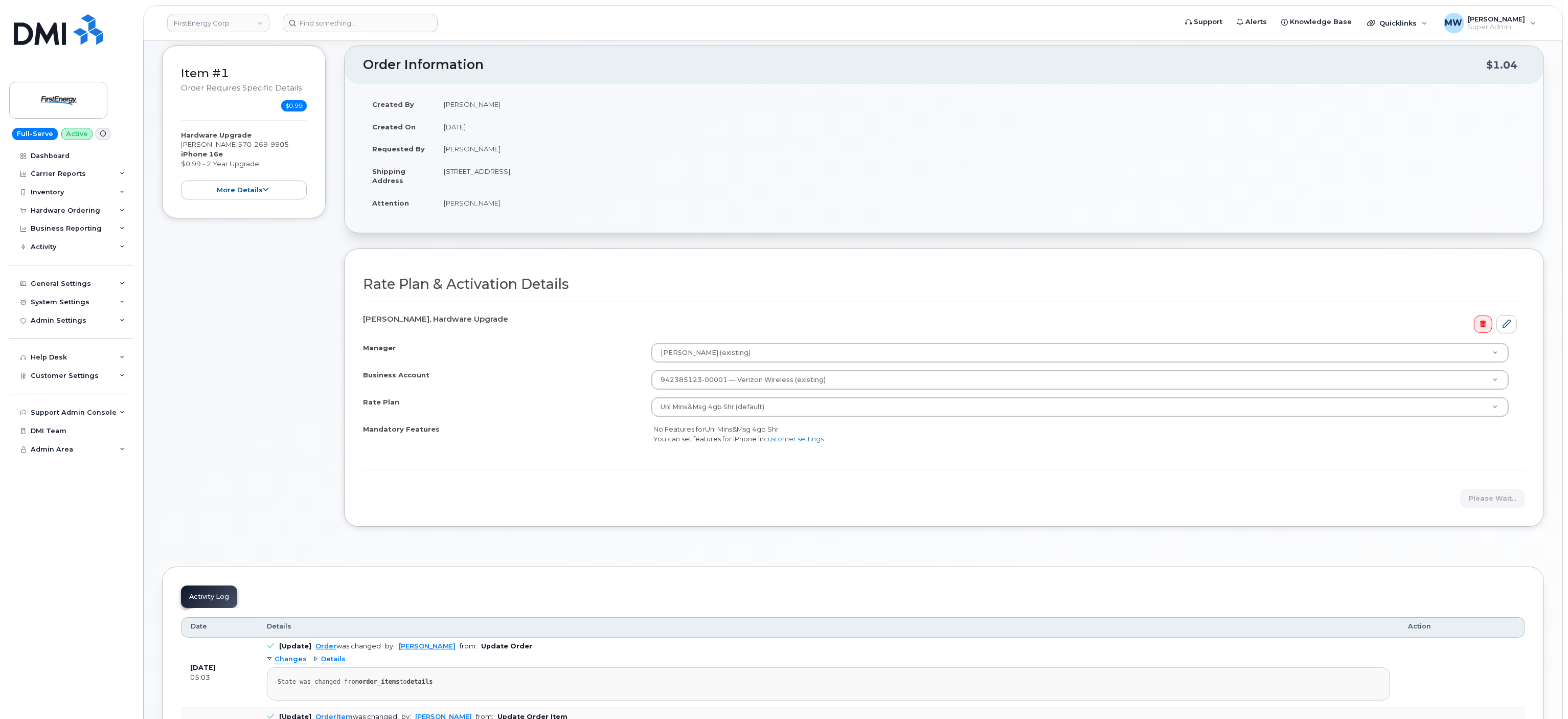
scroll to position [205, 0]
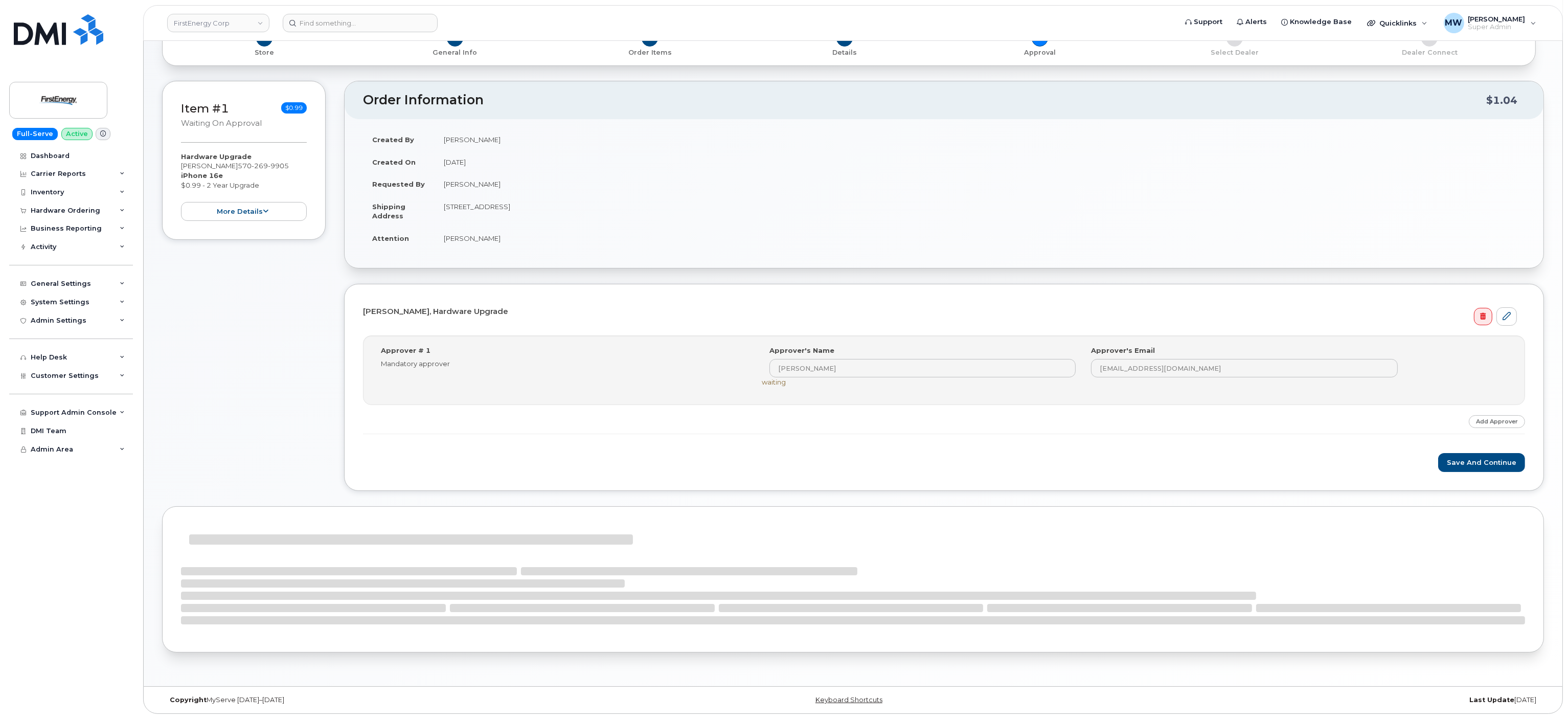
scroll to position [131, 0]
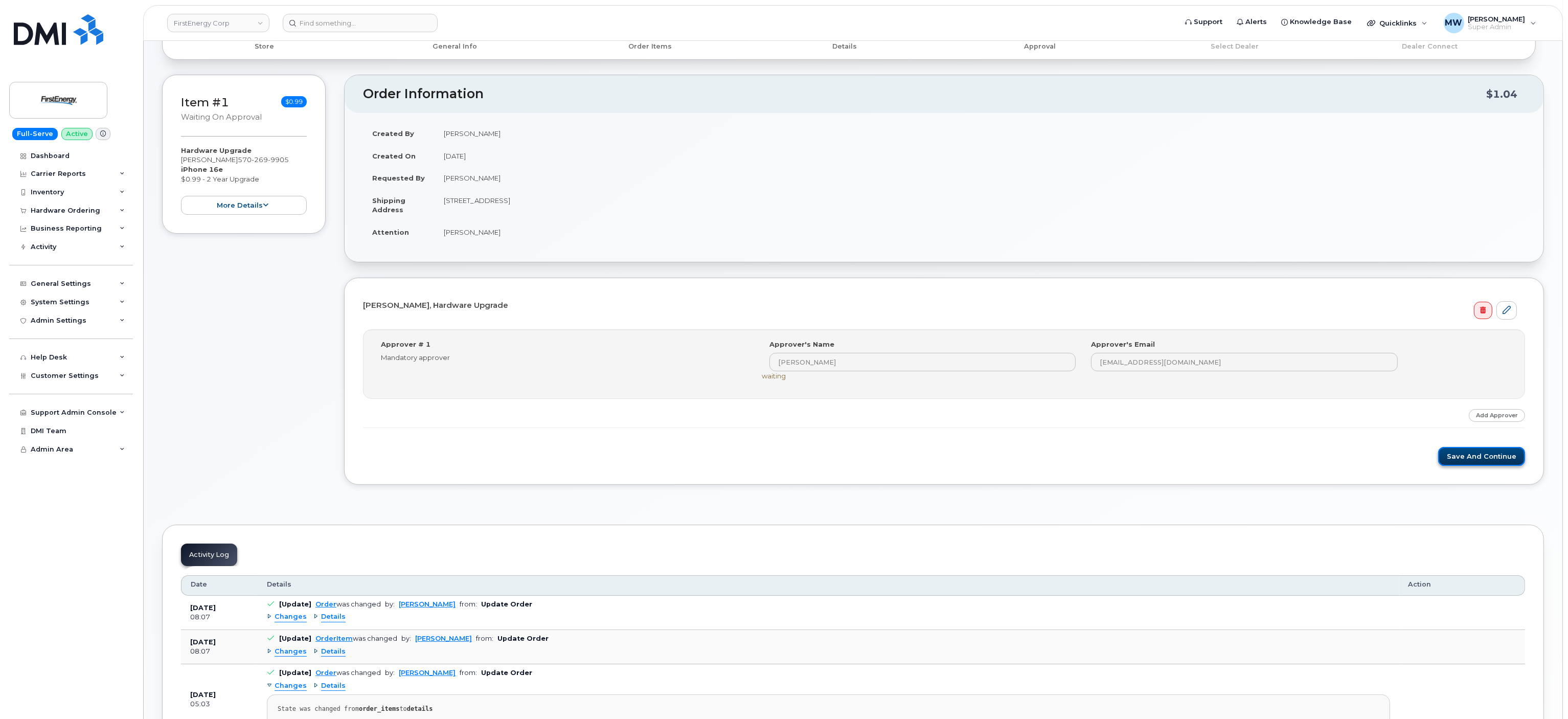
click at [1478, 461] on button "Save and Continue" at bounding box center [1482, 456] width 87 height 19
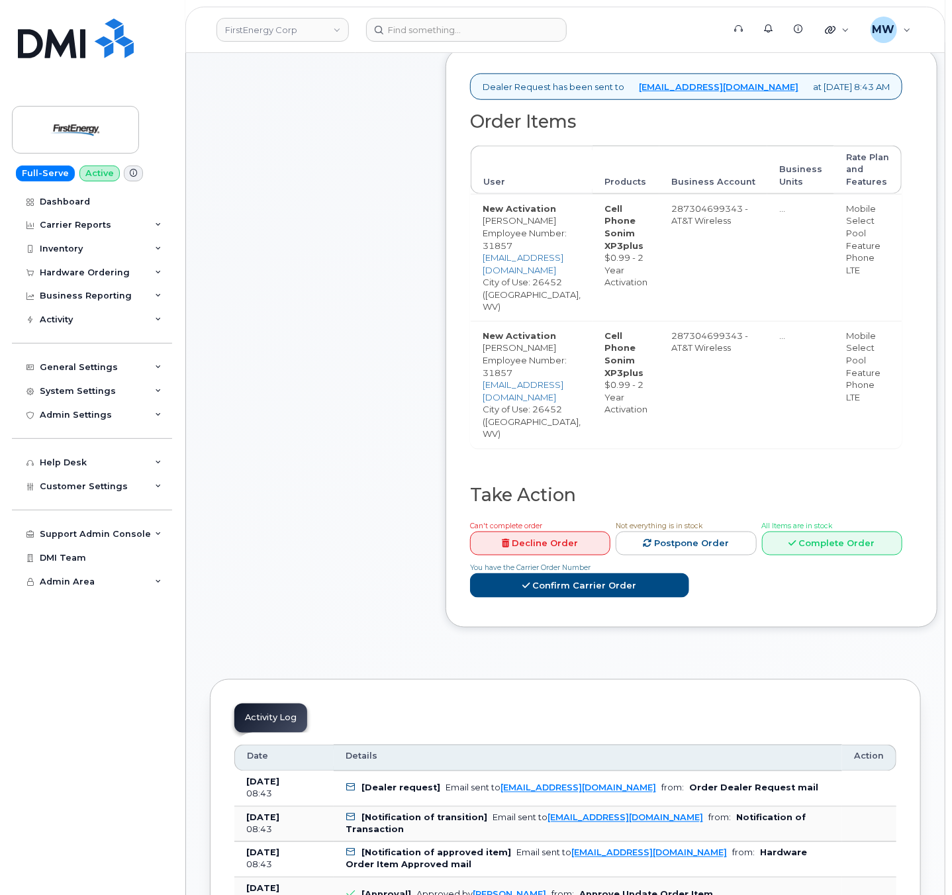
scroll to position [530, 0]
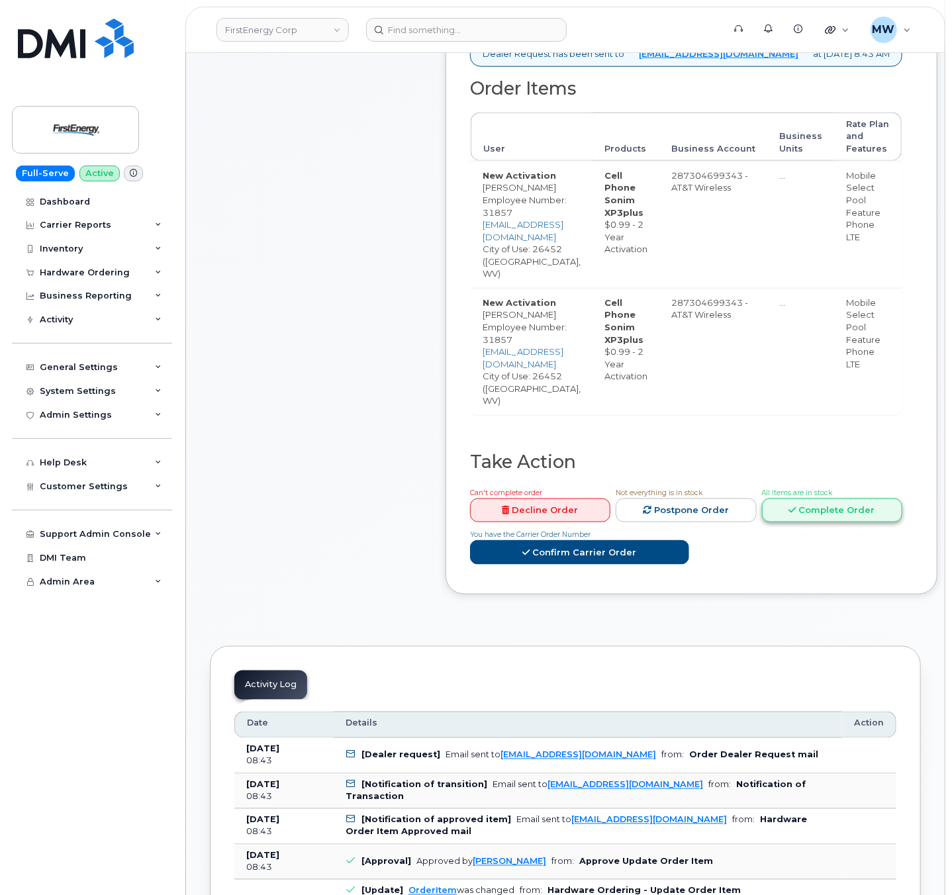
click at [873, 499] on link "Complete Order" at bounding box center [832, 511] width 140 height 25
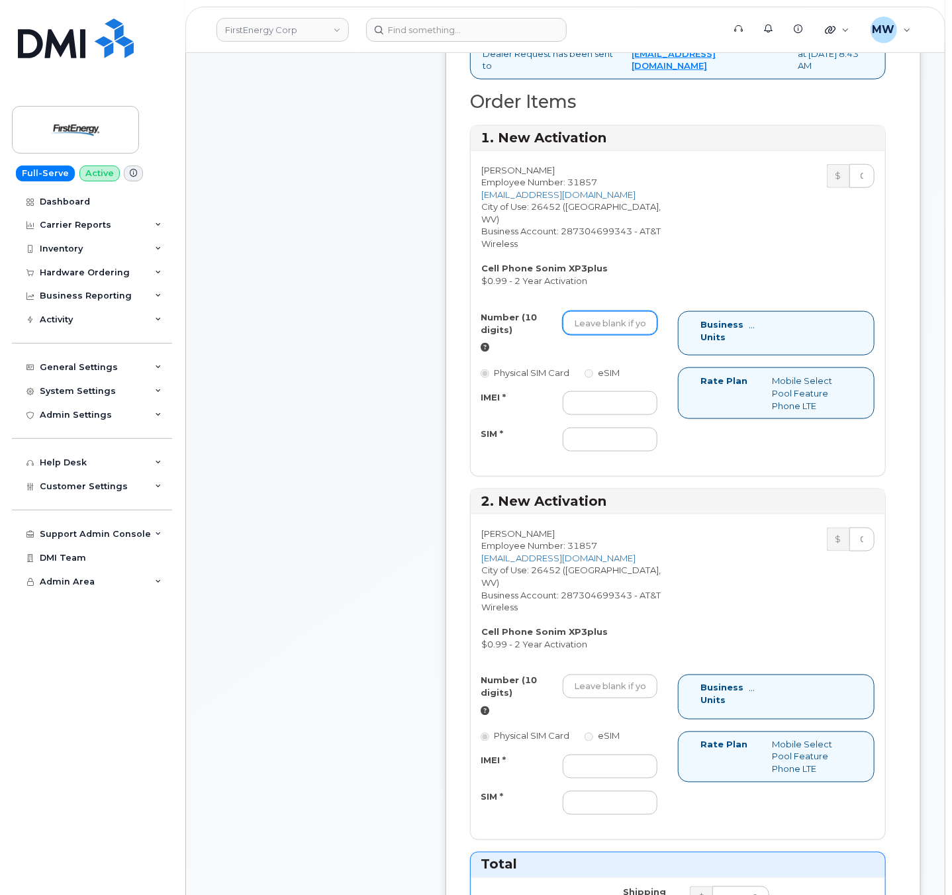
click at [608, 335] on input "Number (10 digits)" at bounding box center [610, 323] width 95 height 24
paste input "[PHONE_NUMBER]"
click at [617, 335] on input "[PHONE_NUMBER]" at bounding box center [610, 323] width 95 height 24
type input "6813671765"
click at [654, 416] on div "Number (10 digits) 6813671765 Physical SIM Card eSIM IMEI * SIM *" at bounding box center [574, 387] width 207 height 152
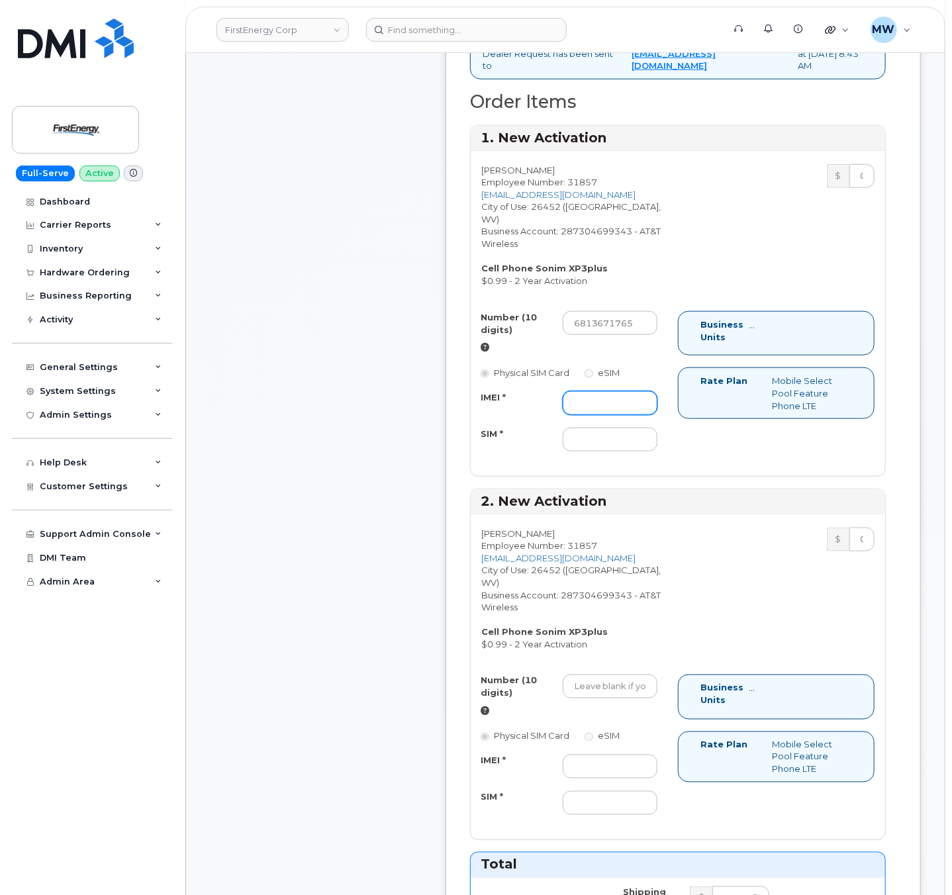
drag, startPoint x: 638, startPoint y: 428, endPoint x: 571, endPoint y: 438, distance: 68.3
click at [638, 415] on input "IMEI *" at bounding box center [610, 403] width 95 height 24
paste input "016619001046571"
type input "016619001046571"
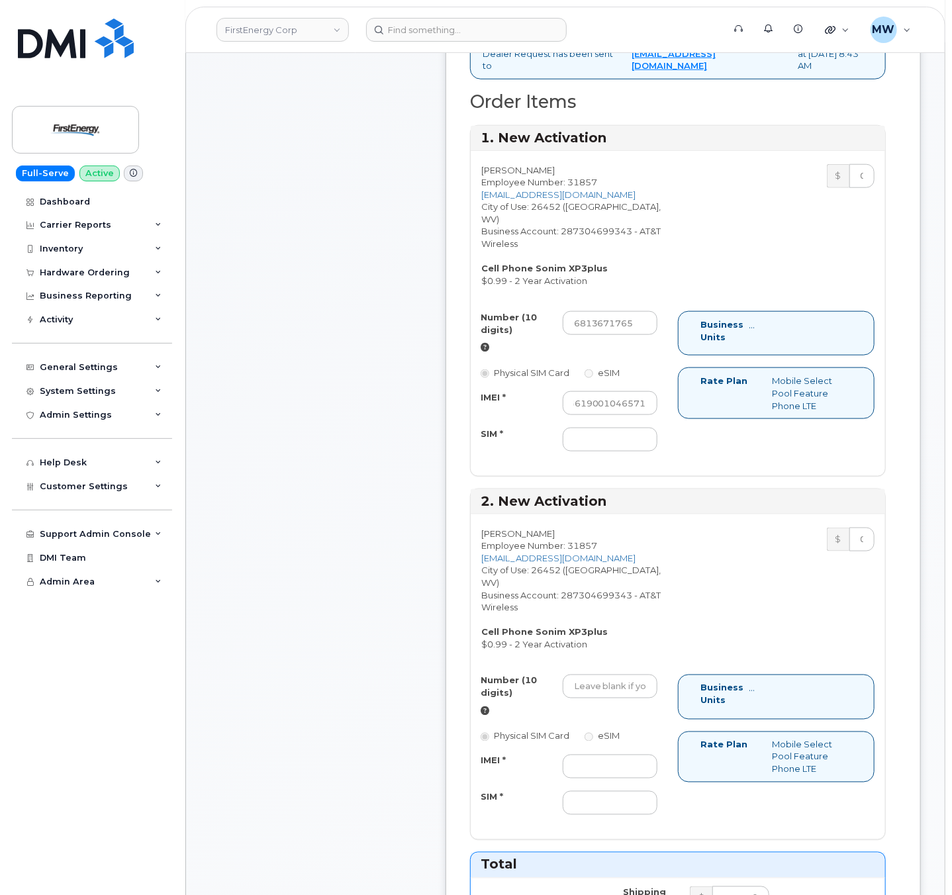
scroll to position [0, 0]
click at [624, 452] on input "SIM *" at bounding box center [610, 440] width 95 height 24
paste input "89012803331832586660"
type input "89012803331832586660"
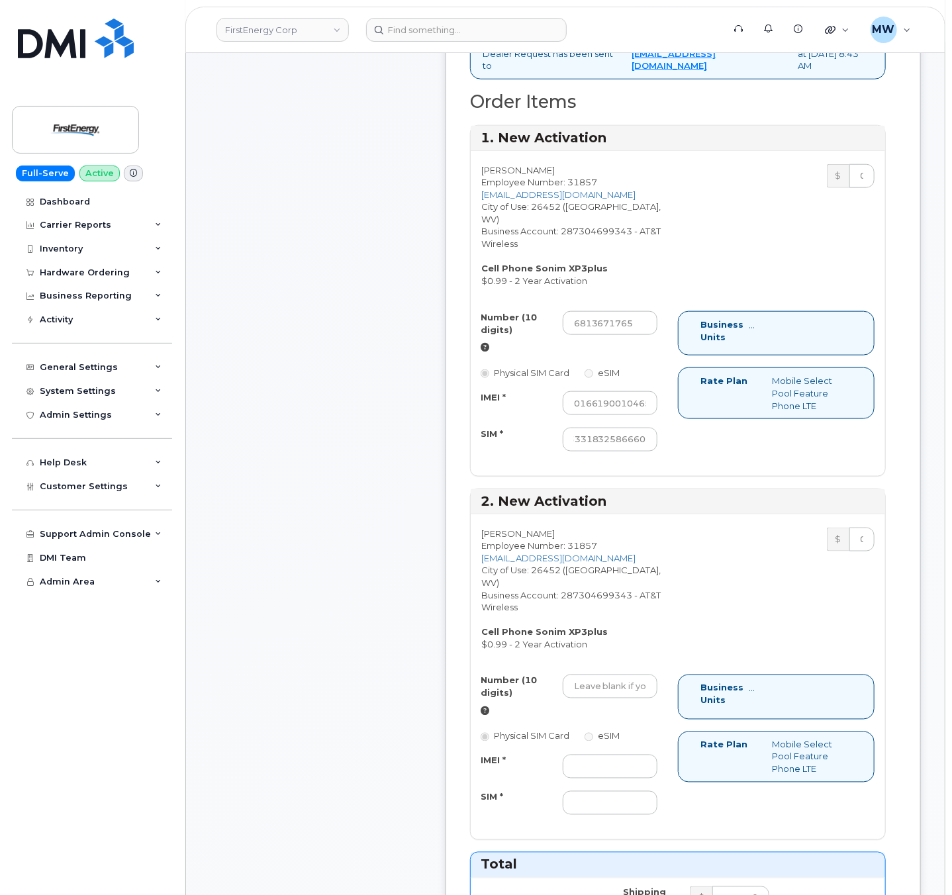
scroll to position [0, 0]
click at [597, 699] on input "Number (10 digits)" at bounding box center [610, 687] width 95 height 24
paste input "[PHONE_NUMBER]"
type input "3049979525"
drag, startPoint x: 595, startPoint y: 783, endPoint x: 511, endPoint y: 773, distance: 85.3
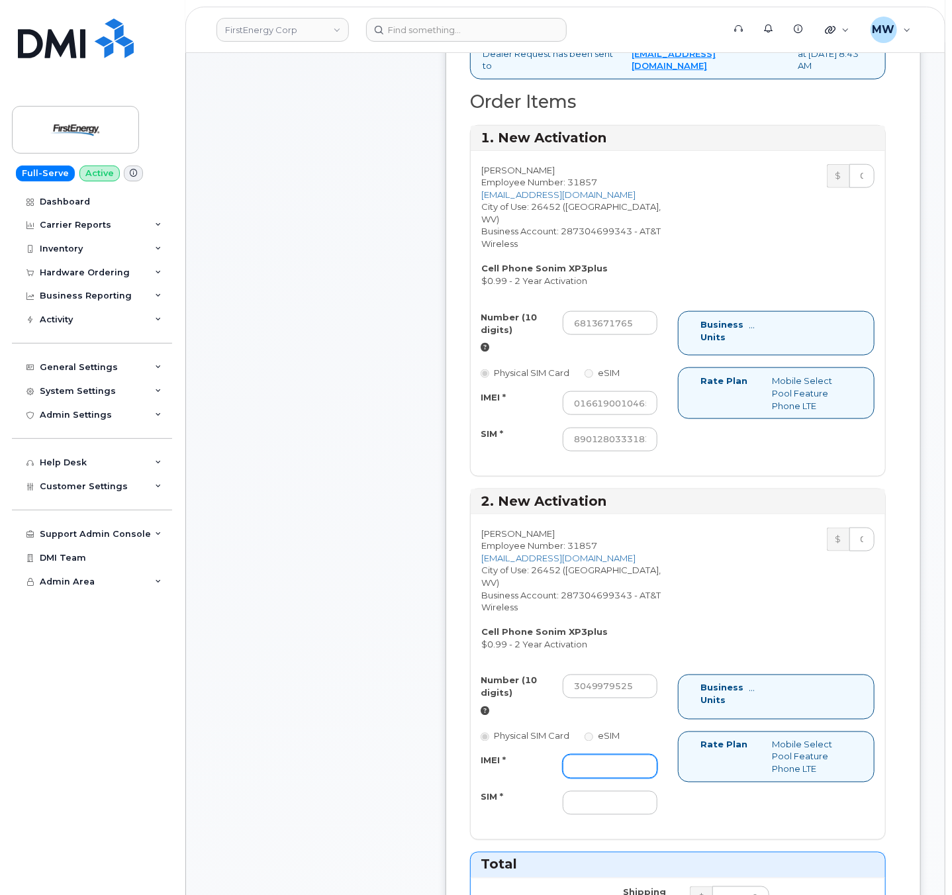
click at [594, 779] on input "IMEI *" at bounding box center [610, 767] width 95 height 24
paste input "016619001022937"
type input "016619001022937"
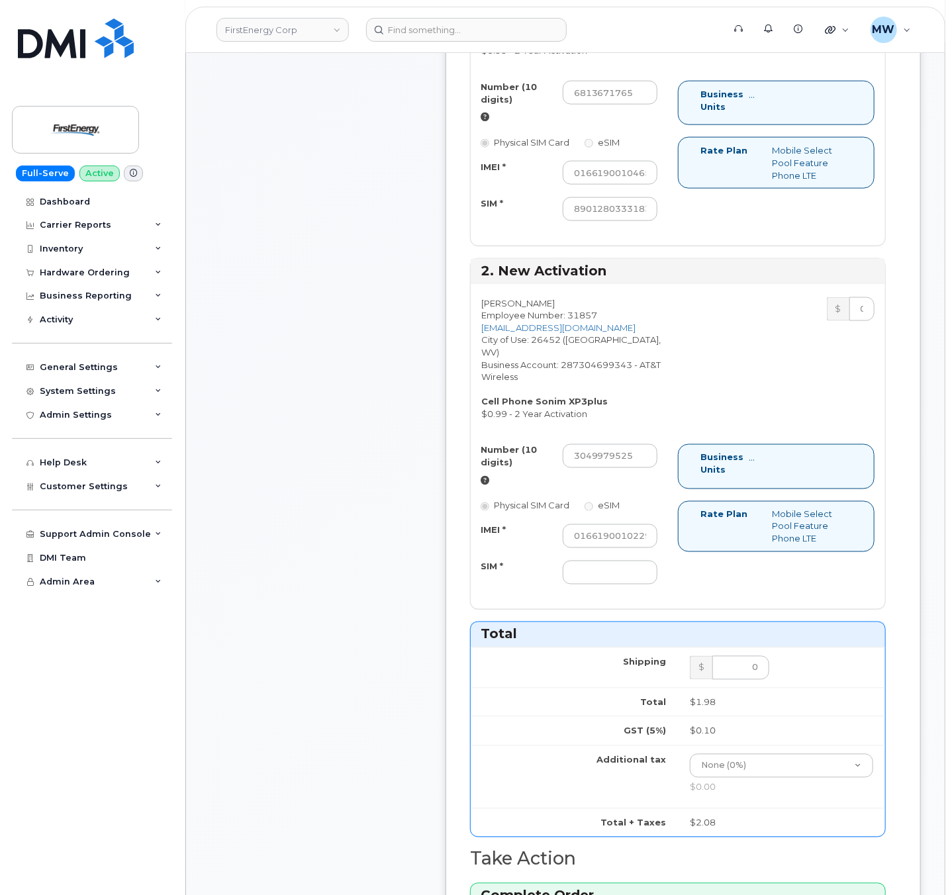
scroll to position [795, 0]
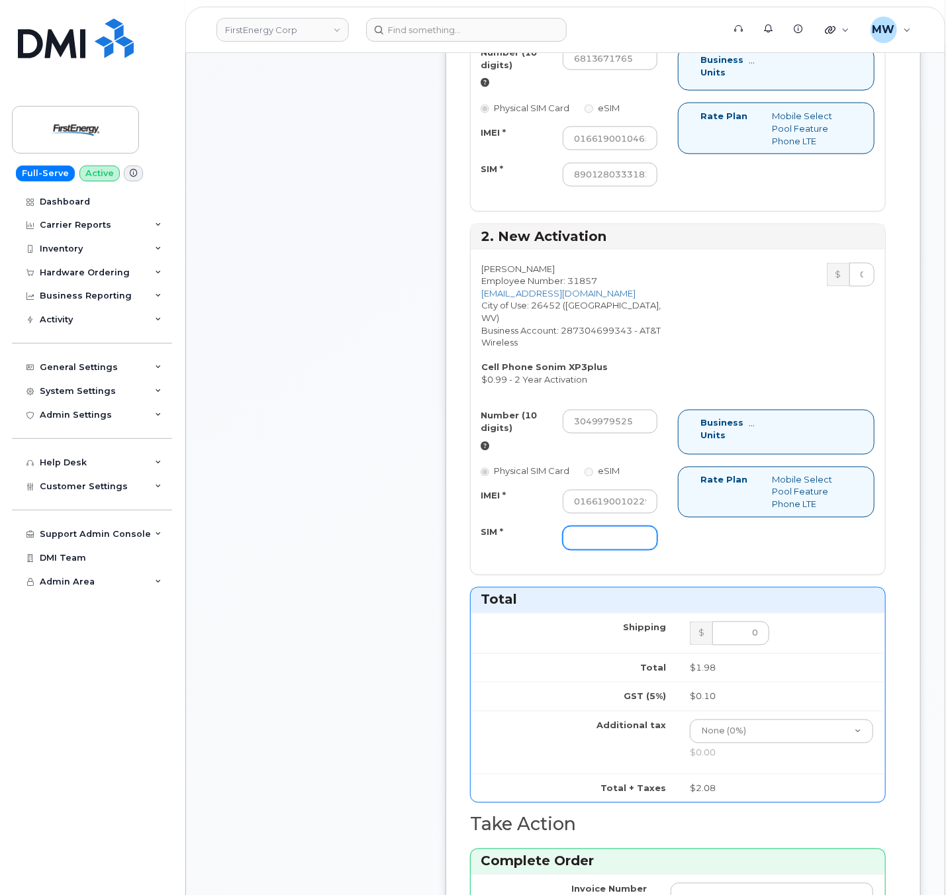
click at [636, 550] on input "SIM *" at bounding box center [610, 538] width 95 height 24
paste input "89012803331832697483"
type input "89012803331832697483"
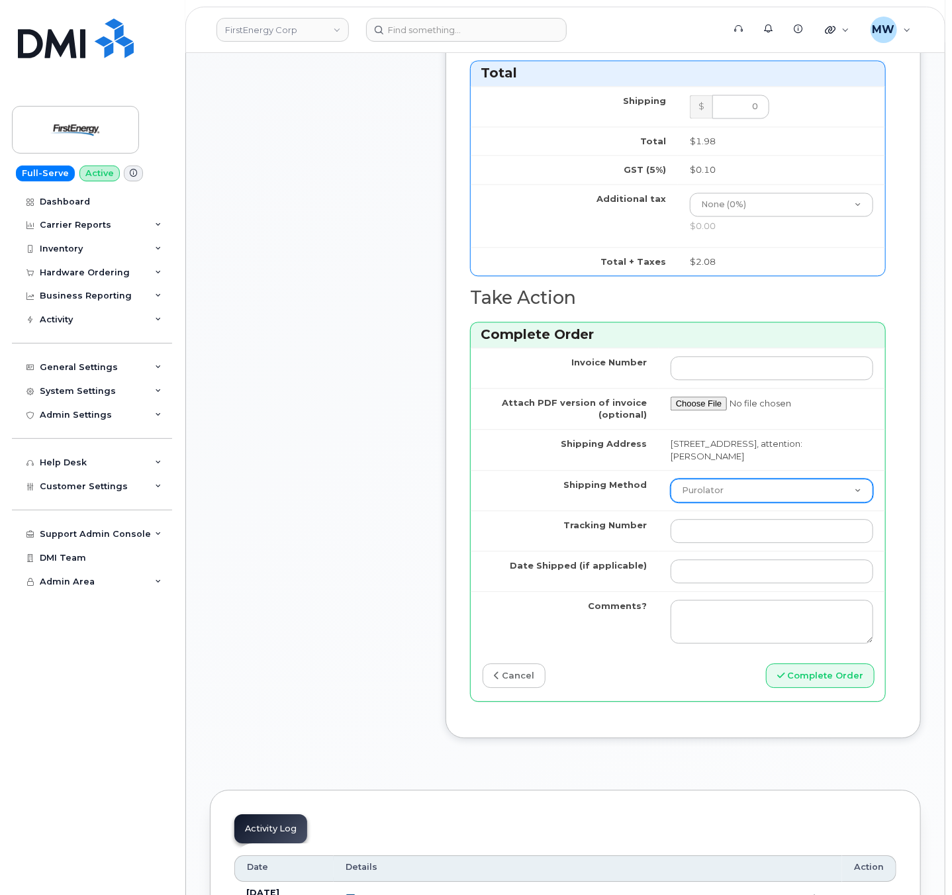
scroll to position [1324, 0]
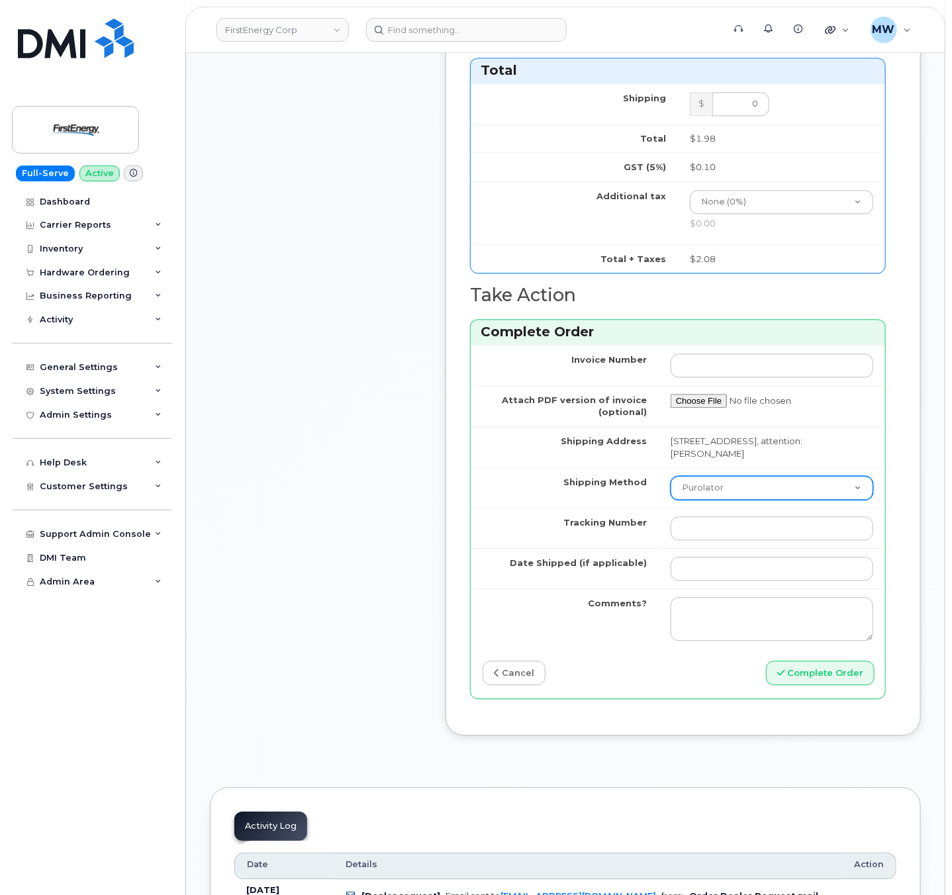
click at [791, 500] on select "Purolator UPS FedEx Canada Post Courier Other Drop Off Pick Up" at bounding box center [772, 488] width 203 height 24
select select "UPS"
click at [671, 499] on select "Purolator UPS FedEx Canada Post Courier Other Drop Off Pick Up" at bounding box center [772, 488] width 203 height 24
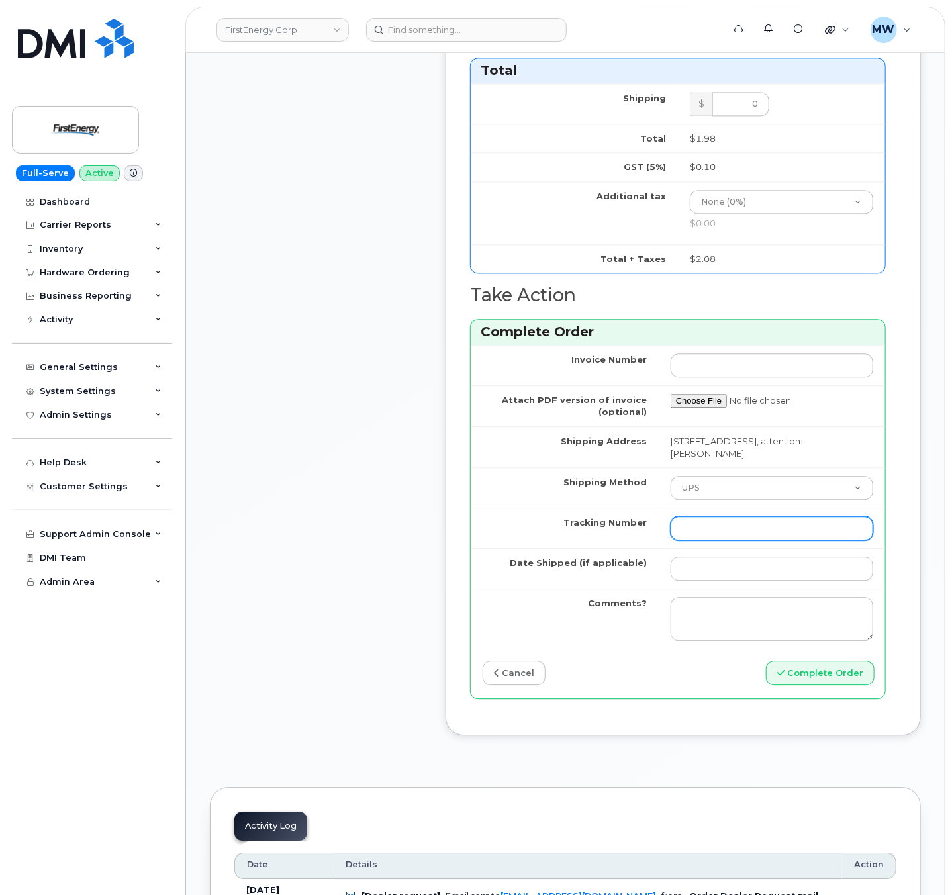
click at [740, 540] on input "Tracking Number" at bounding box center [772, 529] width 203 height 24
paste input "1Z1WE1712972437588"
type input "1Z1WE1712972437588"
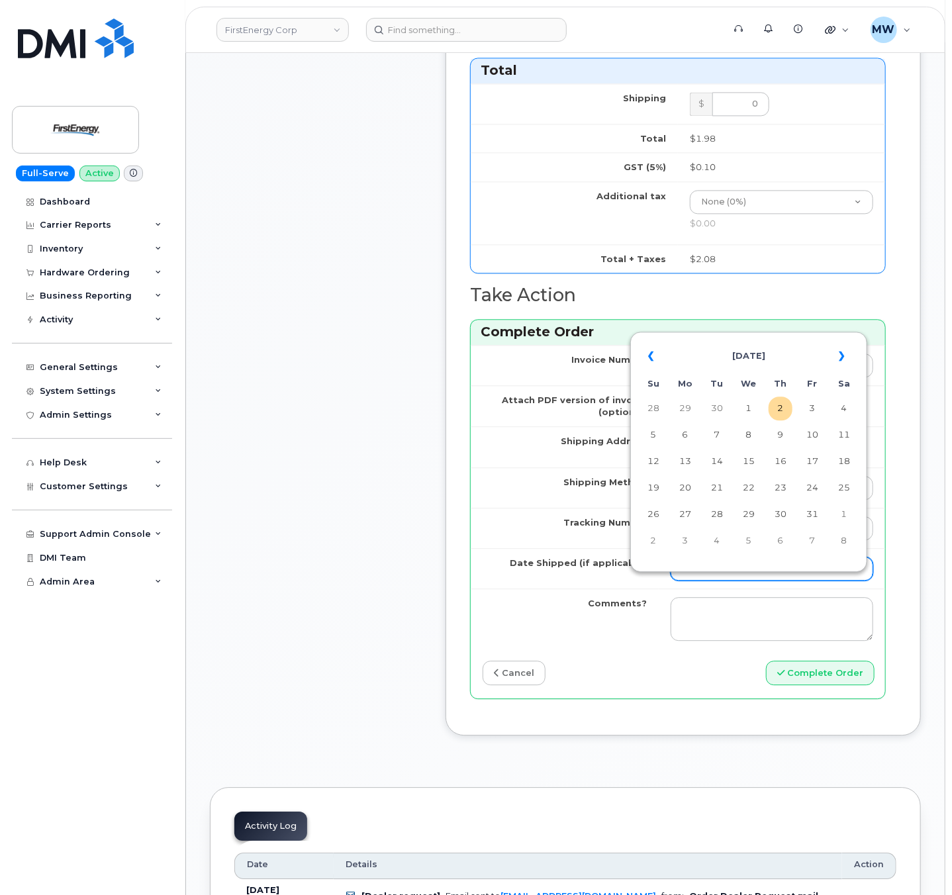
click at [744, 581] on input "Date Shipped (if applicable)" at bounding box center [772, 569] width 203 height 24
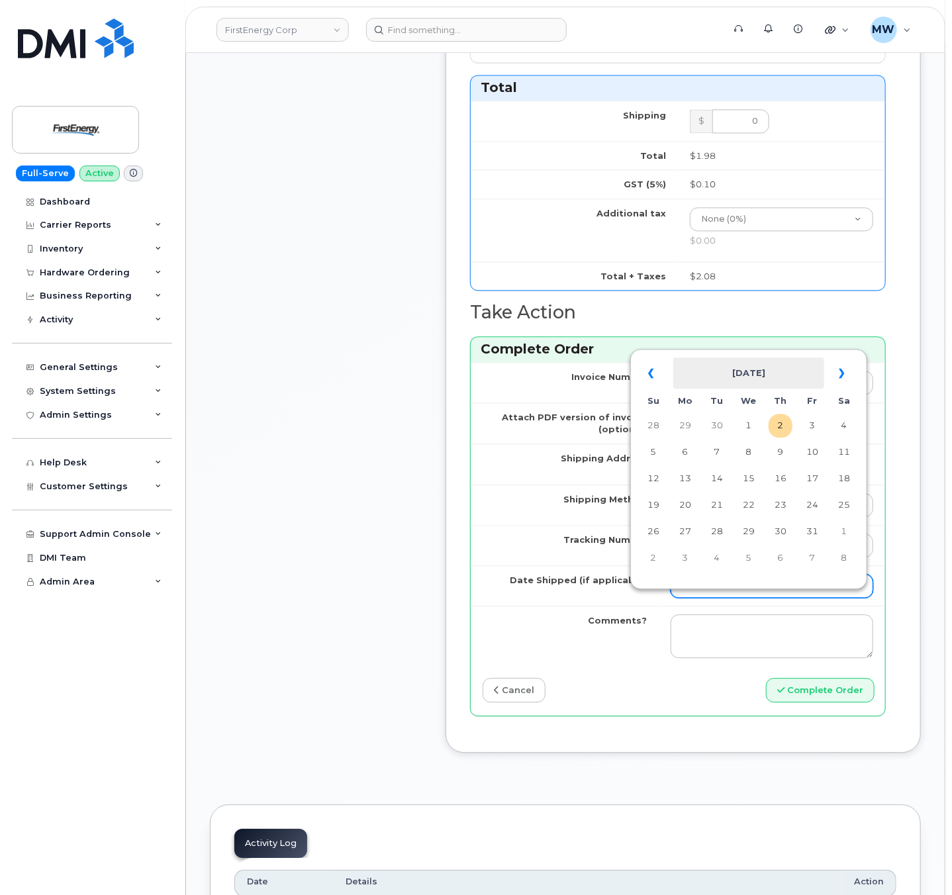
scroll to position [1192, 0]
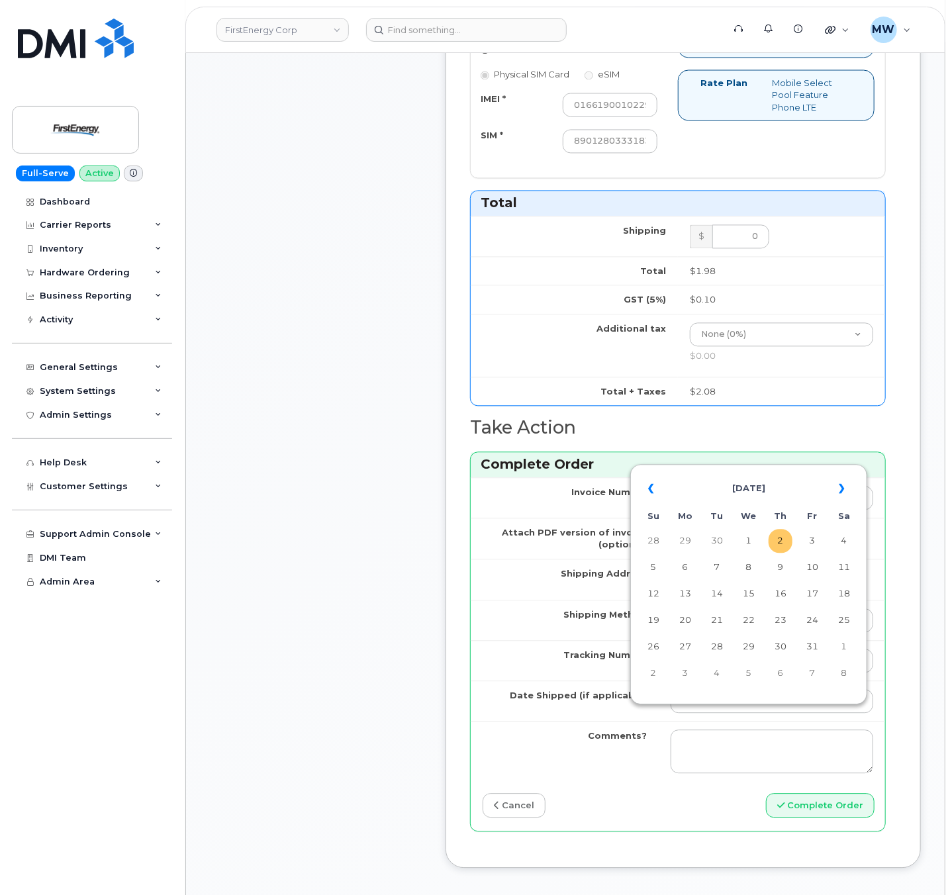
click at [784, 545] on td "2" at bounding box center [781, 541] width 24 height 24
type input "[DATE]"
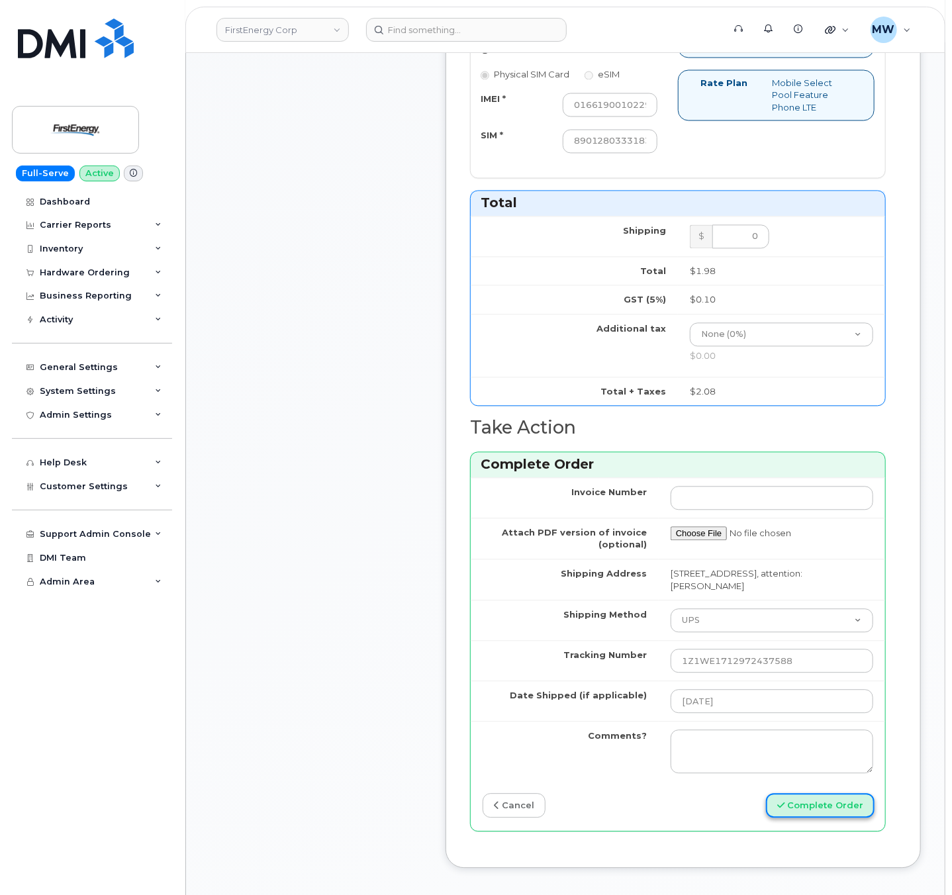
click at [821, 818] on button "Complete Order" at bounding box center [820, 805] width 109 height 25
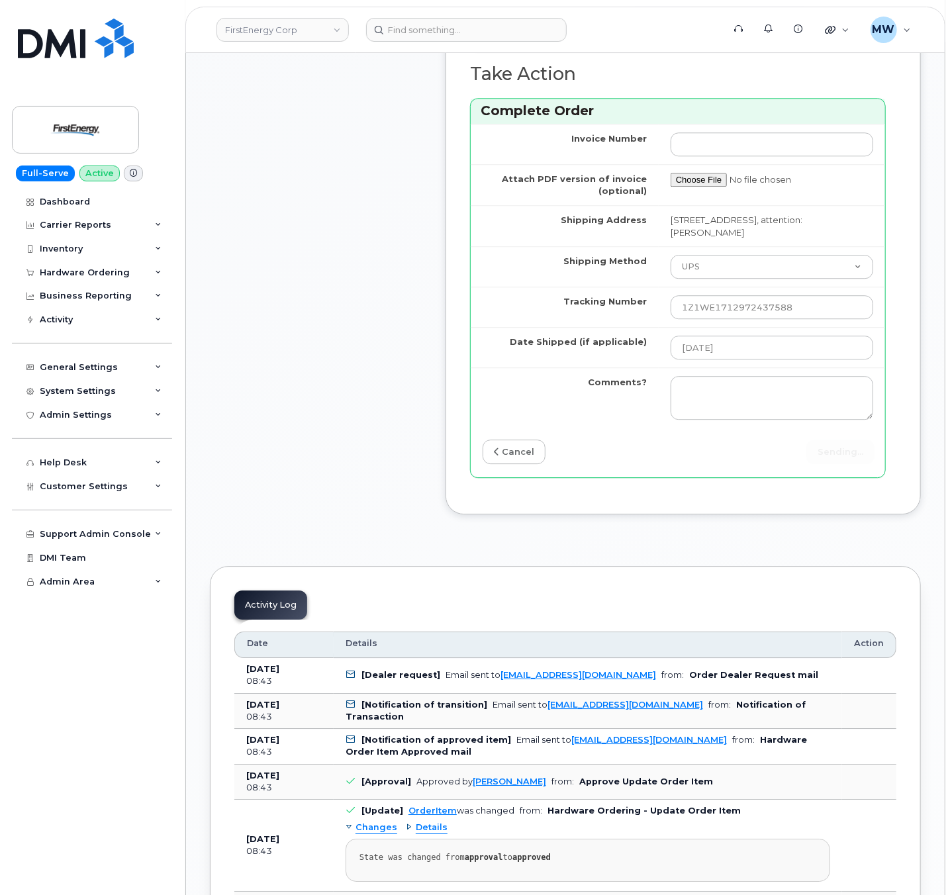
scroll to position [1589, 0]
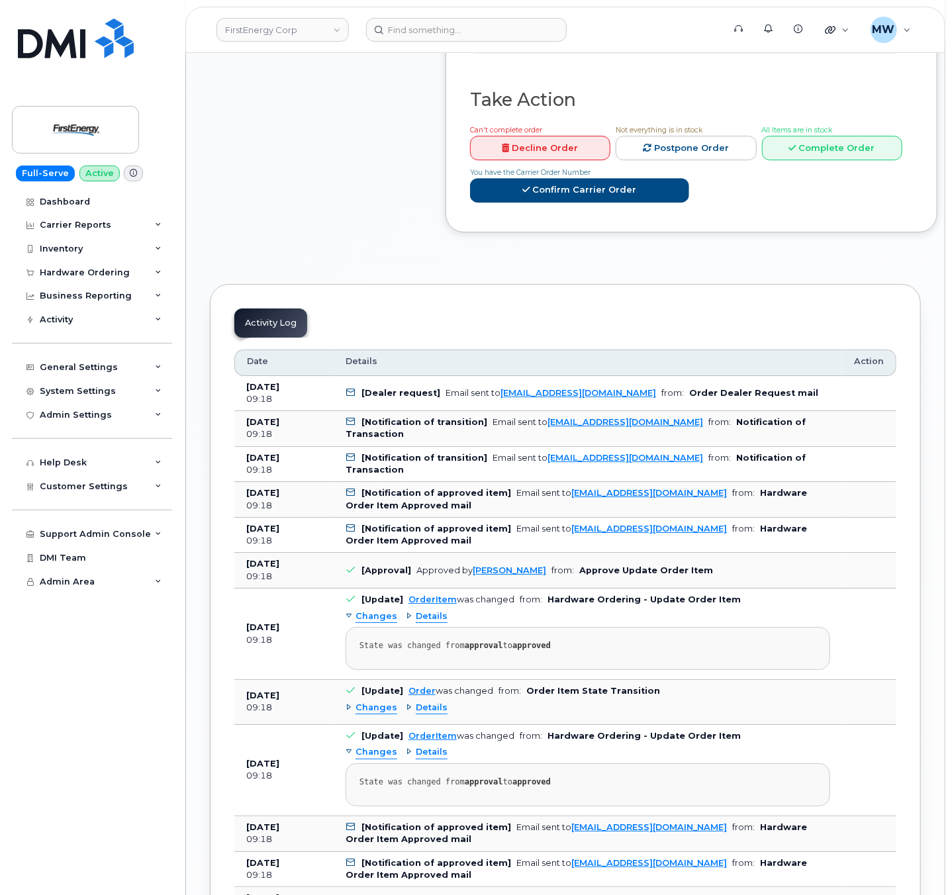
scroll to position [1722, 0]
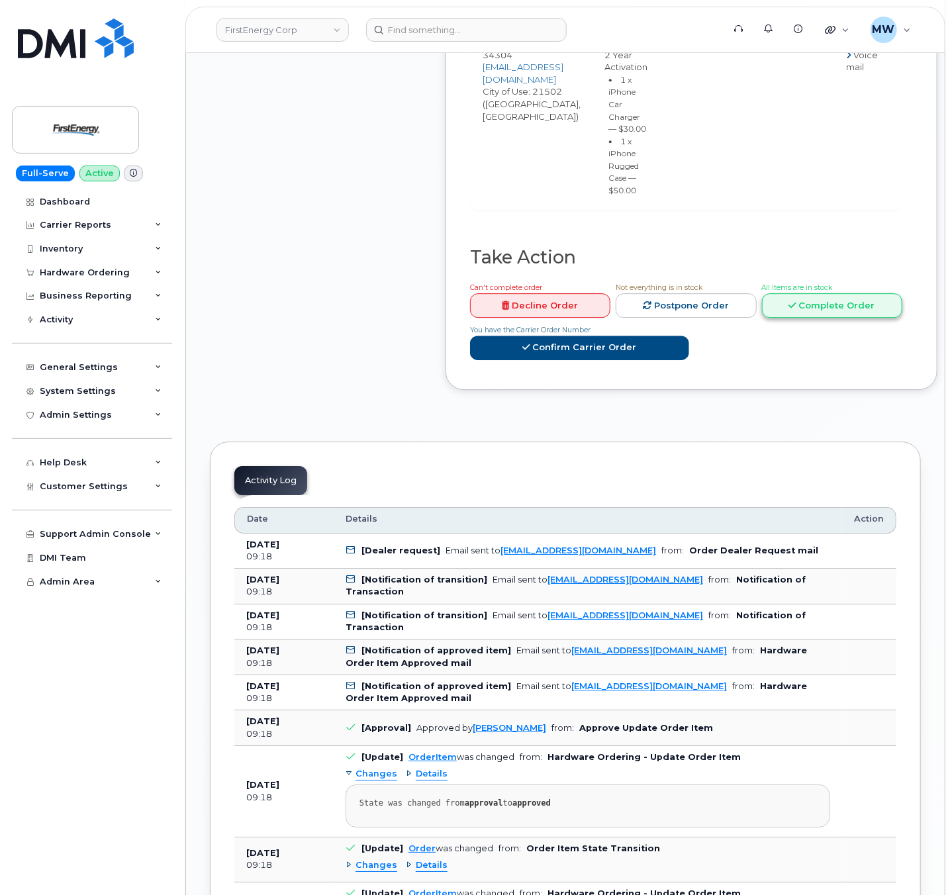
click at [903, 318] on link "Complete Order" at bounding box center [832, 305] width 140 height 25
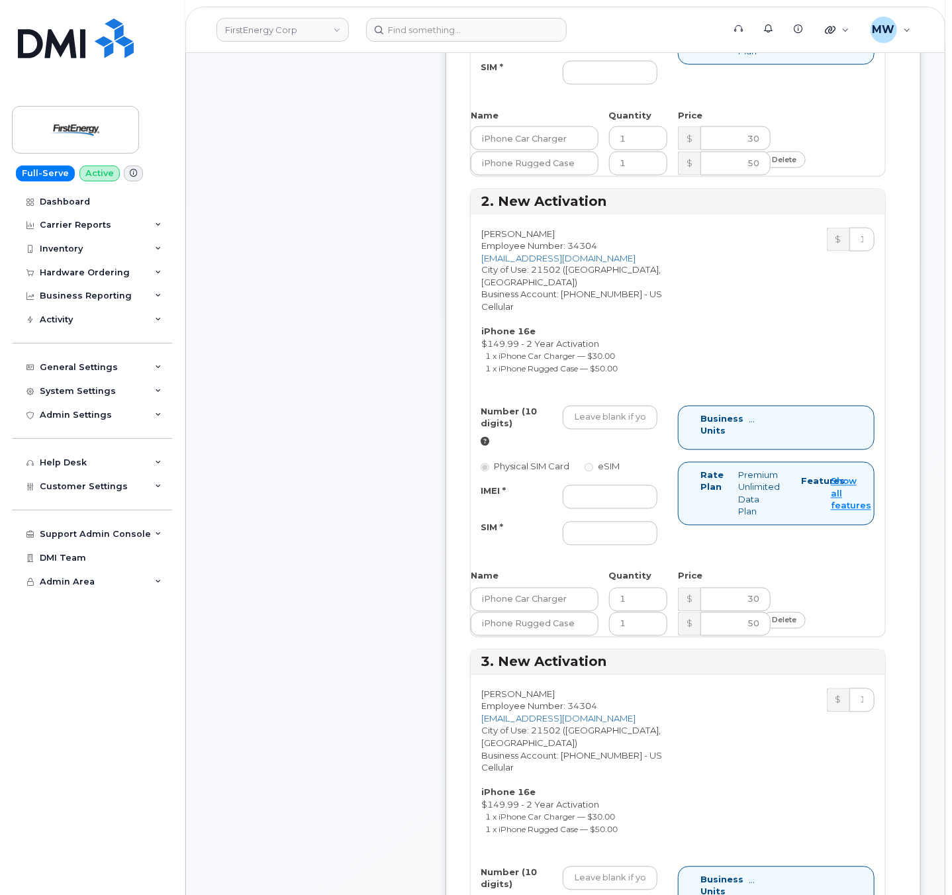
scroll to position [530, 0]
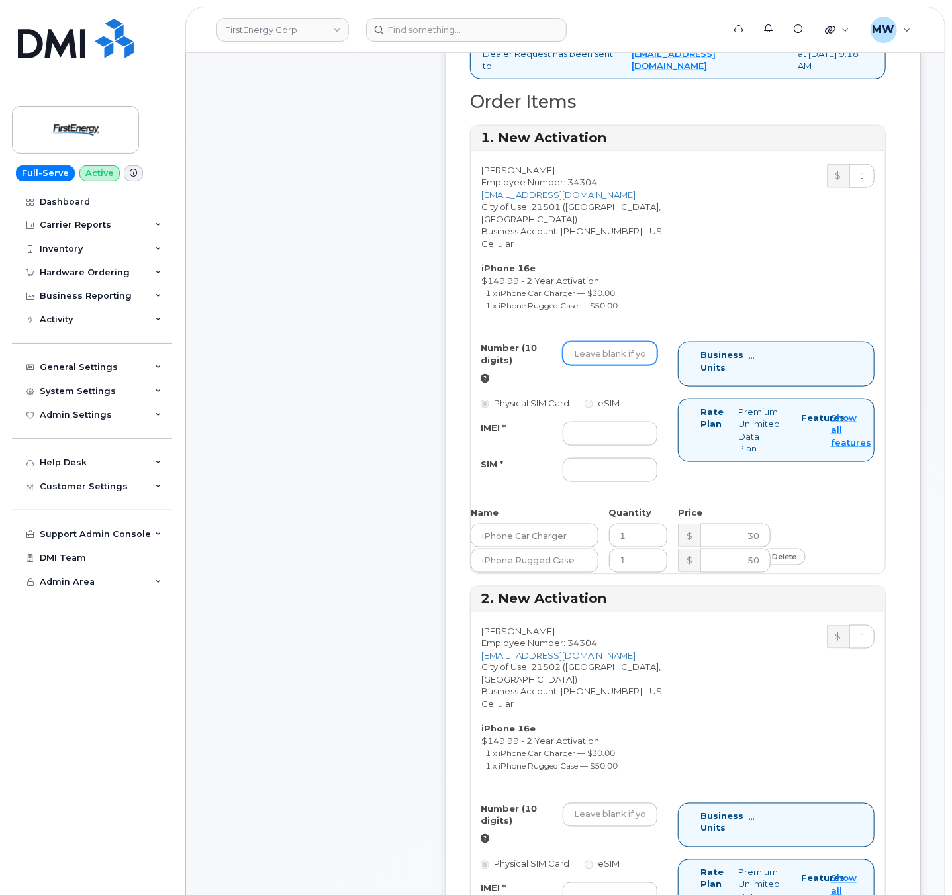
click at [622, 366] on input "Number (10 digits)" at bounding box center [610, 354] width 95 height 24
paste input "301) 707-1875"
type input "3017071875"
click at [604, 482] on input "SIM *" at bounding box center [610, 470] width 95 height 24
click at [629, 446] on input "IMEI *" at bounding box center [610, 434] width 95 height 24
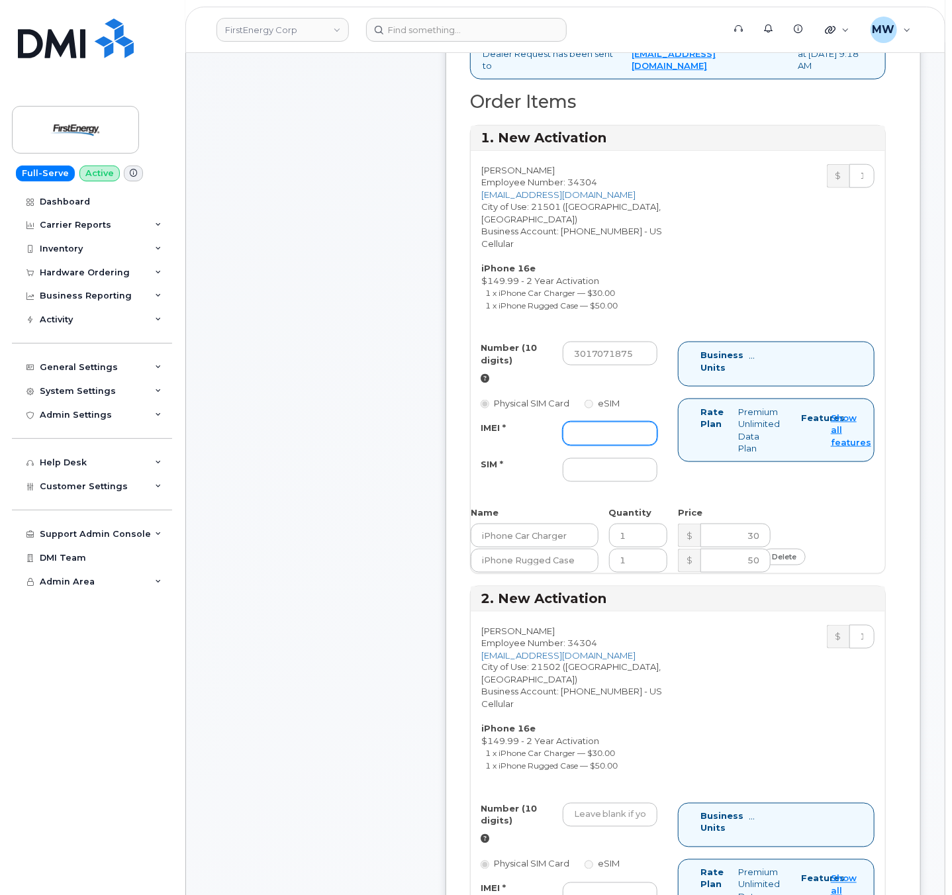
paste input "352700320648495"
type input "352700320648495"
click at [644, 482] on input "SIM *" at bounding box center [610, 470] width 95 height 24
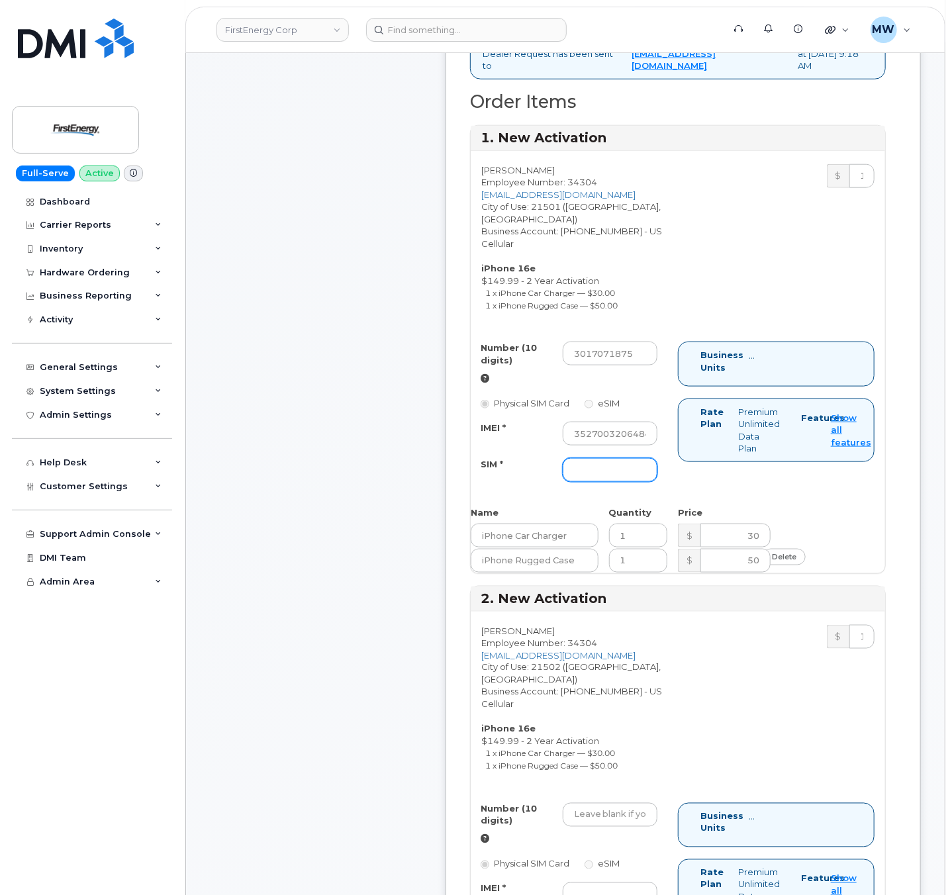
paste input "89015808800074052829"
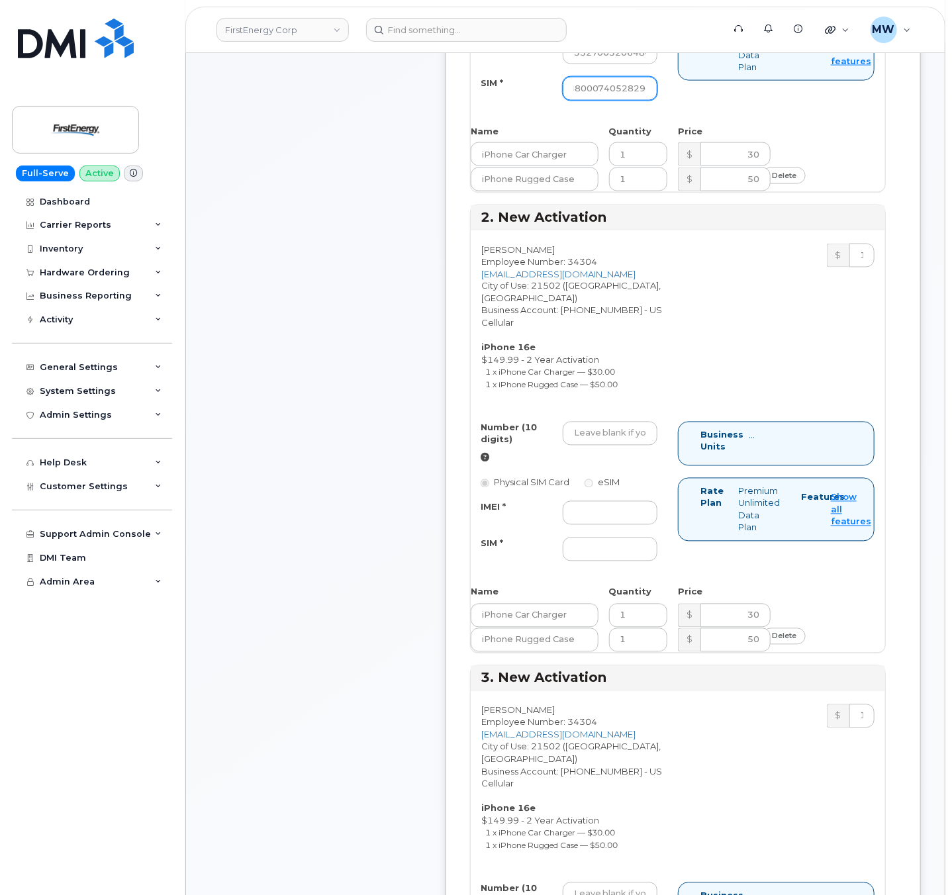
scroll to position [927, 0]
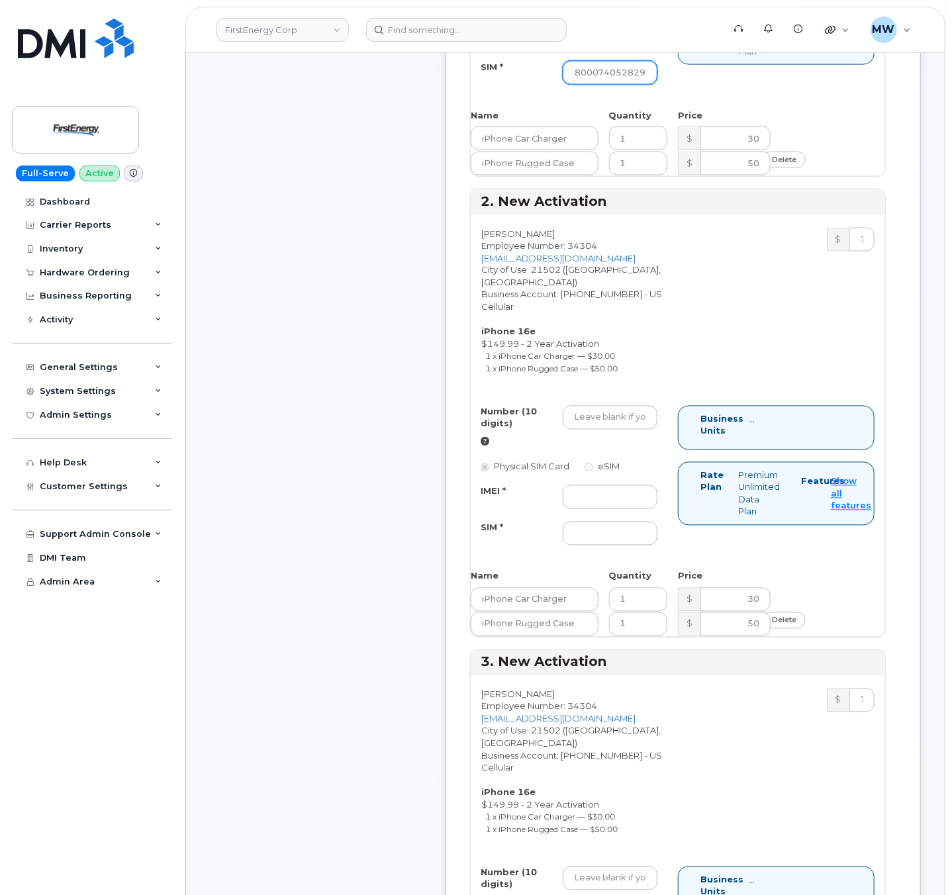
type input "89015808800074052829"
drag, startPoint x: 597, startPoint y: 428, endPoint x: 647, endPoint y: 426, distance: 49.7
click at [597, 428] on input "Number (10 digits)" at bounding box center [610, 418] width 95 height 24
paste input "301) 707-6740"
type input "3017076740"
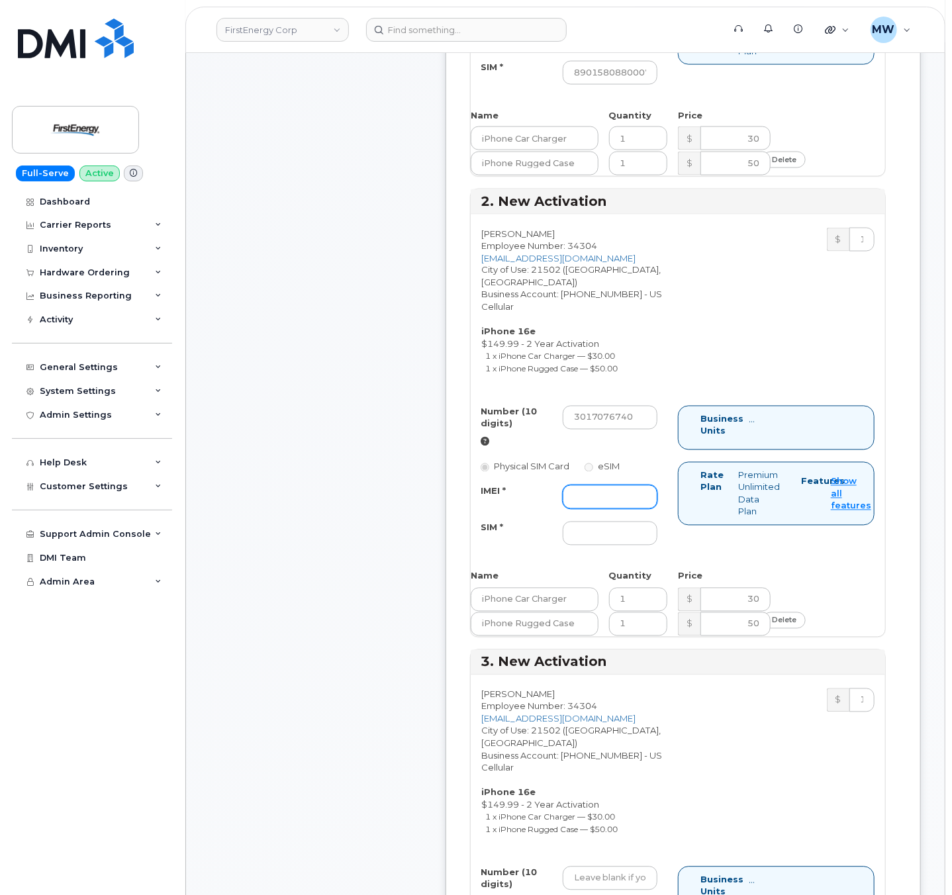
click at [601, 509] on input "IMEI *" at bounding box center [610, 497] width 95 height 24
paste input "350304978651992"
type input "350304978651992"
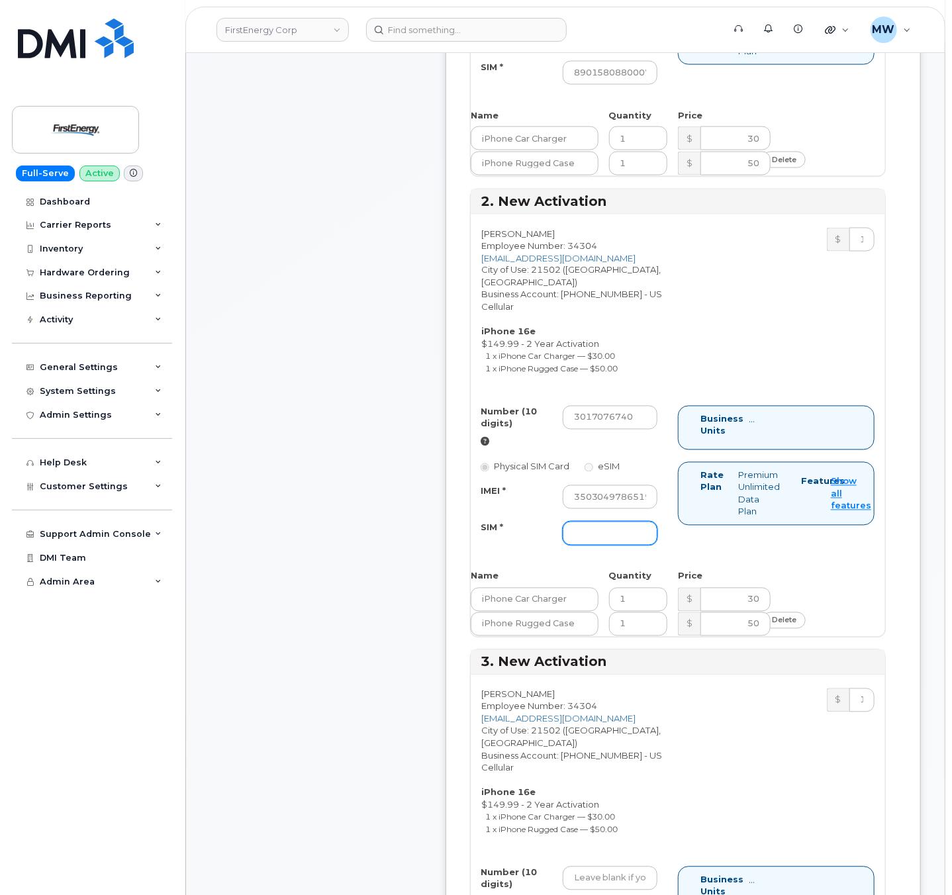
drag, startPoint x: 625, startPoint y: 543, endPoint x: 484, endPoint y: 534, distance: 141.3
click at [622, 543] on input "SIM *" at bounding box center [610, 534] width 95 height 24
paste input "89015808800073706318"
type input "89015808800073706318"
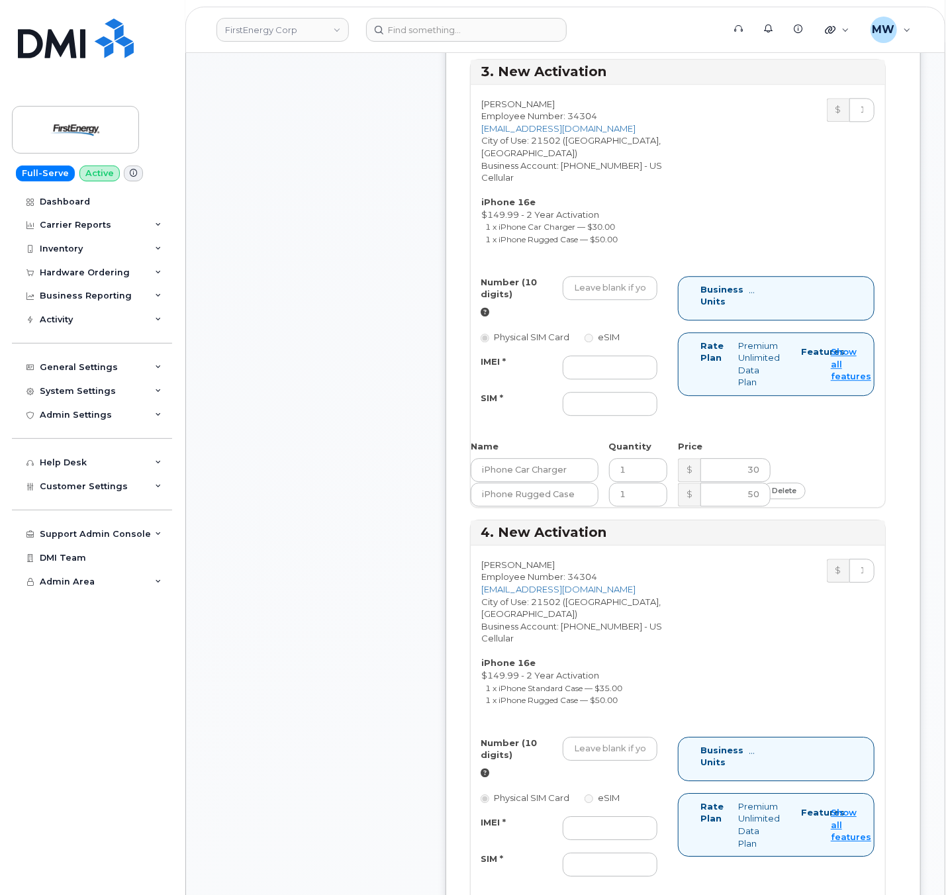
scroll to position [1457, 0]
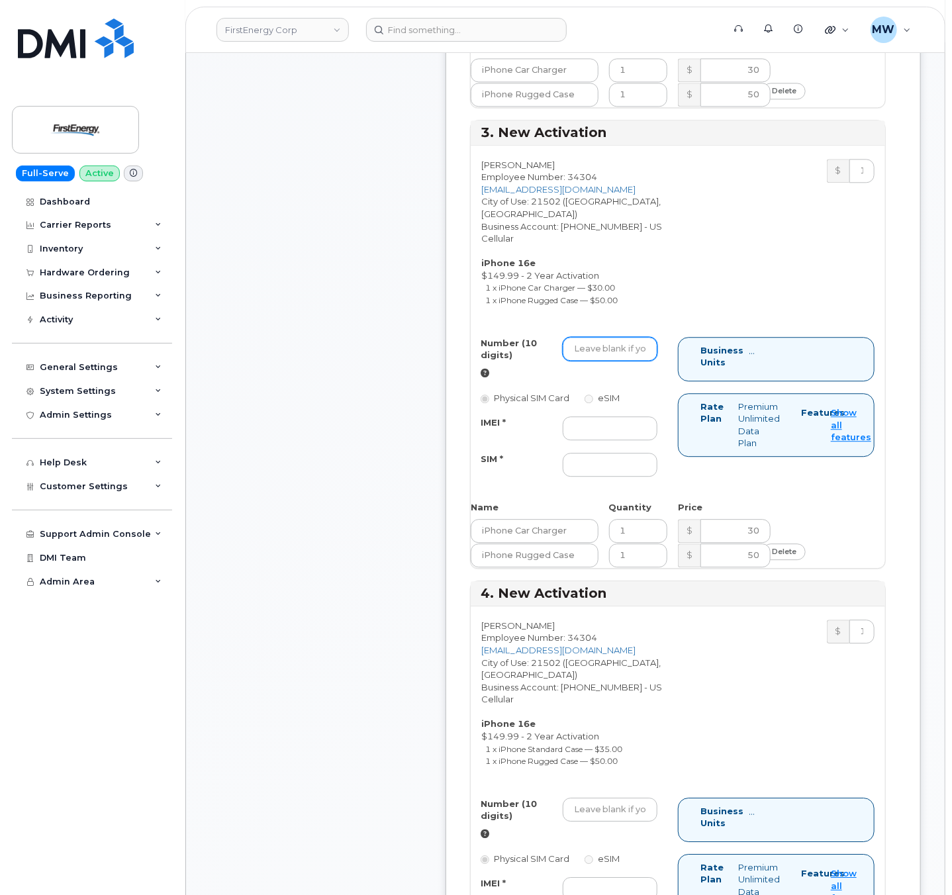
click at [608, 347] on input "Number (10 digits)" at bounding box center [610, 349] width 95 height 24
paste input "301) 268-9284"
type input "3012689284"
drag, startPoint x: 624, startPoint y: 428, endPoint x: 615, endPoint y: 428, distance: 8.6
click at [622, 428] on input "IMEI *" at bounding box center [610, 429] width 95 height 24
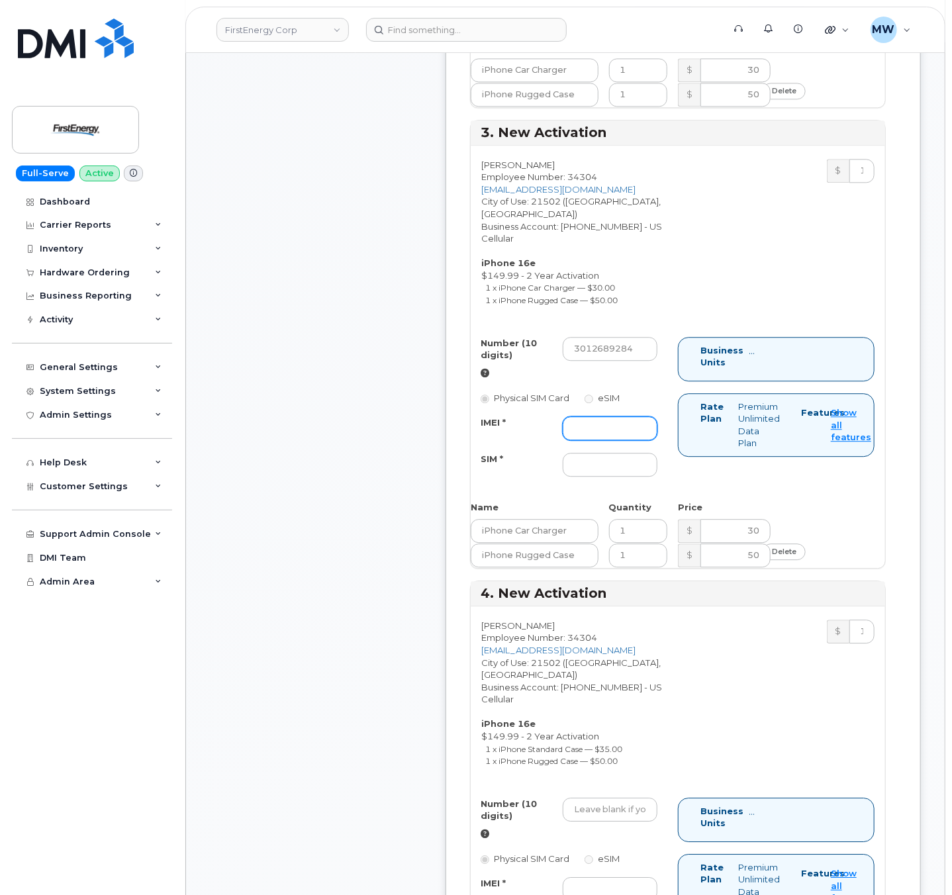
paste input "350304977101759"
type input "350304977101759"
click at [636, 456] on input "SIM *" at bounding box center [610, 465] width 95 height 24
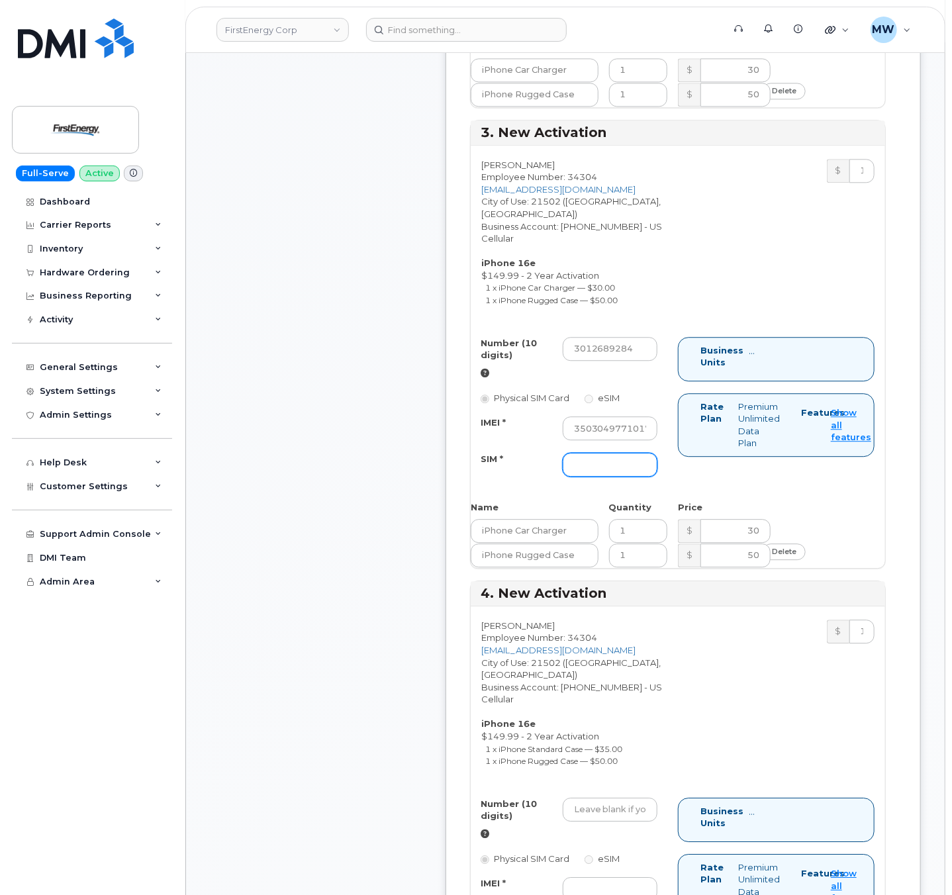
paste input "89015808800075136290"
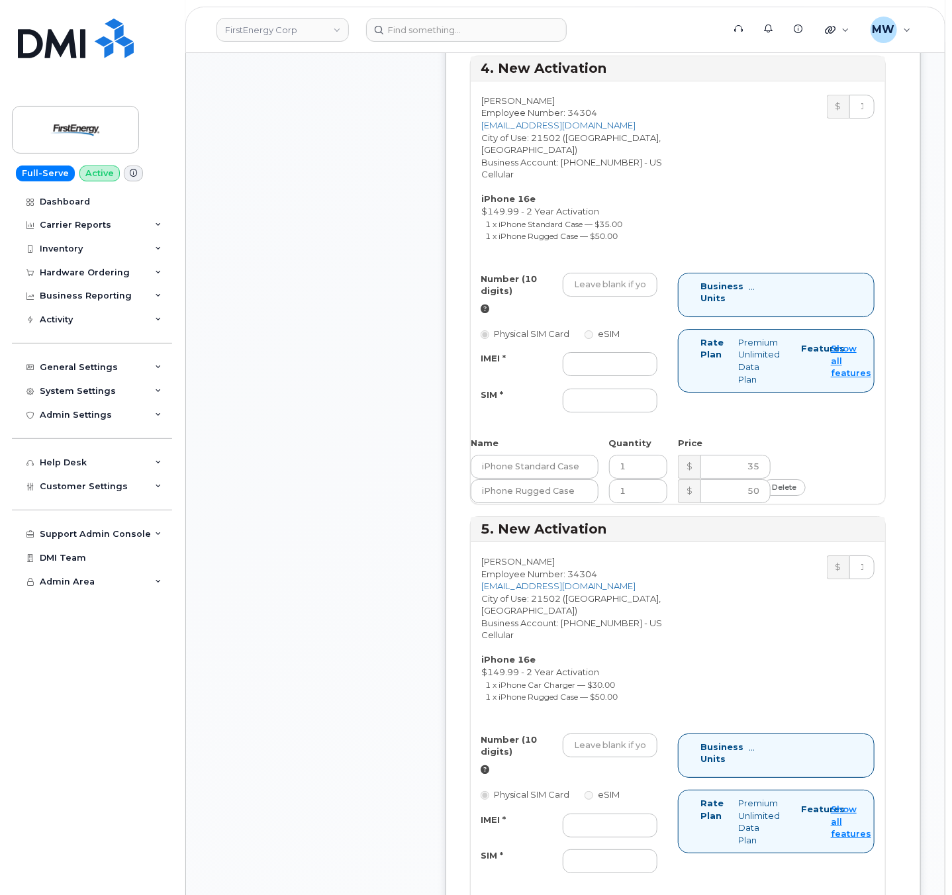
scroll to position [1987, 0]
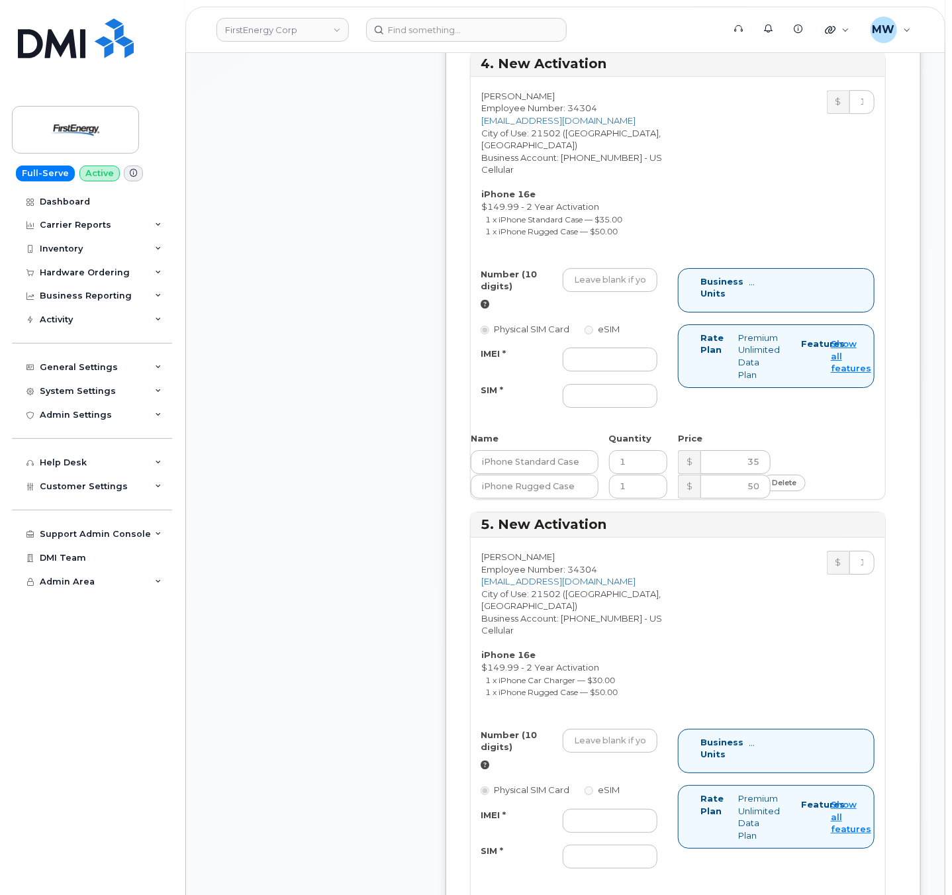
type input "89015808800075136290"
click at [599, 268] on input "Number (10 digits)" at bounding box center [610, 280] width 95 height 24
paste input "301) 707-8420"
type input "3017078420"
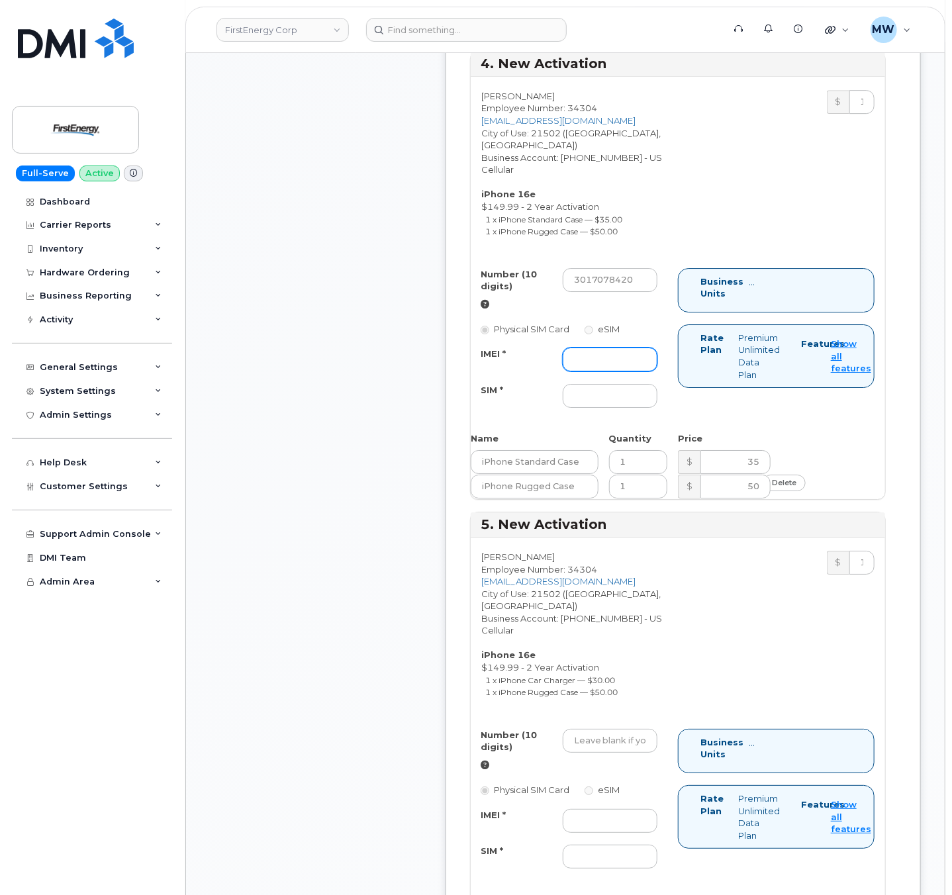
drag, startPoint x: 609, startPoint y: 345, endPoint x: 546, endPoint y: 349, distance: 63.0
click at [609, 348] on input "IMEI *" at bounding box center [610, 360] width 95 height 24
paste input "351418499536042"
type input "351418499536042"
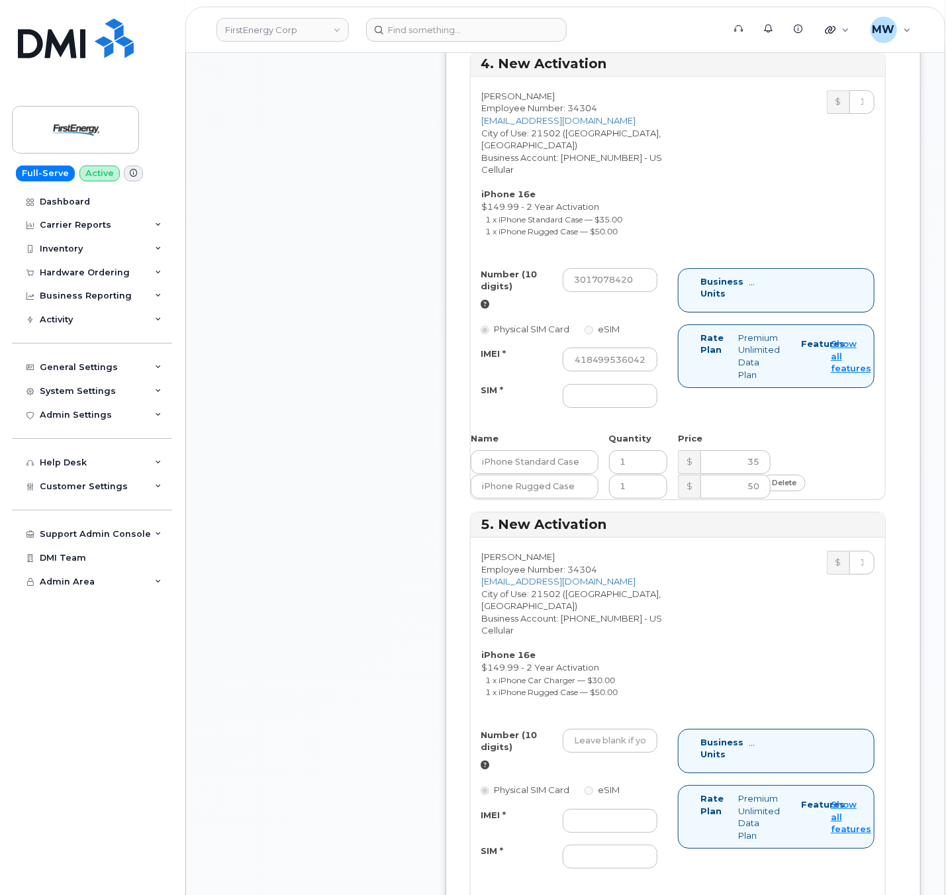
scroll to position [0, 0]
drag, startPoint x: 631, startPoint y: 372, endPoint x: 680, endPoint y: 381, distance: 49.8
click at [631, 384] on input "SIM *" at bounding box center [610, 396] width 95 height 24
paste input "89015808800075702091"
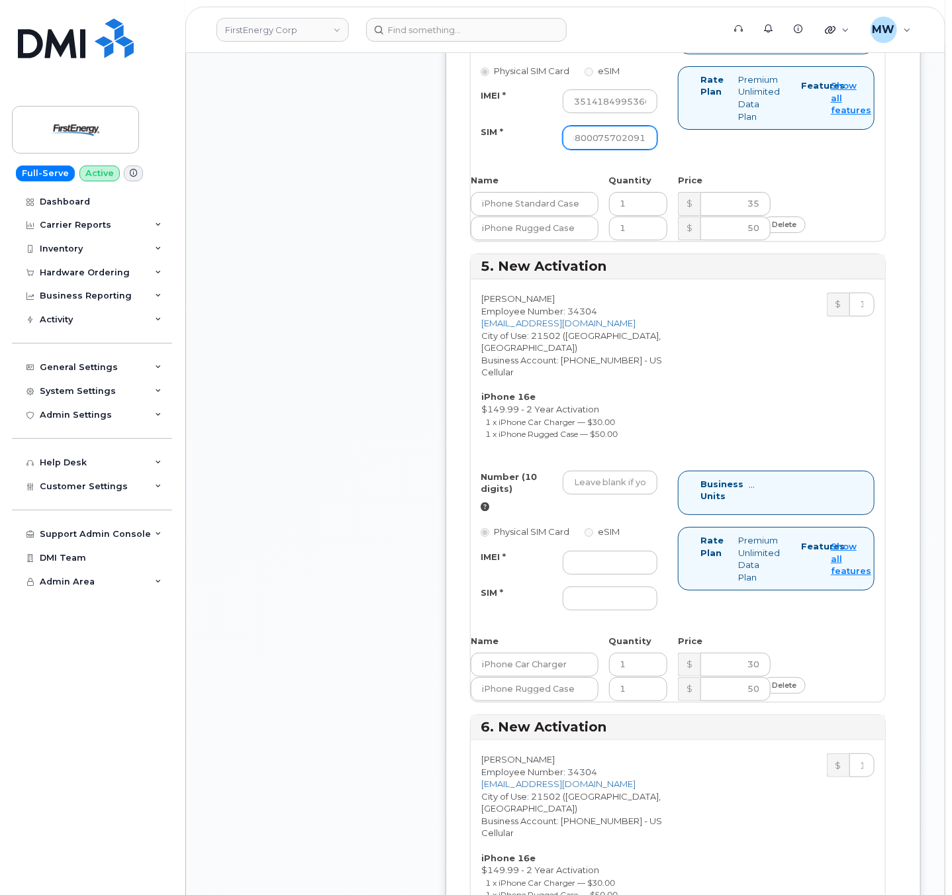
scroll to position [2252, 0]
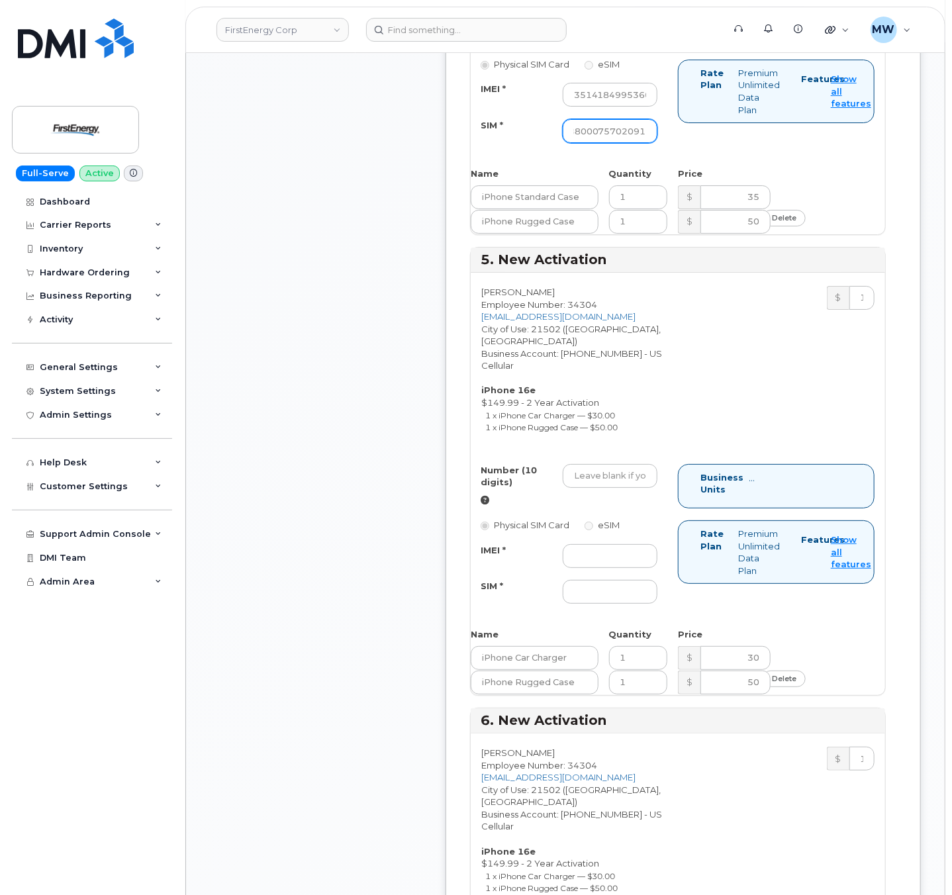
type input "89015808800075702091"
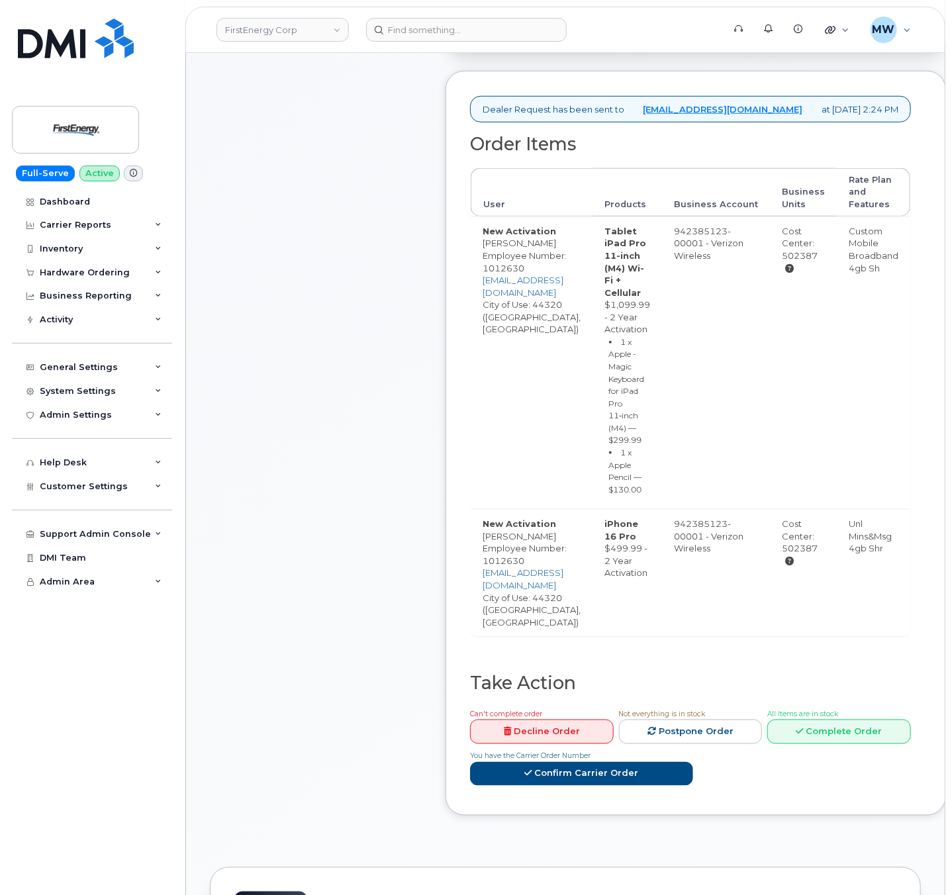
scroll to position [530, 0]
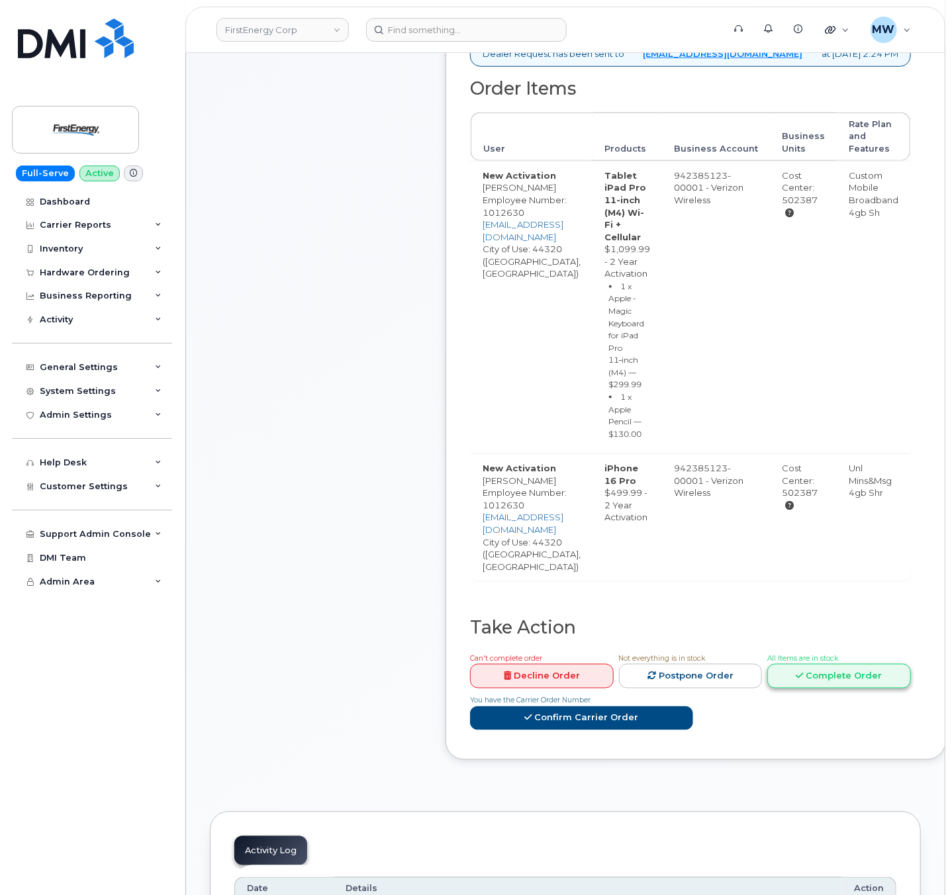
click at [893, 666] on link "Complete Order" at bounding box center [840, 676] width 144 height 25
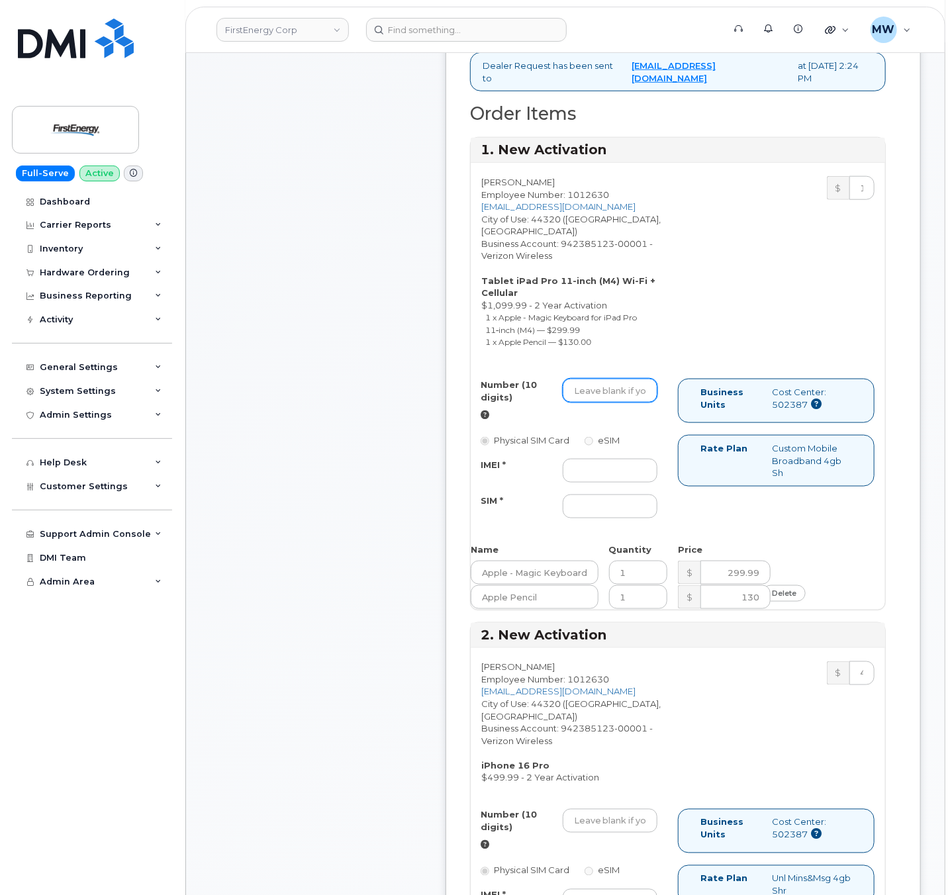
drag, startPoint x: 615, startPoint y: 409, endPoint x: 538, endPoint y: 424, distance: 78.4
click at [615, 403] on input "Number (10 digits)" at bounding box center [610, 391] width 95 height 24
paste input "3308031904"
type input "3308031904"
click at [640, 483] on input "IMEI *" at bounding box center [610, 471] width 95 height 24
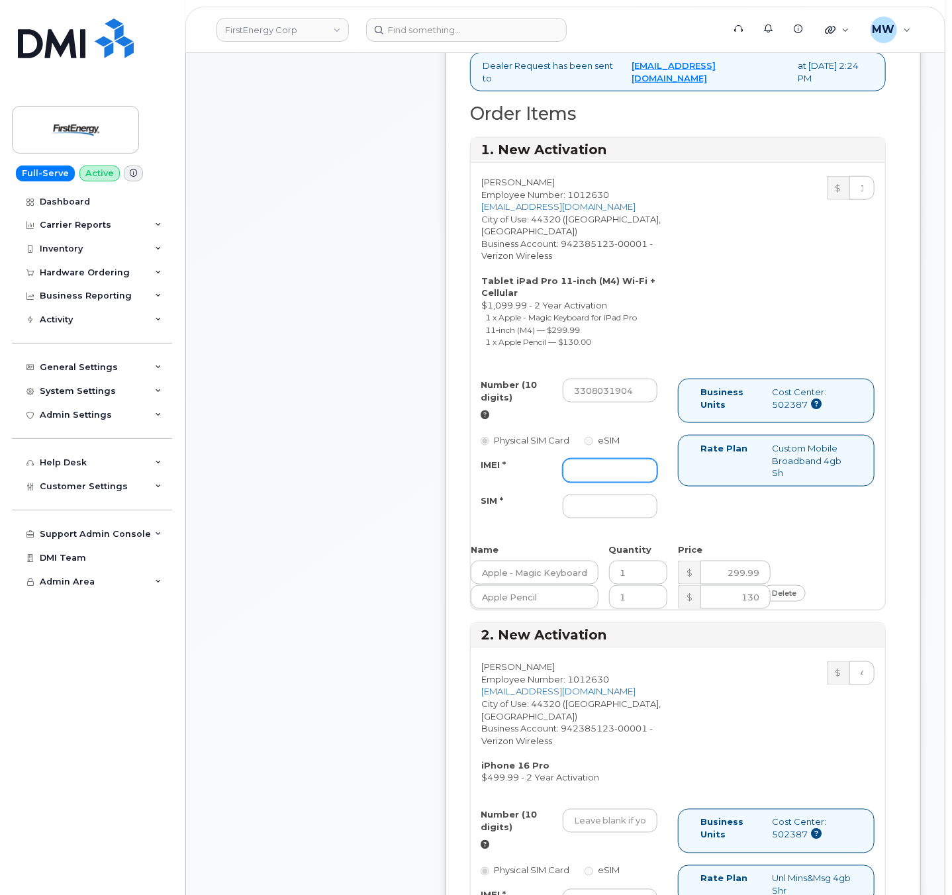
paste input "358282728566276"
type input "358282728566276"
click at [592, 519] on input "SIM *" at bounding box center [610, 507] width 95 height 24
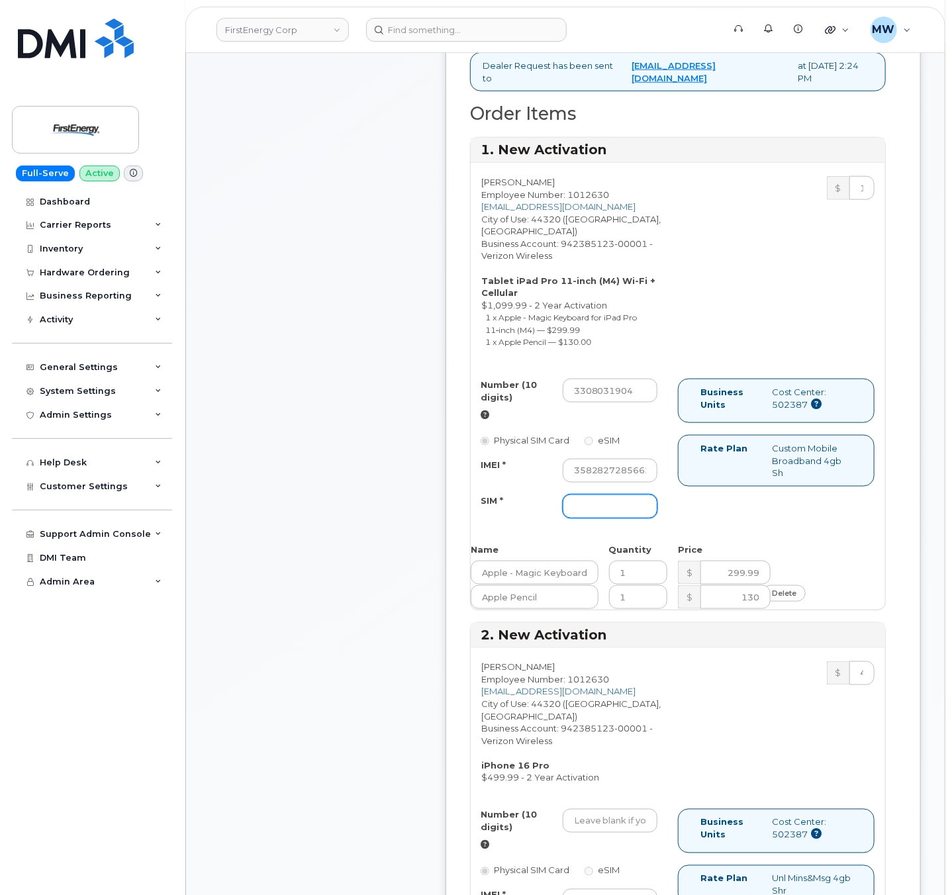
type input "NA"
click at [260, 570] on div "Comments Leave Comment" at bounding box center [316, 706] width 212 height 1956
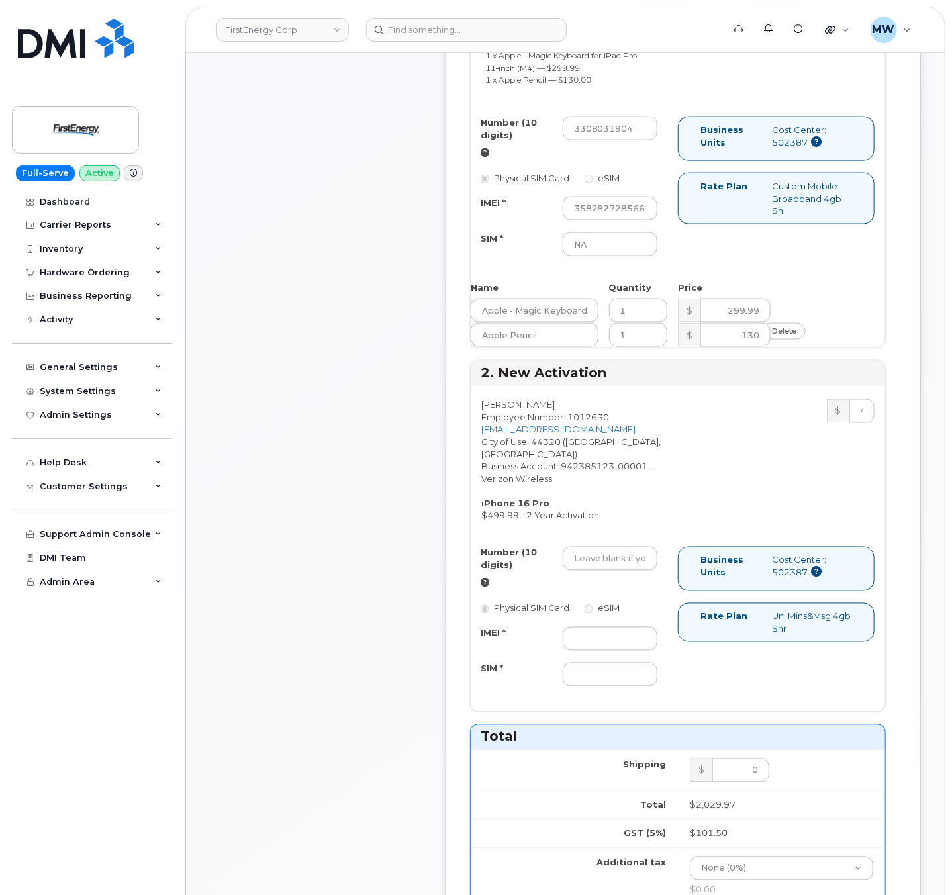
scroll to position [795, 0]
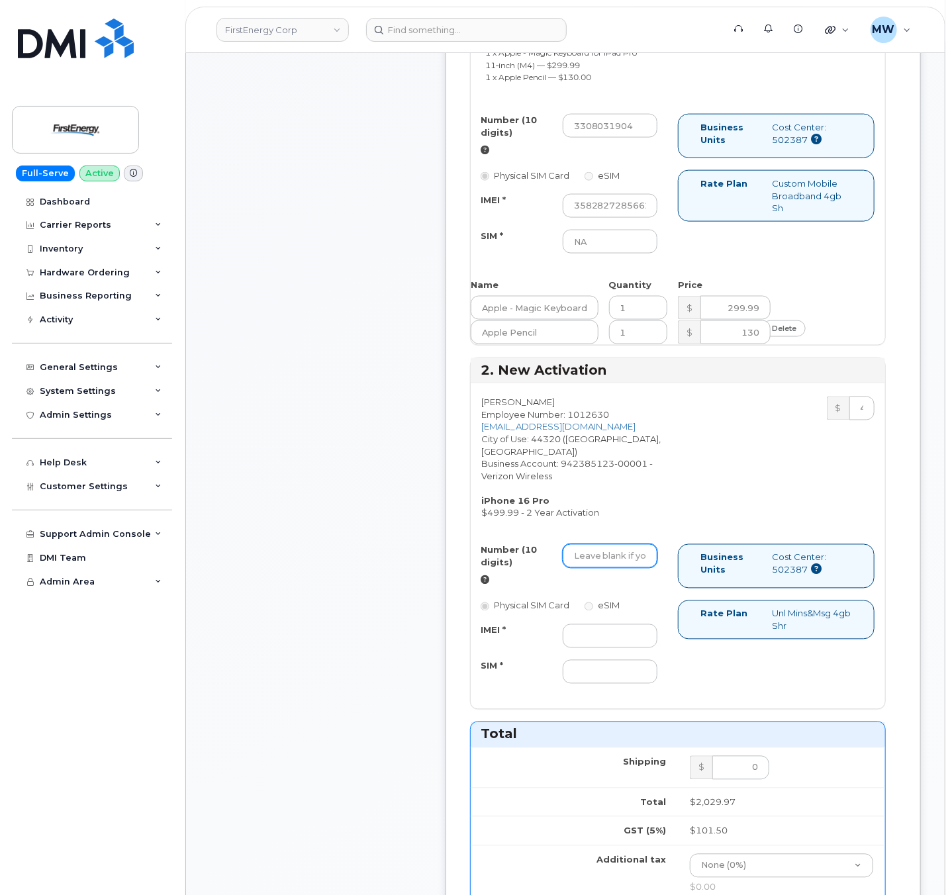
drag, startPoint x: 625, startPoint y: 562, endPoint x: 733, endPoint y: 554, distance: 108.3
click at [625, 562] on input "Number (10 digits)" at bounding box center [610, 556] width 95 height 24
paste input "[PHONE_NUMBER]"
type input "3308039708"
click at [630, 648] on input "IMEI *" at bounding box center [610, 636] width 95 height 24
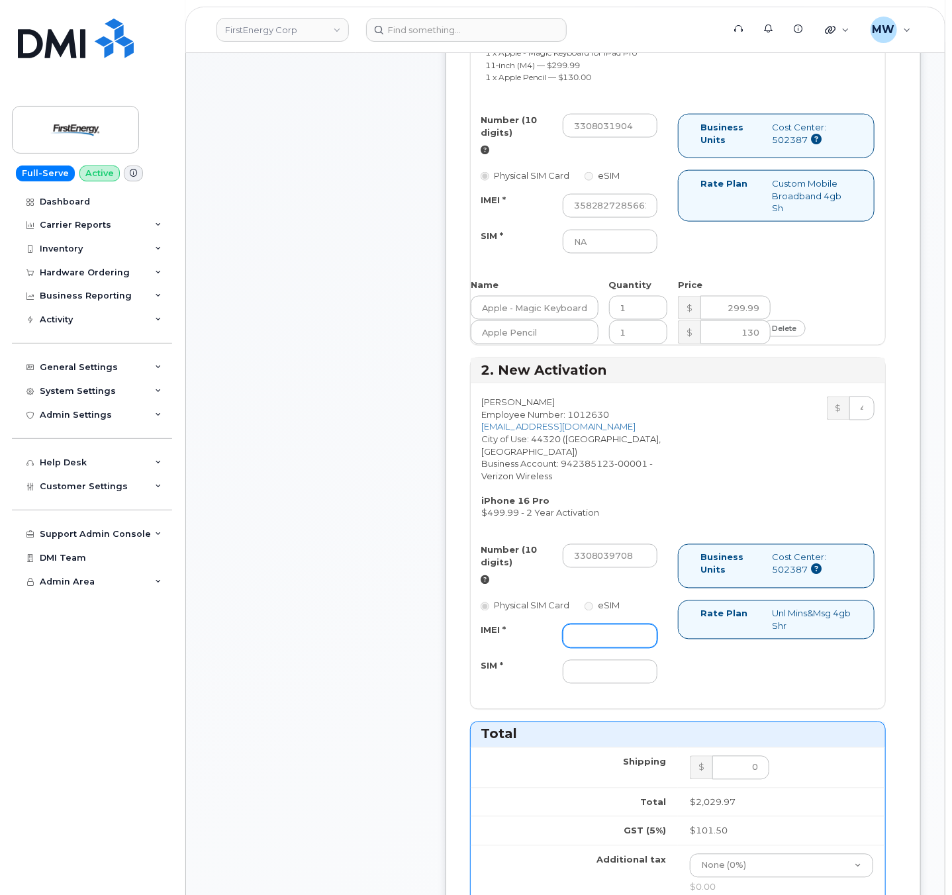
paste input "352628750829188"
type input "352628750829188"
click at [629, 675] on input "SIM *" at bounding box center [610, 672] width 95 height 24
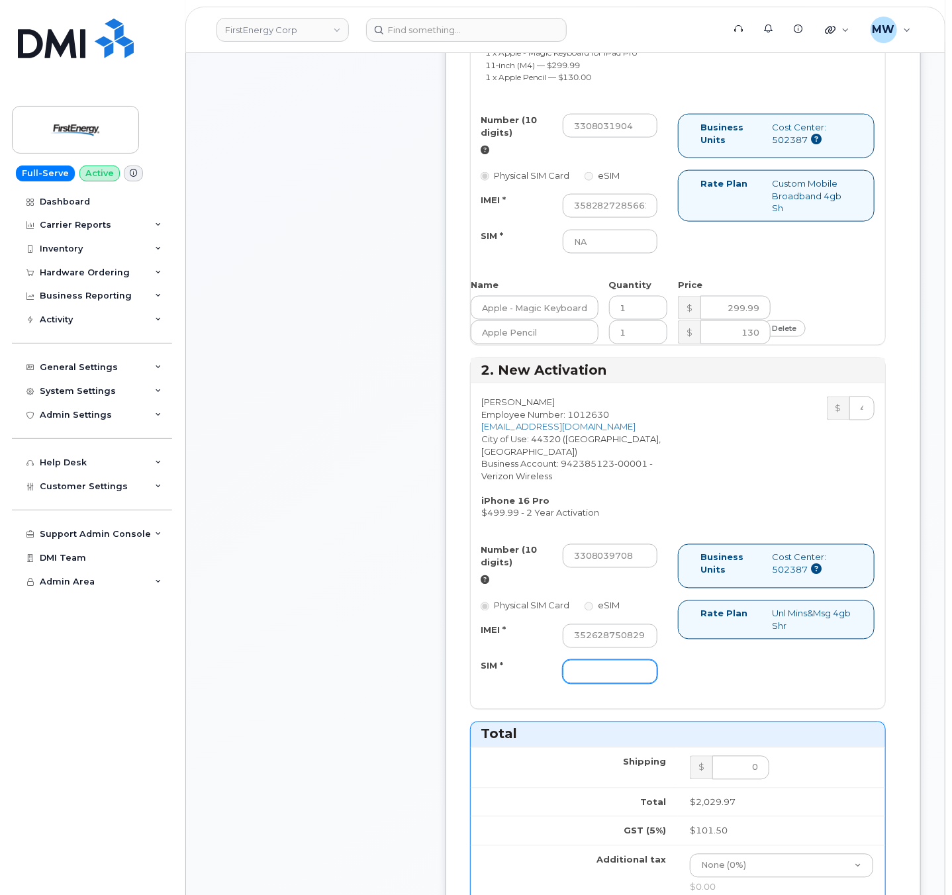
type input "n/a"
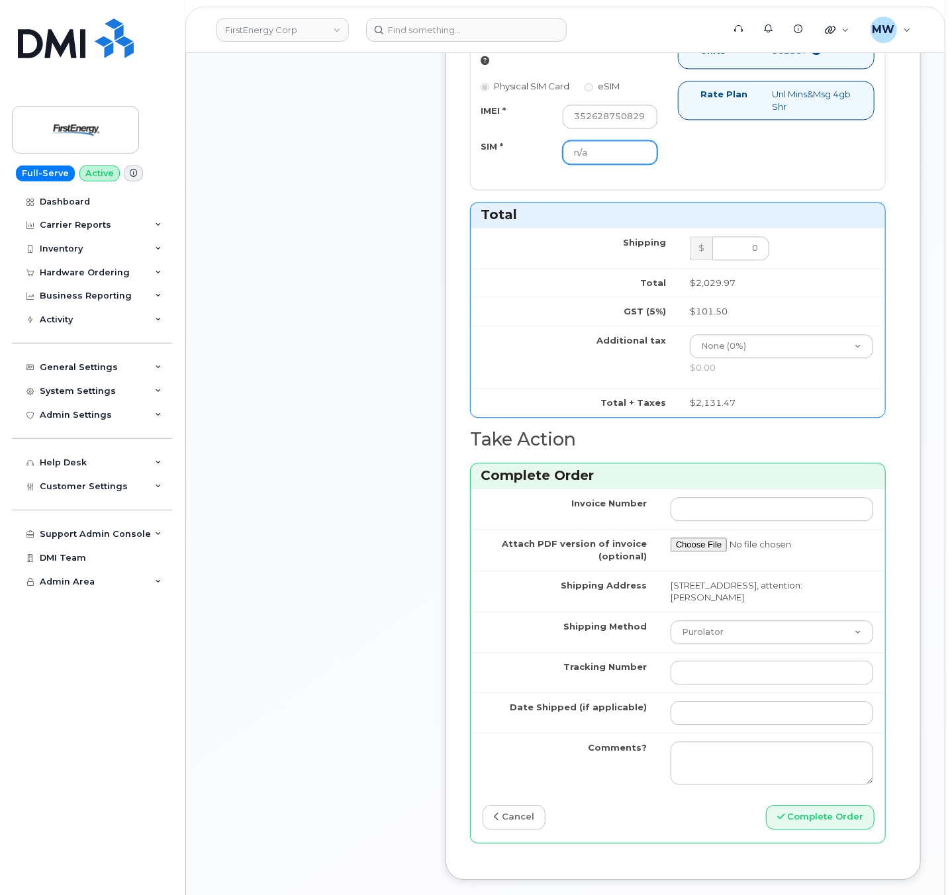
scroll to position [1457, 0]
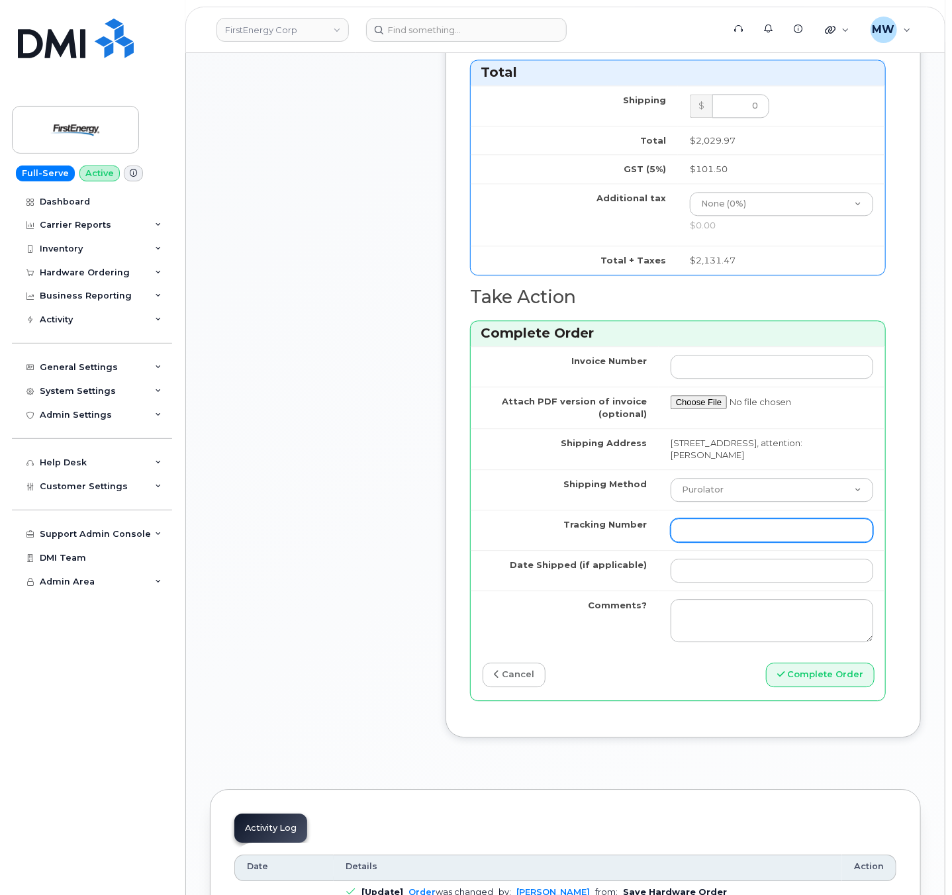
click at [738, 536] on input "Tracking Number" at bounding box center [772, 531] width 203 height 24
drag, startPoint x: 724, startPoint y: 501, endPoint x: 730, endPoint y: 509, distance: 10.1
click at [724, 501] on select "Purolator UPS FedEx Canada Post Courier Other Drop Off Pick Up" at bounding box center [772, 490] width 203 height 24
select select "UPS"
click at [671, 488] on select "Purolator UPS FedEx Canada Post Courier Other Drop Off Pick Up" at bounding box center [772, 490] width 203 height 24
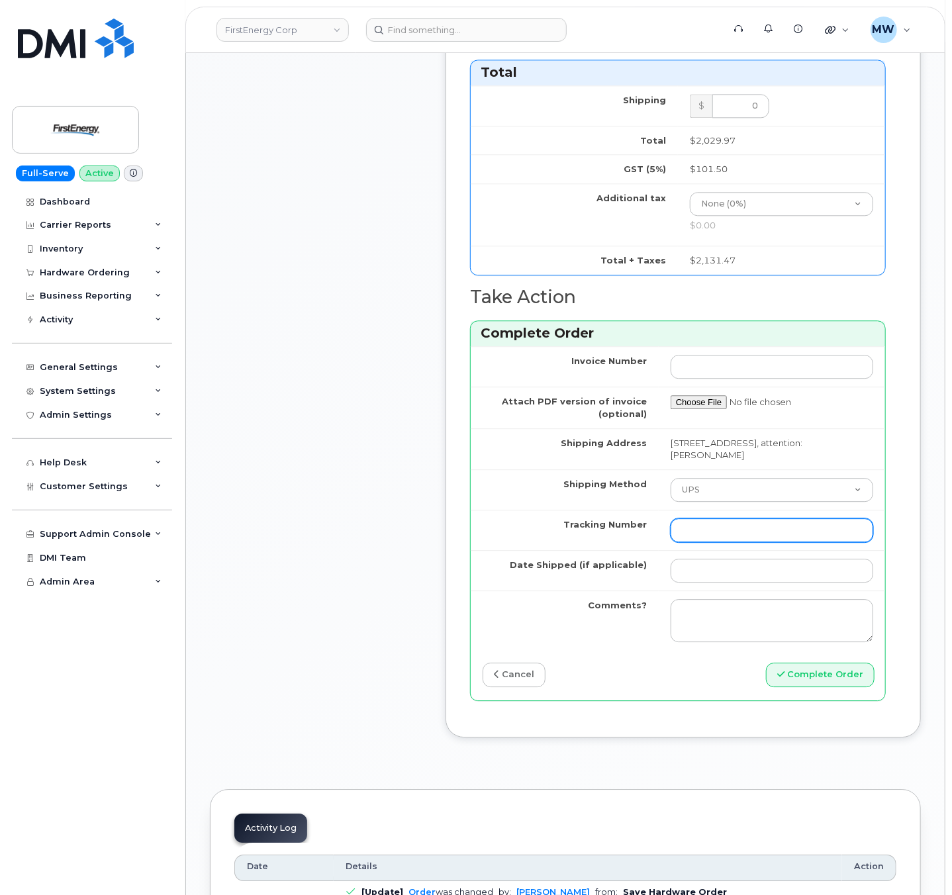
click at [746, 539] on input "Tracking Number" at bounding box center [772, 531] width 203 height 24
paste input "1ZHF11964224467431"
type input "1ZHF11964224467431"
click at [751, 583] on input "Date Shipped (if applicable)" at bounding box center [772, 571] width 203 height 24
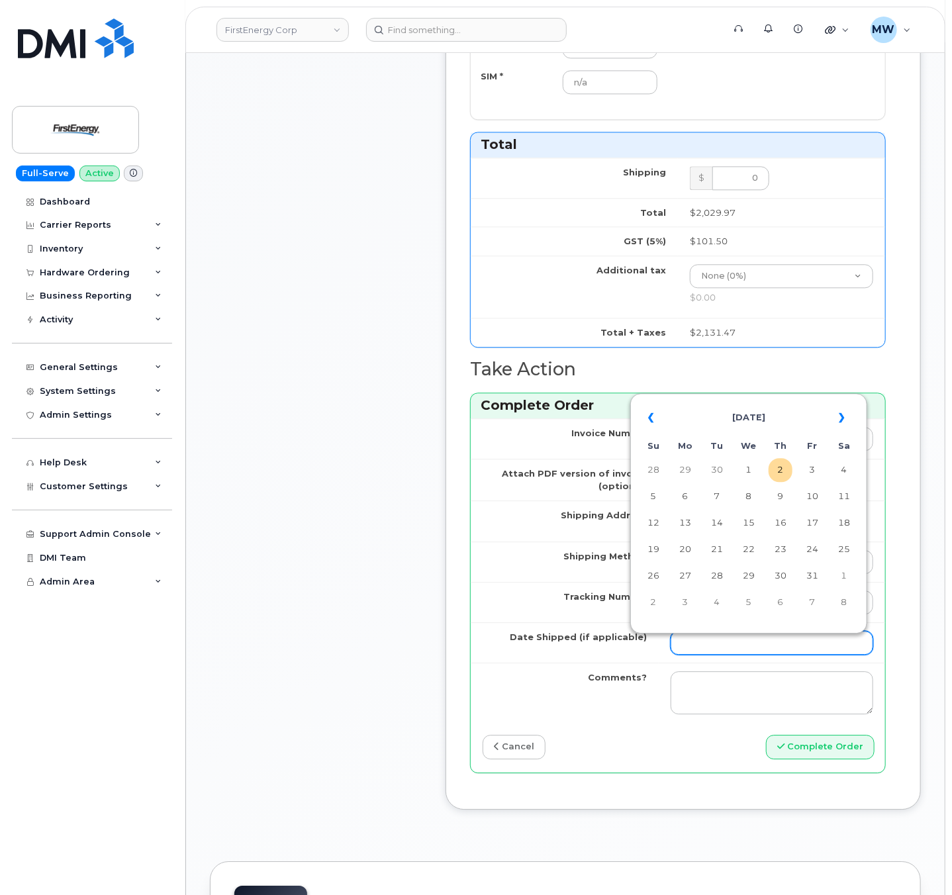
scroll to position [1324, 0]
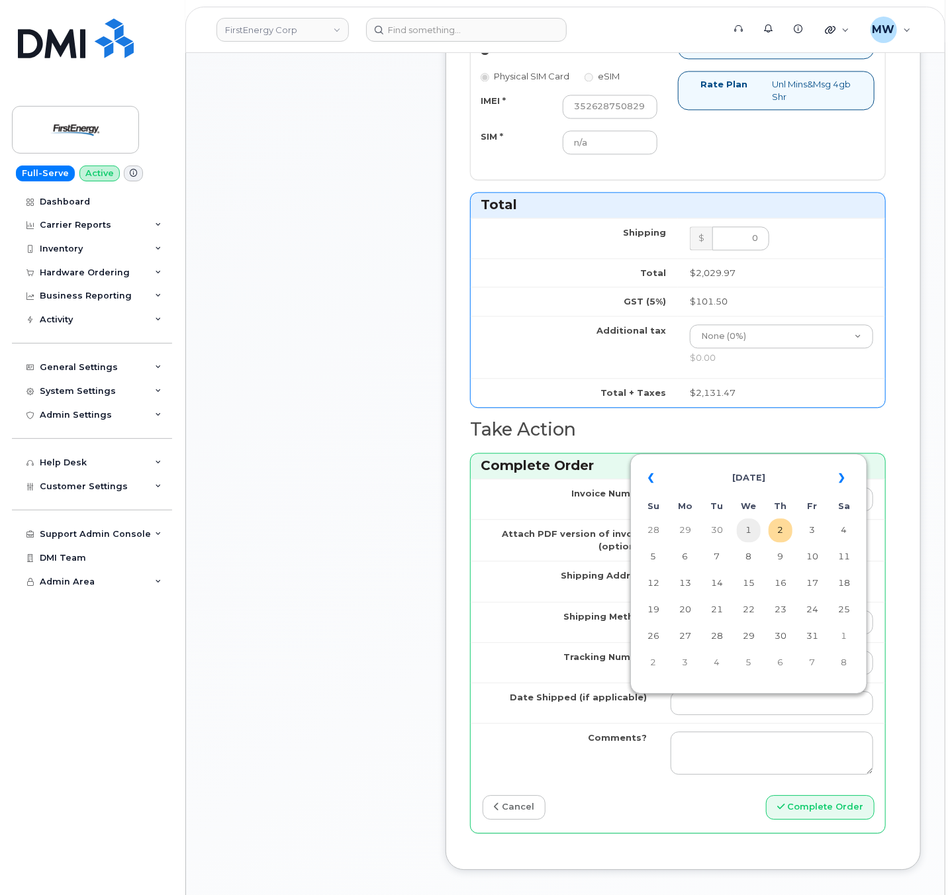
drag, startPoint x: 689, startPoint y: 642, endPoint x: 752, endPoint y: 526, distance: 132.4
click at [734, 520] on table "« October 2025 » Su Mo Tu We Th Fr Sa 28 29 30 1 2 3 4 5 6 7 8 9 10 11 12 13 14…" at bounding box center [749, 570] width 230 height 226
drag, startPoint x: 643, startPoint y: 476, endPoint x: 682, endPoint y: 497, distance: 44.1
click at [644, 477] on th "«" at bounding box center [654, 478] width 24 height 32
click at [845, 615] on td "27" at bounding box center [844, 610] width 24 height 24
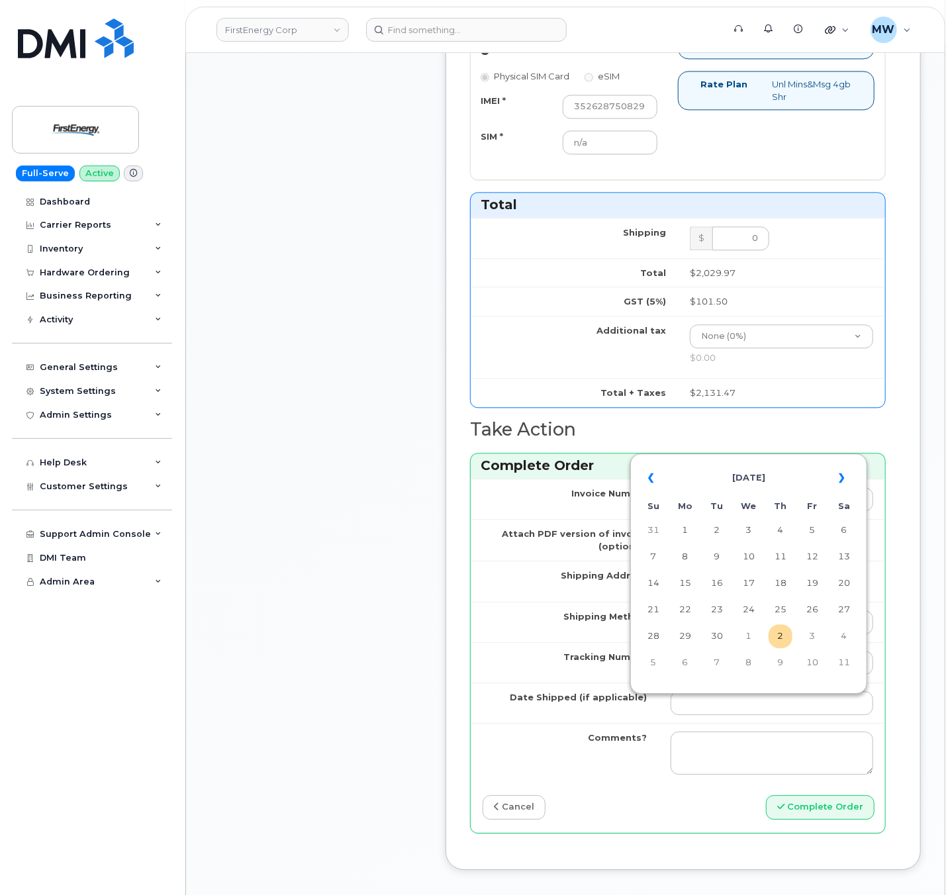
type input "2025-09-27"
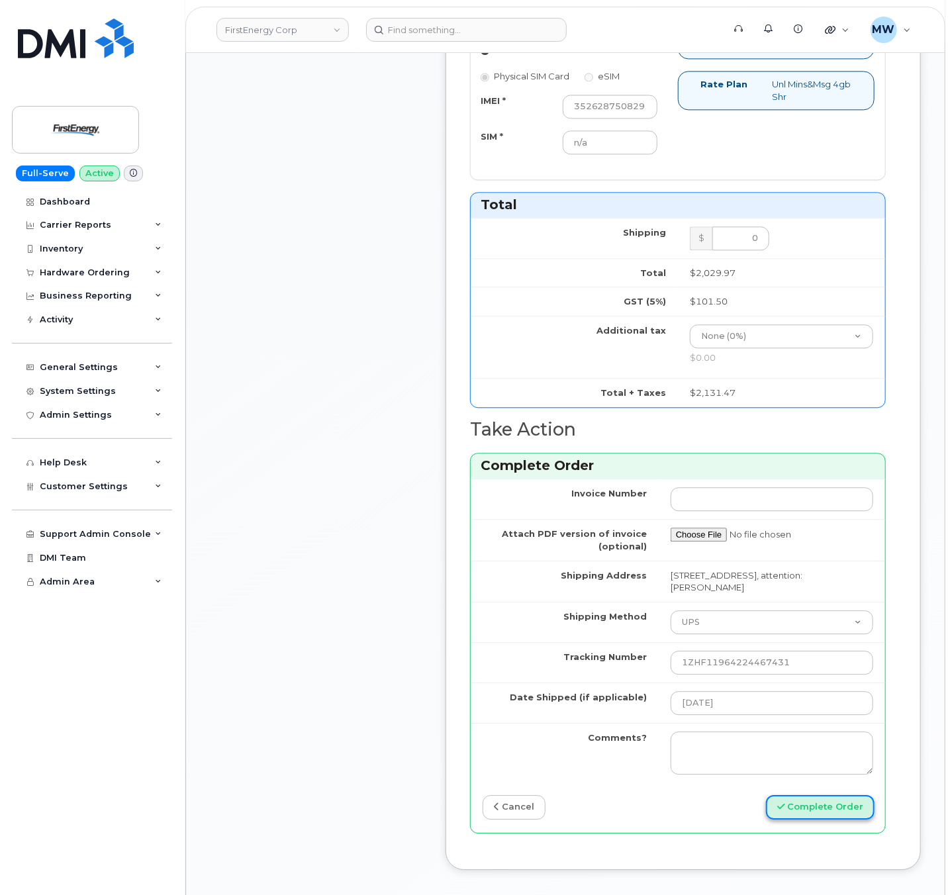
click at [862, 820] on button "Complete Order" at bounding box center [820, 807] width 109 height 25
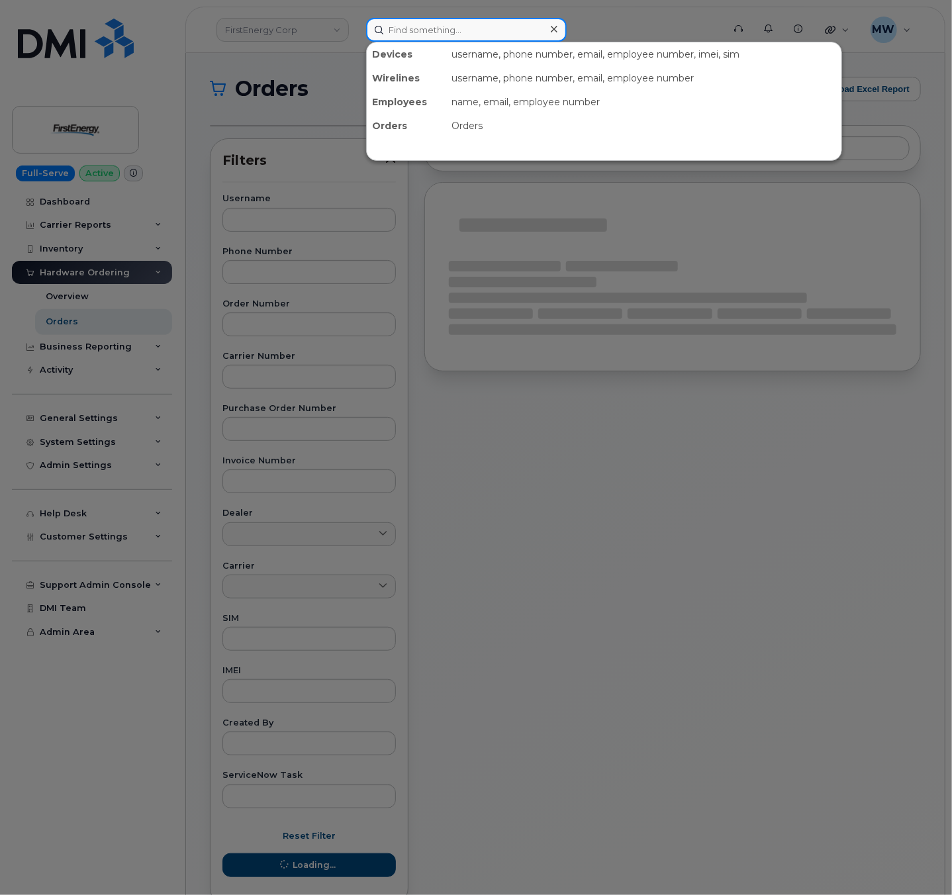
click at [475, 27] on input at bounding box center [466, 30] width 201 height 24
paste input "[PERSON_NAME]"
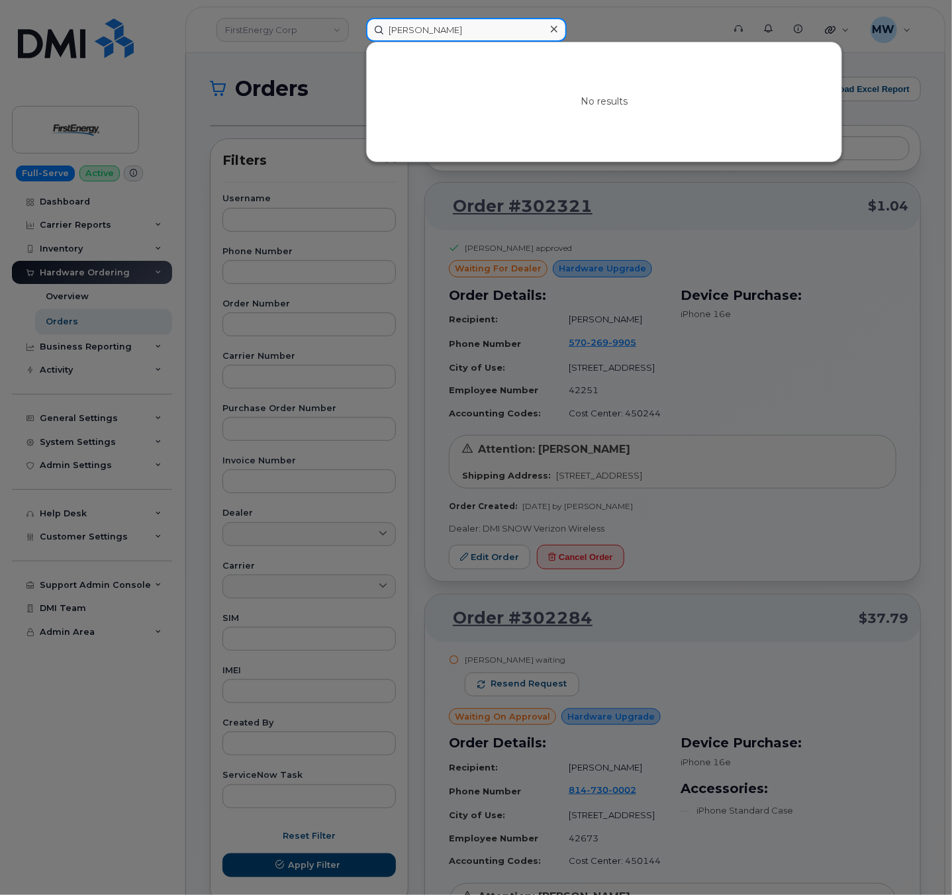
type input "[PERSON_NAME]"
click at [551, 28] on icon at bounding box center [554, 29] width 7 height 11
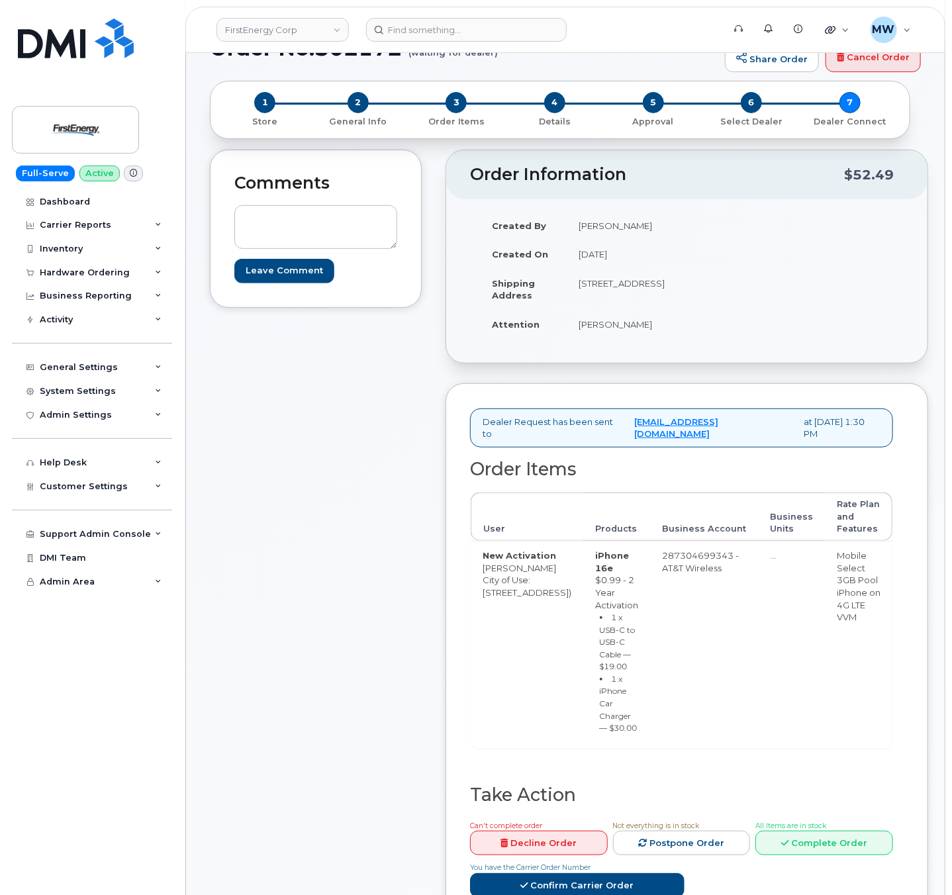
scroll to position [132, 0]
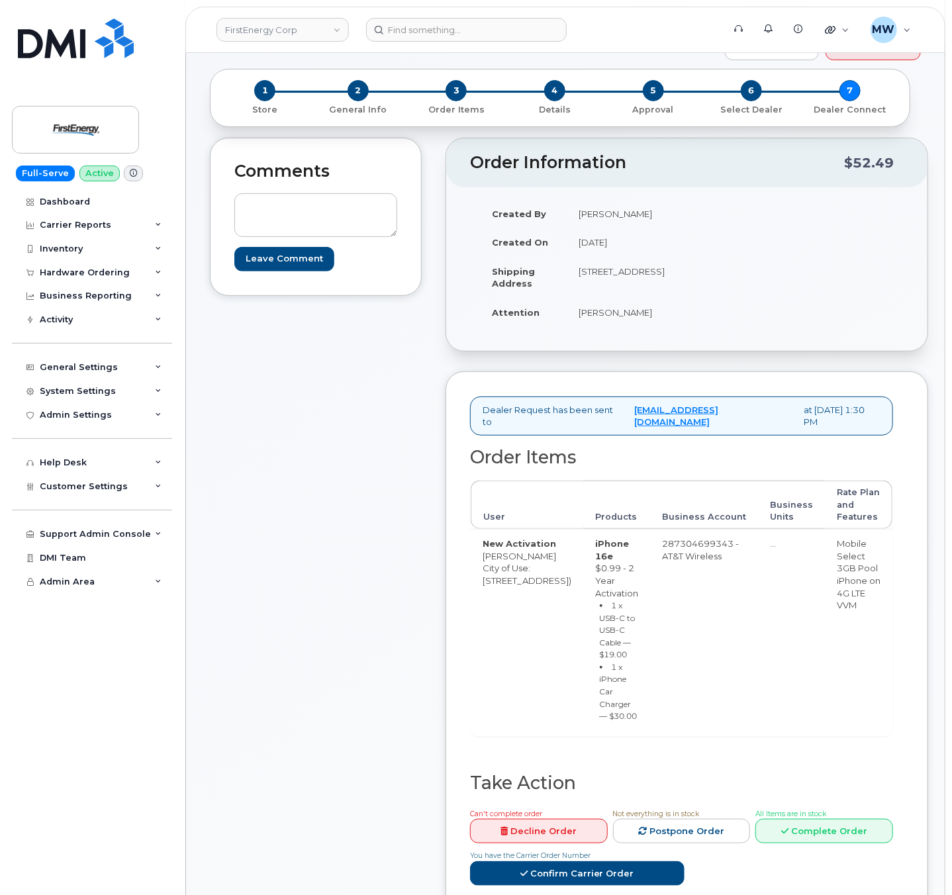
drag, startPoint x: 626, startPoint y: 227, endPoint x: 588, endPoint y: 211, distance: 41.0
click at [588, 211] on td "Geoffrey Newport" at bounding box center [623, 213] width 110 height 29
copy td "Geoffrey Newport"
click at [428, 21] on input at bounding box center [466, 30] width 201 height 24
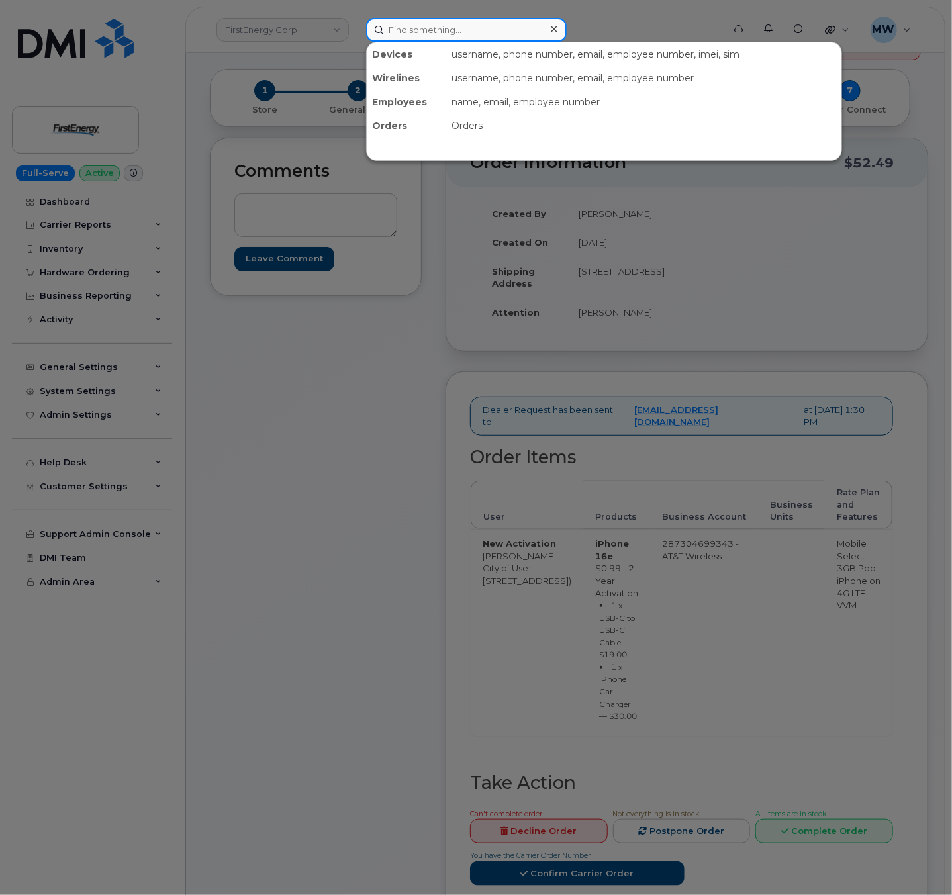
paste input "Geoffrey Newport"
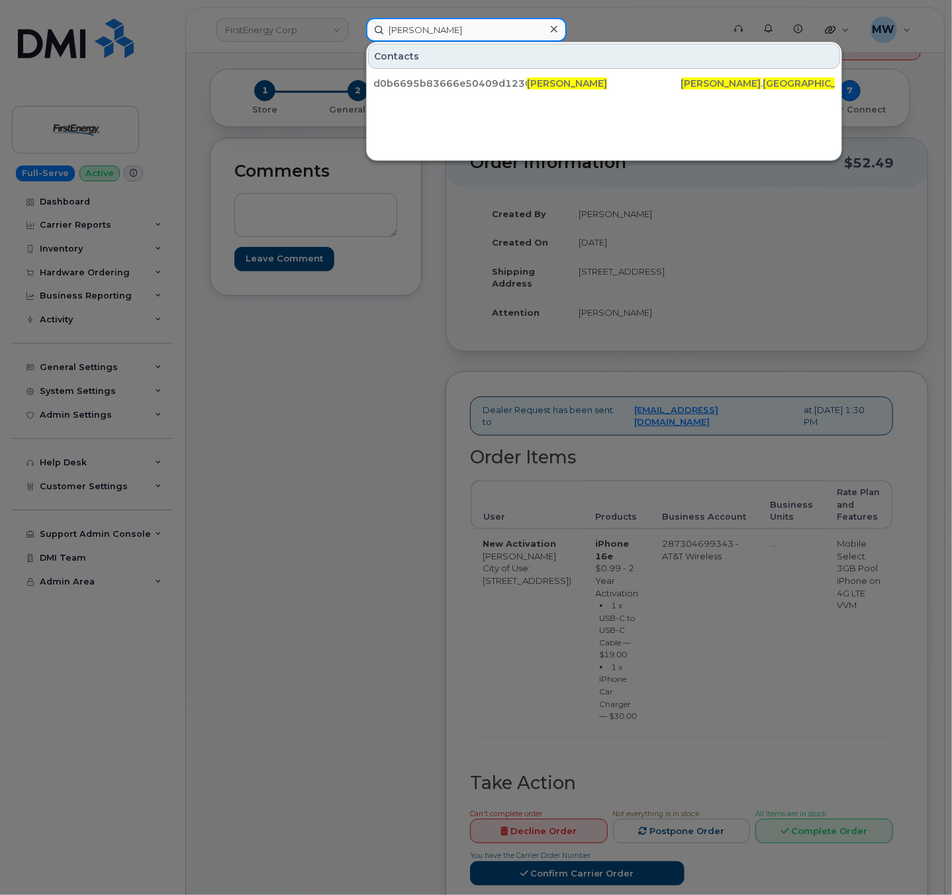
type input "Geoffrey Newport"
click at [315, 388] on div at bounding box center [476, 447] width 952 height 895
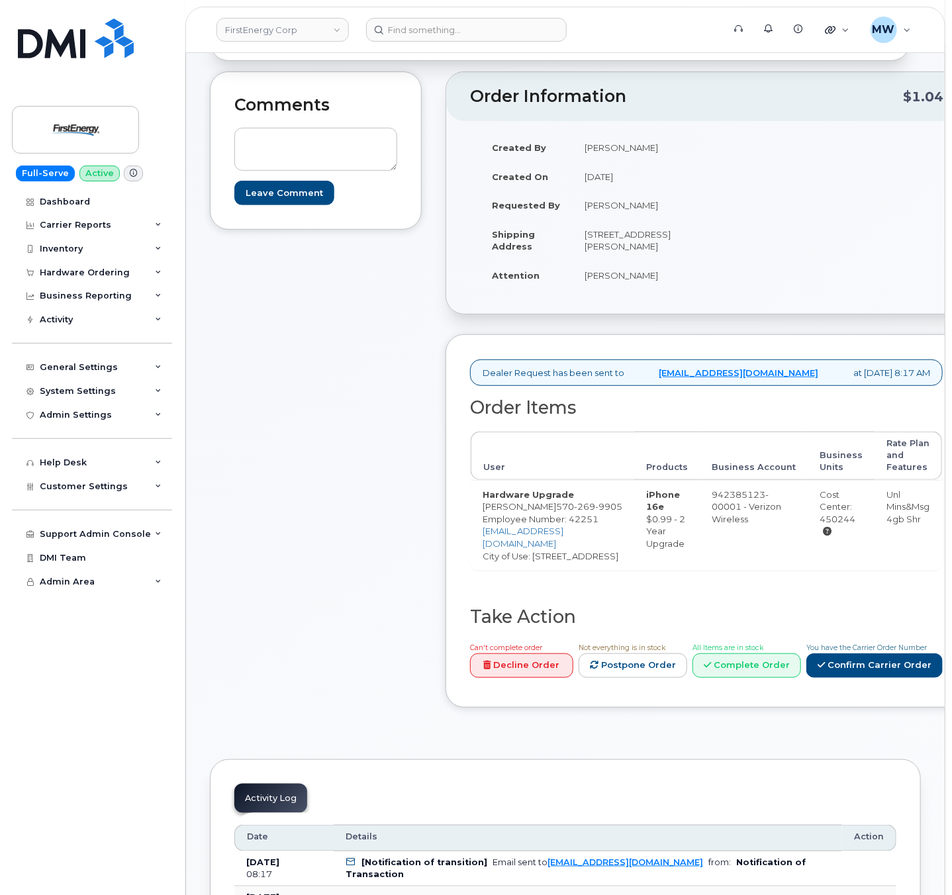
scroll to position [79, 0]
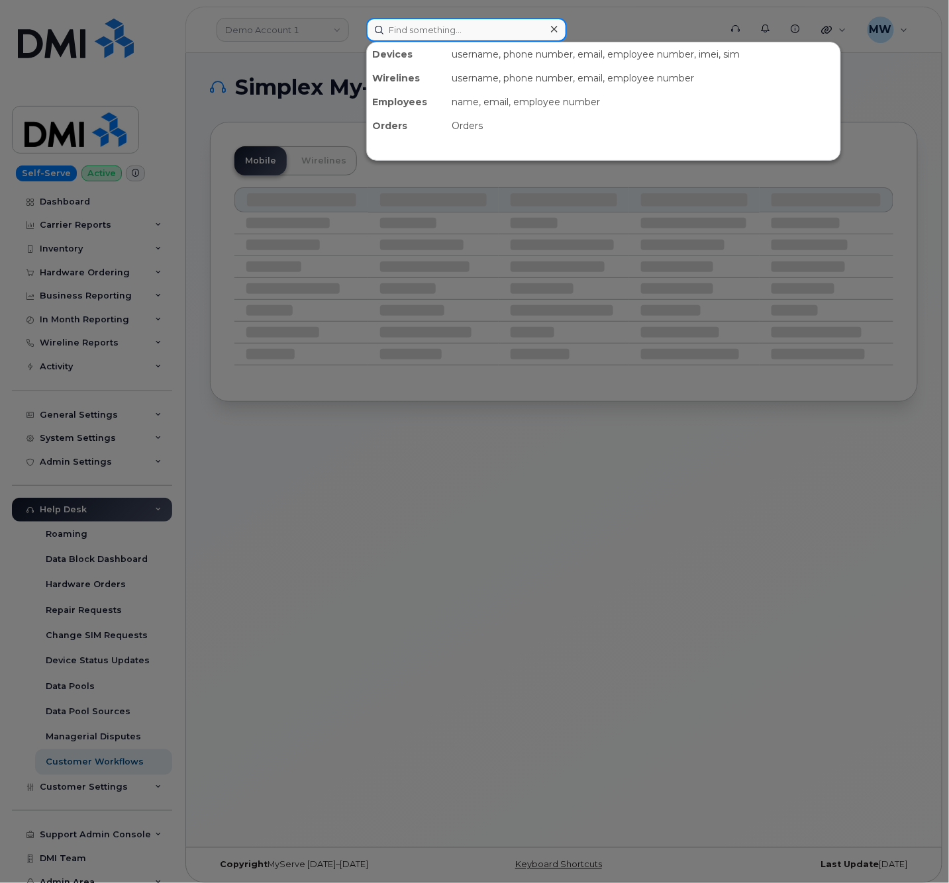
click at [411, 36] on input at bounding box center [466, 30] width 201 height 24
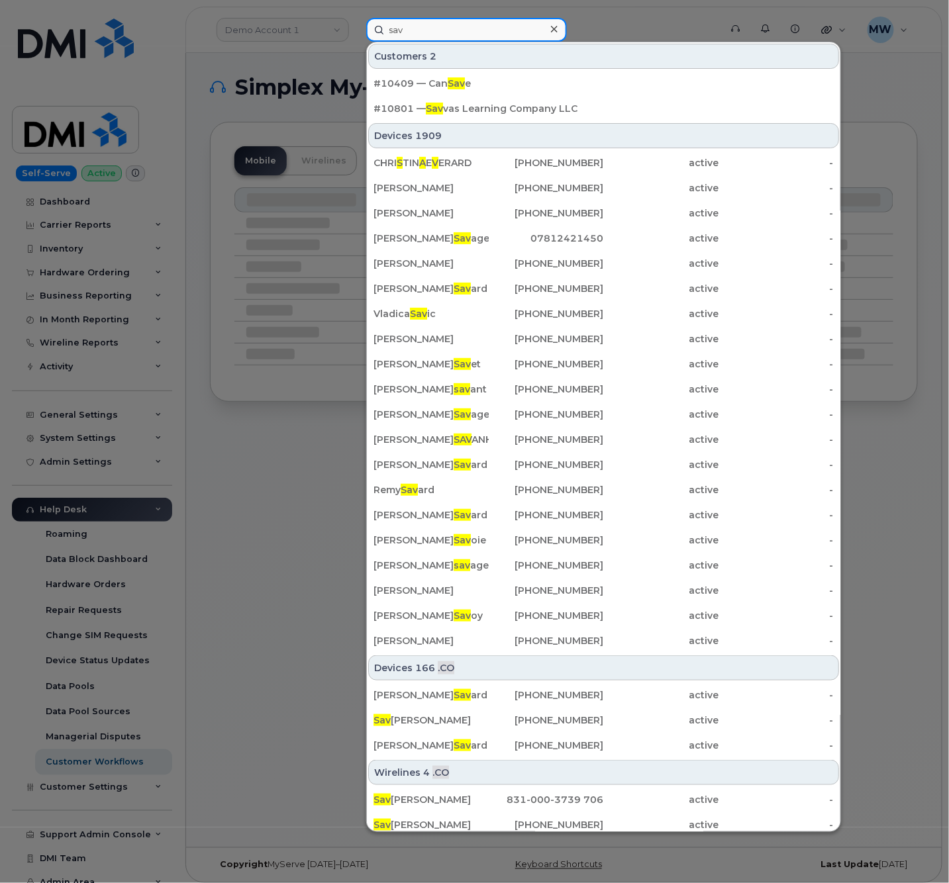
type input "sav"
click at [484, 124] on div "Devices 1909" at bounding box center [603, 135] width 471 height 25
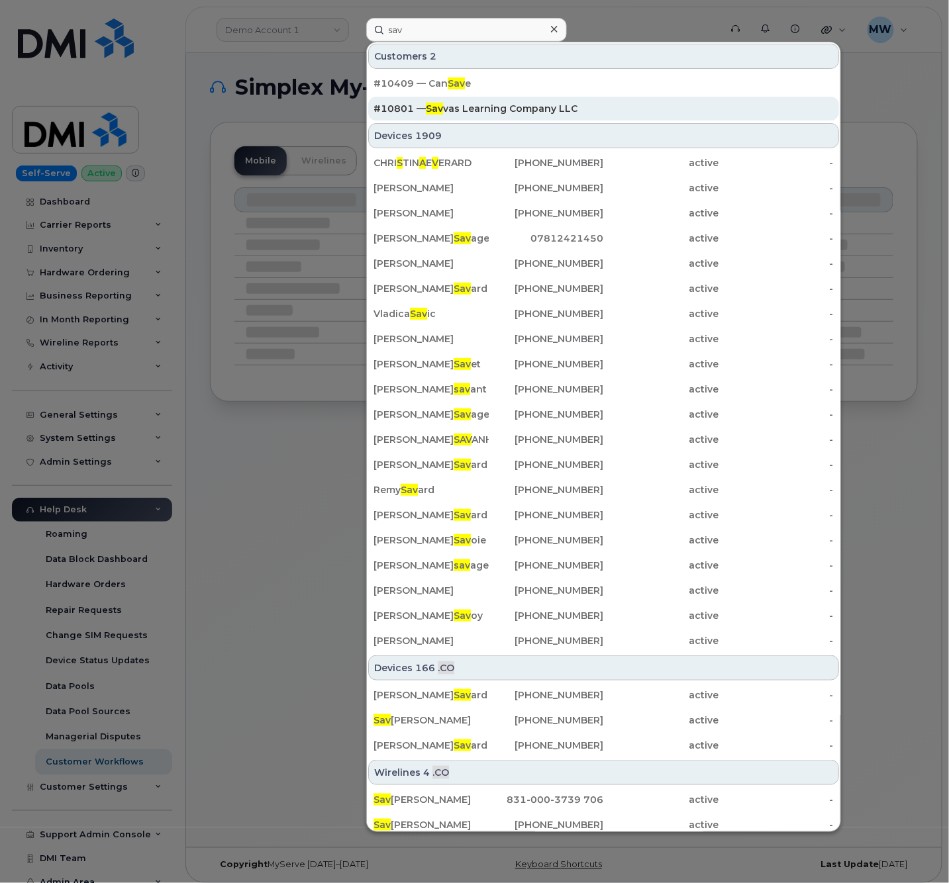
click at [487, 111] on div "#10801 — Sav vas Learning Company LLC" at bounding box center [603, 108] width 460 height 13
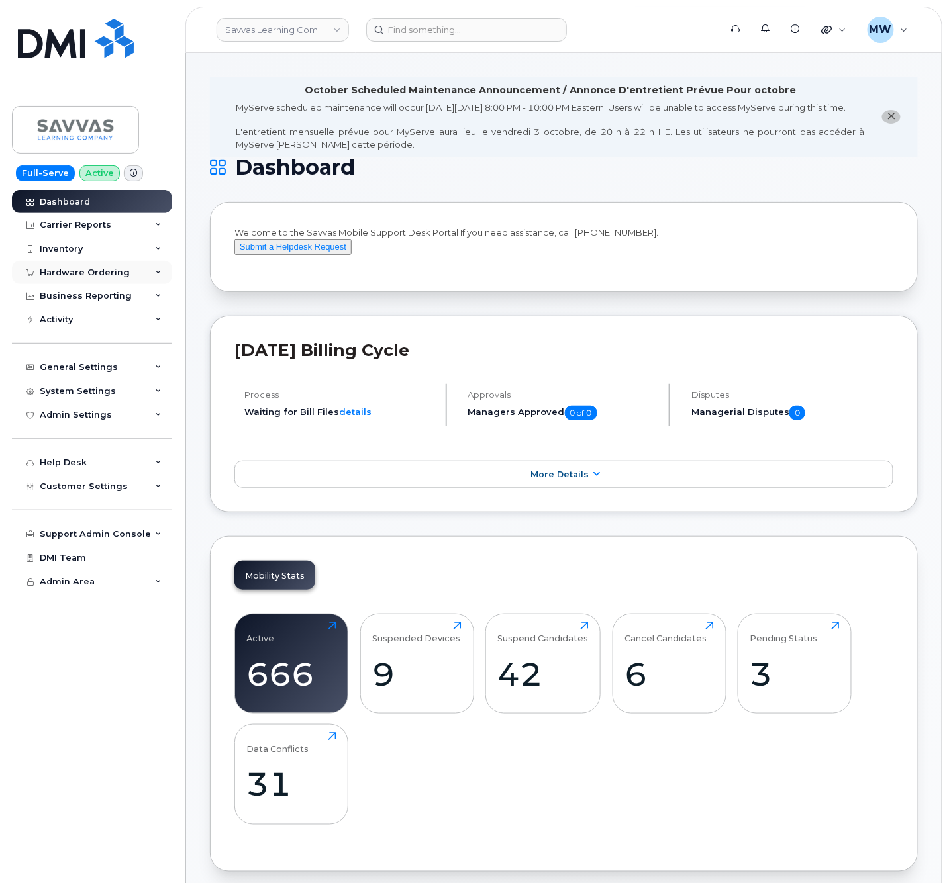
click at [89, 262] on div "Hardware Ordering" at bounding box center [92, 273] width 160 height 24
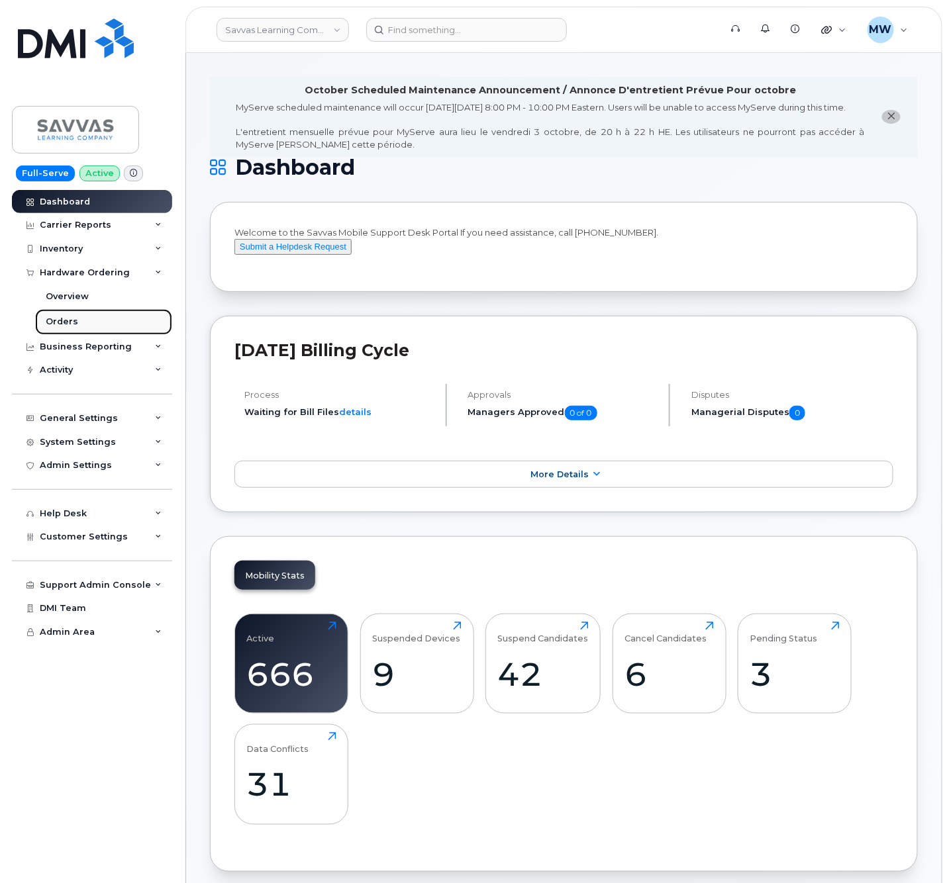
click at [85, 321] on link "Orders" at bounding box center [103, 321] width 137 height 25
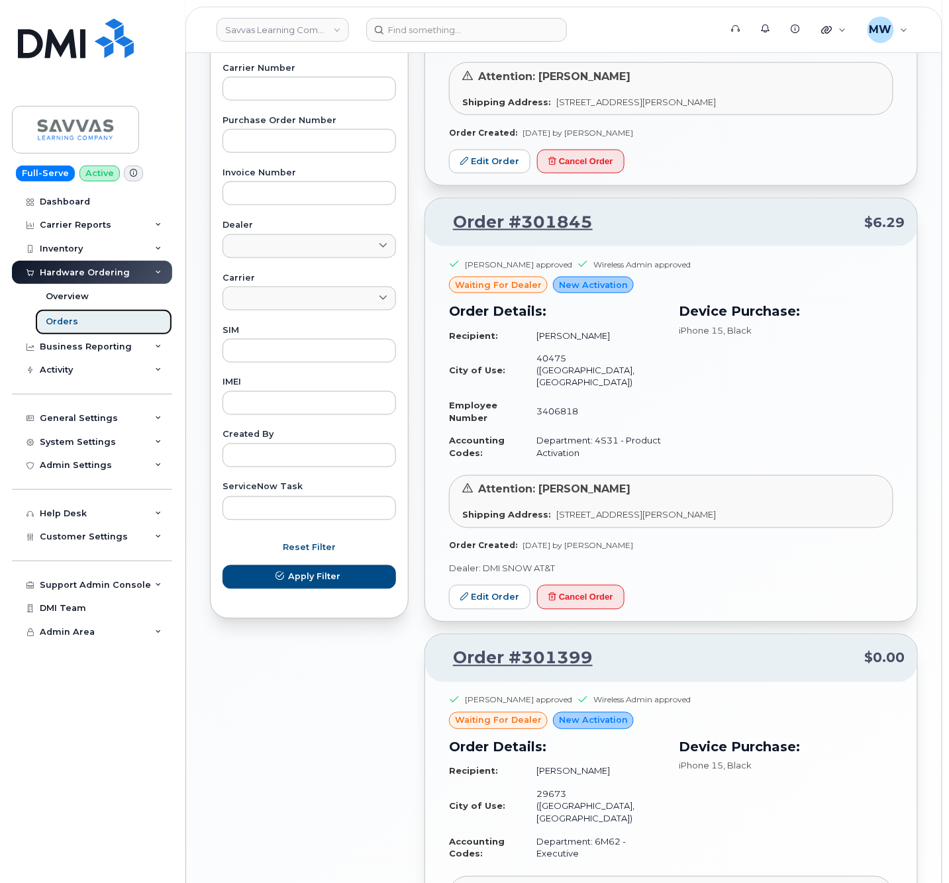
scroll to position [587, 0]
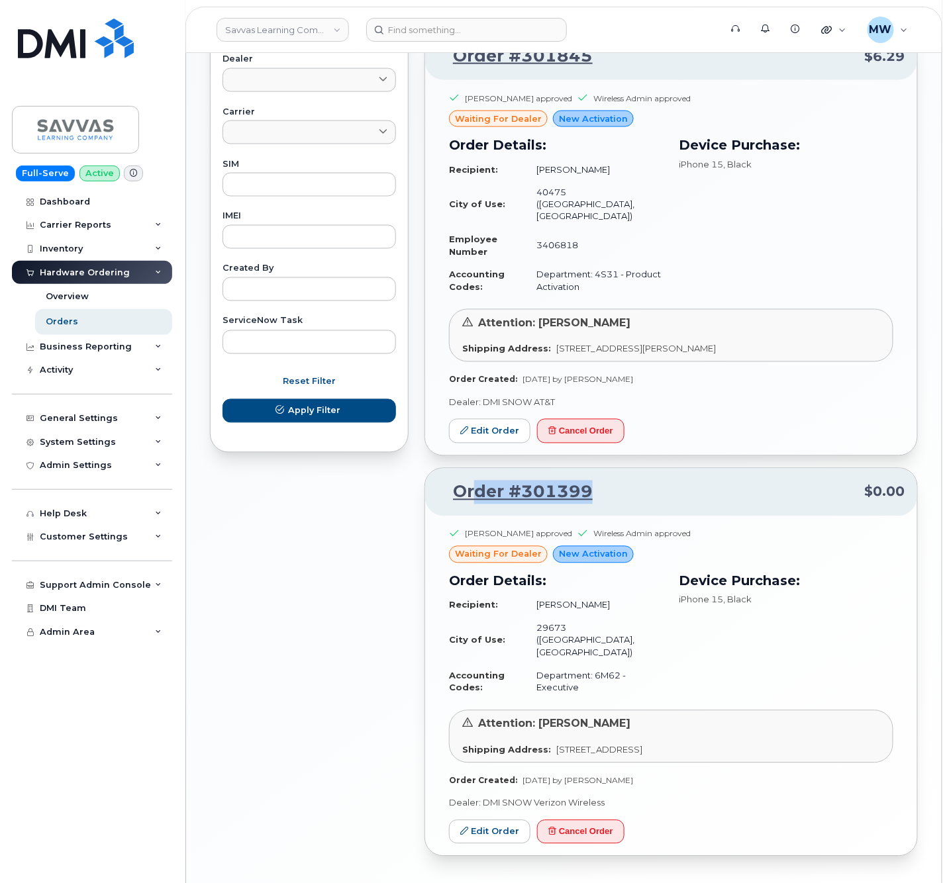
drag, startPoint x: 612, startPoint y: 460, endPoint x: 477, endPoint y: 473, distance: 135.1
click at [477, 481] on p "Order #301399 $0.00" at bounding box center [671, 493] width 468 height 24
click at [619, 481] on p "Order #301399 $0.00" at bounding box center [671, 493] width 468 height 24
drag, startPoint x: 619, startPoint y: 460, endPoint x: 452, endPoint y: 477, distance: 167.1
click at [452, 477] on div "Order #301399 $0.00" at bounding box center [671, 493] width 492 height 48
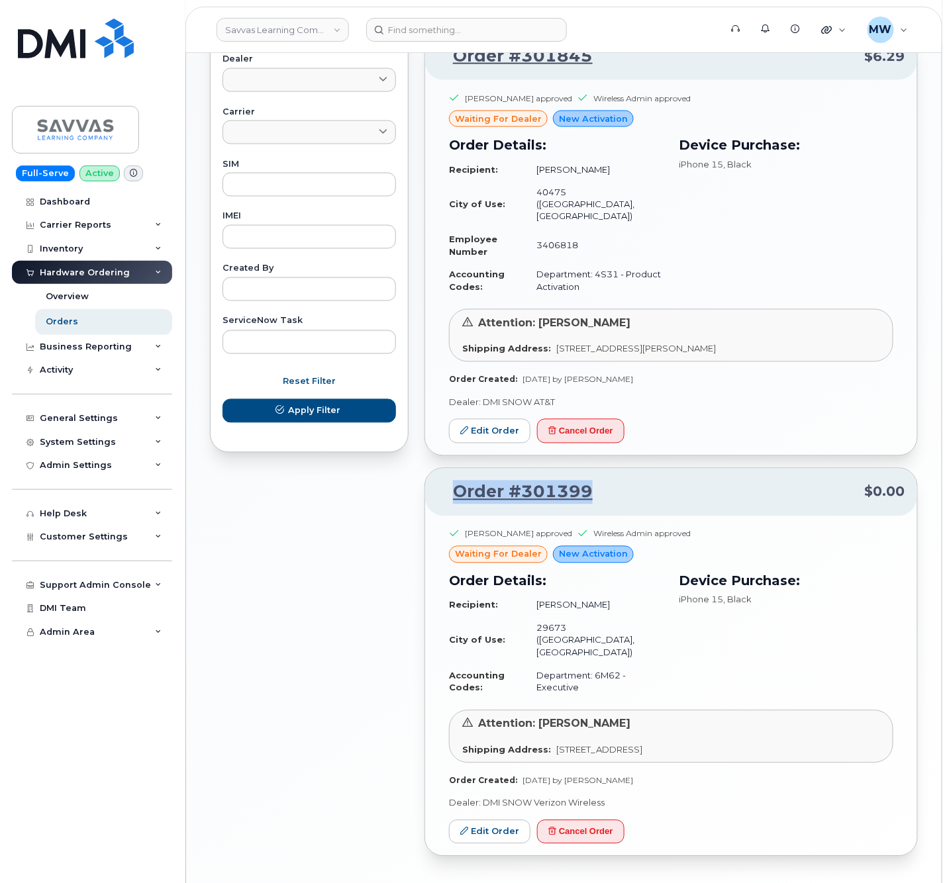
copy link "Order #301399"
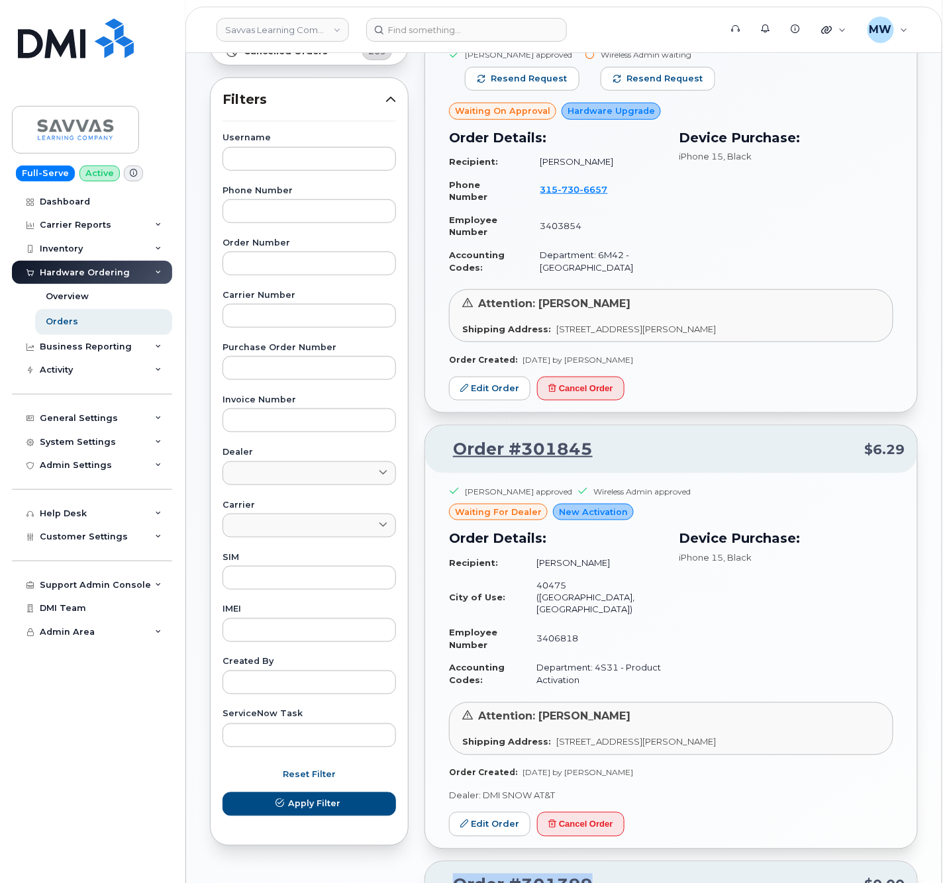
scroll to position [189, 0]
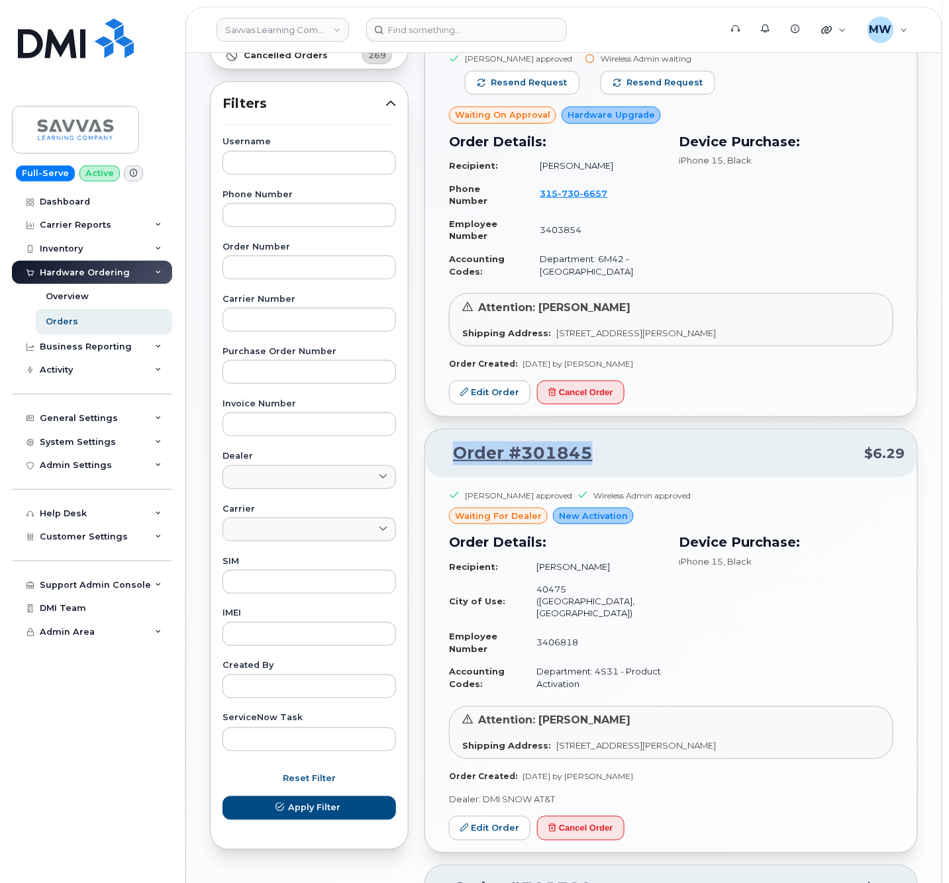
drag, startPoint x: 622, startPoint y: 446, endPoint x: 446, endPoint y: 460, distance: 177.4
click at [446, 460] on div "Order #301845 $6.29" at bounding box center [671, 454] width 492 height 48
copy link "Order #301845"
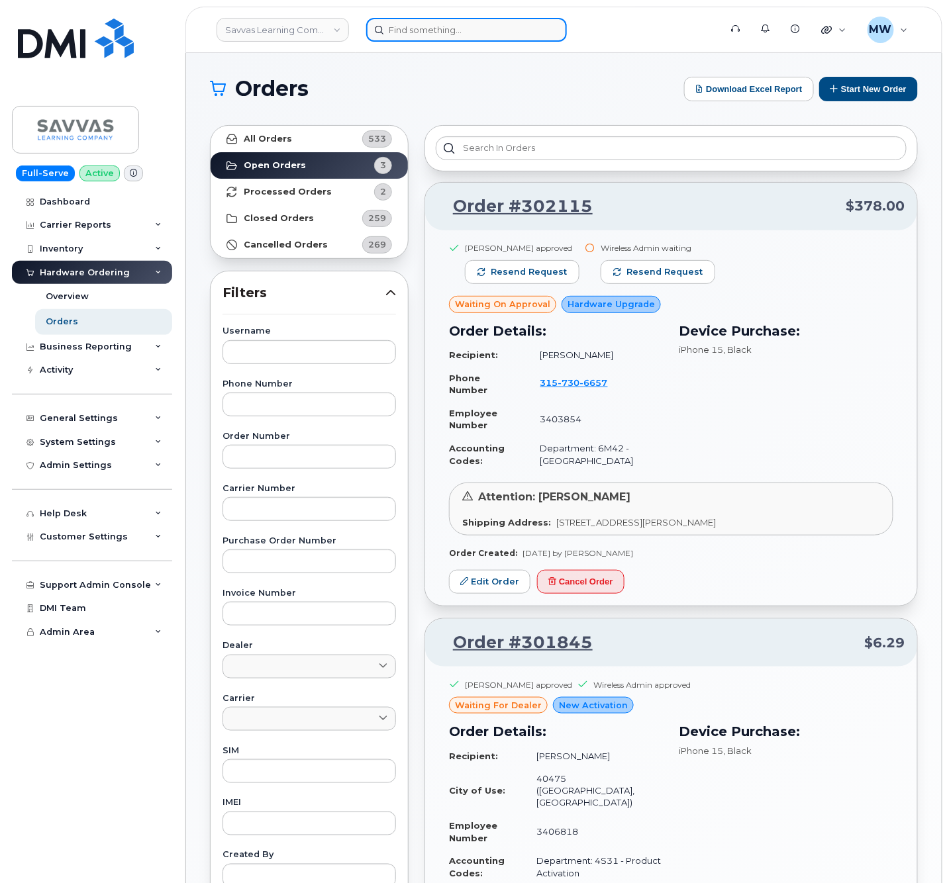
click at [481, 29] on input at bounding box center [466, 30] width 201 height 24
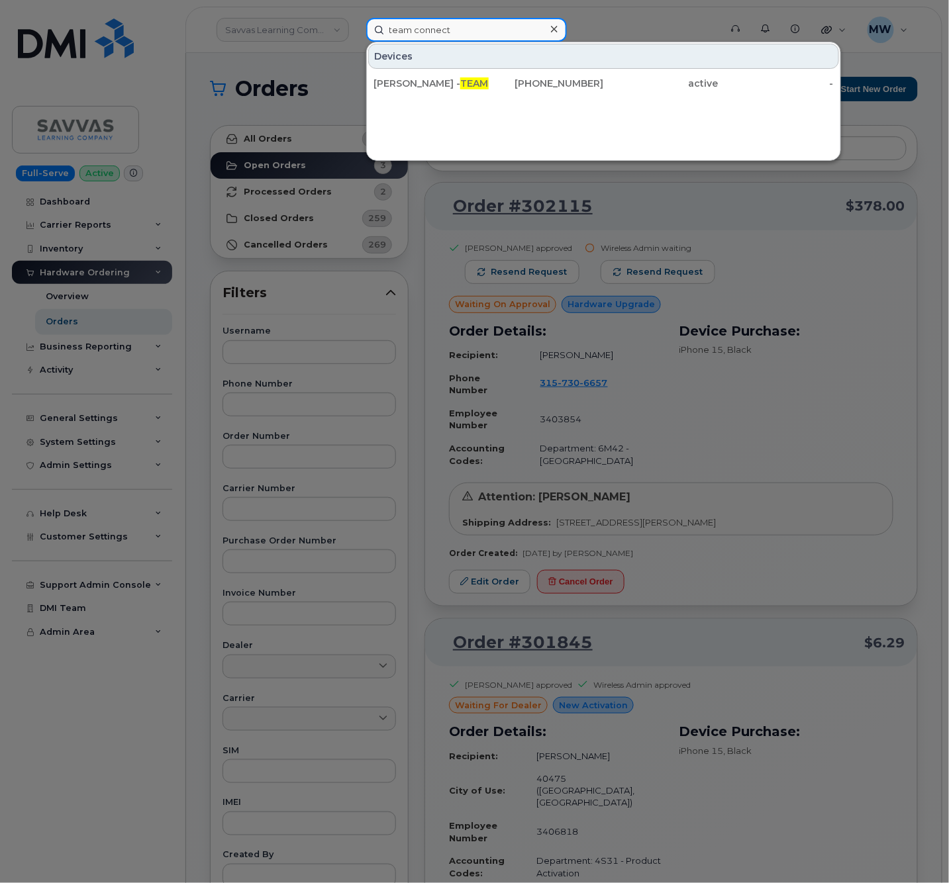
type input "team connect"
click at [557, 24] on icon at bounding box center [554, 29] width 7 height 11
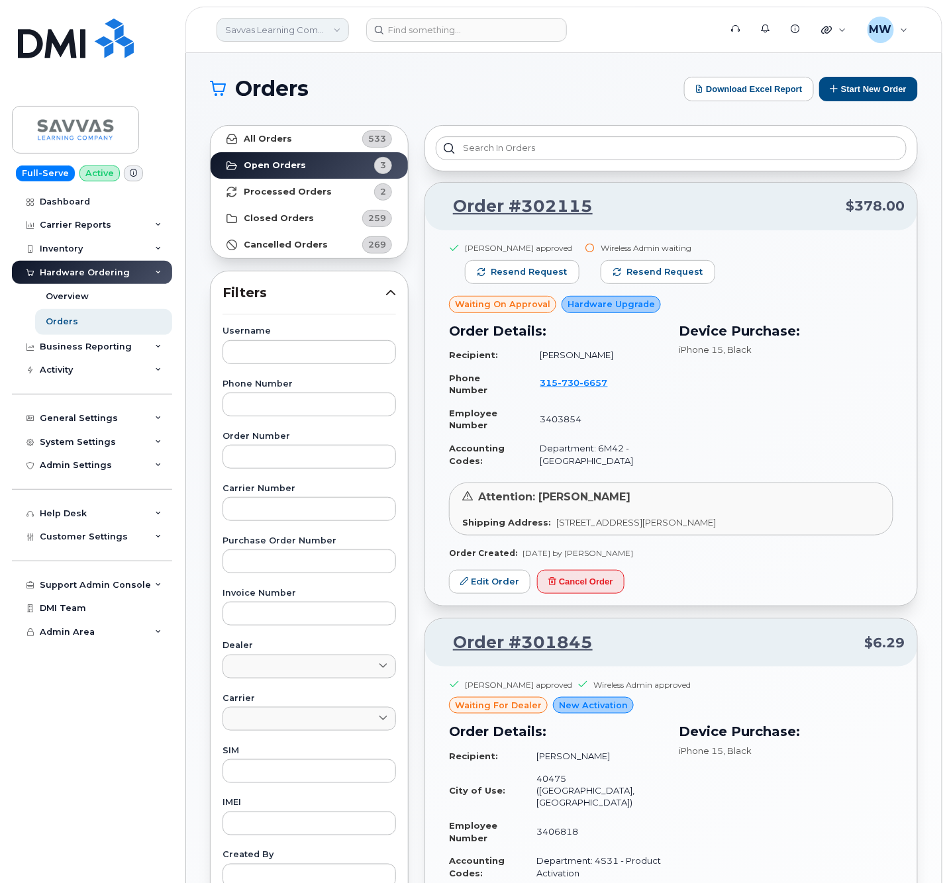
click at [297, 26] on link "Savvas Learning Company LLC" at bounding box center [283, 30] width 132 height 24
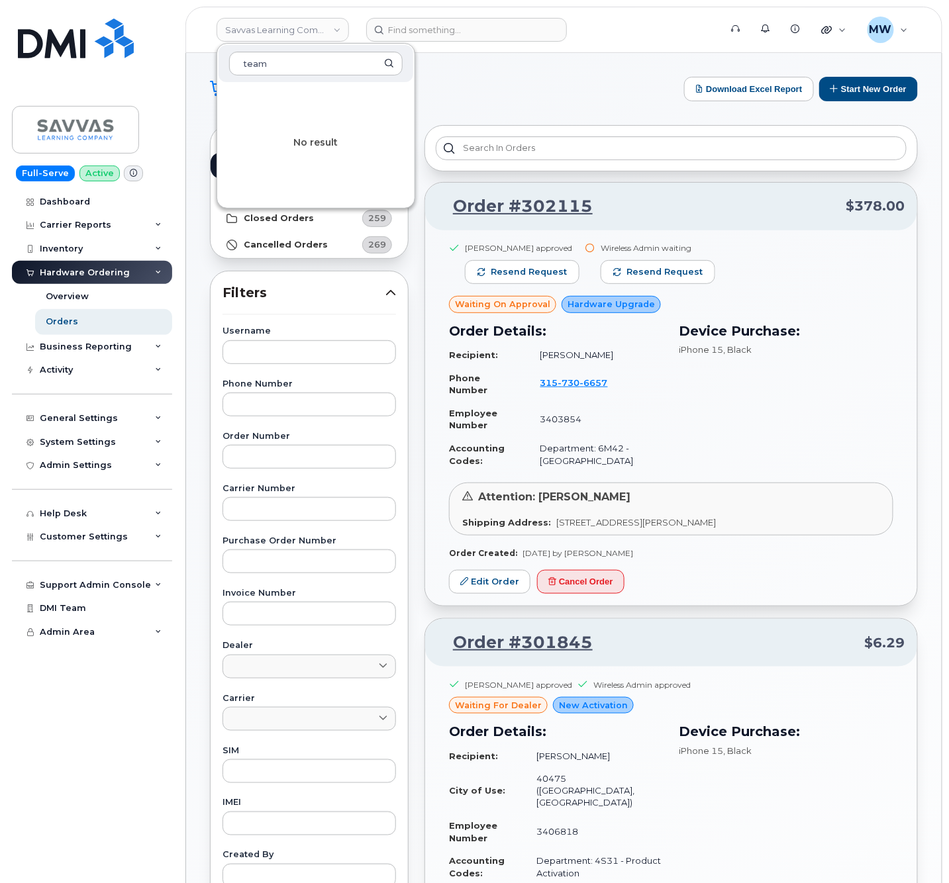
type input "team c"
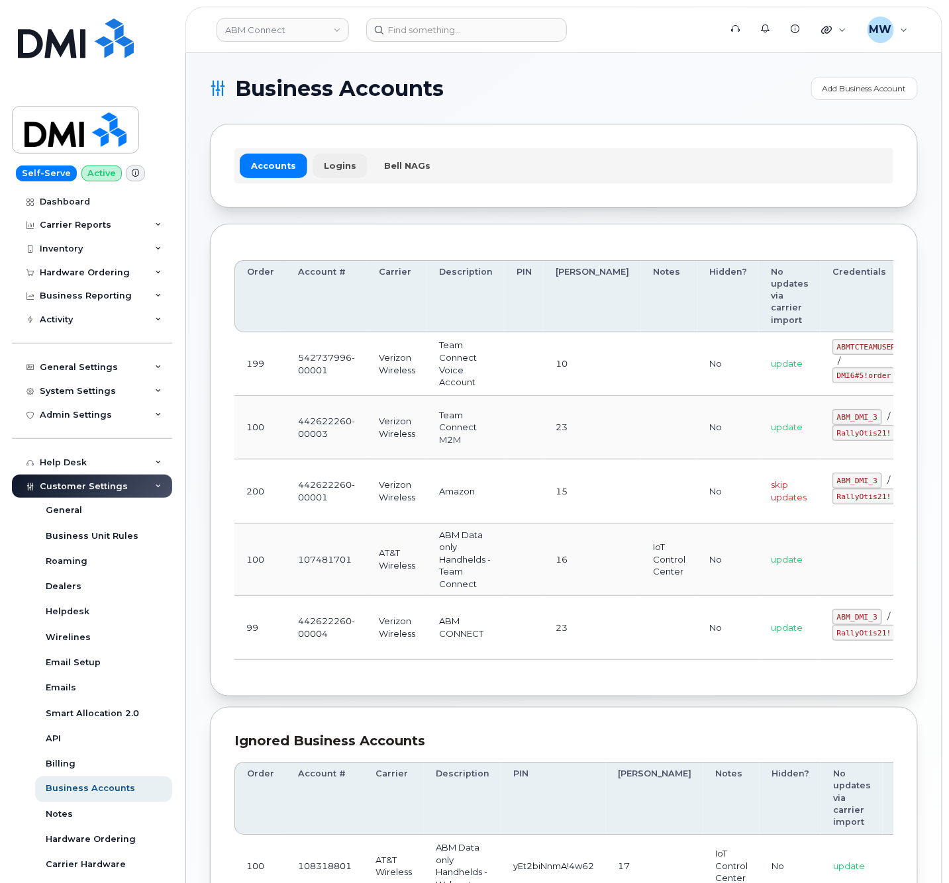
click at [338, 174] on link "Logins" at bounding box center [340, 166] width 55 height 24
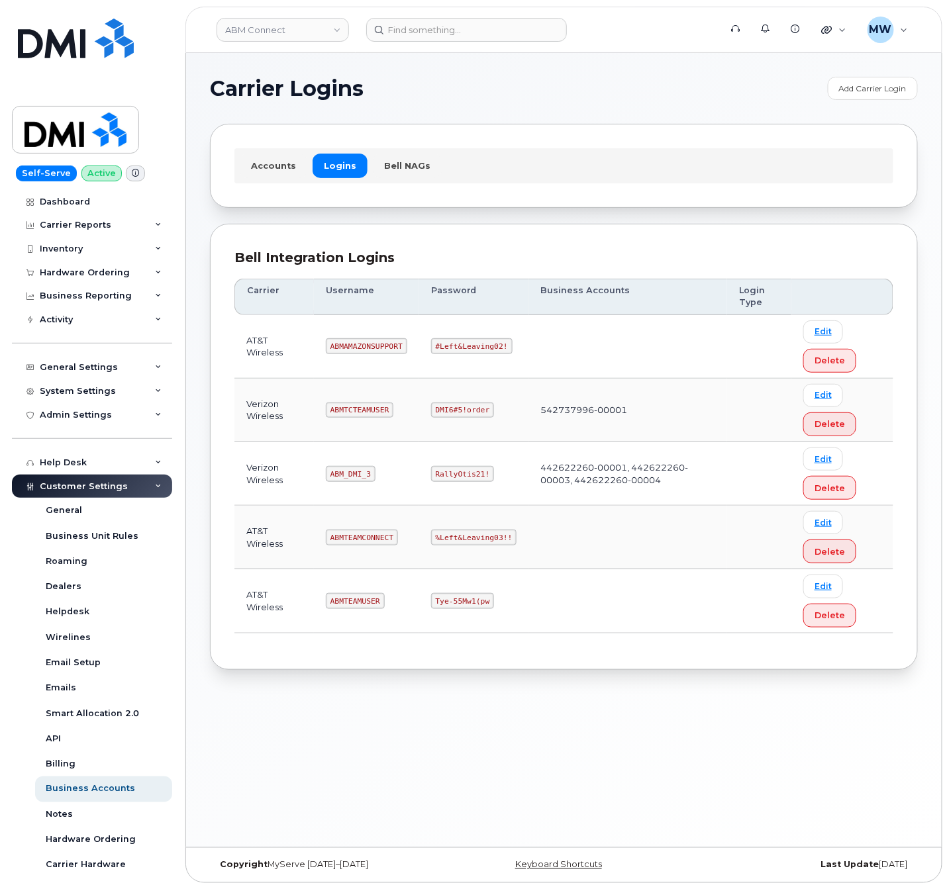
click at [347, 540] on code "ABMTEAMCONNECT" at bounding box center [362, 538] width 72 height 16
copy code "ABMTEAMCONNECT"
click at [483, 546] on code "%Left&Leaving03!!" at bounding box center [474, 538] width 86 height 16
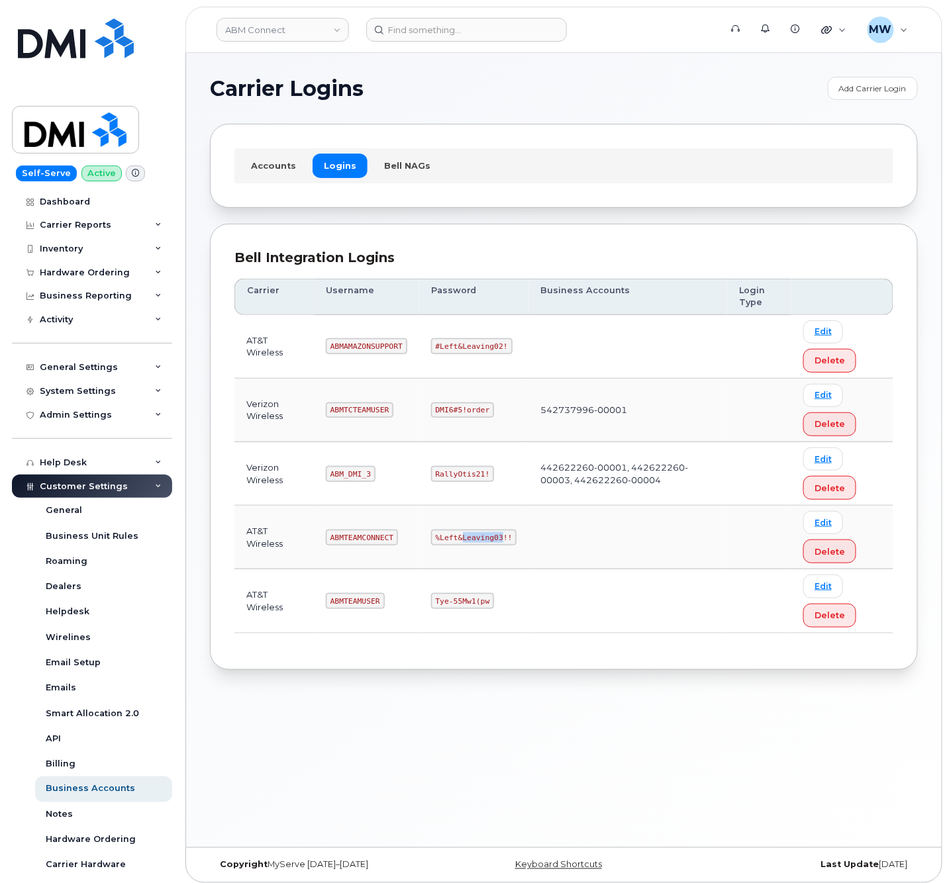
click at [483, 546] on code "%Left&Leaving03!!" at bounding box center [474, 538] width 86 height 16
copy code "%Left&Leaving03!!"
click at [477, 546] on code "%Left&Leaving03!!" at bounding box center [474, 538] width 86 height 16
drag, startPoint x: 431, startPoint y: 543, endPoint x: 503, endPoint y: 552, distance: 72.8
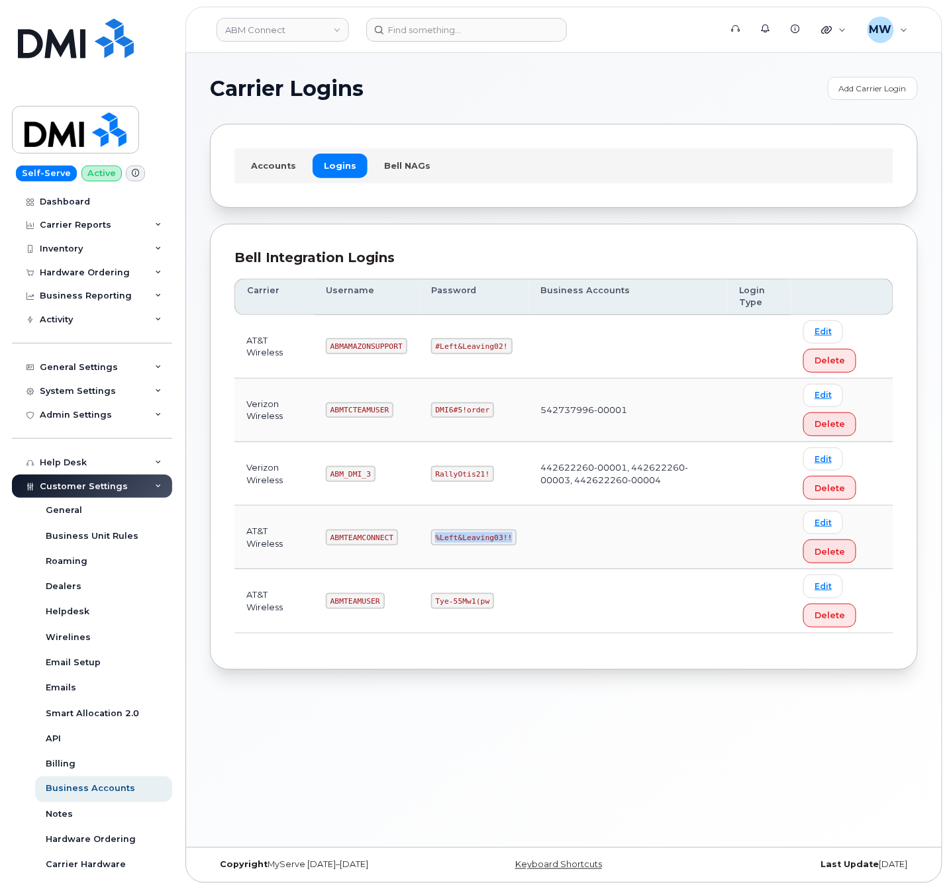
click at [503, 546] on code "%Left&Leaving03!!" at bounding box center [474, 538] width 86 height 16
copy code "%Left&Leaving03!!"
